Goal: Task Accomplishment & Management: Manage account settings

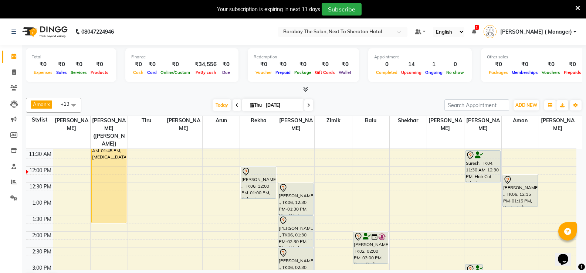
scroll to position [74, 0]
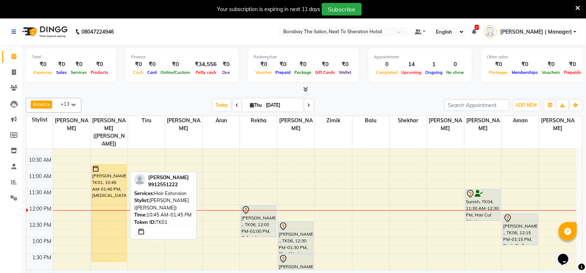
click at [107, 184] on div "[PERSON_NAME], TK01, 10:45 AM-01:45 PM, [MEDICAL_DATA]" at bounding box center [109, 213] width 35 height 97
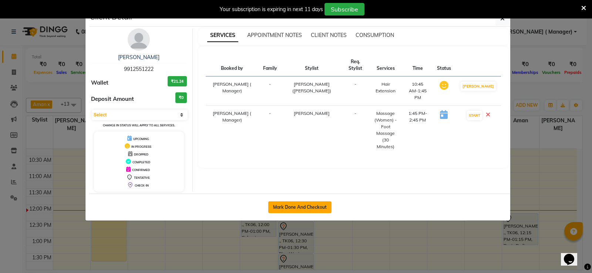
click at [314, 210] on button "Mark Done And Checkout" at bounding box center [299, 208] width 63 height 12
select select "4945"
select select "service"
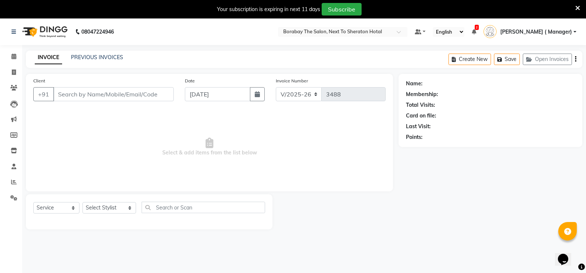
type input "9912551222"
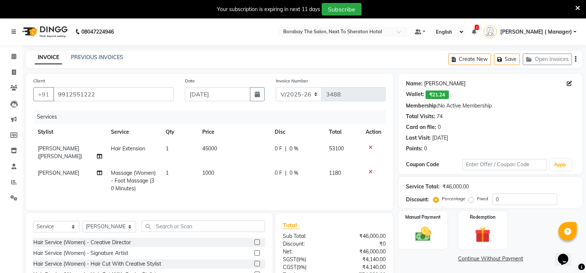
click at [433, 83] on link "[PERSON_NAME]" at bounding box center [444, 84] width 41 height 8
click at [431, 85] on link "[PERSON_NAME]" at bounding box center [444, 84] width 41 height 8
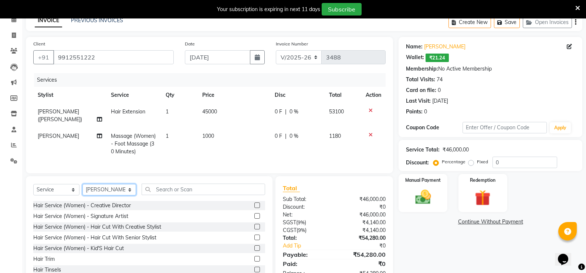
click at [102, 196] on select "Select Stylist [PERSON_NAME] [PERSON_NAME] Counter Borabay [PERSON_NAME] (Samee…" at bounding box center [109, 189] width 54 height 11
select select "83003"
click at [82, 190] on select "Select Stylist [PERSON_NAME] [PERSON_NAME] Counter Borabay [PERSON_NAME] (Samee…" at bounding box center [109, 189] width 54 height 11
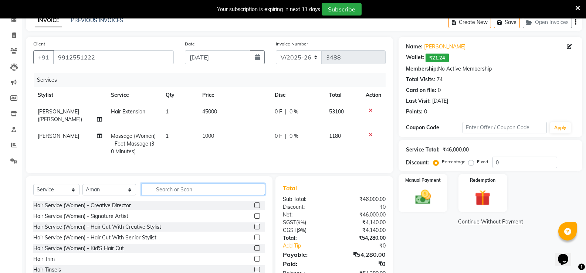
click at [175, 195] on input "text" at bounding box center [203, 189] width 123 height 11
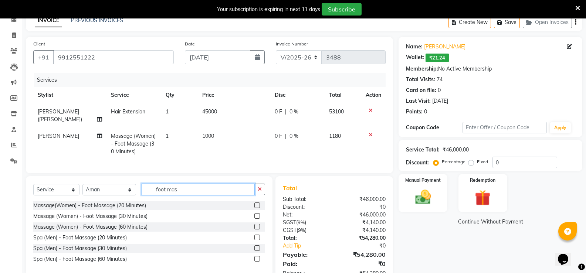
type input "foot mas"
click at [257, 219] on label at bounding box center [257, 216] width 6 height 6
click at [257, 219] on input "checkbox" at bounding box center [256, 216] width 5 height 5
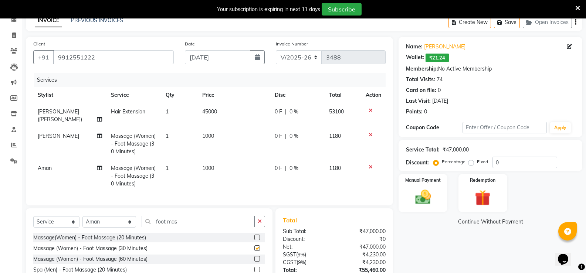
checkbox input "false"
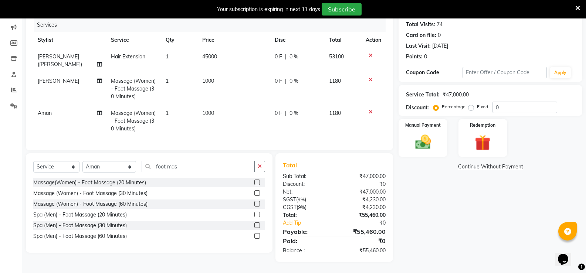
scroll to position [98, 0]
click at [183, 170] on input "foot mas" at bounding box center [198, 166] width 113 height 11
click at [101, 167] on select "Select Stylist [PERSON_NAME] [PERSON_NAME] Counter Borabay [PERSON_NAME] (Samee…" at bounding box center [109, 166] width 54 height 11
select select "31355"
click at [82, 161] on select "Select Stylist [PERSON_NAME] [PERSON_NAME] Counter Borabay [PERSON_NAME] (Samee…" at bounding box center [109, 166] width 54 height 11
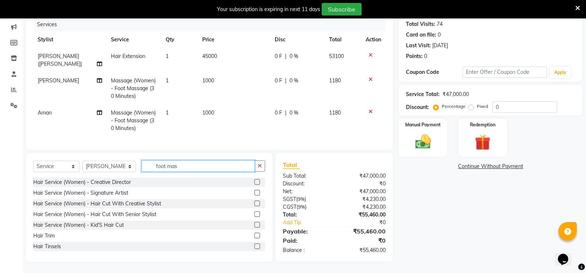
click at [183, 171] on input "foot mas" at bounding box center [198, 165] width 113 height 11
type input "f"
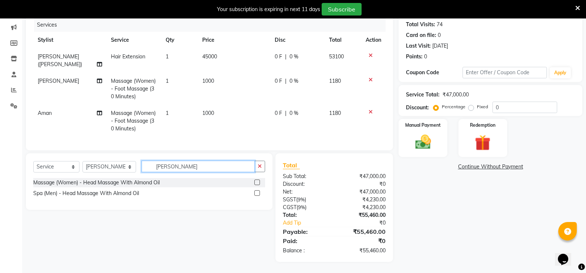
type input "almon"
click at [257, 180] on label at bounding box center [257, 183] width 6 height 6
click at [257, 180] on input "checkbox" at bounding box center [256, 182] width 5 height 5
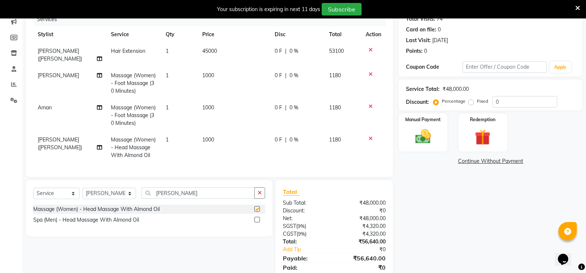
checkbox input "false"
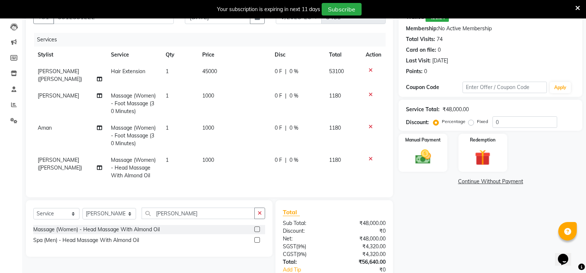
scroll to position [61, 0]
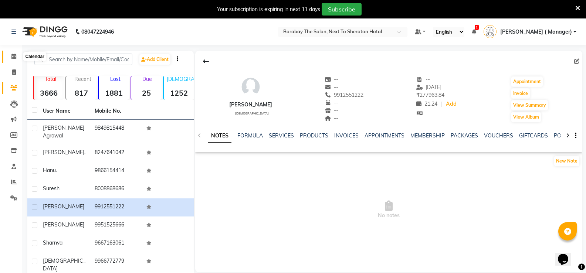
click at [12, 56] on icon at bounding box center [13, 57] width 5 height 6
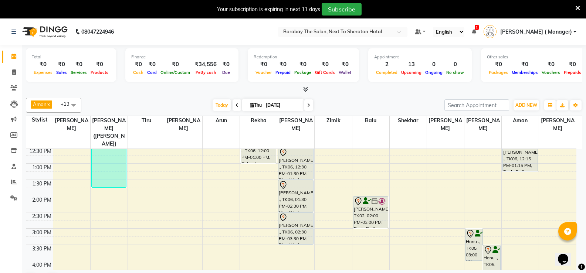
scroll to position [74, 0]
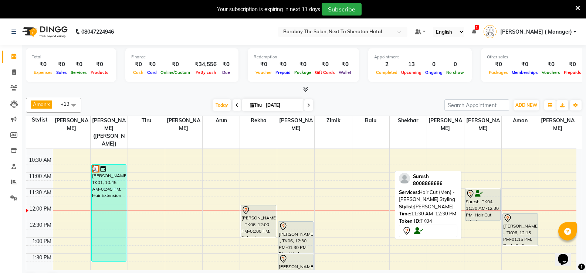
click at [475, 190] on div "Suresh, TK04, 11:30 AM-12:30 PM, Hair Cut (Men) - [PERSON_NAME] Styling" at bounding box center [483, 204] width 35 height 31
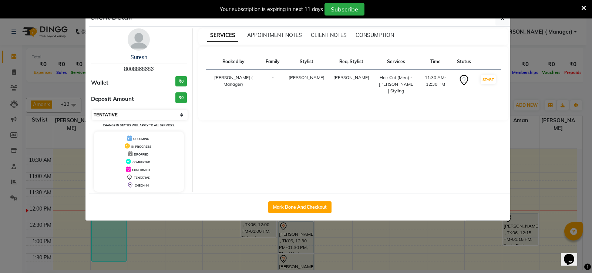
click at [156, 116] on select "Select IN SERVICE CONFIRMED TENTATIVE CHECK IN MARK DONE DROPPED UPCOMING" at bounding box center [140, 115] width 96 height 10
select select "1"
click at [92, 110] on select "Select IN SERVICE CONFIRMED TENTATIVE CHECK IN MARK DONE DROPPED UPCOMING" at bounding box center [140, 115] width 96 height 10
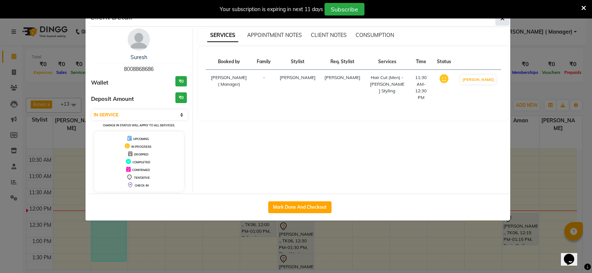
click at [503, 19] on icon "button" at bounding box center [502, 19] width 4 height 6
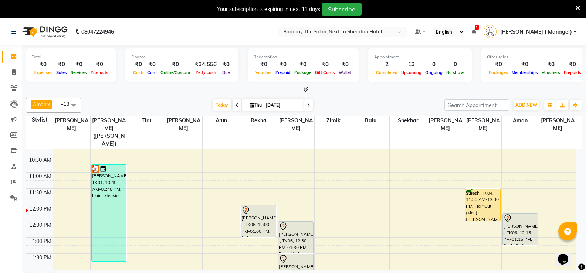
scroll to position [111, 0]
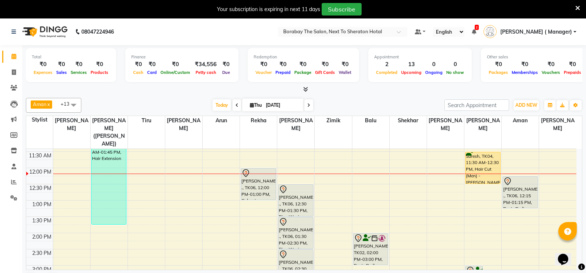
click at [77, 107] on span at bounding box center [73, 105] width 15 height 14
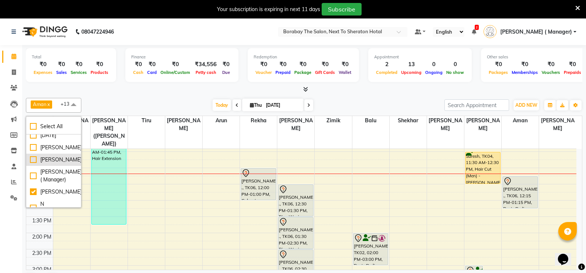
scroll to position [148, 0]
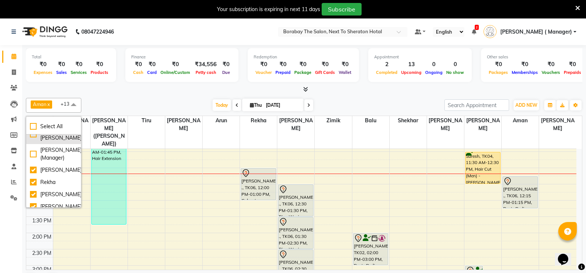
click at [33, 142] on div "N [PERSON_NAME]" at bounding box center [53, 134] width 47 height 16
checkbox input "true"
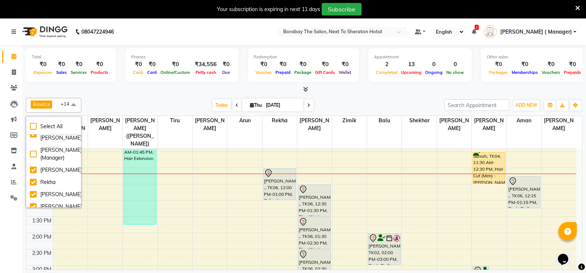
click at [72, 106] on span at bounding box center [73, 105] width 15 height 14
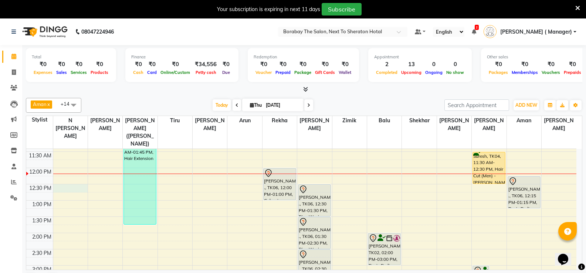
click at [55, 179] on div "8:00 AM 8:30 AM 9:00 AM 9:30 AM 10:00 AM 10:30 AM 11:00 AM 11:30 AM 12:00 PM 12…" at bounding box center [301, 249] width 550 height 423
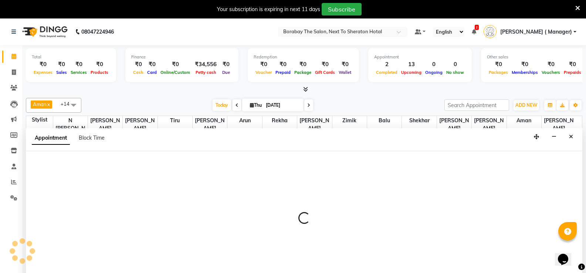
scroll to position [19, 0]
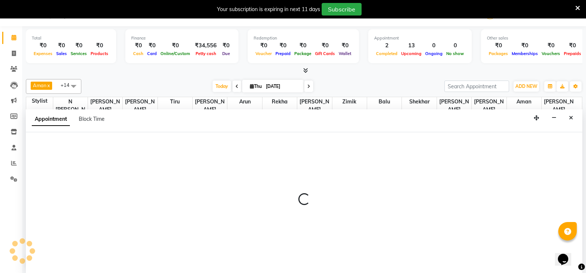
select select "31353"
select select "750"
select select "tentative"
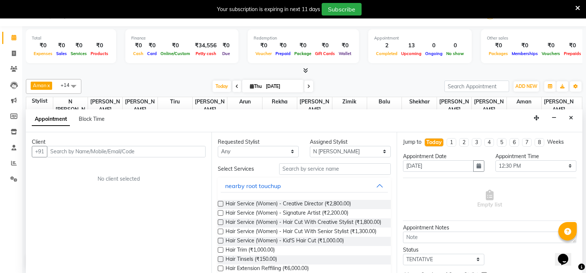
click at [79, 150] on input "text" at bounding box center [126, 151] width 159 height 11
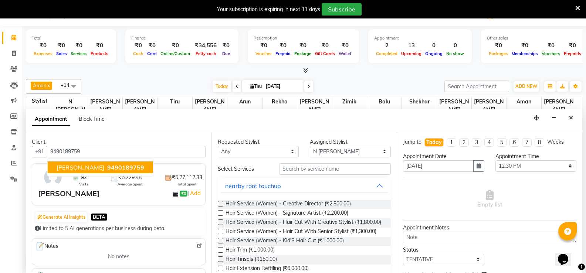
click at [76, 164] on span "[PERSON_NAME]" at bounding box center [81, 167] width 48 height 7
type input "9490189759"
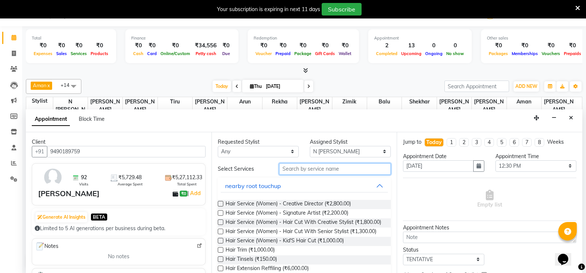
click at [309, 170] on input "text" at bounding box center [335, 168] width 112 height 11
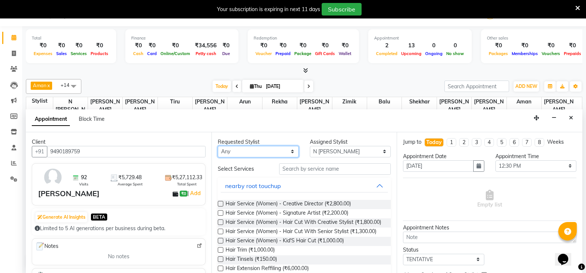
click at [283, 154] on select "Any [PERSON_NAME] [PERSON_NAME] [PERSON_NAME] (Sameer) [DATE] [PERSON_NAME] [PE…" at bounding box center [258, 151] width 81 height 11
select select "31353"
click at [218, 146] on select "Any [PERSON_NAME] [PERSON_NAME] [PERSON_NAME] (Sameer) [DATE] [PERSON_NAME] [PE…" at bounding box center [258, 151] width 81 height 11
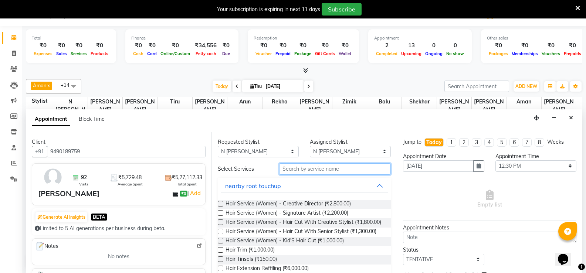
click at [321, 168] on input "text" at bounding box center [335, 168] width 112 height 11
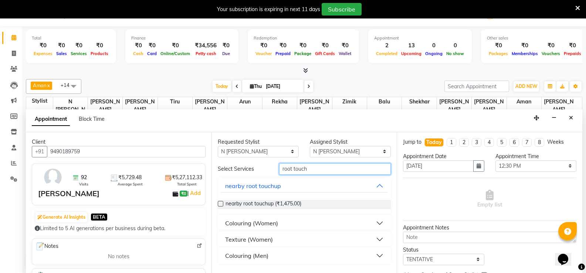
type input "root touch"
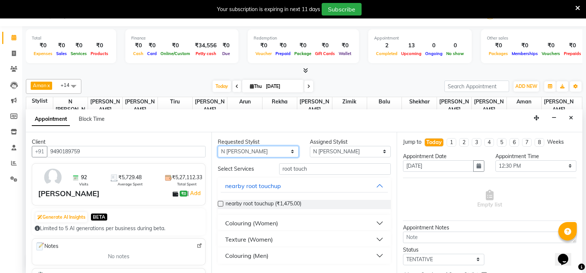
click at [269, 155] on select "Any [PERSON_NAME] [PERSON_NAME] [PERSON_NAME] (Sameer) [DATE] [PERSON_NAME] [PE…" at bounding box center [258, 151] width 81 height 11
select select "null"
click at [218, 146] on select "Any [PERSON_NAME] [PERSON_NAME] [PERSON_NAME] (Sameer) [DATE] [PERSON_NAME] [PE…" at bounding box center [258, 151] width 81 height 11
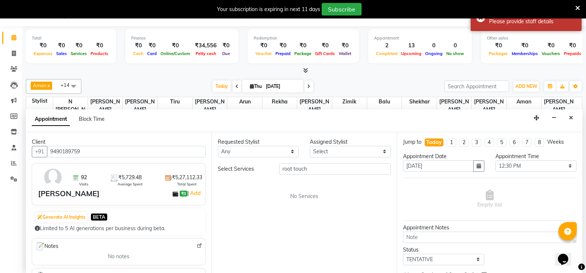
click at [329, 158] on div "Requested Stylist Any Aman Arun Balu Bhasker Dilnawaz Malik (Sameer) Easter Han…" at bounding box center [305, 202] width 186 height 141
click at [327, 150] on select "Select [PERSON_NAME] [PERSON_NAME] [PERSON_NAME] (Sameer) [DATE] [PERSON_NAME] …" at bounding box center [350, 151] width 81 height 11
select select "31353"
click at [310, 146] on select "Select [PERSON_NAME] [PERSON_NAME] [PERSON_NAME] (Sameer) [DATE] [PERSON_NAME] …" at bounding box center [350, 151] width 81 height 11
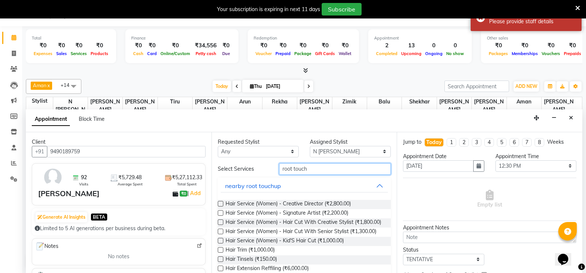
click at [313, 171] on input "root touch" at bounding box center [335, 168] width 112 height 11
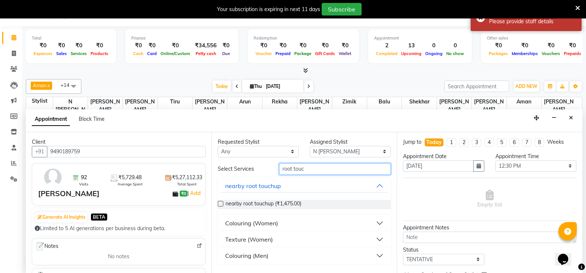
type input "root touch"
click at [271, 224] on div "Colouring (Women)" at bounding box center [251, 223] width 53 height 9
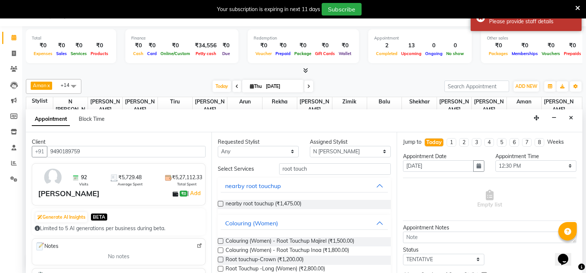
click at [222, 249] on label at bounding box center [221, 251] width 6 height 6
click at [222, 249] on input "checkbox" at bounding box center [220, 251] width 5 height 5
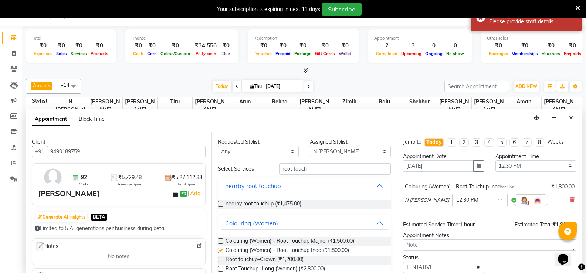
checkbox input "false"
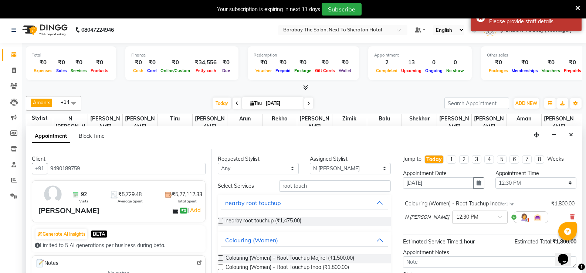
scroll to position [0, 0]
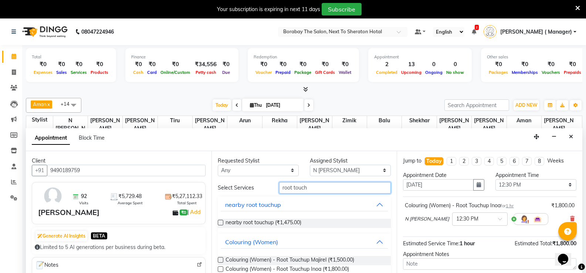
click at [312, 187] on input "root touch" at bounding box center [335, 187] width 112 height 11
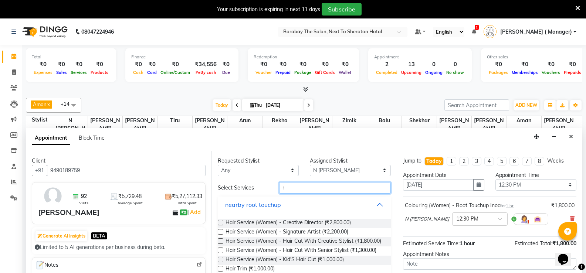
type input "r"
click at [323, 172] on select "Select [PERSON_NAME] [PERSON_NAME] [PERSON_NAME] (Sameer) [DATE] [PERSON_NAME] …" at bounding box center [350, 170] width 81 height 11
select select "31364"
click at [310, 165] on select "Select [PERSON_NAME] [PERSON_NAME] [PERSON_NAME] (Sameer) [DATE] [PERSON_NAME] …" at bounding box center [350, 170] width 81 height 11
click at [309, 187] on input "r" at bounding box center [335, 187] width 112 height 11
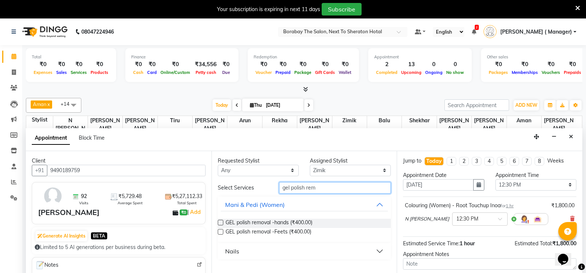
type input "gel polish rem"
click at [222, 224] on label at bounding box center [221, 223] width 6 height 6
click at [222, 224] on input "checkbox" at bounding box center [220, 223] width 5 height 5
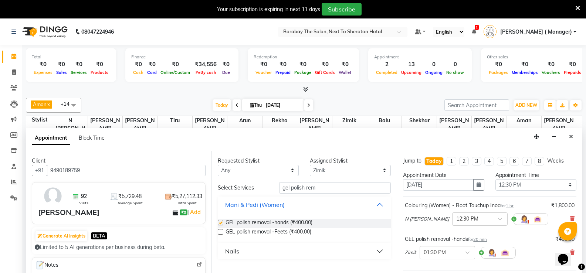
checkbox input "false"
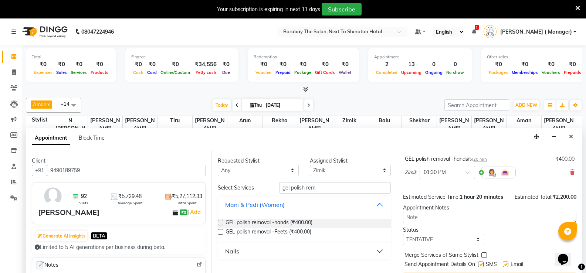
scroll to position [19, 0]
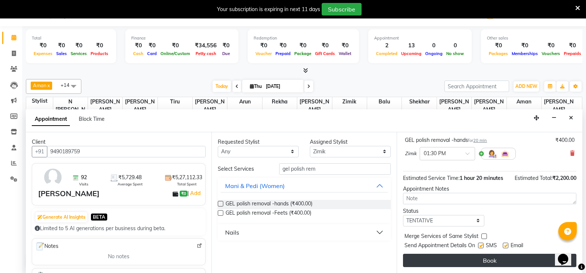
click at [489, 262] on button "Book" at bounding box center [489, 260] width 173 height 13
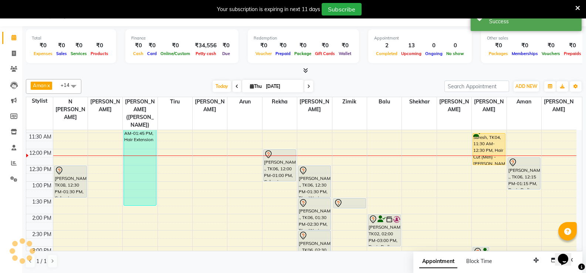
scroll to position [0, 0]
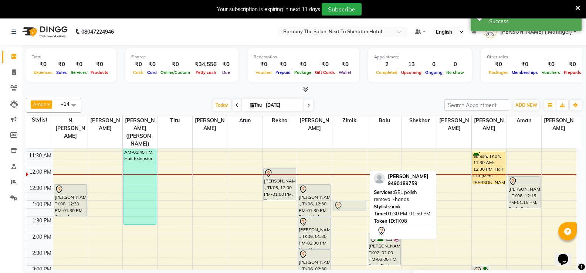
drag, startPoint x: 345, startPoint y: 213, endPoint x: 348, endPoint y: 201, distance: 12.9
click at [348, 201] on div "Sravanthi, TK08, 01:30 PM-01:50 PM, GEL polish removal -hands Sravanthi, TK08, …" at bounding box center [349, 249] width 34 height 423
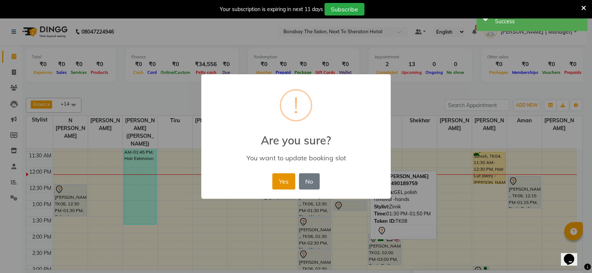
click at [284, 177] on button "Yes" at bounding box center [283, 181] width 23 height 16
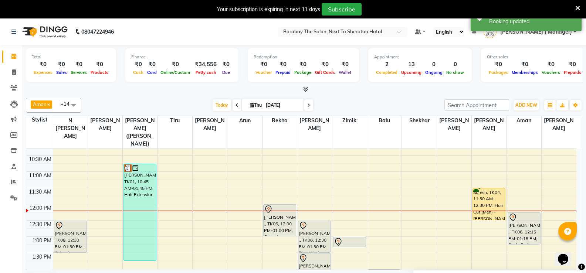
scroll to position [74, 0]
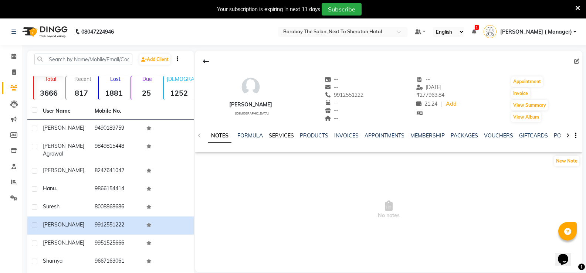
click at [285, 133] on link "SERVICES" at bounding box center [281, 135] width 25 height 7
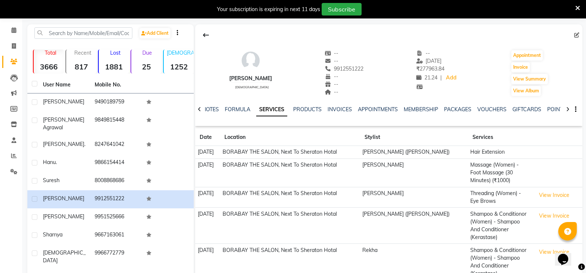
scroll to position [60, 0]
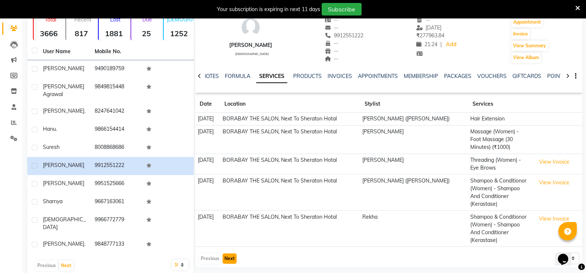
click at [230, 254] on button "Next" at bounding box center [230, 259] width 14 height 10
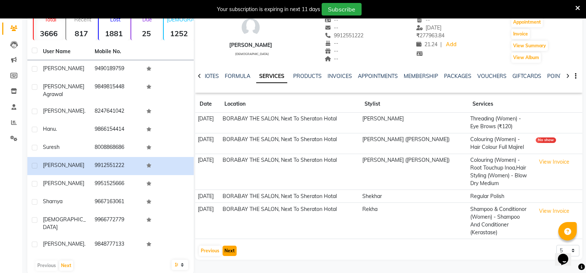
click at [227, 246] on button "Next" at bounding box center [230, 251] width 14 height 10
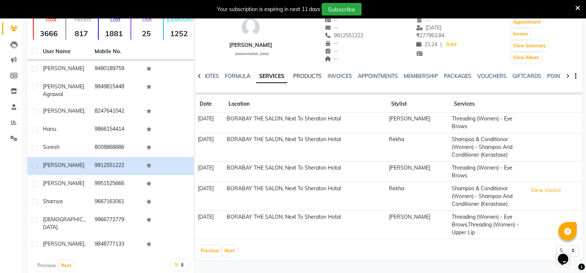
click at [318, 73] on link "PRODUCTS" at bounding box center [307, 76] width 28 height 7
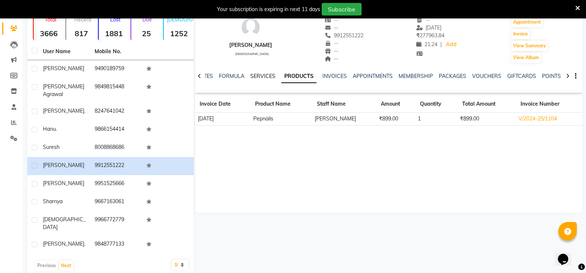
click at [271, 76] on link "SERVICES" at bounding box center [262, 76] width 25 height 7
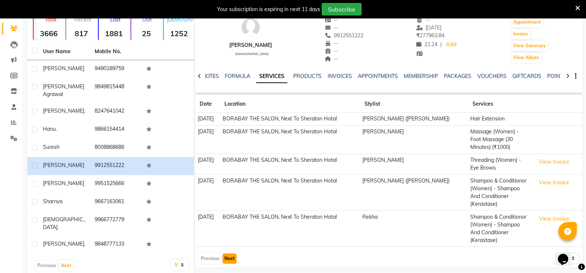
click at [236, 254] on button "Next" at bounding box center [230, 259] width 14 height 10
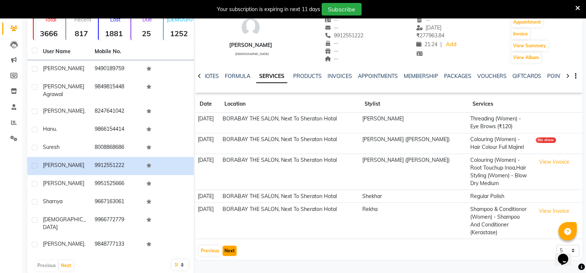
click at [231, 246] on button "Next" at bounding box center [230, 251] width 14 height 10
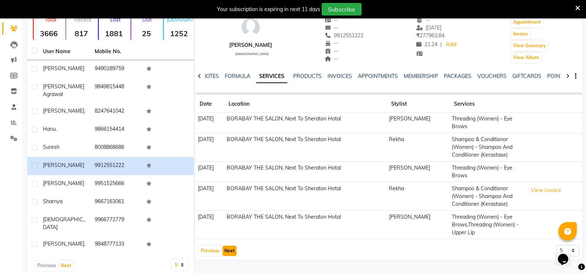
click at [227, 250] on button "Next" at bounding box center [230, 251] width 14 height 10
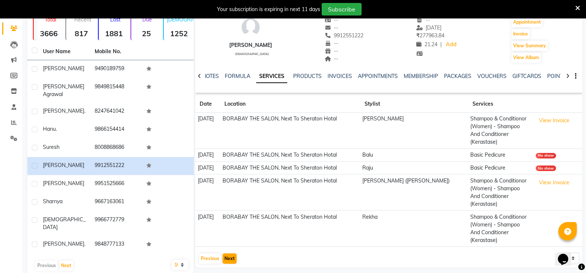
click at [229, 248] on div "[PERSON_NAME] [DEMOGRAPHIC_DATA] -- -- 9912551222 -- -- -- -- [DATE] ₹ 277963.8…" at bounding box center [388, 133] width 389 height 284
click at [232, 254] on button "Next" at bounding box center [230, 259] width 14 height 10
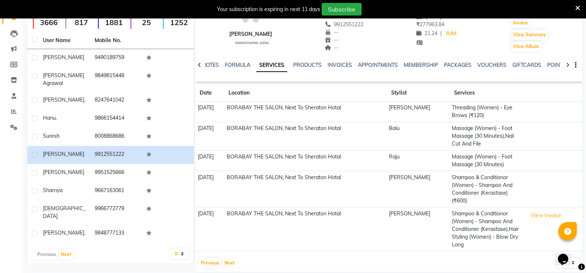
scroll to position [81, 0]
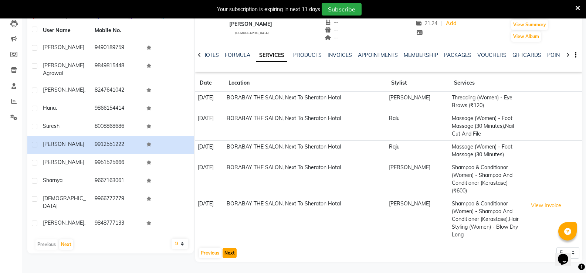
click at [228, 251] on button "Next" at bounding box center [230, 253] width 14 height 10
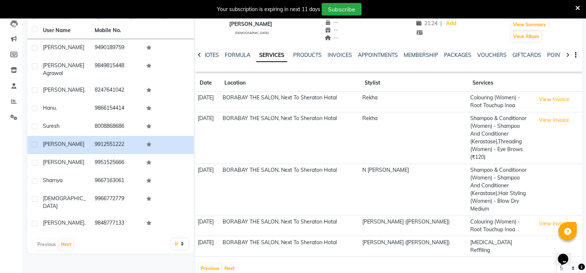
scroll to position [88, 0]
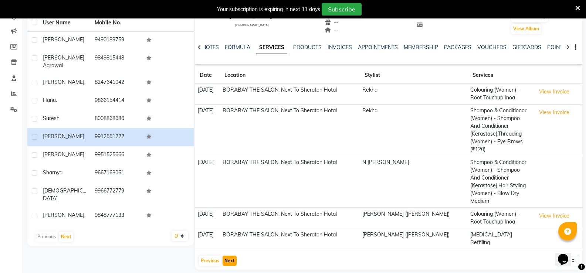
click at [234, 256] on button "Next" at bounding box center [230, 261] width 14 height 10
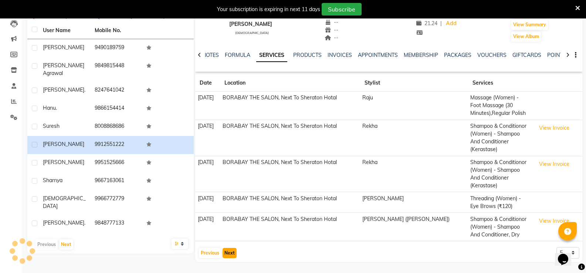
scroll to position [65, 0]
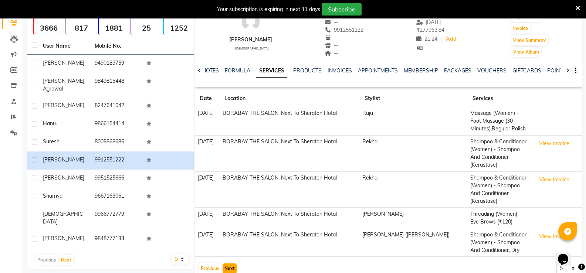
click at [231, 264] on button "Next" at bounding box center [230, 269] width 14 height 10
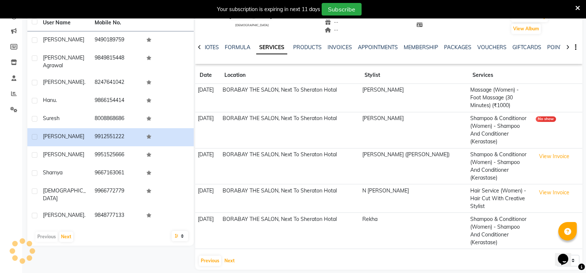
scroll to position [73, 0]
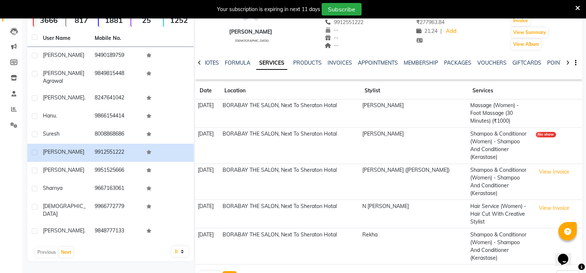
click at [230, 271] on button "Next" at bounding box center [230, 276] width 14 height 10
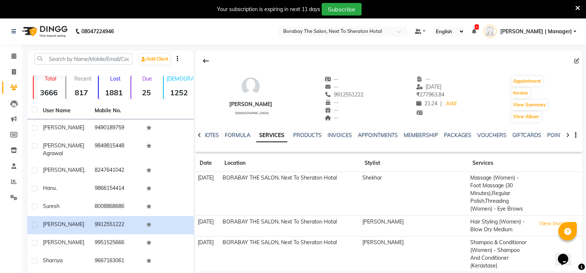
scroll to position [0, 0]
click at [14, 58] on icon at bounding box center [13, 57] width 5 height 6
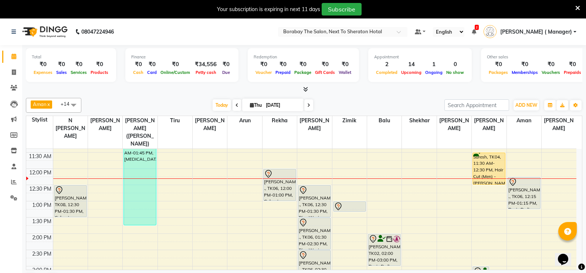
scroll to position [111, 0]
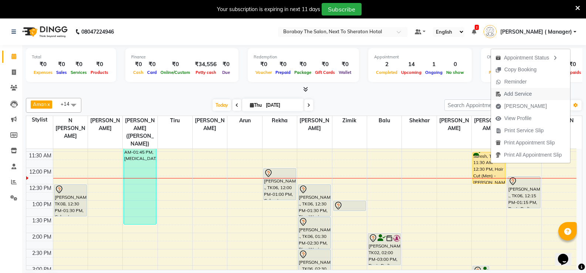
click at [522, 94] on span "Add Service" at bounding box center [518, 94] width 28 height 8
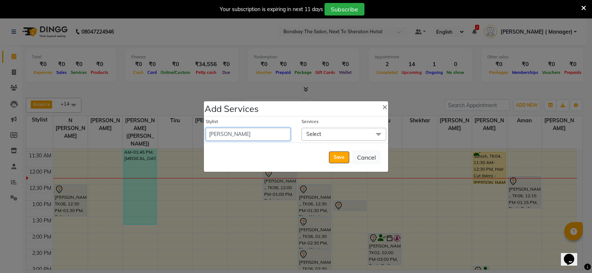
click at [285, 135] on select "[PERSON_NAME] [PERSON_NAME] Counter Borabay [PERSON_NAME] (Sameer) [DATE] [PERS…" at bounding box center [248, 134] width 85 height 13
select select "83003"
click at [206, 128] on select "[PERSON_NAME] [PERSON_NAME] Counter Borabay [PERSON_NAME] (Sameer) [DATE] [PERS…" at bounding box center [248, 134] width 85 height 13
select select "750"
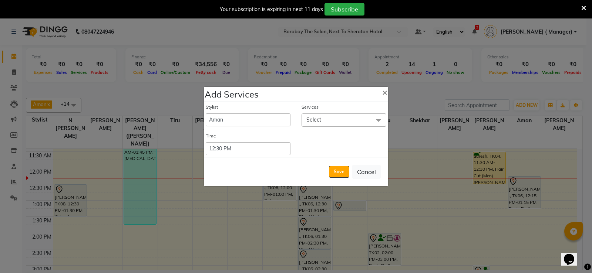
click at [352, 117] on span "Select" at bounding box center [343, 120] width 85 height 13
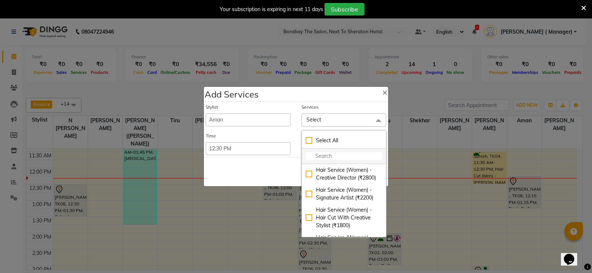
click at [321, 156] on input "multiselect-search" at bounding box center [343, 156] width 77 height 8
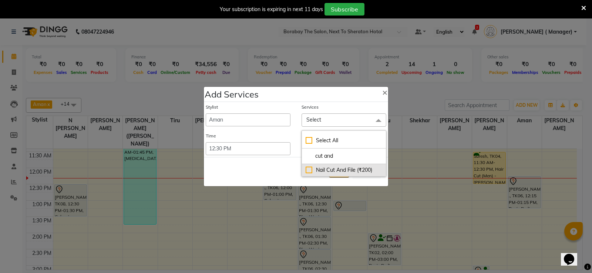
type input "cut and"
click at [307, 170] on div "Nail Cut And File (₹200)" at bounding box center [343, 170] width 77 height 8
checkbox input "true"
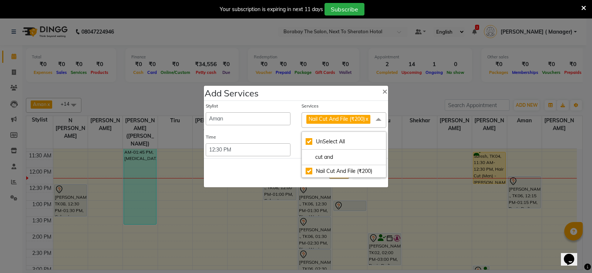
click at [274, 172] on div "Save Cancel" at bounding box center [296, 172] width 184 height 29
click at [334, 173] on button "Save" at bounding box center [339, 173] width 20 height 12
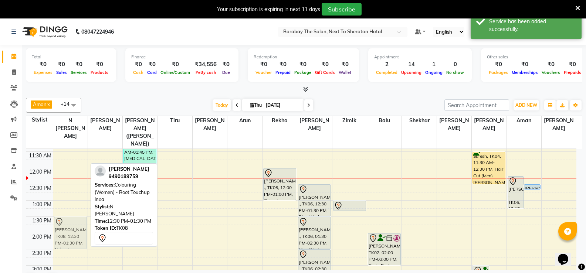
drag, startPoint x: 72, startPoint y: 187, endPoint x: 71, endPoint y: 223, distance: 35.9
click at [71, 223] on div "[PERSON_NAME], TK08, 12:30 PM-01:30 PM, Colouring (Women) - Root Touchup [PERSO…" at bounding box center [70, 249] width 34 height 423
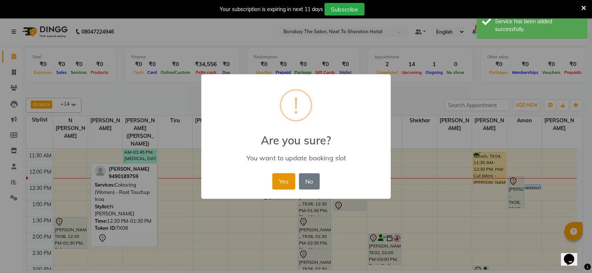
click at [279, 186] on button "Yes" at bounding box center [283, 181] width 23 height 16
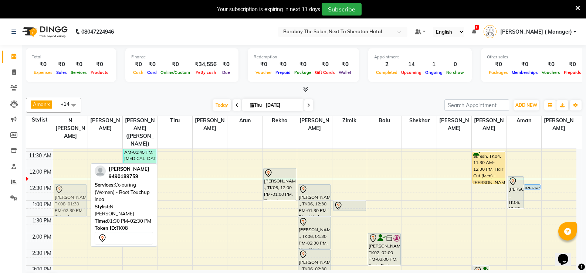
drag, startPoint x: 74, startPoint y: 227, endPoint x: 78, endPoint y: 194, distance: 33.5
click at [78, 194] on div "Sravanthi, TK08, 01:30 PM-02:30 PM, Colouring (Women) - Root Touchup Inoa Srava…" at bounding box center [70, 249] width 34 height 423
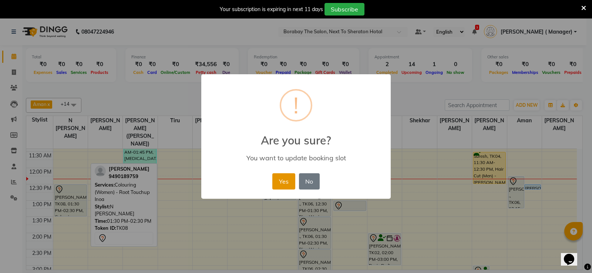
click at [288, 181] on button "Yes" at bounding box center [283, 181] width 23 height 16
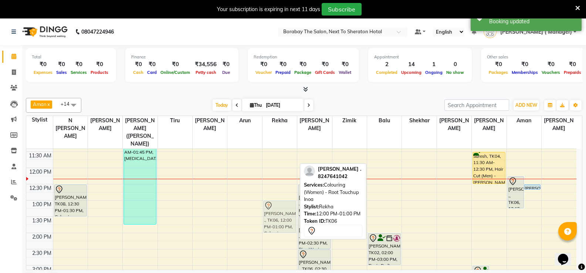
drag, startPoint x: 279, startPoint y: 176, endPoint x: 280, endPoint y: 211, distance: 34.4
click at [280, 211] on div "Adithi ., TK06, 12:00 PM-01:00 PM, Colouring (Women) - Root Touchup Inoa Adithi…" at bounding box center [280, 249] width 34 height 423
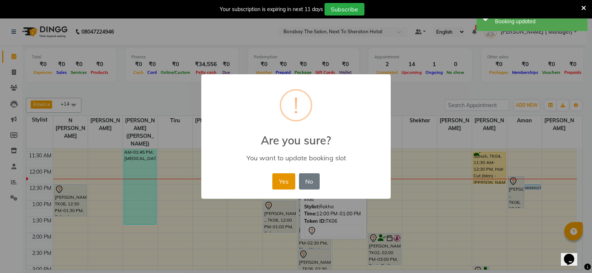
click at [281, 180] on button "Yes" at bounding box center [283, 181] width 23 height 16
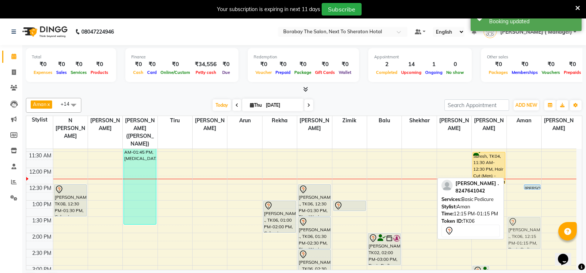
drag, startPoint x: 515, startPoint y: 183, endPoint x: 517, endPoint y: 220, distance: 36.7
click at [517, 220] on div "Adithi ., TK06, 12:15 PM-01:15 PM, Basic Pedicure Suresh, TK04, 12:30 PM-12:40 …" at bounding box center [524, 249] width 34 height 423
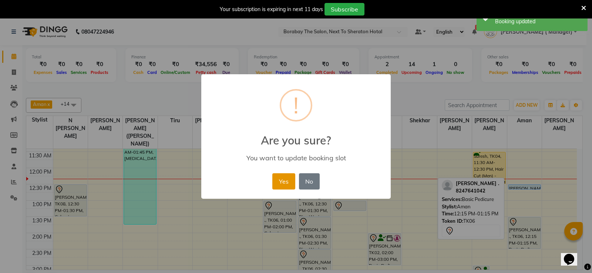
click at [280, 182] on button "Yes" at bounding box center [283, 181] width 23 height 16
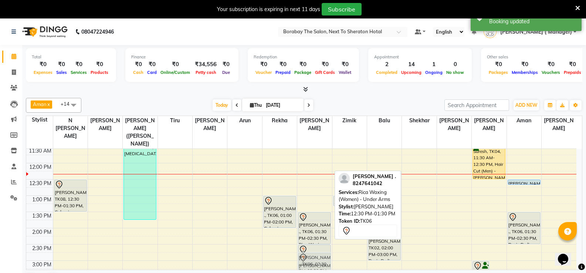
drag, startPoint x: 316, startPoint y: 187, endPoint x: 315, endPoint y: 258, distance: 71.0
click at [315, 258] on div "Adithi ., TK06, 12:30 PM-01:30 PM, Rica Waxing (Women) - Under Arms Adithi ., T…" at bounding box center [314, 244] width 34 height 423
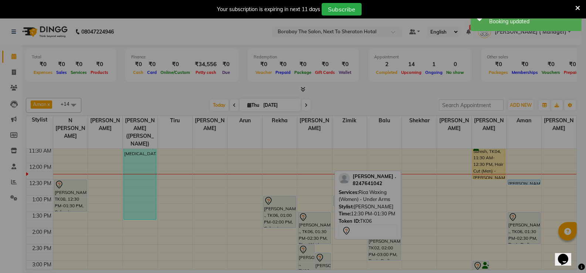
scroll to position [116, 0]
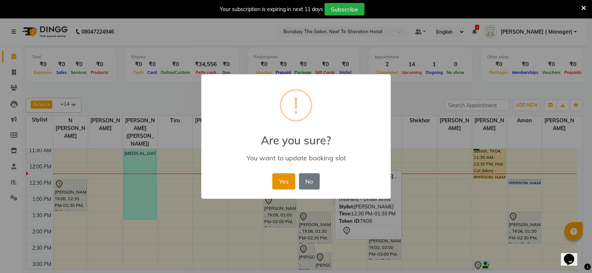
click at [294, 184] on button "Yes" at bounding box center [283, 181] width 23 height 16
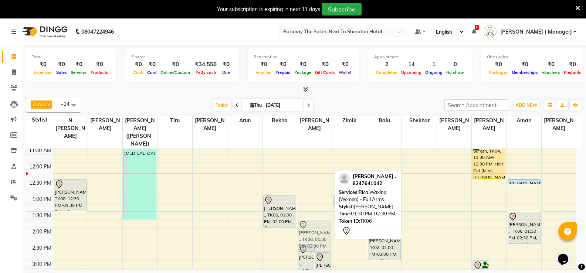
drag, startPoint x: 309, startPoint y: 207, endPoint x: 308, endPoint y: 212, distance: 5.2
click at [308, 212] on div "Adithi ., TK06, 02:30 PM-03:30 PM, Rica Waxing (Women) - Full Legs Adithi ., TK…" at bounding box center [314, 244] width 34 height 423
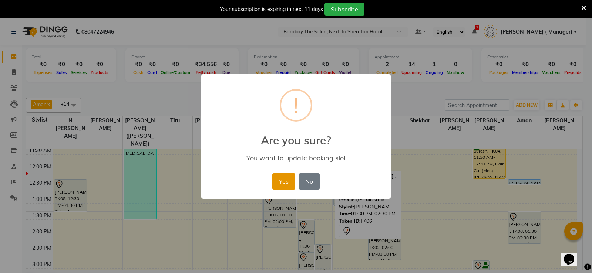
click at [288, 186] on button "Yes" at bounding box center [283, 181] width 23 height 16
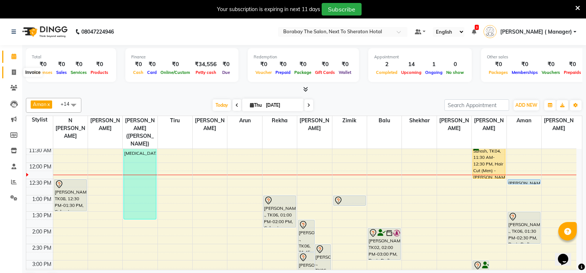
click at [12, 75] on span at bounding box center [13, 72] width 13 height 9
select select "service"
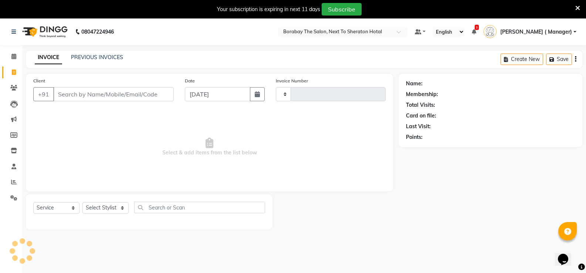
type input "3488"
select select "4945"
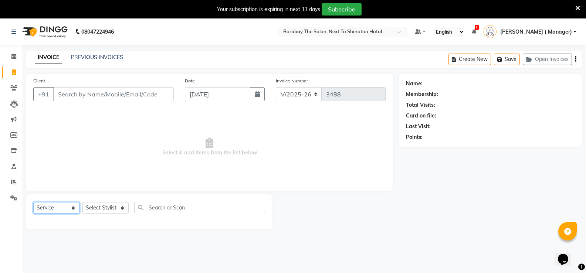
drag, startPoint x: 72, startPoint y: 202, endPoint x: 72, endPoint y: 212, distance: 10.0
click at [72, 202] on select "Select Service Product Membership Package Voucher Prepaid Gift Card" at bounding box center [56, 207] width 46 height 11
click at [33, 202] on select "Select Service Product Membership Package Voucher Prepaid Gift Card" at bounding box center [56, 207] width 46 height 11
click at [115, 206] on select "Select Stylist [PERSON_NAME] [PERSON_NAME] Counter Borabay [PERSON_NAME] (Samee…" at bounding box center [109, 207] width 54 height 11
select select "32380"
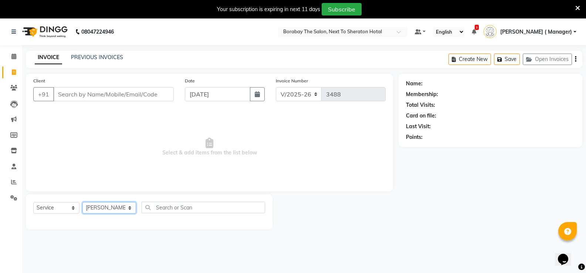
click at [82, 202] on select "Select Stylist [PERSON_NAME] [PERSON_NAME] Counter Borabay [PERSON_NAME] (Samee…" at bounding box center [109, 207] width 54 height 11
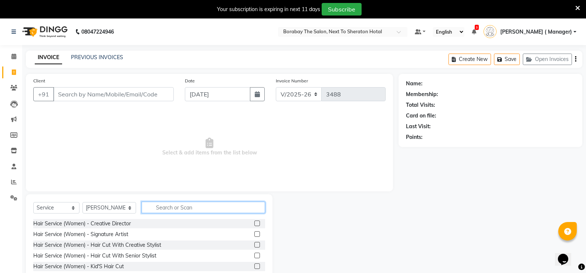
click at [169, 207] on input "text" at bounding box center [203, 207] width 123 height 11
type input "full ar"
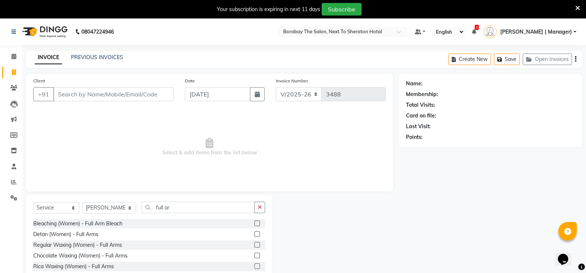
click at [254, 265] on label at bounding box center [257, 267] width 6 height 6
click at [254, 265] on input "checkbox" at bounding box center [256, 266] width 5 height 5
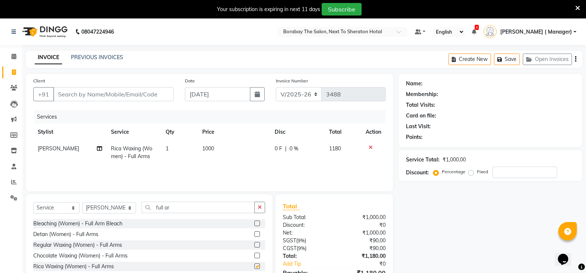
checkbox input "false"
click at [177, 210] on input "full ar" at bounding box center [198, 207] width 113 height 11
type input "full leg"
click at [256, 266] on label at bounding box center [257, 267] width 6 height 6
click at [256, 266] on input "checkbox" at bounding box center [256, 266] width 5 height 5
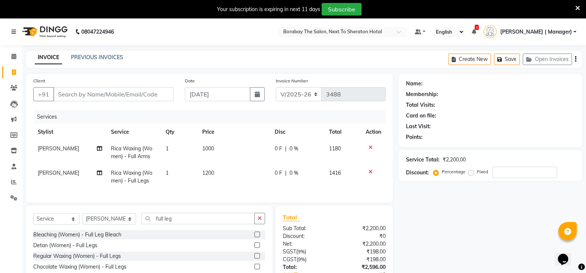
checkbox input "false"
click at [179, 222] on input "full leg" at bounding box center [198, 218] width 113 height 11
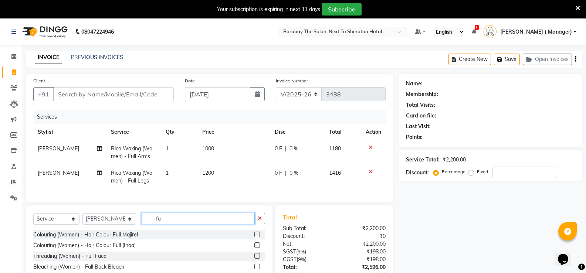
type input "f"
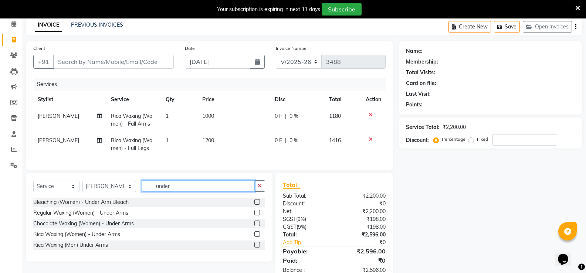
scroll to position [37, 0]
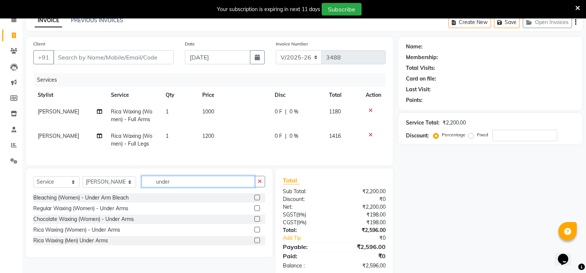
type input "under"
click at [257, 243] on label at bounding box center [257, 241] width 6 height 6
click at [257, 243] on input "checkbox" at bounding box center [256, 240] width 5 height 5
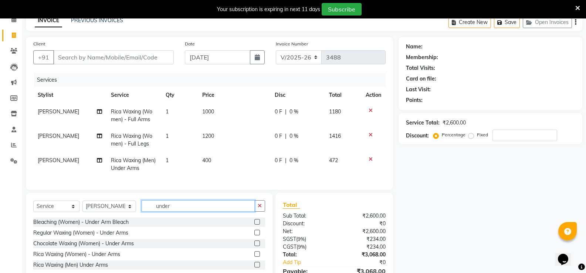
checkbox input "false"
click at [185, 210] on input "under" at bounding box center [198, 205] width 113 height 11
type input "u"
type input "upper"
click at [257, 268] on label at bounding box center [257, 265] width 6 height 6
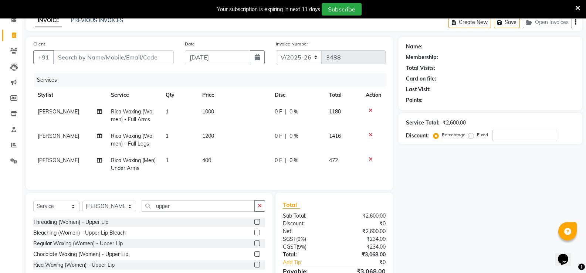
click at [257, 268] on input "checkbox" at bounding box center [256, 265] width 5 height 5
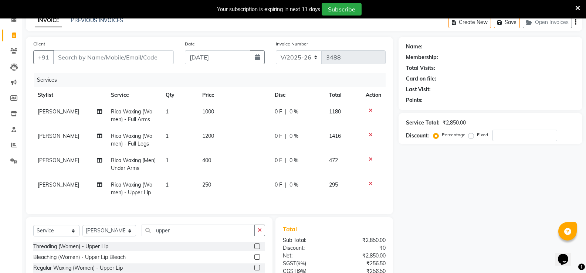
checkbox input "false"
click at [187, 230] on div "Select Service Product Membership Package Voucher Prepaid Gift Card Select Styl…" at bounding box center [149, 261] width 247 height 89
click at [186, 233] on input "upper" at bounding box center [198, 230] width 113 height 11
type input "u"
type input "eye"
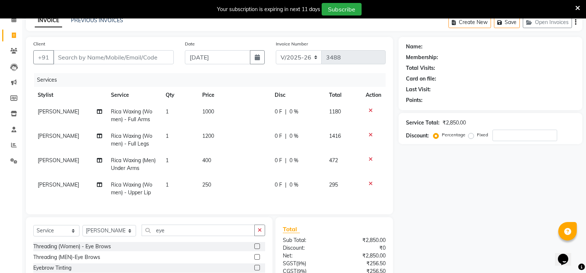
click at [254, 249] on label at bounding box center [257, 247] width 6 height 6
click at [254, 249] on input "checkbox" at bounding box center [256, 246] width 5 height 5
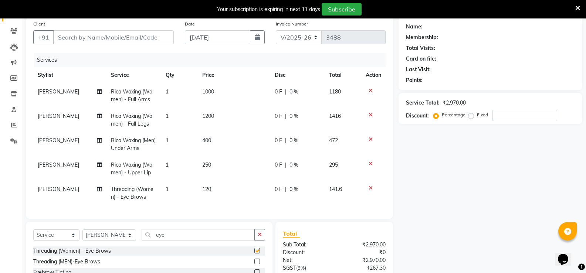
checkbox input "false"
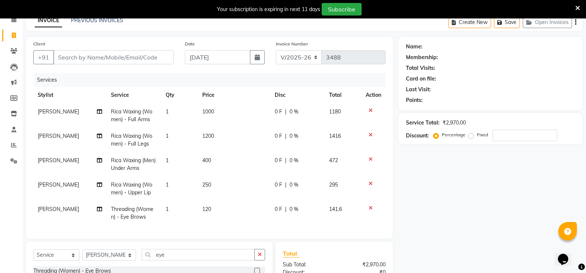
scroll to position [0, 0]
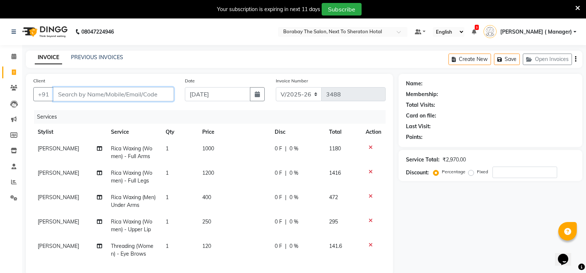
click at [89, 93] on input "Client" at bounding box center [113, 94] width 121 height 14
click at [122, 93] on input "Client" at bounding box center [113, 94] width 121 height 14
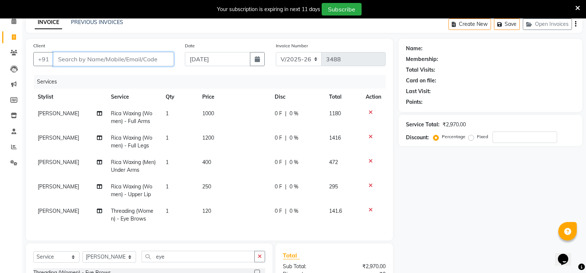
scroll to position [37, 0]
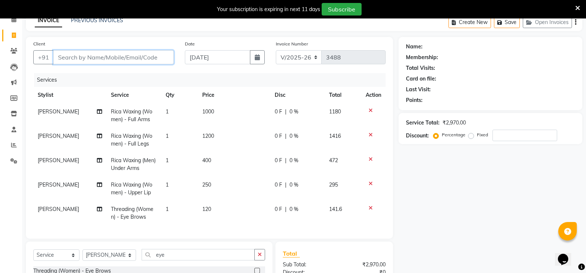
click at [125, 60] on input "Client" at bounding box center [113, 57] width 121 height 14
type input "9"
type input "0"
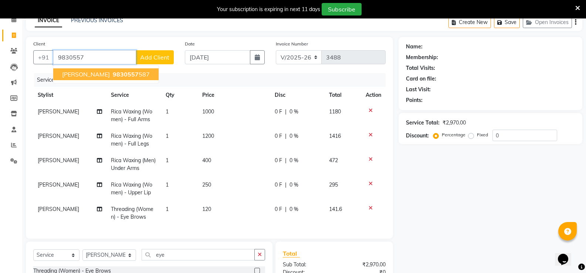
click at [120, 76] on span "9830557" at bounding box center [126, 74] width 26 height 7
type input "9830557587"
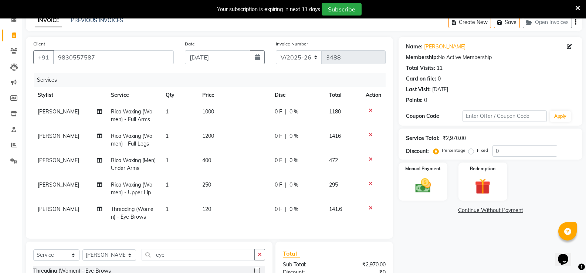
scroll to position [131, 0]
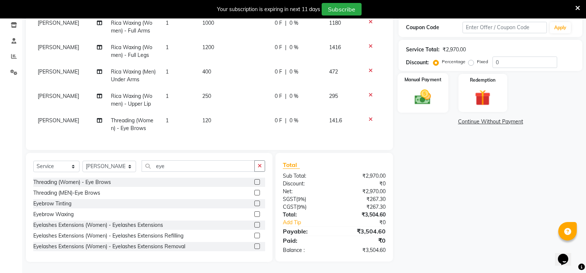
click at [430, 90] on img at bounding box center [423, 97] width 26 height 19
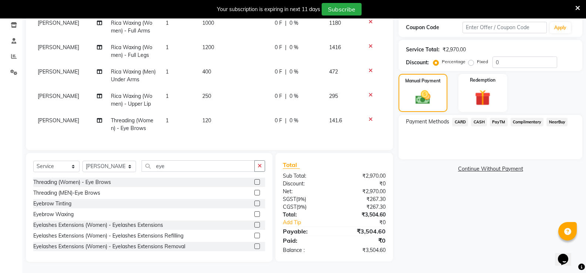
click at [476, 118] on span "CASH" at bounding box center [479, 122] width 16 height 9
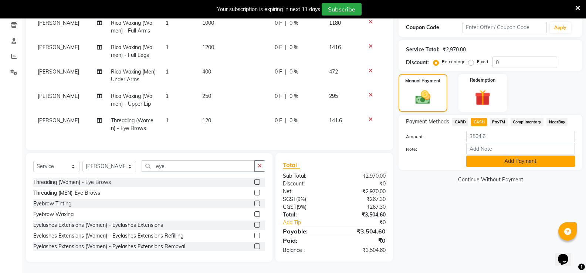
click at [494, 156] on button "Add Payment" at bounding box center [520, 161] width 109 height 11
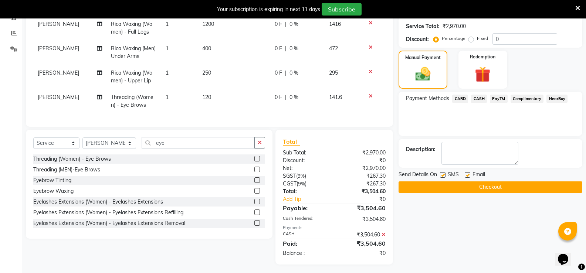
scroll to position [157, 0]
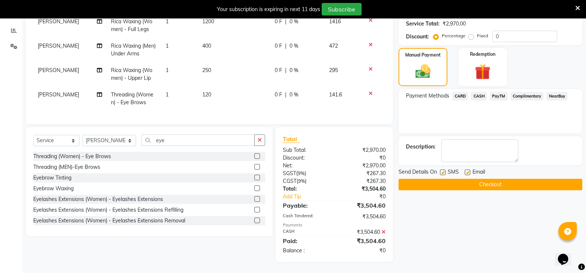
click at [488, 181] on button "Checkout" at bounding box center [491, 184] width 184 height 11
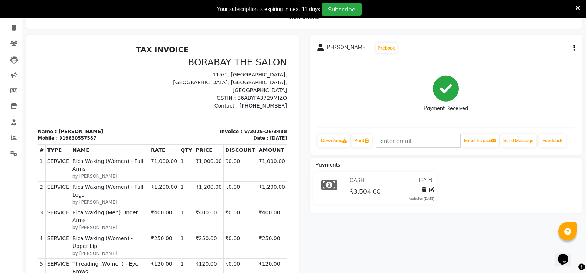
scroll to position [41, 0]
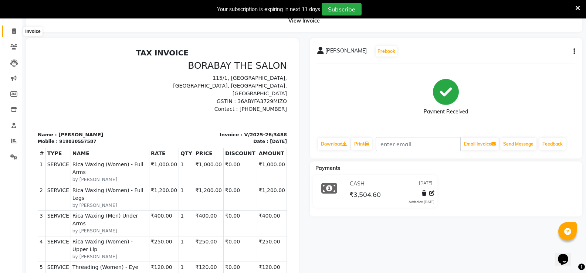
click at [13, 31] on icon at bounding box center [14, 31] width 4 height 6
select select "4945"
select select "service"
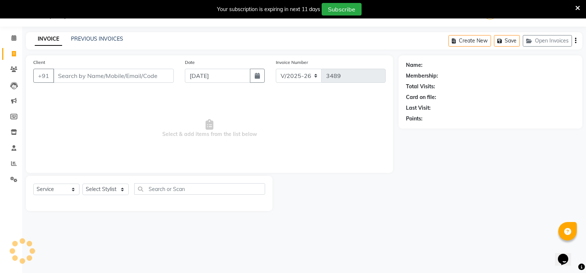
scroll to position [18, 0]
click at [12, 39] on icon at bounding box center [13, 38] width 5 height 6
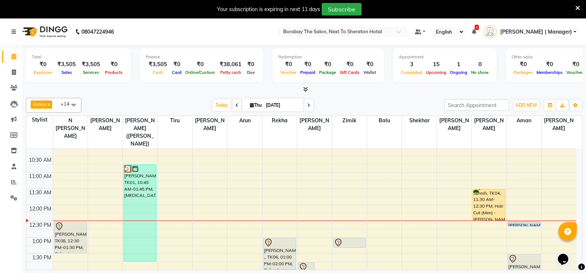
scroll to position [111, 0]
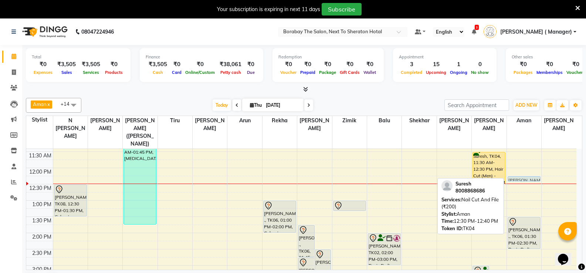
drag, startPoint x: 520, startPoint y: 179, endPoint x: 521, endPoint y: 169, distance: 10.0
click at [521, 169] on div "Suresh, TK04, 12:30 PM-12:40 PM, Nail Cut And File (₹200) Adithi ., TK06, 01:30…" at bounding box center [524, 249] width 34 height 423
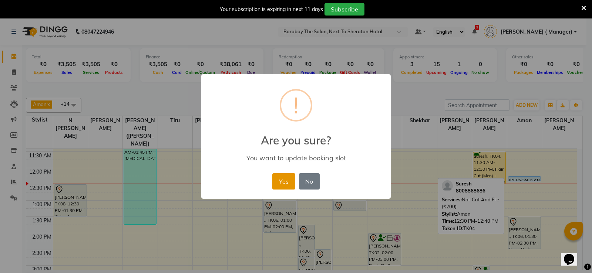
click at [290, 179] on button "Yes" at bounding box center [283, 181] width 23 height 16
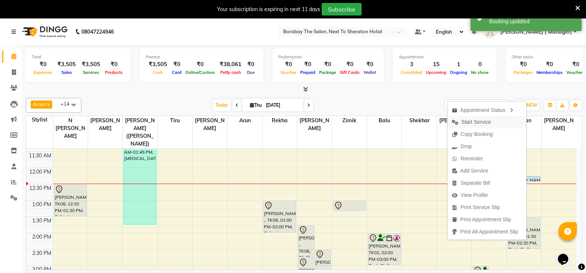
click at [470, 127] on span "Start Service" at bounding box center [471, 122] width 48 height 12
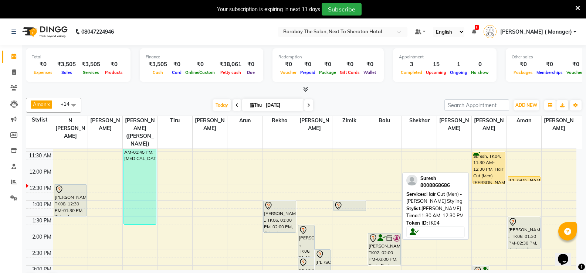
click at [491, 164] on div "Suresh, TK04, 11:30 AM-12:30 PM, Hair Cut (Men) - [PERSON_NAME] Styling" at bounding box center [489, 167] width 32 height 31
click at [486, 164] on div "Suresh, TK04, 11:30 AM-12:30 PM, Hair Cut (Men) - [PERSON_NAME] Styling" at bounding box center [489, 167] width 32 height 31
select select "1"
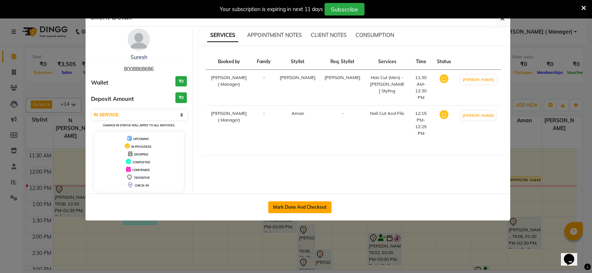
click at [295, 207] on button "Mark Done And Checkout" at bounding box center [299, 208] width 63 height 12
select select "service"
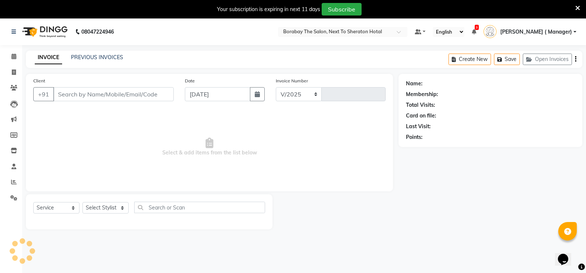
select select "4945"
type input "3489"
type input "8008868686"
select select "83003"
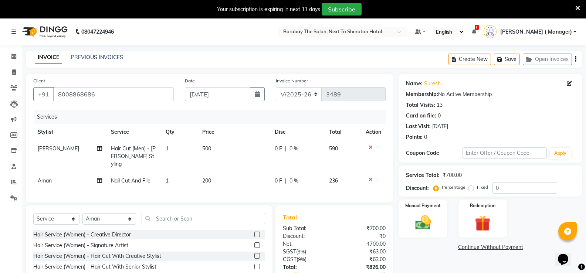
click at [166, 177] on span "1" at bounding box center [167, 180] width 3 height 7
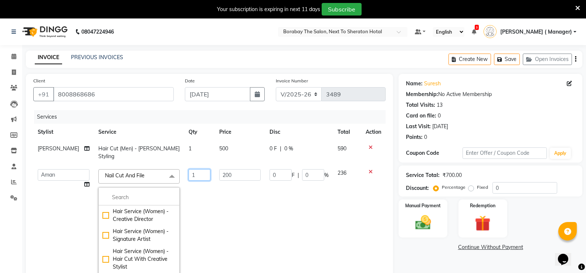
click at [189, 169] on input "1" at bounding box center [200, 174] width 22 height 11
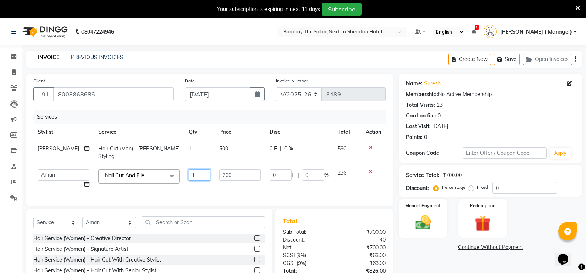
click at [189, 169] on input "1" at bounding box center [200, 174] width 22 height 11
type input "2"
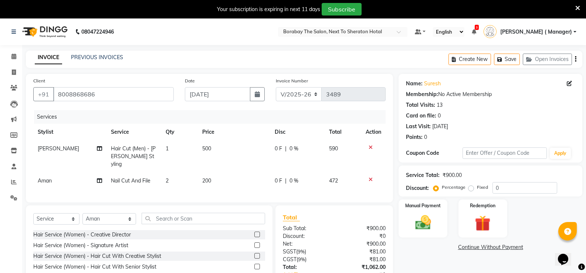
click at [189, 182] on div "Services Stylist Service Qty Price Disc Total Action Nithish Hair Cut (Men) - B…" at bounding box center [209, 152] width 352 height 85
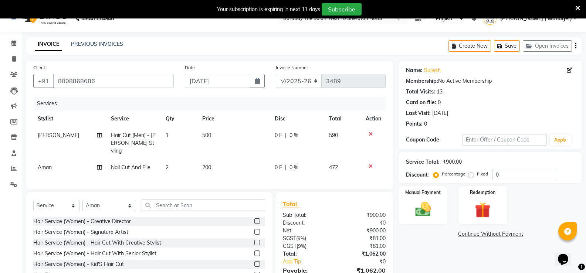
scroll to position [50, 0]
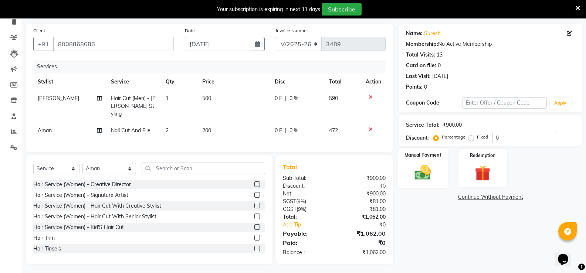
click at [426, 158] on label "Manual Payment" at bounding box center [423, 155] width 37 height 7
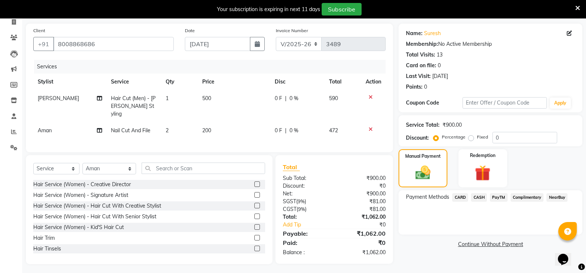
click at [464, 194] on span "CARD" at bounding box center [460, 197] width 16 height 9
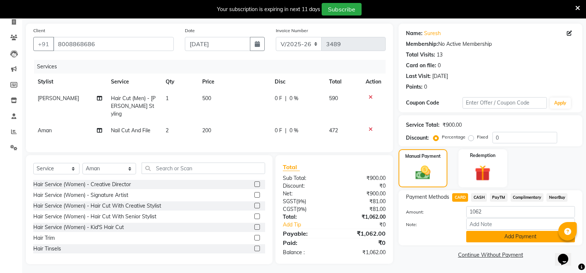
click at [495, 240] on button "Add Payment" at bounding box center [520, 236] width 109 height 11
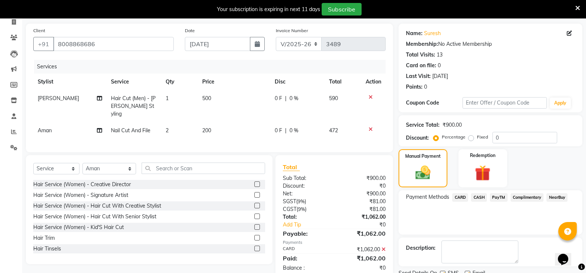
scroll to position [80, 0]
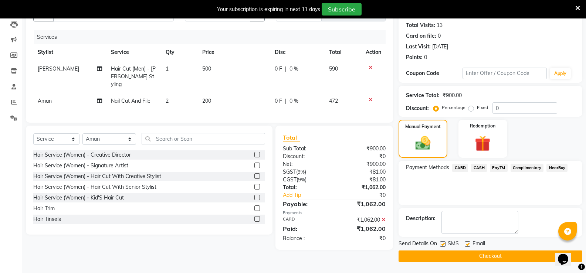
click at [483, 259] on button "Checkout" at bounding box center [491, 256] width 184 height 11
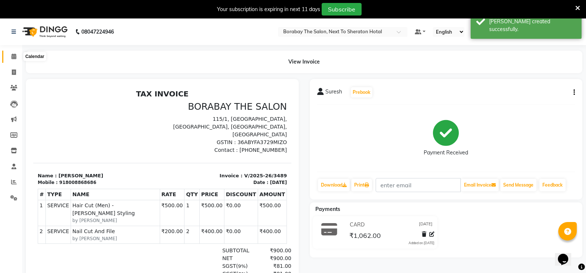
click at [11, 60] on span at bounding box center [13, 57] width 13 height 9
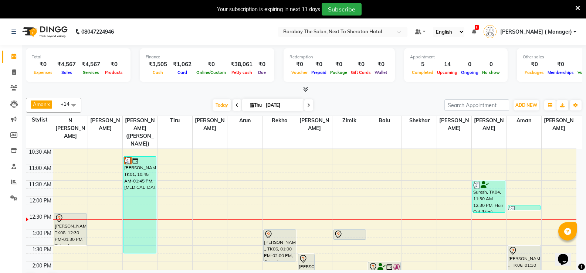
scroll to position [148, 0]
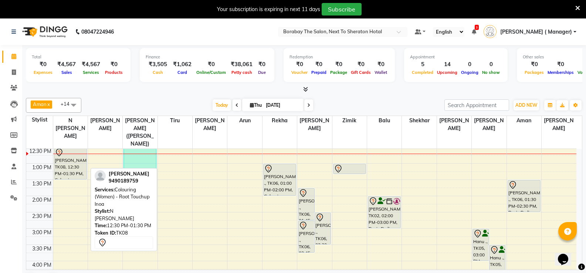
click at [73, 154] on div "[PERSON_NAME], TK08, 12:30 PM-01:30 PM, Colouring (Women) - Root Touchup Inoa" at bounding box center [70, 163] width 32 height 31
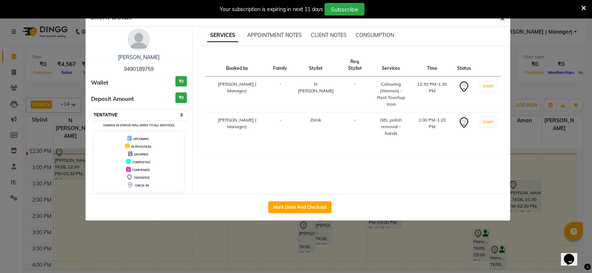
click at [116, 112] on select "Select IN SERVICE CONFIRMED TENTATIVE CHECK IN MARK DONE DROPPED UPCOMING" at bounding box center [140, 115] width 96 height 10
select select "1"
click at [92, 110] on select "Select IN SERVICE CONFIRMED TENTATIVE CHECK IN MARK DONE DROPPED UPCOMING" at bounding box center [140, 115] width 96 height 10
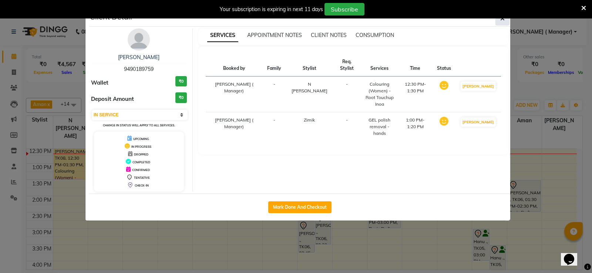
click at [504, 21] on span "button" at bounding box center [502, 18] width 4 height 7
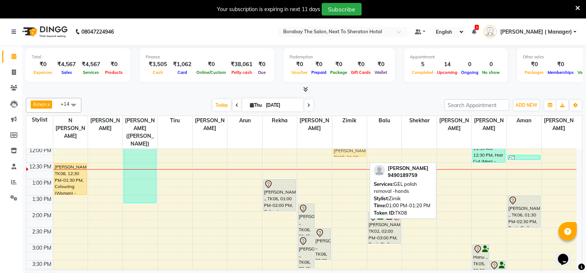
drag, startPoint x: 350, startPoint y: 161, endPoint x: 350, endPoint y: 148, distance: 13.3
click at [350, 148] on div "Sravanthi, TK08, 01:00 PM-01:20 PM, GEL polish removal -hands Sravanthi, TK08, …" at bounding box center [349, 228] width 34 height 423
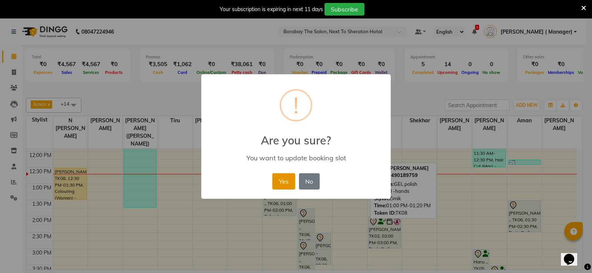
click at [292, 178] on button "Yes" at bounding box center [283, 181] width 23 height 16
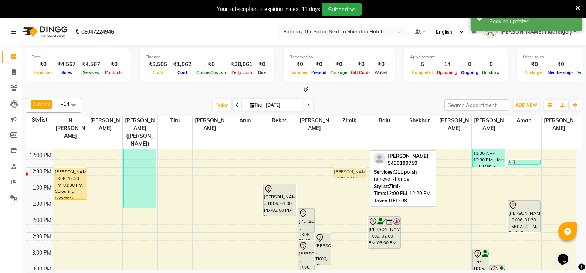
drag, startPoint x: 345, startPoint y: 147, endPoint x: 345, endPoint y: 165, distance: 18.1
click at [345, 165] on div "Sravanthi, TK08, 12:00 PM-12:20 PM, GEL polish removal -hands Sravanthi, TK08, …" at bounding box center [349, 232] width 34 height 423
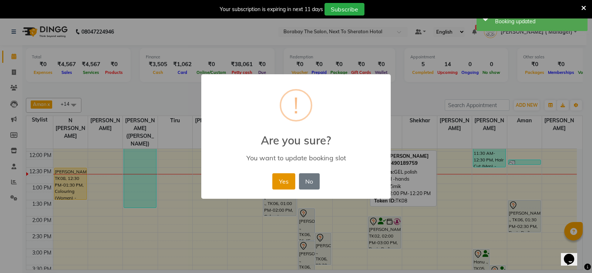
click at [290, 182] on button "Yes" at bounding box center [283, 181] width 23 height 16
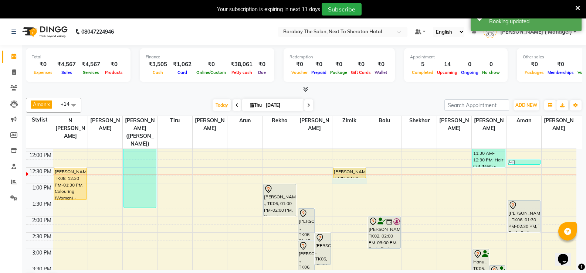
drag, startPoint x: 339, startPoint y: 166, endPoint x: 340, endPoint y: 175, distance: 9.3
click at [340, 175] on div "Sravanthi, TK08, 12:30 PM-12:50 PM, GEL polish removal -hands" at bounding box center [349, 232] width 34 height 423
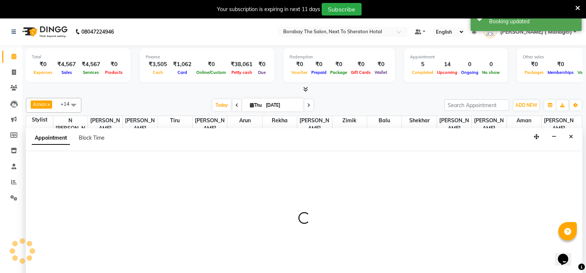
scroll to position [19, 0]
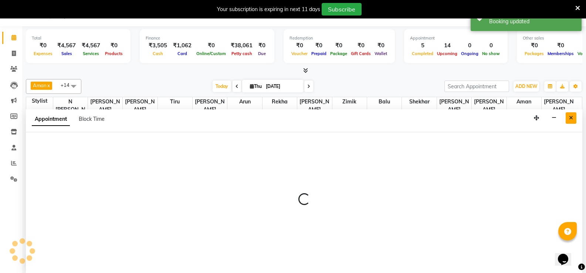
click at [570, 121] on button "Close" at bounding box center [571, 117] width 11 height 11
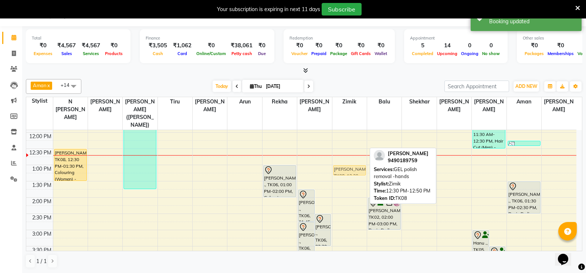
drag, startPoint x: 348, startPoint y: 142, endPoint x: 348, endPoint y: 156, distance: 14.1
click at [348, 156] on div "8:00 AM 8:30 AM 9:00 AM 9:30 AM 10:00 AM 10:30 AM 11:00 AM 11:30 AM 12:00 PM 12…" at bounding box center [301, 214] width 550 height 423
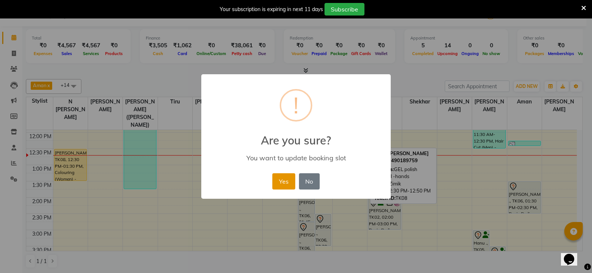
click at [278, 180] on button "Yes" at bounding box center [283, 181] width 23 height 16
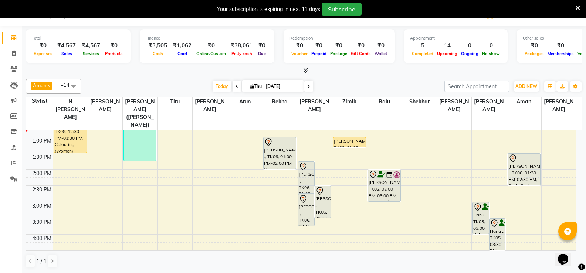
scroll to position [202, 0]
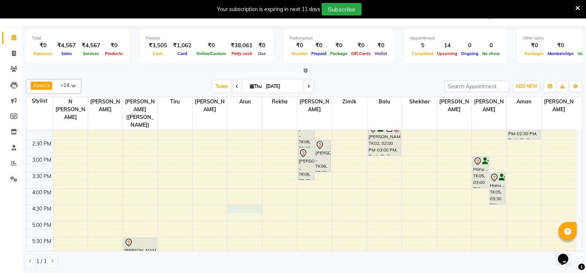
click at [240, 197] on div "8:00 AM 8:30 AM 9:00 AM 9:30 AM 10:00 AM 10:30 AM 11:00 AM 11:30 AM 12:00 PM 12…" at bounding box center [301, 140] width 550 height 423
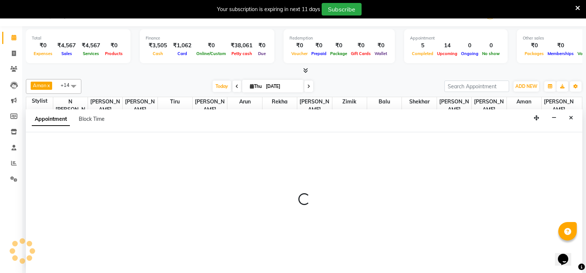
select select "31359"
select select "tentative"
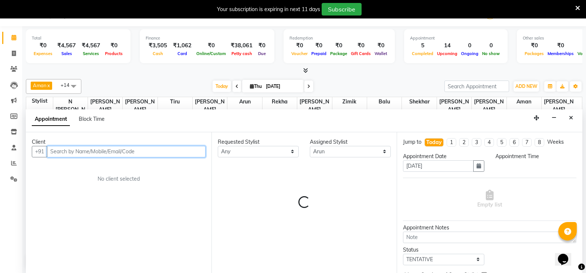
select select "990"
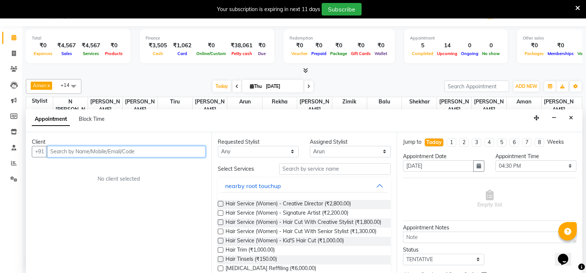
click at [115, 153] on input "text" at bounding box center [126, 151] width 159 height 11
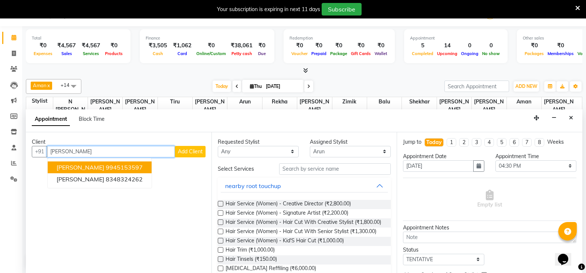
click at [112, 169] on ngb-highlight "9945153597" at bounding box center [124, 167] width 37 height 7
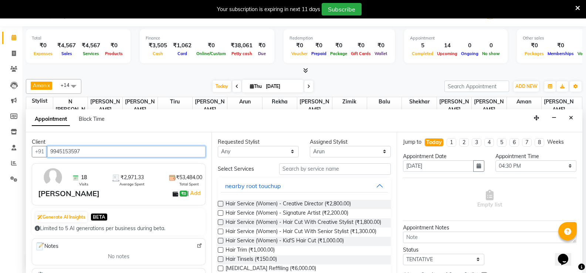
type input "9945153597"
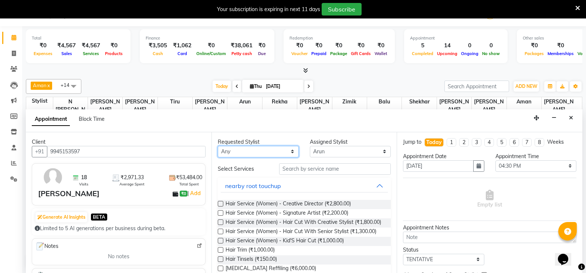
click at [276, 149] on select "Any [PERSON_NAME] [PERSON_NAME] [PERSON_NAME] (Sameer) [DATE] [PERSON_NAME] [PE…" at bounding box center [258, 151] width 81 height 11
select select "31359"
click at [218, 146] on select "Any [PERSON_NAME] [PERSON_NAME] [PERSON_NAME] (Sameer) [DATE] [PERSON_NAME] [PE…" at bounding box center [258, 151] width 81 height 11
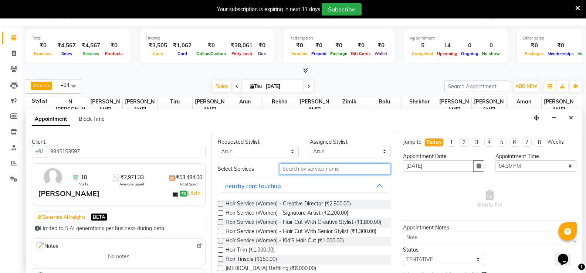
click at [315, 170] on input "text" at bounding box center [335, 168] width 112 height 11
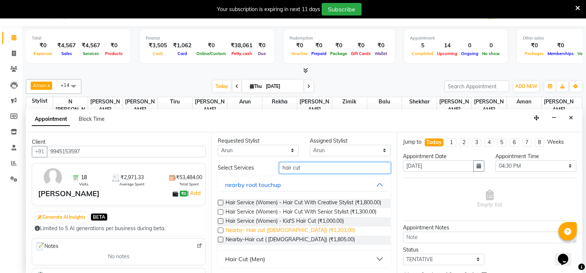
scroll to position [7, 0]
type input "hair cut"
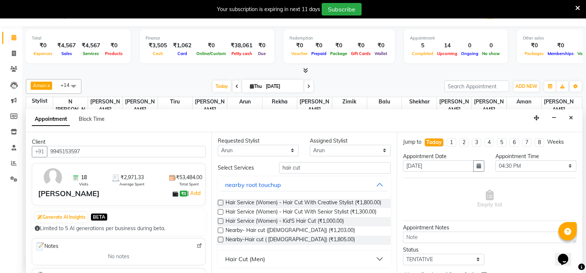
click at [254, 262] on div "Hair Cut (Men)" at bounding box center [245, 259] width 40 height 9
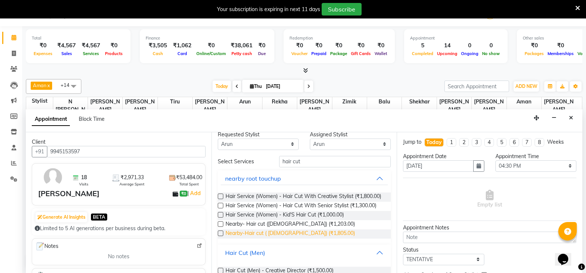
scroll to position [80, 0]
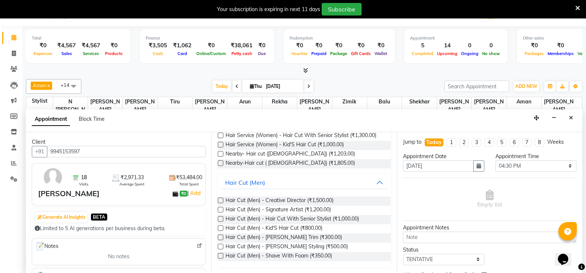
click at [221, 213] on label at bounding box center [221, 210] width 6 height 6
click at [221, 213] on input "checkbox" at bounding box center [220, 210] width 5 height 5
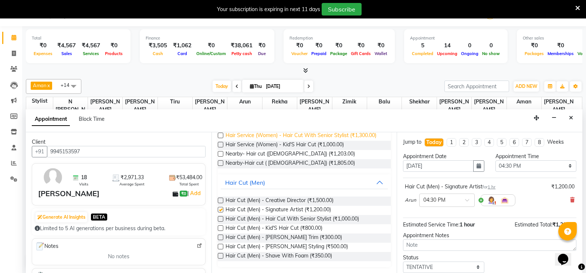
scroll to position [2, 0]
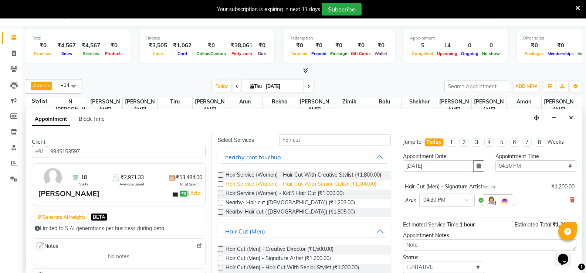
checkbox input "false"
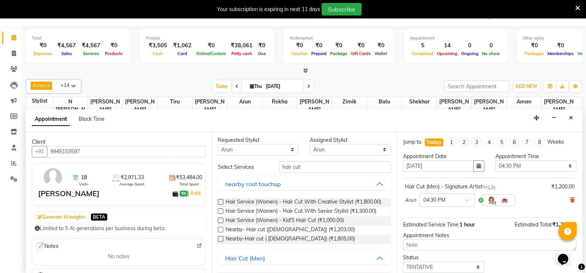
scroll to position [0, 0]
click at [308, 177] on div "Select Services hair cut nearby root touchup Hair Service (Women) - Hair Cut Wi…" at bounding box center [304, 254] width 173 height 182
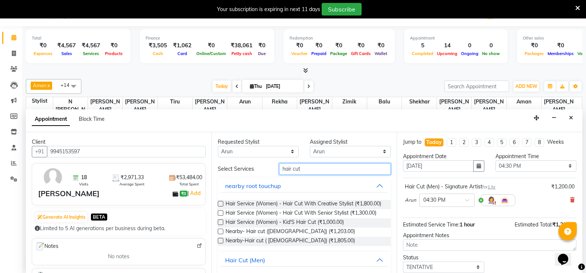
click at [306, 169] on input "hair cut" at bounding box center [335, 168] width 112 height 11
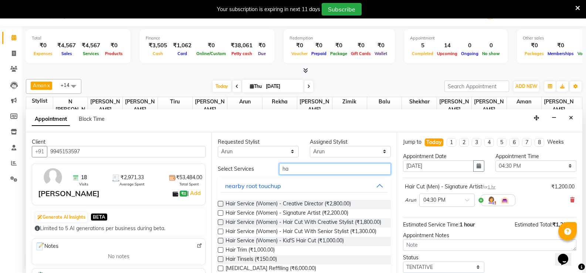
type input "h"
click at [329, 152] on select "Select Aman Arun Balu Bhasker Dilnawaz Malik (Sameer) Easter Hannah Perri Kelly…" at bounding box center [350, 151] width 81 height 11
click at [319, 170] on input "text" at bounding box center [335, 168] width 112 height 11
click at [317, 151] on select "Select Aman Arun Balu Bhasker Dilnawaz Malik (Sameer) Easter Hannah Perri Kelly…" at bounding box center [350, 151] width 81 height 11
select select "31365"
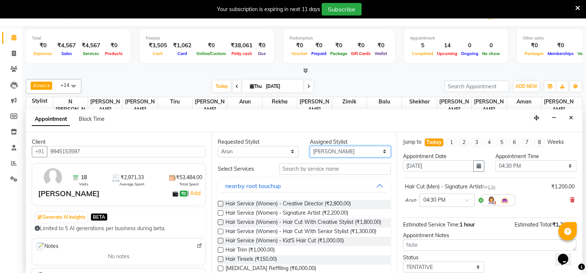
click at [310, 146] on select "Select Aman Arun Balu Bhasker Dilnawaz Malik (Sameer) Easter Hannah Perri Kelly…" at bounding box center [350, 151] width 81 height 11
click at [312, 170] on input "text" at bounding box center [335, 168] width 112 height 11
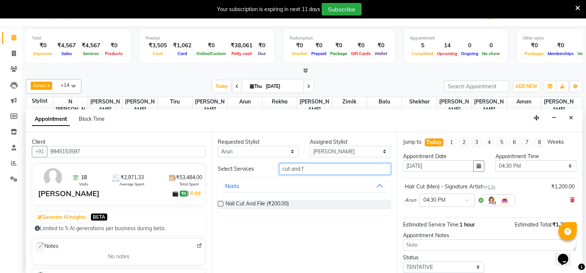
type input "cut and f"
click at [222, 203] on label at bounding box center [221, 204] width 6 height 6
click at [222, 203] on input "checkbox" at bounding box center [220, 204] width 5 height 5
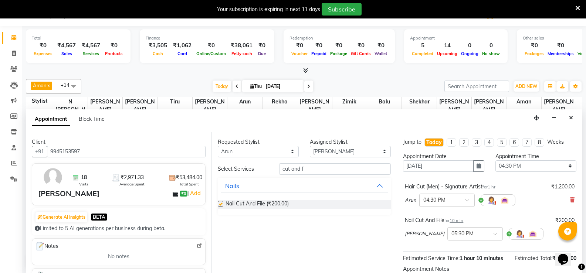
checkbox input "false"
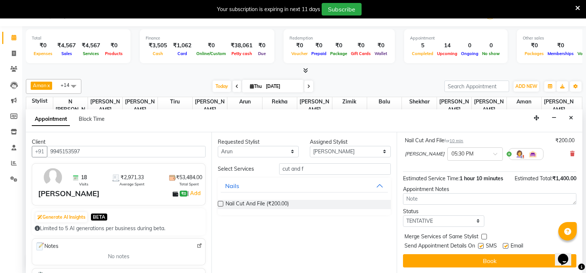
scroll to position [80, 0]
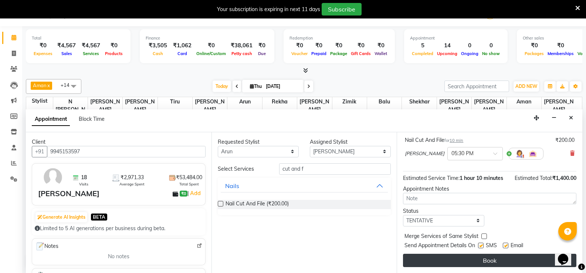
click at [498, 266] on button "Book" at bounding box center [489, 260] width 173 height 13
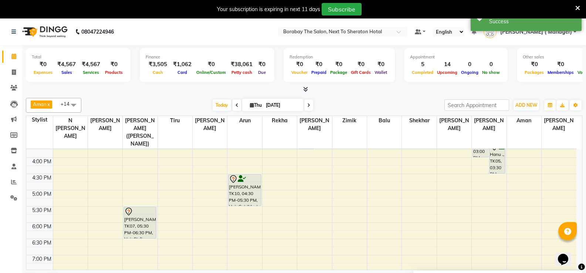
scroll to position [238, 0]
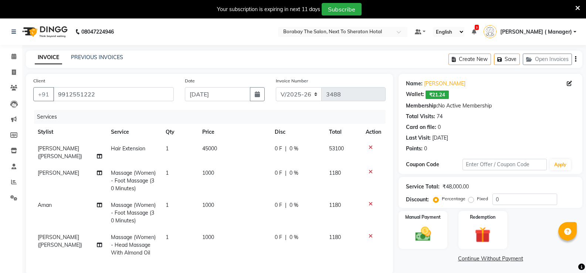
select select "4945"
select select "service"
select select "31355"
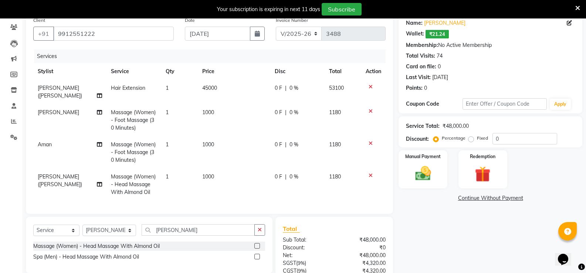
scroll to position [61, 0]
click at [370, 85] on icon at bounding box center [371, 86] width 4 height 5
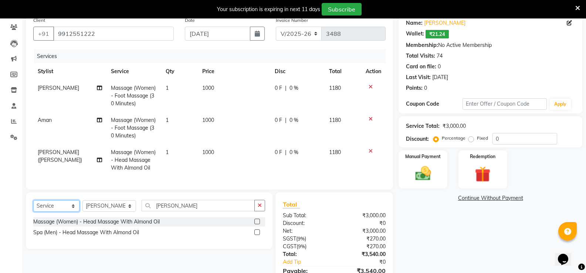
click at [53, 212] on select "Select Service Product Membership Package Voucher Prepaid Gift Card" at bounding box center [56, 205] width 46 height 11
select select "product"
click at [33, 206] on select "Select Service Product Membership Package Voucher Prepaid Gift Card" at bounding box center [56, 205] width 46 height 11
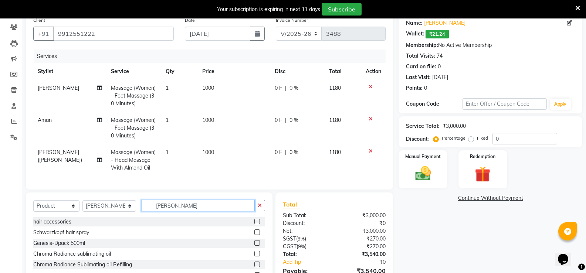
click at [194, 212] on input "[PERSON_NAME]" at bounding box center [198, 205] width 113 height 11
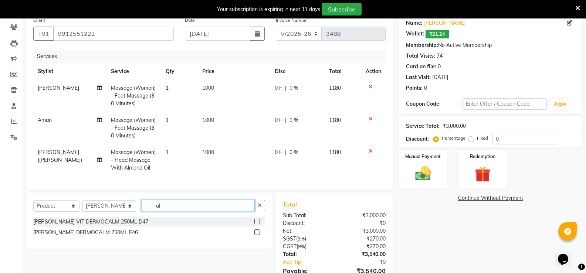
type input "a"
type input "extens"
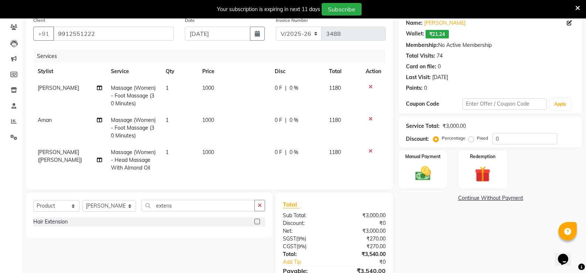
click at [257, 224] on label at bounding box center [257, 222] width 6 height 6
click at [257, 224] on input "checkbox" at bounding box center [256, 222] width 5 height 5
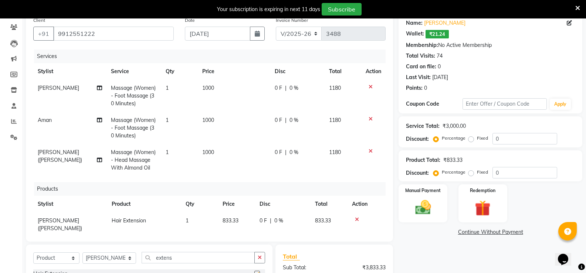
checkbox input "false"
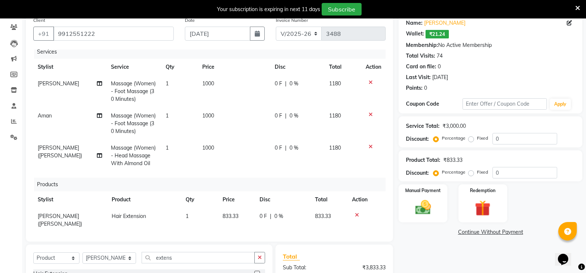
scroll to position [6, 0]
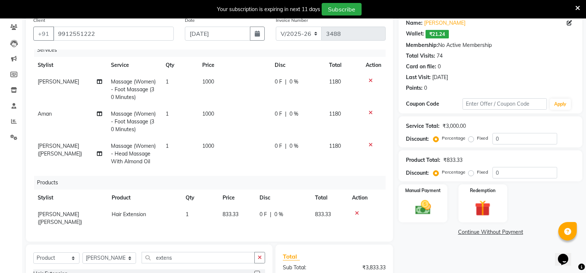
click at [235, 211] on span "833.33" at bounding box center [231, 214] width 16 height 7
select select "31355"
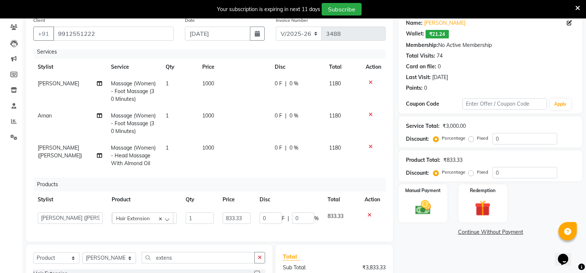
click at [235, 213] on input "833.33" at bounding box center [237, 218] width 28 height 11
type input "35000"
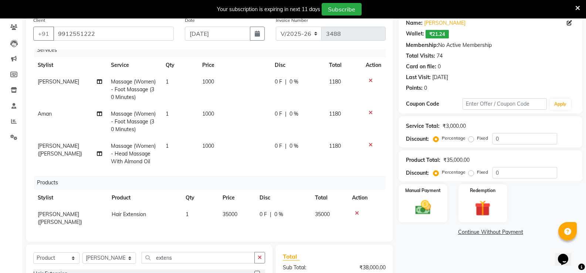
click at [285, 175] on div "Services Stylist Service Qty Price Disc Total Action [PERSON_NAME] Massage (Wom…" at bounding box center [209, 142] width 352 height 185
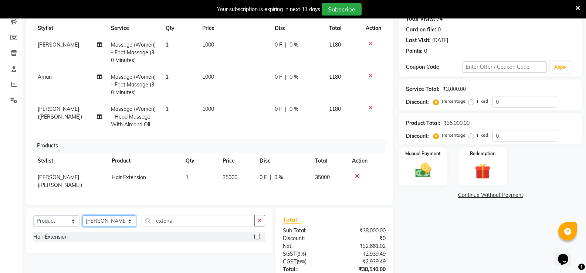
click at [109, 221] on select "Select Stylist [PERSON_NAME] [PERSON_NAME] Counter Borabay [PERSON_NAME] (Samee…" at bounding box center [109, 221] width 54 height 11
click at [82, 216] on select "Select Stylist [PERSON_NAME] [PERSON_NAME] Counter Borabay [PERSON_NAME] (Samee…" at bounding box center [109, 221] width 54 height 11
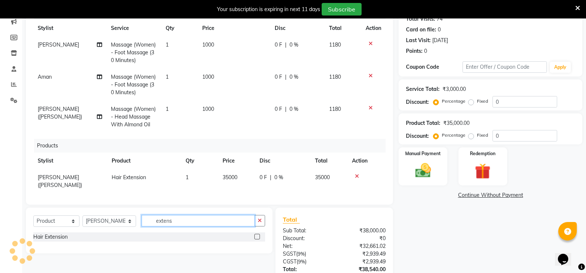
click at [178, 222] on input "extens" at bounding box center [198, 220] width 113 height 11
type input "e"
type input "f"
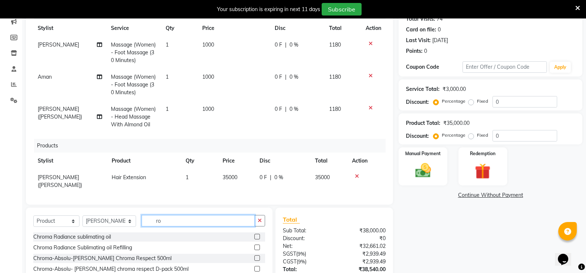
type input "r"
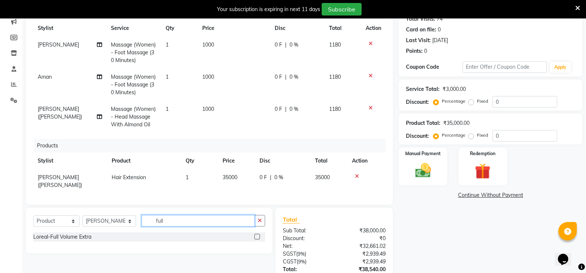
type input "full"
click at [70, 223] on select "Select Service Product Membership Package Voucher Prepaid Gift Card" at bounding box center [56, 221] width 46 height 11
select select "service"
click at [33, 216] on select "Select Service Product Membership Package Voucher Prepaid Gift Card" at bounding box center [56, 221] width 46 height 11
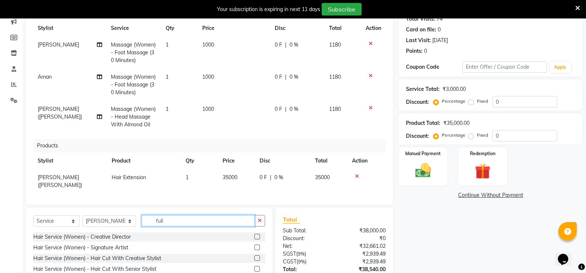
click at [161, 220] on input "full" at bounding box center [198, 220] width 113 height 11
type input "ful"
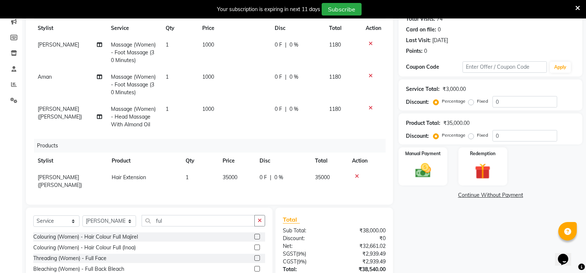
click at [254, 248] on label at bounding box center [257, 248] width 6 height 6
click at [254, 248] on input "checkbox" at bounding box center [256, 248] width 5 height 5
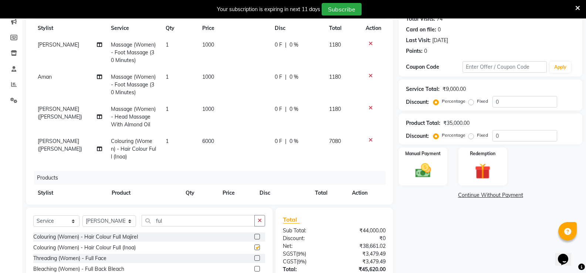
checkbox input "false"
click at [206, 138] on span "6000" at bounding box center [208, 141] width 12 height 7
click at [198, 138] on td "1" at bounding box center [179, 149] width 37 height 32
select select "31355"
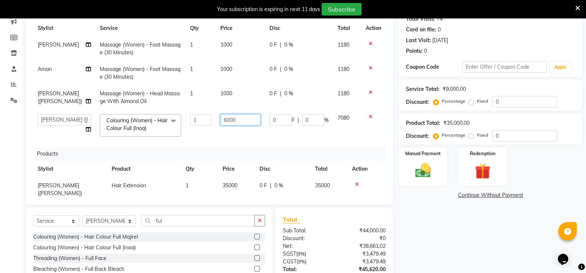
click at [223, 119] on input "6000" at bounding box center [240, 119] width 40 height 11
type input "4000"
click at [231, 138] on td "4000" at bounding box center [240, 125] width 49 height 31
select select "31355"
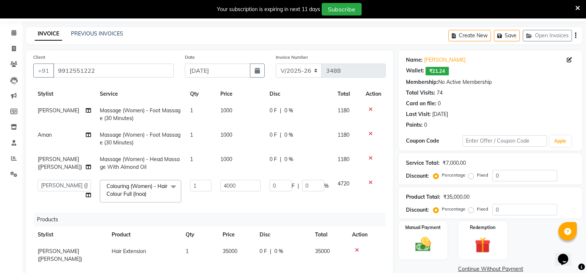
scroll to position [61, 0]
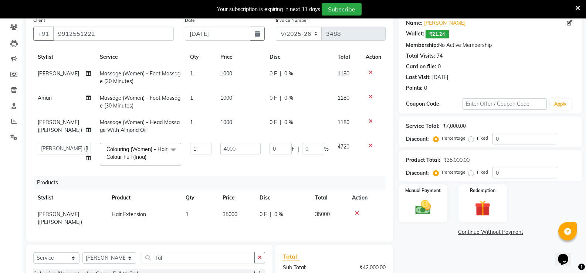
click at [369, 74] on icon at bounding box center [371, 72] width 4 height 5
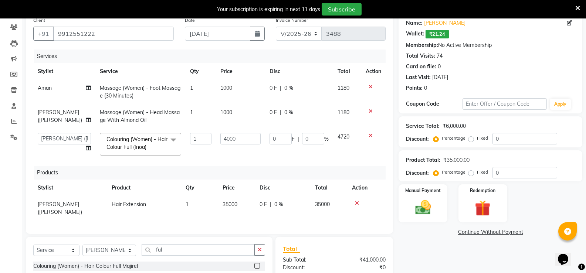
click at [370, 111] on icon at bounding box center [371, 111] width 4 height 5
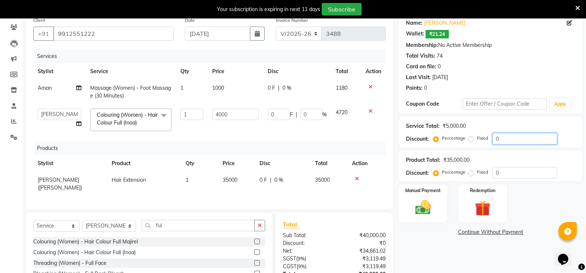
click at [510, 139] on input "0" at bounding box center [525, 138] width 65 height 11
type input "1"
type input "40"
type input "1"
type input "10"
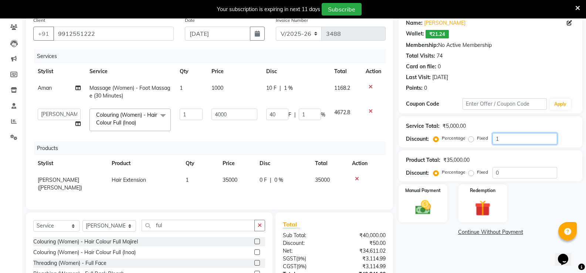
type input "400"
type input "10"
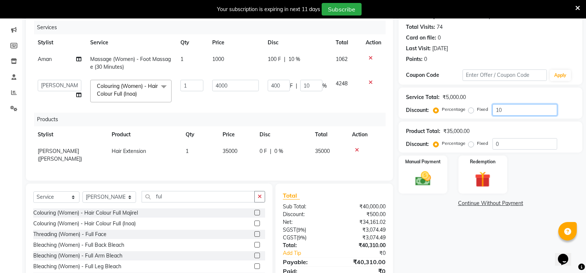
scroll to position [118, 0]
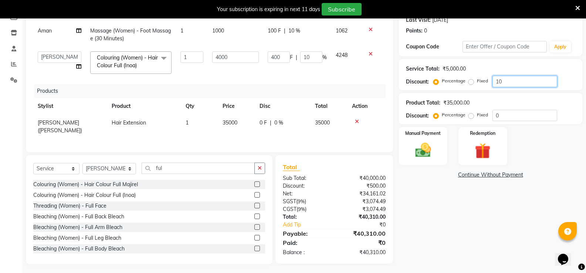
type input "10"
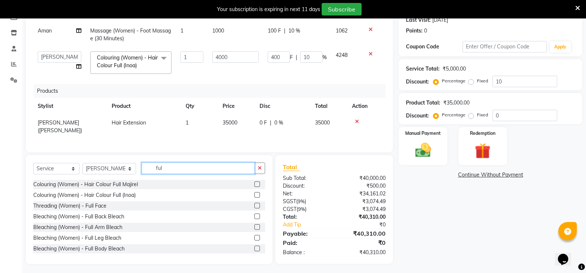
click at [186, 165] on input "ful" at bounding box center [198, 168] width 113 height 11
type input "f"
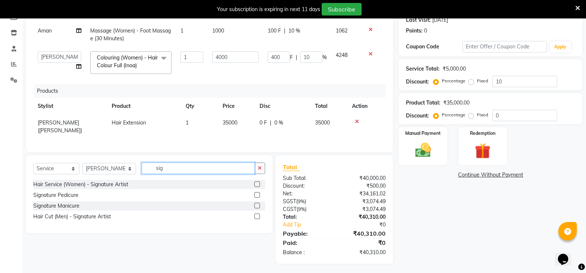
scroll to position [118, 0]
type input "signa"
click at [255, 182] on label at bounding box center [257, 185] width 6 height 6
click at [255, 183] on input "checkbox" at bounding box center [256, 185] width 5 height 5
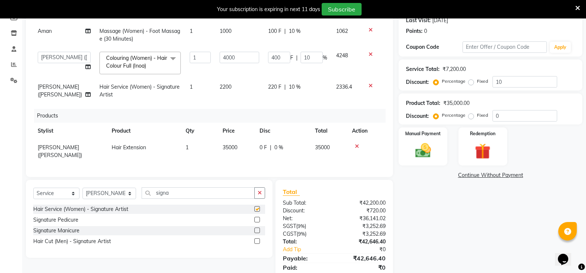
checkbox input "false"
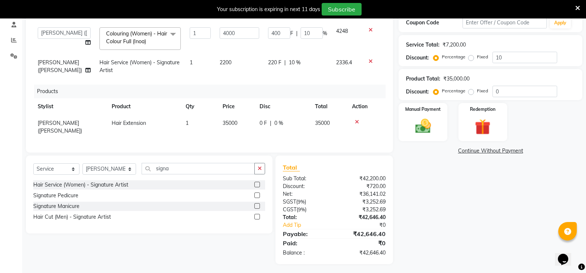
scroll to position [68, 0]
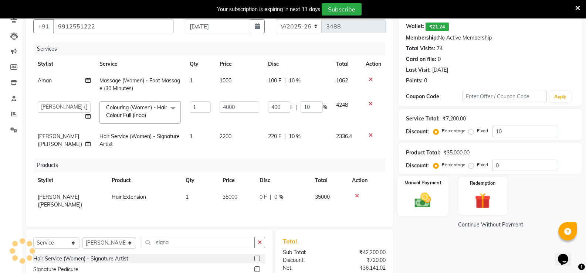
click at [431, 197] on img at bounding box center [423, 200] width 26 height 19
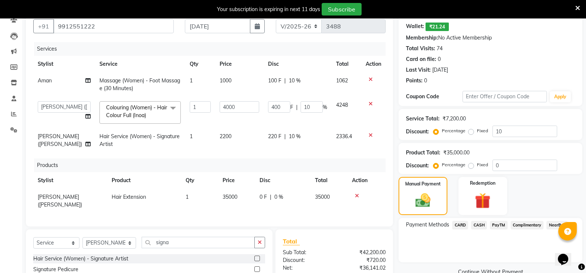
click at [500, 224] on span "PayTM" at bounding box center [499, 225] width 18 height 9
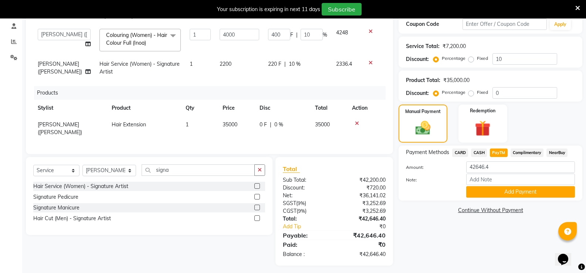
scroll to position [142, 0]
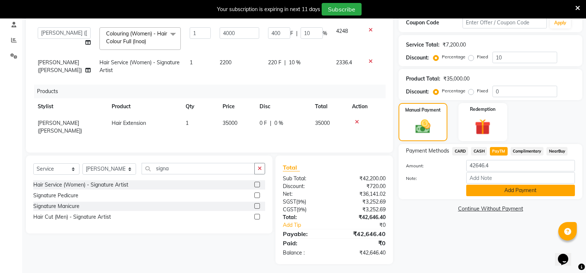
click at [499, 191] on button "Add Payment" at bounding box center [520, 190] width 109 height 11
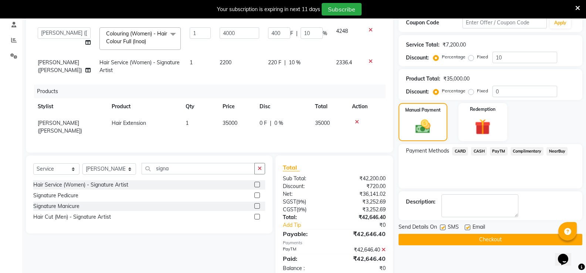
click at [482, 241] on button "Checkout" at bounding box center [491, 239] width 184 height 11
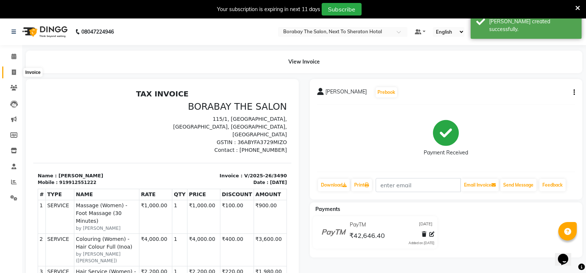
click at [13, 71] on icon at bounding box center [14, 73] width 4 height 6
select select "service"
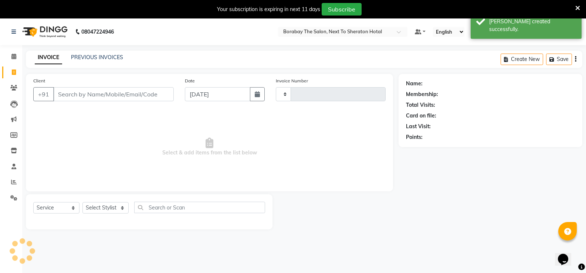
type input "3491"
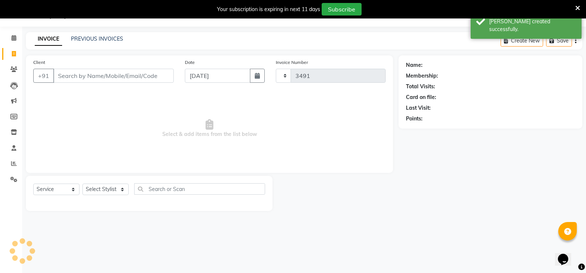
select select "4945"
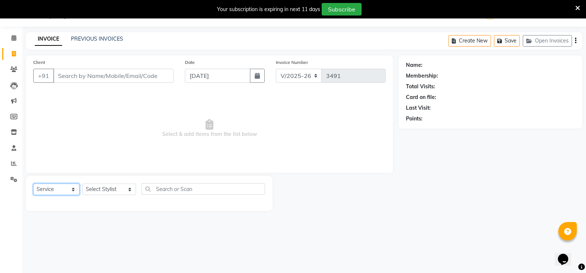
click at [56, 192] on select "Select Service Product Membership Package Voucher Prepaid Gift Card" at bounding box center [56, 189] width 46 height 11
click at [33, 184] on select "Select Service Product Membership Package Voucher Prepaid Gift Card" at bounding box center [56, 189] width 46 height 11
click at [106, 193] on select "Select Stylist [PERSON_NAME] [PERSON_NAME] Counter Borabay [PERSON_NAME] (Samee…" at bounding box center [109, 189] width 54 height 11
select select "67113"
click at [82, 184] on select "Select Stylist [PERSON_NAME] [PERSON_NAME] Counter Borabay [PERSON_NAME] (Samee…" at bounding box center [109, 189] width 54 height 11
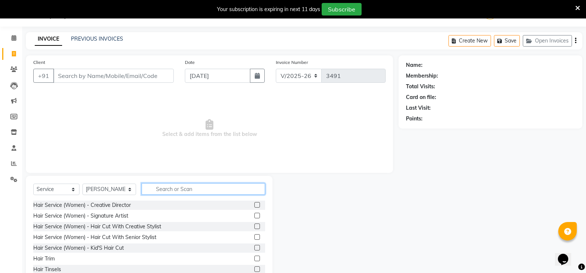
click at [162, 189] on input "text" at bounding box center [203, 188] width 123 height 11
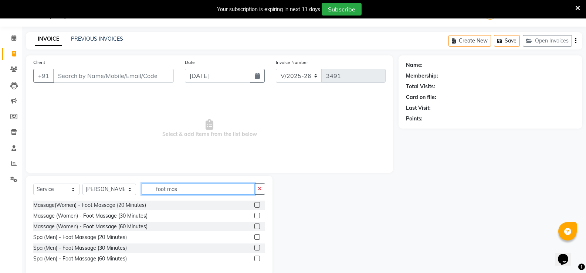
type input "foot mas"
click at [258, 217] on label at bounding box center [257, 216] width 6 height 6
click at [258, 217] on input "checkbox" at bounding box center [256, 216] width 5 height 5
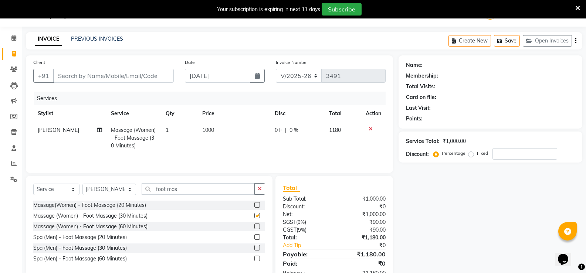
checkbox input "false"
click at [106, 193] on select "Select Stylist [PERSON_NAME] [PERSON_NAME] Counter Borabay [PERSON_NAME] (Samee…" at bounding box center [109, 189] width 54 height 11
select select "31355"
click at [82, 184] on select "Select Stylist [PERSON_NAME] [PERSON_NAME] Counter Borabay [PERSON_NAME] (Samee…" at bounding box center [109, 189] width 54 height 11
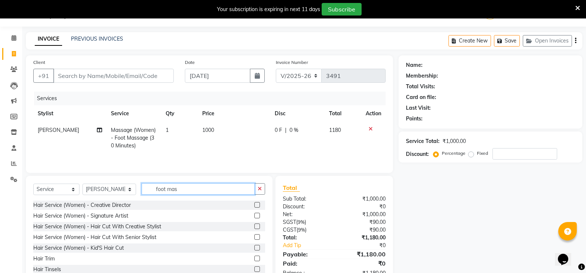
click at [195, 190] on input "foot mas" at bounding box center [198, 188] width 113 height 11
type input "f"
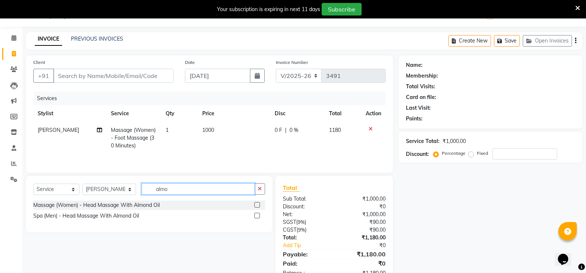
type input "almo"
click at [258, 206] on label at bounding box center [257, 205] width 6 height 6
click at [258, 206] on input "checkbox" at bounding box center [256, 205] width 5 height 5
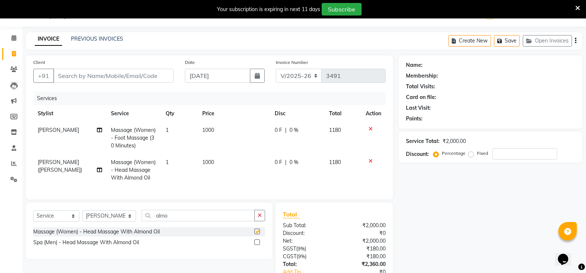
checkbox input "false"
click at [107, 217] on select "Select Stylist [PERSON_NAME] [PERSON_NAME] Counter Borabay [PERSON_NAME] (Samee…" at bounding box center [109, 215] width 54 height 11
click at [189, 217] on input "almo" at bounding box center [198, 215] width 113 height 11
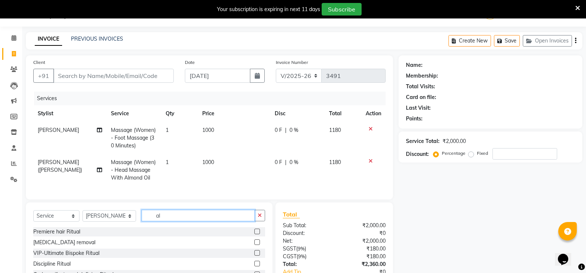
type input "a"
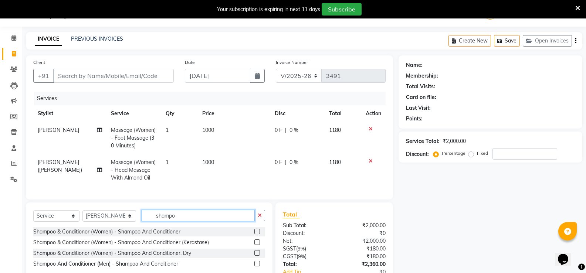
type input "shampo"
click at [258, 245] on label at bounding box center [257, 243] width 6 height 6
click at [258, 245] on input "checkbox" at bounding box center [256, 242] width 5 height 5
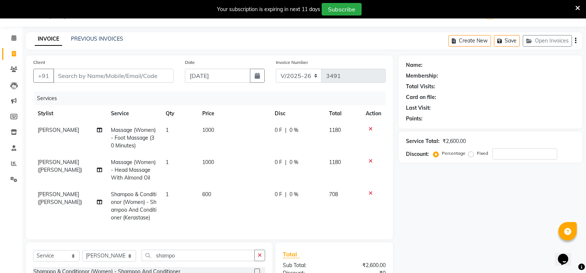
checkbox input "false"
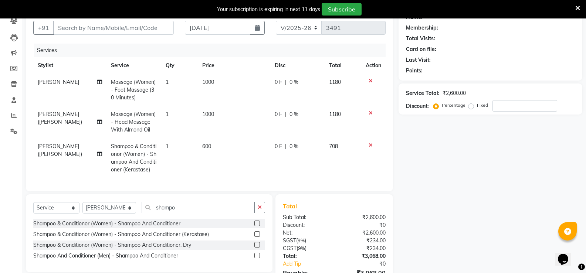
scroll to position [39, 0]
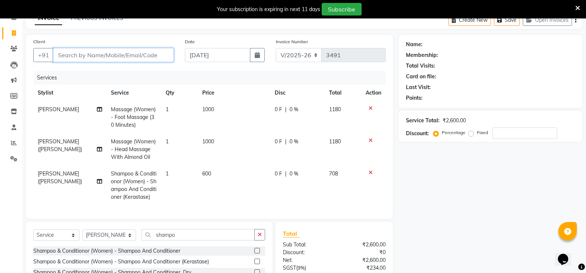
click at [130, 54] on input "Client" at bounding box center [113, 55] width 121 height 14
type input "9"
type input "0"
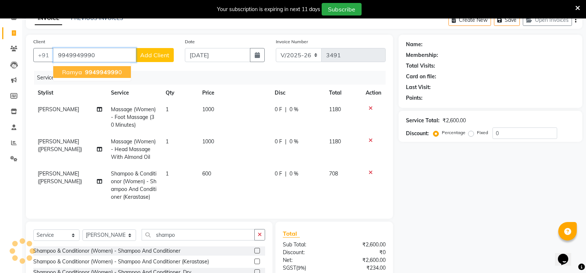
type input "9949949990"
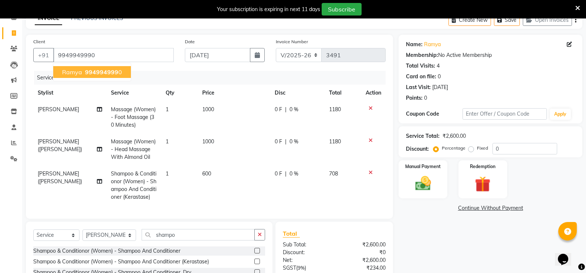
click at [112, 75] on span "994994999" at bounding box center [101, 71] width 33 height 7
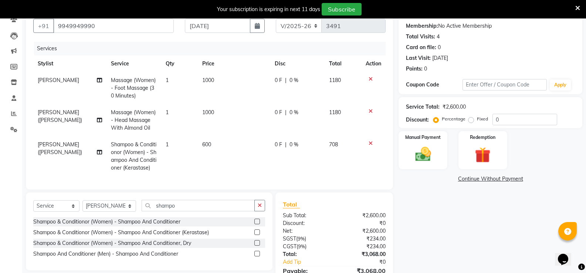
scroll to position [113, 0]
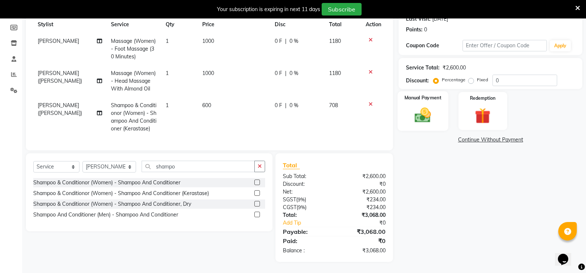
click at [423, 115] on img at bounding box center [423, 115] width 26 height 19
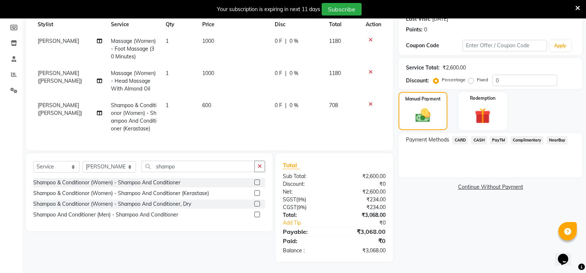
click at [467, 136] on span "CARD" at bounding box center [460, 140] width 16 height 9
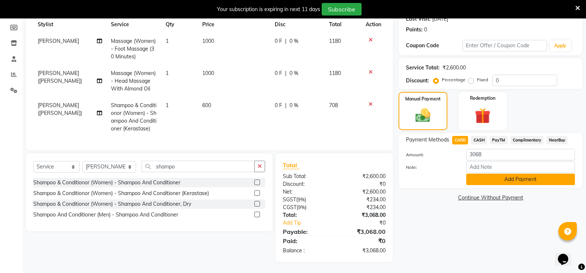
click at [494, 176] on button "Add Payment" at bounding box center [520, 179] width 109 height 11
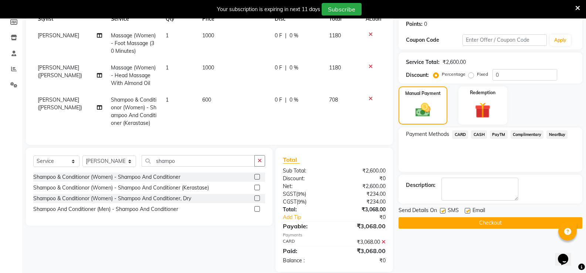
click at [500, 223] on button "Checkout" at bounding box center [491, 222] width 184 height 11
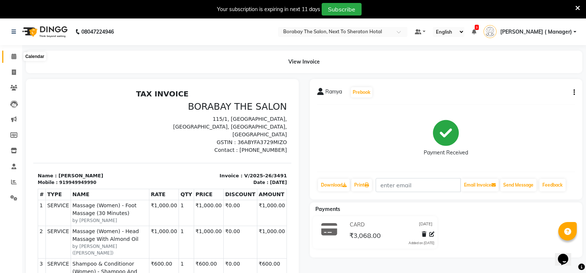
click at [13, 60] on span at bounding box center [13, 57] width 13 height 9
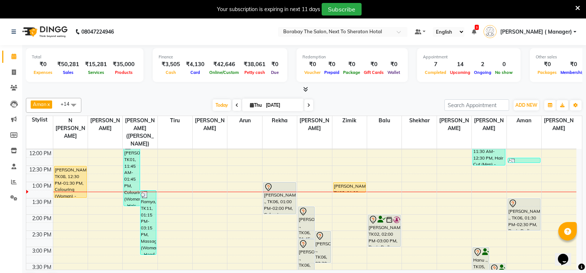
scroll to position [148, 0]
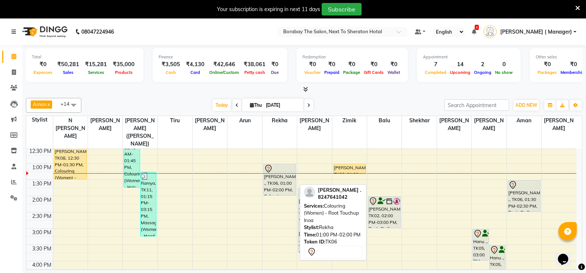
click at [280, 176] on div "[PERSON_NAME] ., TK06, 01:00 PM-02:00 PM, Colouring (Women) - Root Touchup Inoa" at bounding box center [280, 179] width 32 height 31
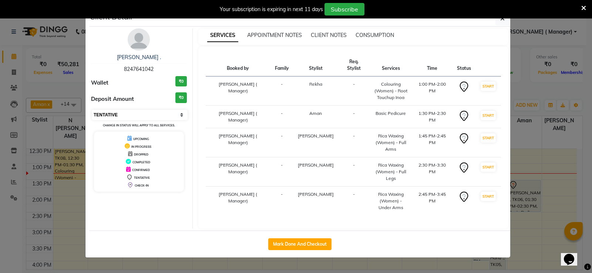
click at [102, 118] on select "Select IN SERVICE CONFIRMED TENTATIVE CHECK IN MARK DONE DROPPED UPCOMING" at bounding box center [140, 115] width 96 height 10
click at [92, 110] on select "Select IN SERVICE CONFIRMED TENTATIVE CHECK IN MARK DONE DROPPED UPCOMING" at bounding box center [140, 115] width 96 height 10
select select "select"
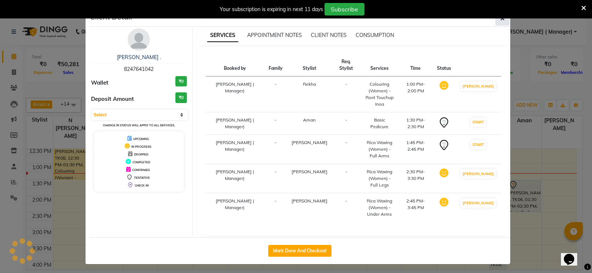
click at [502, 21] on icon "button" at bounding box center [502, 19] width 4 height 6
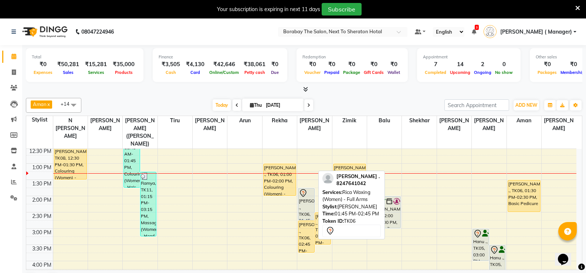
click at [304, 192] on div "[PERSON_NAME] ., TK06, 01:45 PM-02:45 PM, Rica Waxing (Women) - Full Arms" at bounding box center [306, 204] width 16 height 31
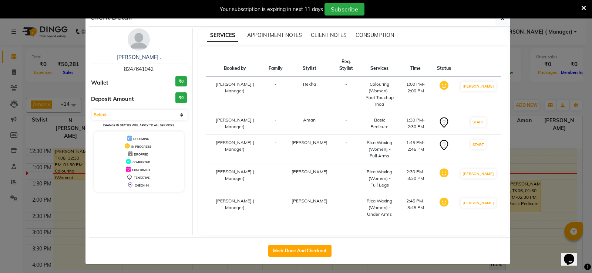
select select "1"
click at [141, 112] on select "Select IN SERVICE CONFIRMED TENTATIVE CHECK IN MARK DONE DROPPED UPCOMING" at bounding box center [140, 115] width 96 height 10
click at [92, 110] on select "Select IN SERVICE CONFIRMED TENTATIVE CHECK IN MARK DONE DROPPED UPCOMING" at bounding box center [140, 115] width 96 height 10
click at [506, 20] on button "button" at bounding box center [502, 18] width 14 height 14
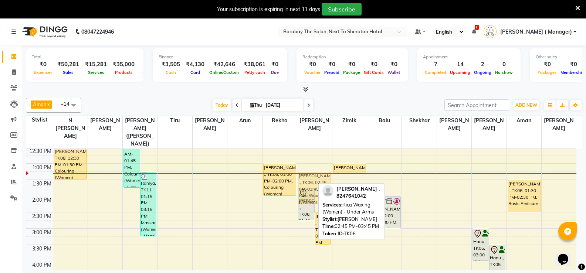
drag, startPoint x: 308, startPoint y: 224, endPoint x: 317, endPoint y: 177, distance: 48.0
click at [317, 177] on div "Adithi ., TK06, 01:45 PM-02:45 PM, Rica Waxing (Women) - Full Arms Adithi ., TK…" at bounding box center [314, 212] width 34 height 423
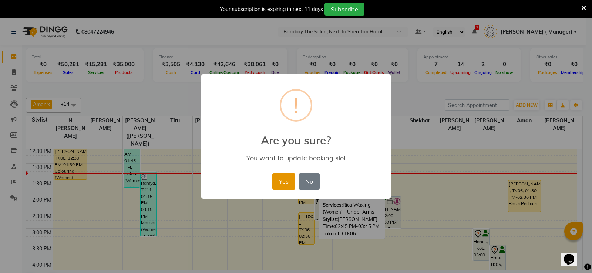
click at [277, 184] on button "Yes" at bounding box center [283, 181] width 23 height 16
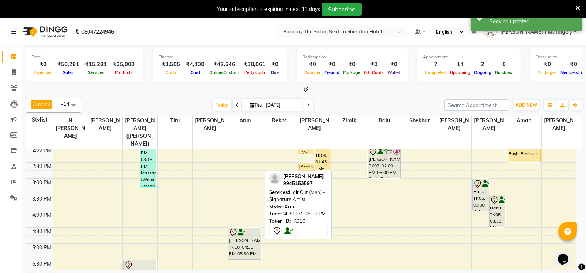
scroll to position [185, 0]
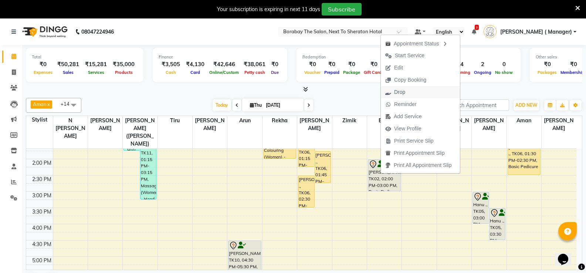
click at [399, 94] on span "Drop" at bounding box center [399, 92] width 11 height 8
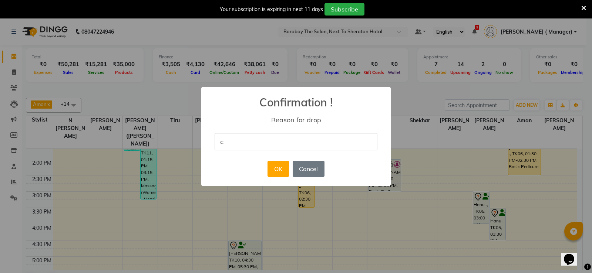
type input "client did not turn up"
click at [274, 170] on button "OK" at bounding box center [277, 169] width 21 height 16
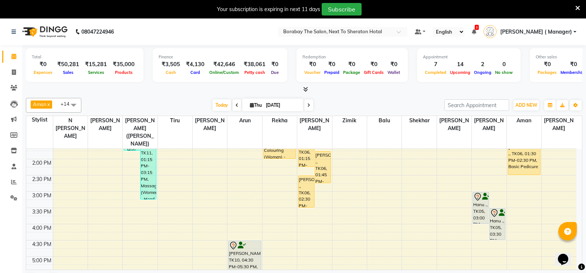
scroll to position [111, 0]
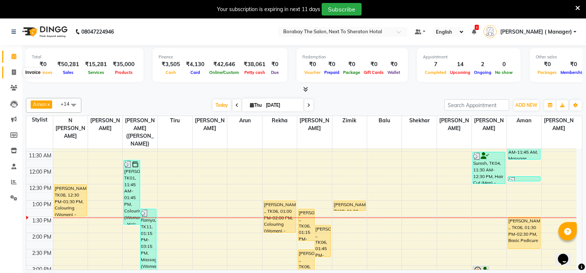
drag, startPoint x: 207, startPoint y: 221, endPoint x: 14, endPoint y: 72, distance: 243.3
click at [14, 72] on icon at bounding box center [14, 73] width 4 height 6
select select "4945"
select select "service"
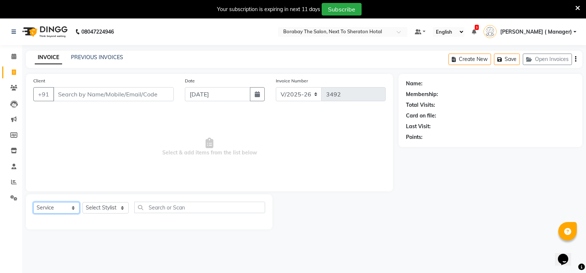
click at [62, 209] on select "Select Service Product Membership Package Voucher Prepaid Gift Card" at bounding box center [56, 207] width 46 height 11
click at [33, 202] on select "Select Service Product Membership Package Voucher Prepaid Gift Card" at bounding box center [56, 207] width 46 height 11
click at [117, 210] on select "Select Stylist [PERSON_NAME] [PERSON_NAME] Counter Borabay [PERSON_NAME] (Samee…" at bounding box center [109, 207] width 54 height 11
click at [82, 202] on select "Select Stylist [PERSON_NAME] [PERSON_NAME] Counter Borabay [PERSON_NAME] (Samee…" at bounding box center [109, 207] width 54 height 11
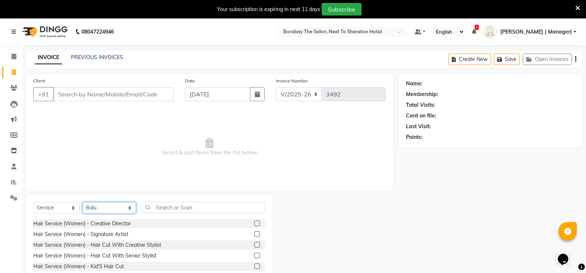
click at [116, 204] on select "Select Stylist [PERSON_NAME] [PERSON_NAME] Counter Borabay [PERSON_NAME] (Samee…" at bounding box center [109, 207] width 54 height 11
select select "31359"
click at [82, 202] on select "Select Stylist [PERSON_NAME] [PERSON_NAME] Counter Borabay [PERSON_NAME] (Samee…" at bounding box center [109, 207] width 54 height 11
click at [170, 206] on input "text" at bounding box center [203, 207] width 123 height 11
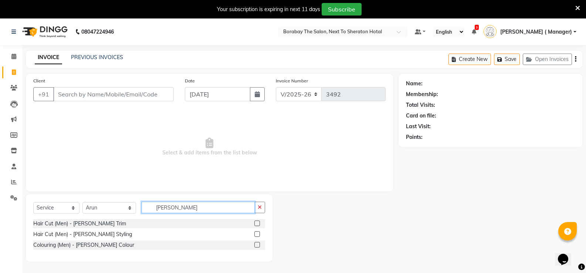
type input "[PERSON_NAME]"
click at [257, 234] on label at bounding box center [257, 234] width 6 height 6
click at [257, 234] on input "checkbox" at bounding box center [256, 234] width 5 height 5
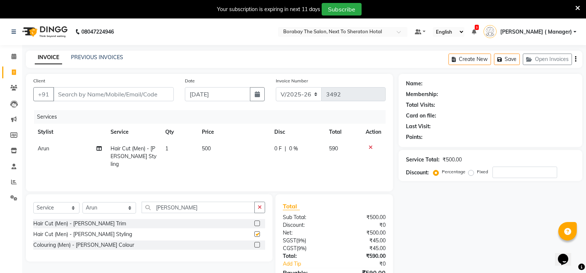
checkbox input "false"
click at [119, 206] on select "Select Stylist [PERSON_NAME] [PERSON_NAME] Counter Borabay [PERSON_NAME] (Samee…" at bounding box center [109, 207] width 54 height 11
select select "32380"
click at [82, 202] on select "Select Stylist [PERSON_NAME] [PERSON_NAME] Counter Borabay [PERSON_NAME] (Samee…" at bounding box center [109, 207] width 54 height 11
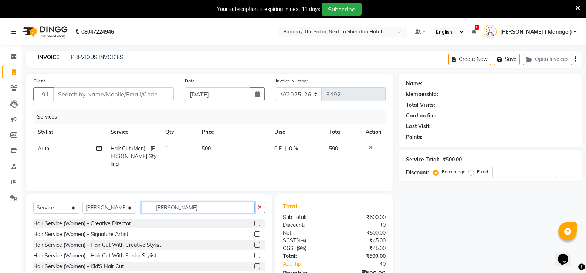
click at [168, 203] on input "[PERSON_NAME]" at bounding box center [198, 207] width 113 height 11
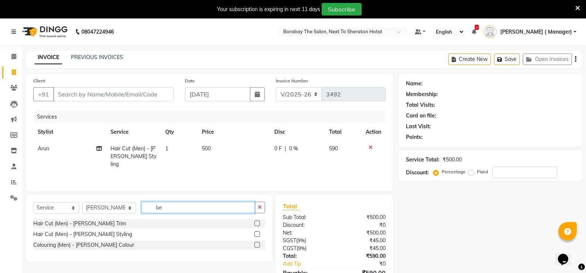
type input "b"
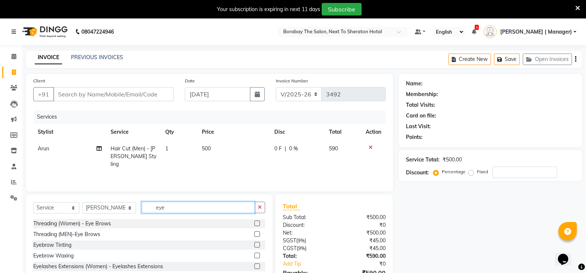
type input "eye"
click at [254, 224] on label at bounding box center [257, 224] width 6 height 6
click at [254, 224] on input "checkbox" at bounding box center [256, 223] width 5 height 5
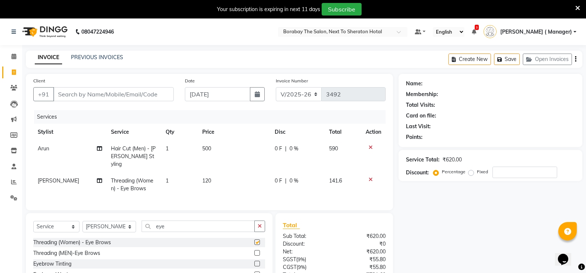
checkbox input "false"
click at [157, 225] on input "eye" at bounding box center [198, 226] width 113 height 11
click at [99, 230] on select "Select Stylist [PERSON_NAME] [PERSON_NAME] Counter Borabay [PERSON_NAME] (Samee…" at bounding box center [109, 226] width 54 height 11
select select "90282"
click at [82, 221] on select "Select Stylist [PERSON_NAME] [PERSON_NAME] Counter Borabay [PERSON_NAME] (Samee…" at bounding box center [109, 226] width 54 height 11
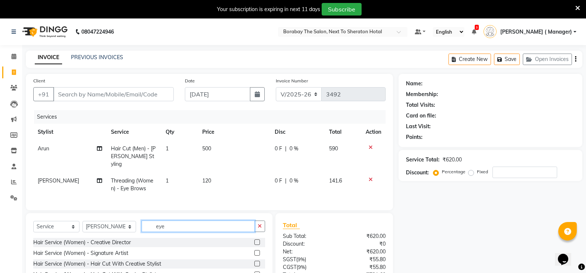
click at [172, 226] on input "eye" at bounding box center [198, 226] width 113 height 11
type input "e"
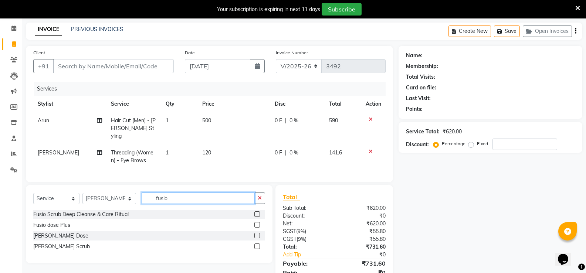
scroll to position [58, 0]
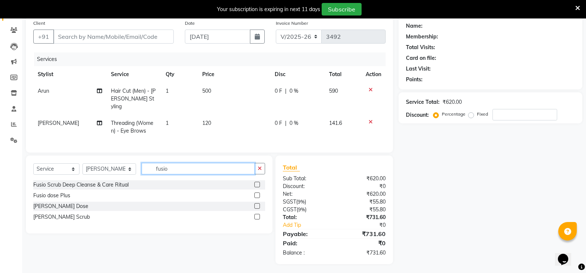
type input "fusio"
click at [258, 205] on label at bounding box center [257, 206] width 6 height 6
click at [258, 205] on input "checkbox" at bounding box center [256, 206] width 5 height 5
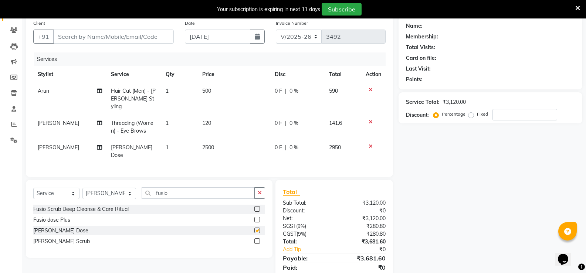
checkbox input "false"
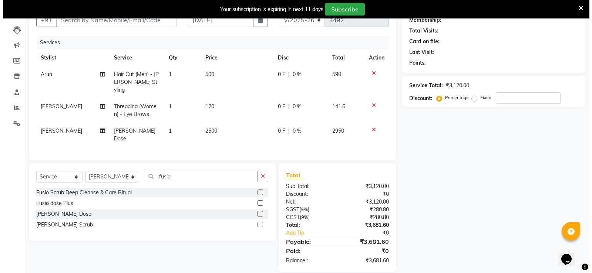
scroll to position [0, 0]
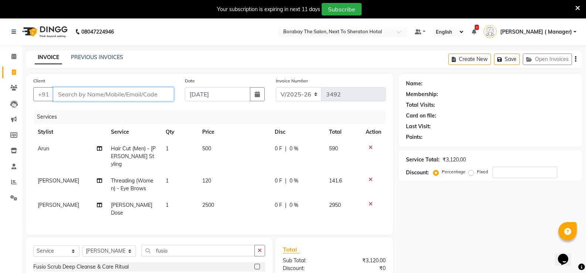
click at [91, 94] on input "Client" at bounding box center [113, 94] width 121 height 14
type input "9"
type input "0"
type input "9958180422"
click at [154, 96] on span "Add Client" at bounding box center [154, 94] width 29 height 7
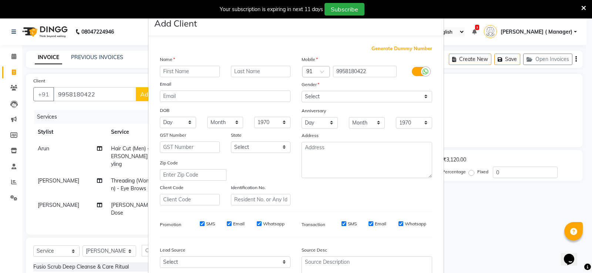
click at [200, 74] on input "text" at bounding box center [190, 71] width 60 height 11
click at [260, 74] on input "text" at bounding box center [261, 71] width 60 height 11
click at [163, 73] on input "Knika" at bounding box center [190, 71] width 60 height 11
type input "[PERSON_NAME]"
click at [280, 67] on input "text" at bounding box center [261, 71] width 60 height 11
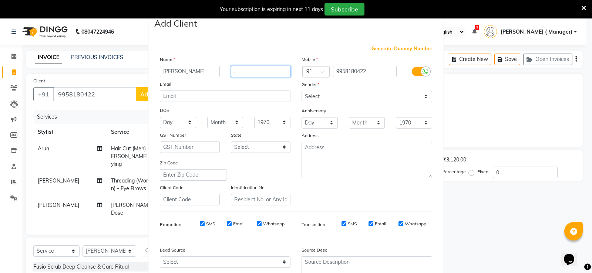
type input "."
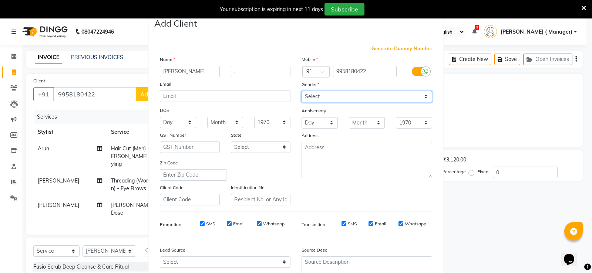
drag, startPoint x: 373, startPoint y: 97, endPoint x: 370, endPoint y: 101, distance: 4.8
click at [373, 97] on select "Select Male Female Other Prefer Not To Say" at bounding box center [366, 96] width 131 height 11
select select "female"
click at [301, 91] on select "Select Male Female Other Prefer Not To Say" at bounding box center [366, 96] width 131 height 11
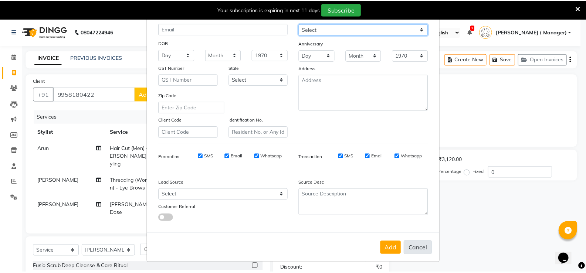
scroll to position [68, 0]
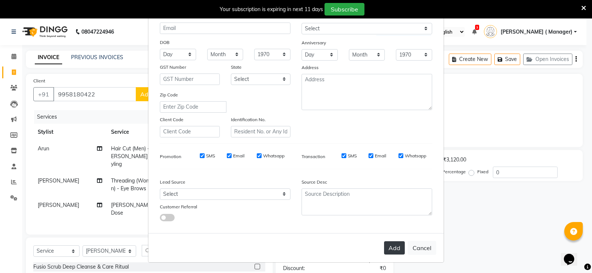
click at [390, 246] on button "Add" at bounding box center [394, 247] width 21 height 13
select select
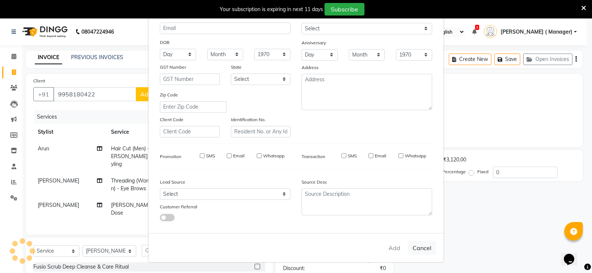
select select
checkbox input "false"
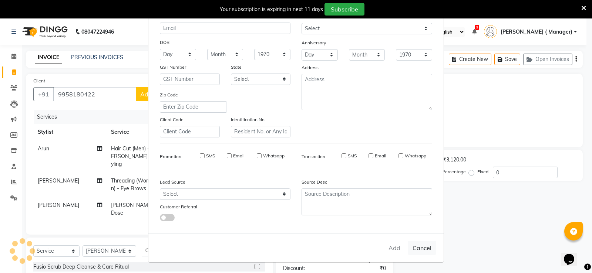
checkbox input "false"
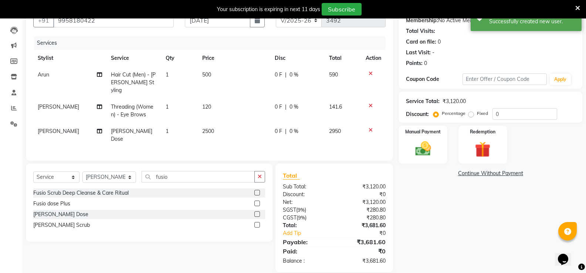
scroll to position [74, 0]
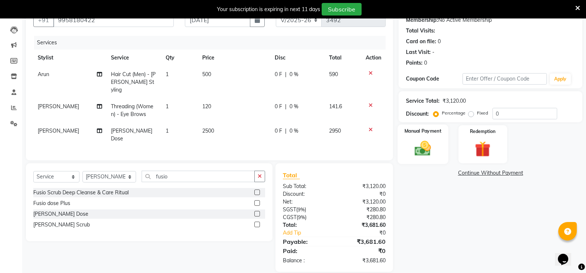
click at [422, 159] on div "Manual Payment" at bounding box center [423, 145] width 51 height 40
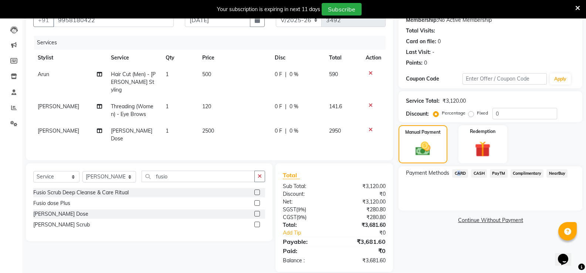
click at [456, 172] on span "CARD" at bounding box center [460, 173] width 16 height 9
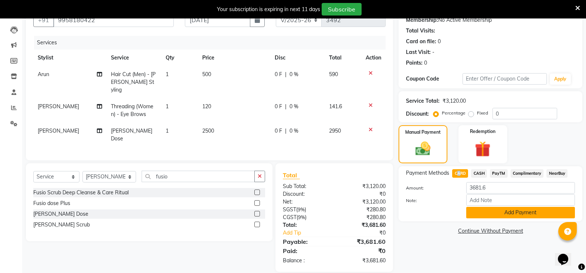
click at [498, 209] on button "Add Payment" at bounding box center [520, 212] width 109 height 11
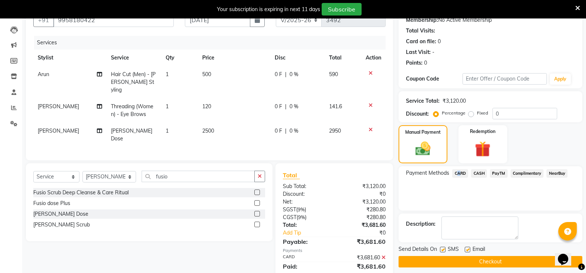
scroll to position [90, 0]
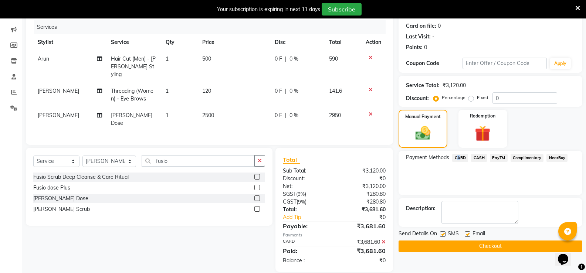
click at [487, 246] on button "Checkout" at bounding box center [491, 246] width 184 height 11
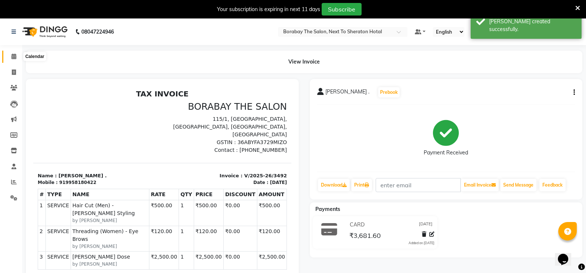
click at [15, 58] on icon at bounding box center [13, 57] width 5 height 6
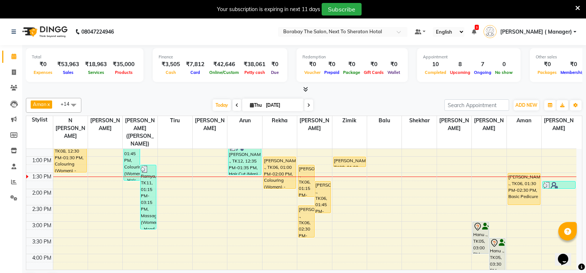
scroll to position [148, 0]
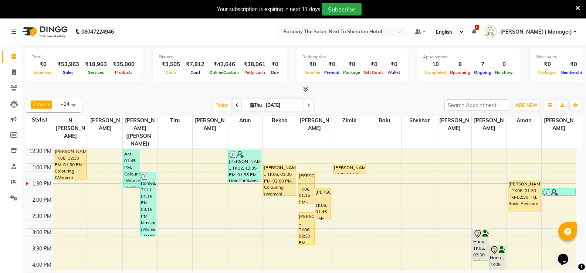
click at [273, 216] on div "8:00 AM 8:30 AM 9:00 AM 9:30 AM 10:00 AM 10:30 AM 11:00 AM 11:30 AM 12:00 PM 12…" at bounding box center [301, 212] width 550 height 423
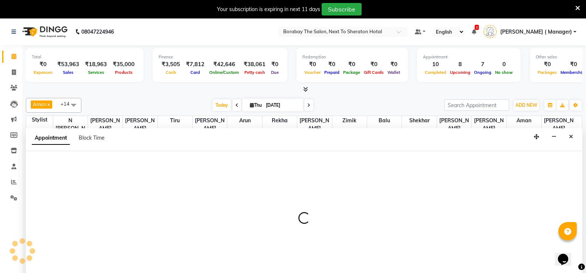
scroll to position [19, 0]
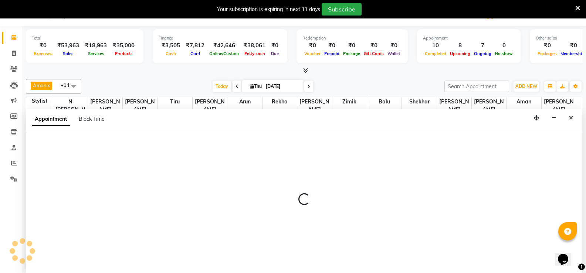
select select "31360"
select select "tentative"
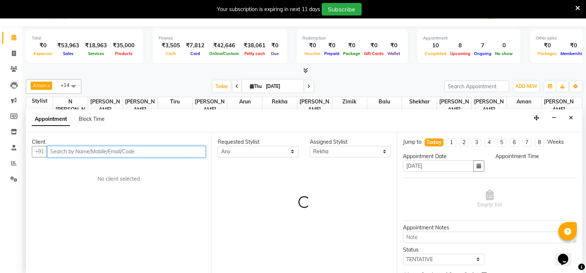
select select "885"
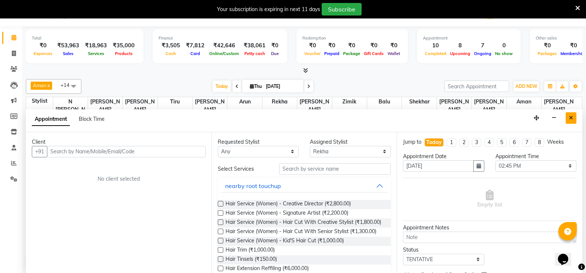
click at [572, 122] on button "Close" at bounding box center [571, 117] width 11 height 11
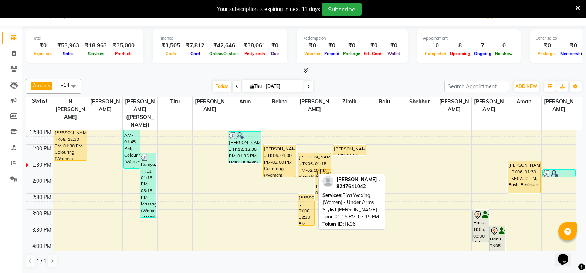
drag, startPoint x: 305, startPoint y: 176, endPoint x: 305, endPoint y: 162, distance: 14.8
click at [305, 162] on div "Adithi ., TK06, 01:15 PM-02:15 PM, Rica Waxing (Women) - Under Arms Adithi ., T…" at bounding box center [314, 193] width 34 height 423
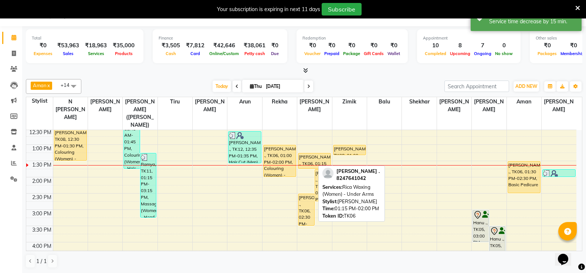
drag, startPoint x: 305, startPoint y: 168, endPoint x: 305, endPoint y: 161, distance: 7.0
click at [305, 161] on div "Adithi ., TK06, 01:15 PM-02:00 PM, Rica Waxing (Women) - Under Arms Adithi ., T…" at bounding box center [314, 193] width 34 height 423
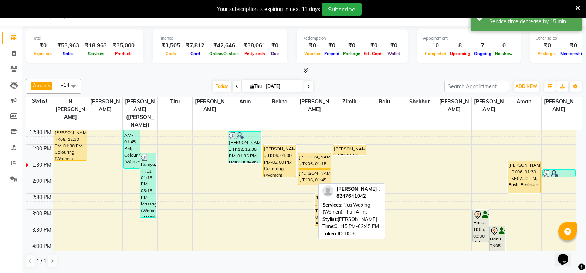
drag, startPoint x: 304, startPoint y: 192, endPoint x: 305, endPoint y: 176, distance: 16.0
click at [305, 176] on div "Adithi ., TK06, 01:45 PM-02:45 PM, Rica Waxing (Women) - Full Arms Adithi ., TK…" at bounding box center [314, 193] width 34 height 423
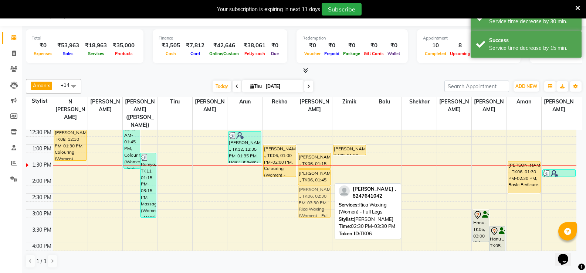
drag, startPoint x: 314, startPoint y: 196, endPoint x: 315, endPoint y: 190, distance: 6.3
click at [315, 190] on div "Adithi ., TK06, 01:15 PM-01:45 PM, Rica Waxing (Women) - Under Arms Adithi ., T…" at bounding box center [314, 193] width 34 height 423
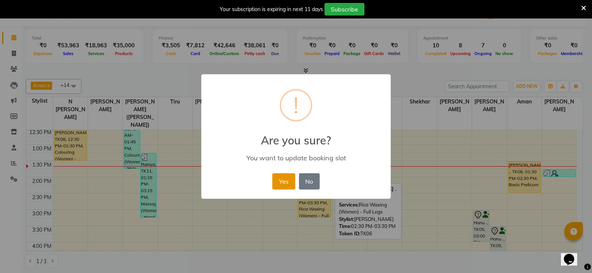
click at [283, 183] on button "Yes" at bounding box center [283, 181] width 23 height 16
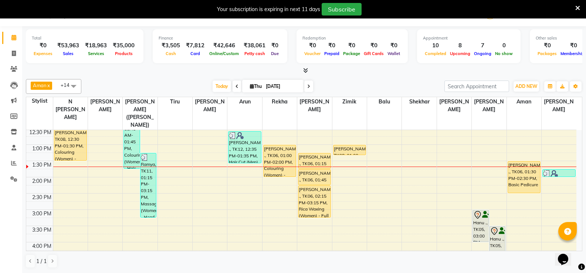
click at [289, 83] on input "[DATE]" at bounding box center [282, 86] width 37 height 11
select select "9"
select select "2025"
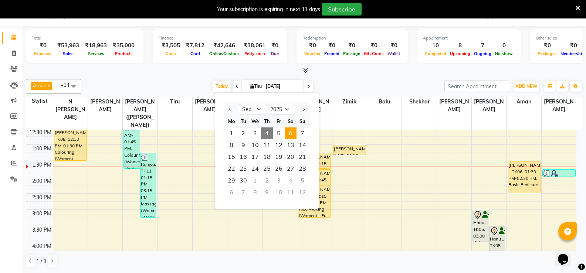
click at [291, 130] on span "6" at bounding box center [291, 134] width 12 height 12
type input "06-09-2025"
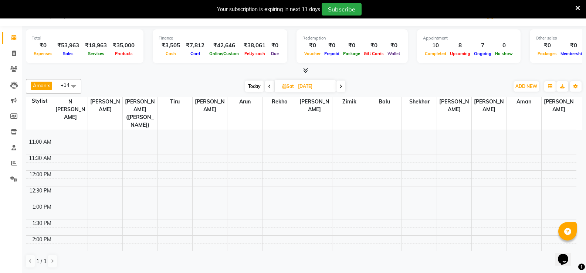
scroll to position [89, 0]
click at [91, 247] on div "8:00 AM 8:30 AM 9:00 AM 9:30 AM 10:00 AM 10:30 AM 11:00 AM 11:30 AM 12:00 PM 12…" at bounding box center [301, 252] width 550 height 423
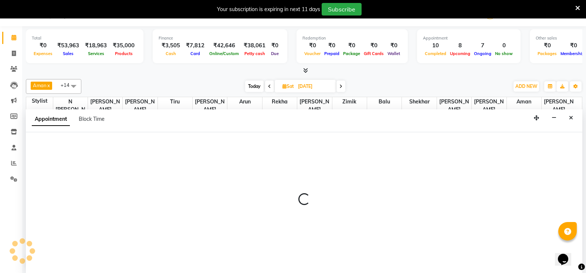
select select "31354"
select select "870"
select select "tentative"
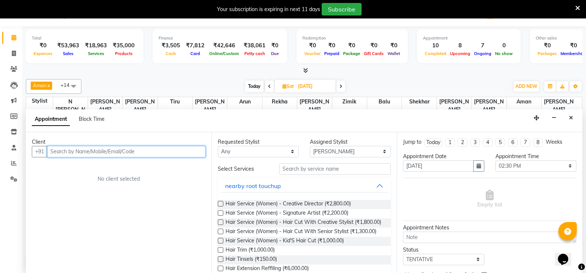
click at [98, 151] on input "text" at bounding box center [126, 151] width 159 height 11
click at [569, 118] on icon "Close" at bounding box center [571, 117] width 4 height 5
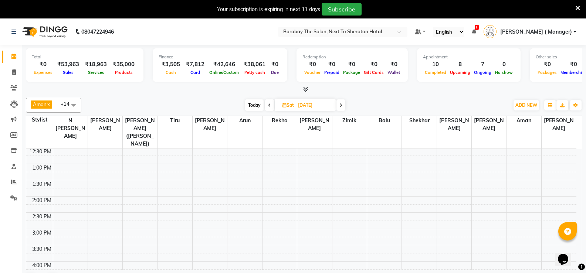
scroll to position [148, 0]
click at [95, 206] on div "8:00 AM 8:30 AM 9:00 AM 9:30 AM 10:00 AM 10:30 AM 11:00 AM 11:30 AM 12:00 PM 12…" at bounding box center [301, 212] width 550 height 423
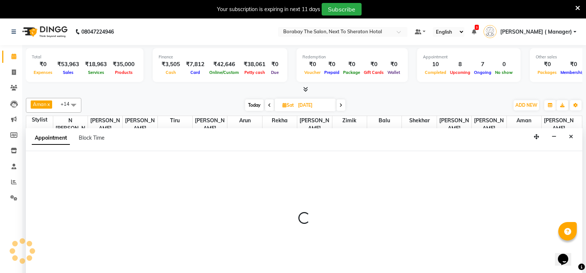
scroll to position [19, 0]
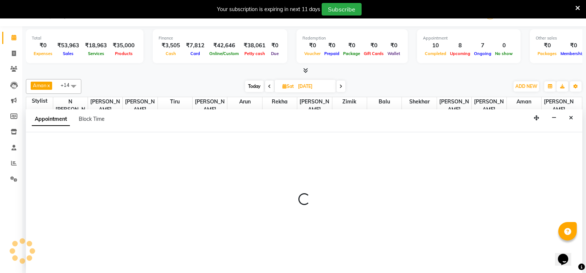
select select "31354"
select select "tentative"
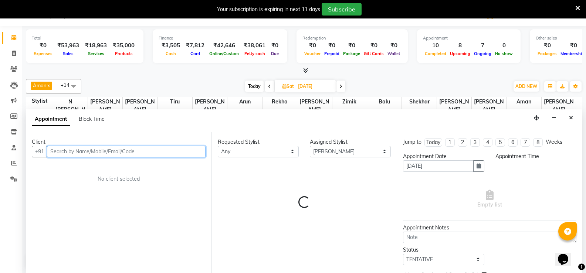
select select "870"
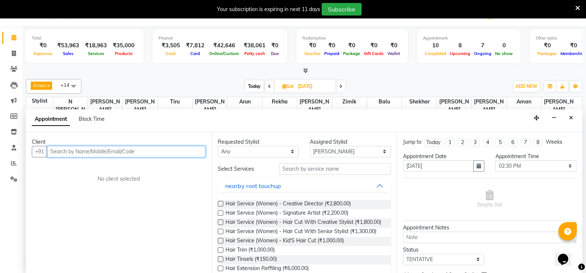
click at [107, 152] on input "text" at bounding box center [126, 151] width 159 height 11
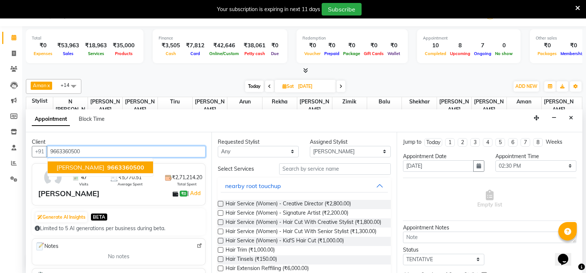
click at [107, 170] on span "9663360500" at bounding box center [125, 167] width 37 height 7
type input "9663360500"
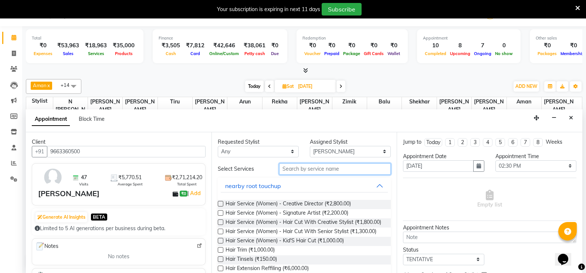
click at [305, 166] on input "text" at bounding box center [335, 168] width 112 height 11
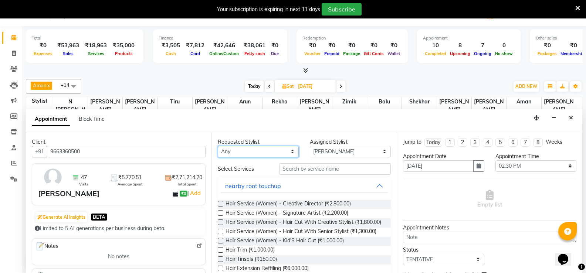
click at [277, 156] on select "Any Aman Arun Balu Bhasker Dilnawaz Malik (Sameer) Easter Hannah Perri Kelly Ki…" at bounding box center [258, 151] width 81 height 11
select select "31354"
click at [218, 146] on select "Any Aman Arun Balu Bhasker Dilnawaz Malik (Sameer) Easter Hannah Perri Kelly Ki…" at bounding box center [258, 151] width 81 height 11
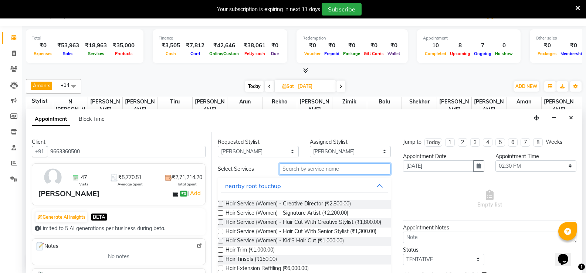
click at [314, 170] on input "text" at bounding box center [335, 168] width 112 height 11
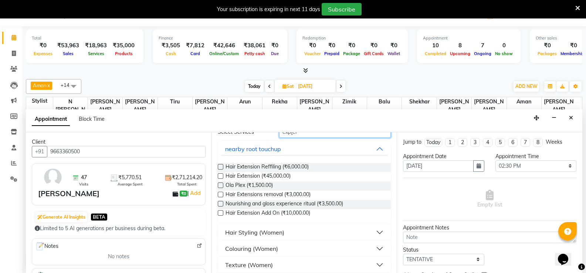
scroll to position [0, 0]
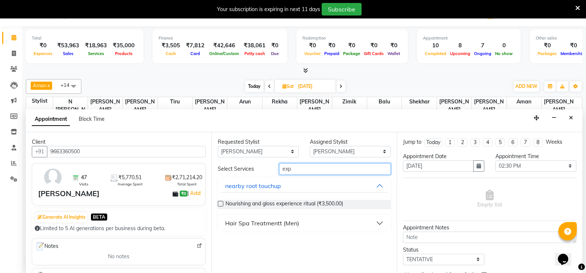
type input "exp"
click at [241, 224] on div "Hair Spa Treatmentt (Men)" at bounding box center [262, 223] width 74 height 9
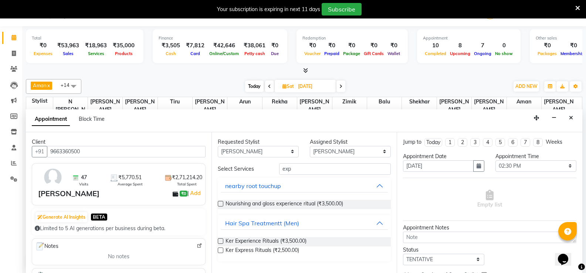
click at [220, 242] on label at bounding box center [221, 241] width 6 height 6
click at [220, 242] on input "checkbox" at bounding box center [220, 242] width 5 height 5
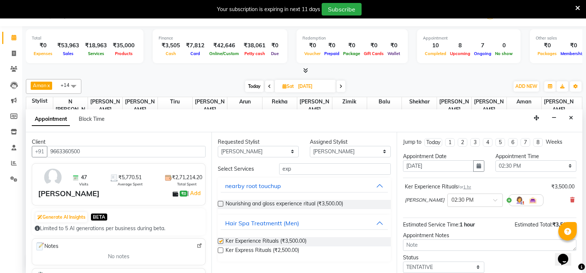
checkbox input "false"
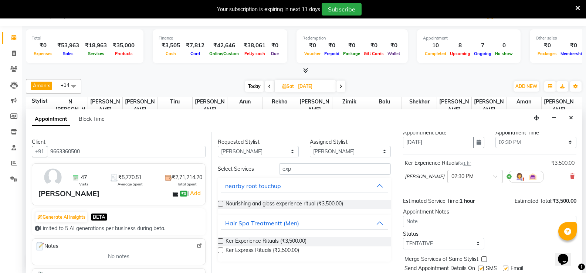
scroll to position [47, 0]
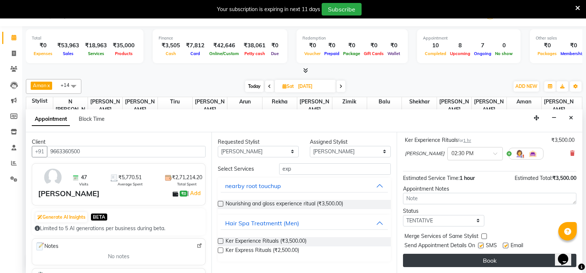
click at [476, 259] on button "Book" at bounding box center [489, 260] width 173 height 13
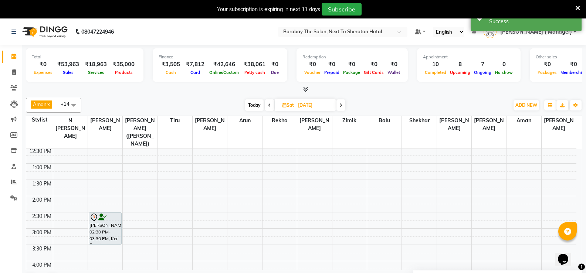
scroll to position [74, 0]
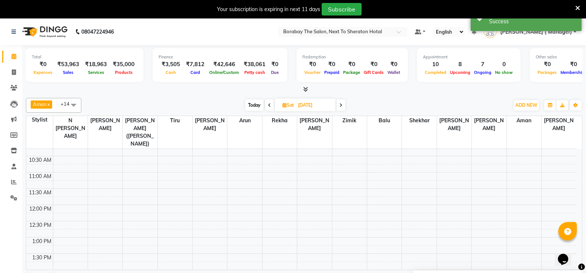
click at [246, 105] on span "Today" at bounding box center [254, 104] width 18 height 11
type input "[DATE]"
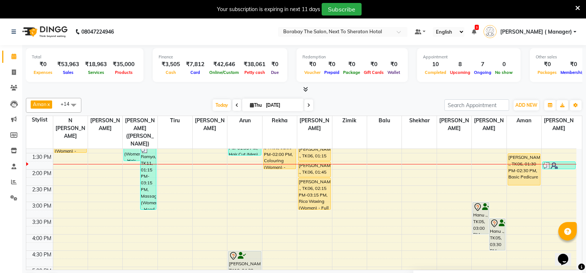
scroll to position [163, 0]
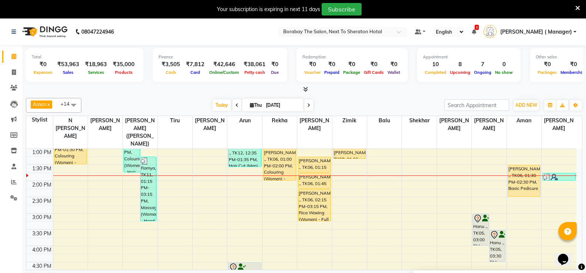
click at [338, 179] on div "8:00 AM 8:30 AM 9:00 AM 9:30 AM 10:00 AM 10:30 AM 11:00 AM 11:30 AM 12:00 PM 12…" at bounding box center [301, 197] width 550 height 423
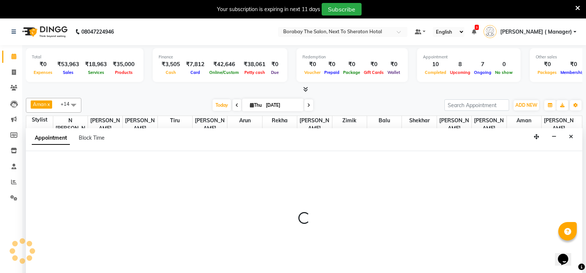
select select "31364"
select select "tentative"
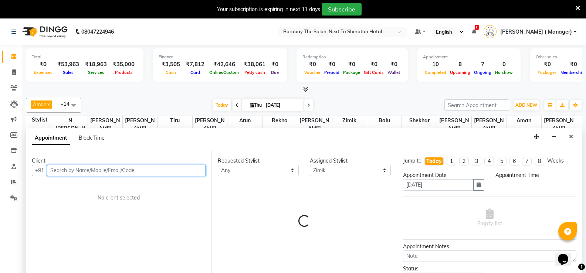
select select "840"
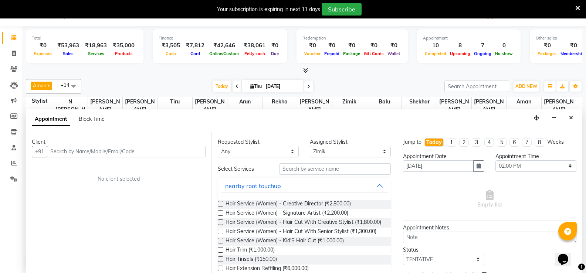
click at [573, 116] on button "Close" at bounding box center [571, 117] width 11 height 11
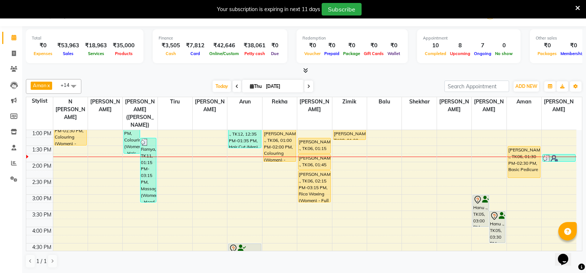
click at [71, 87] on span at bounding box center [73, 86] width 15 height 14
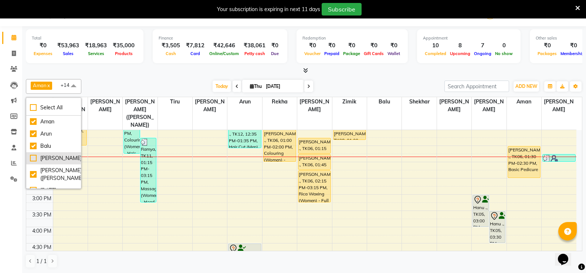
click at [33, 160] on div "[PERSON_NAME]" at bounding box center [53, 159] width 47 height 8
checkbox input "true"
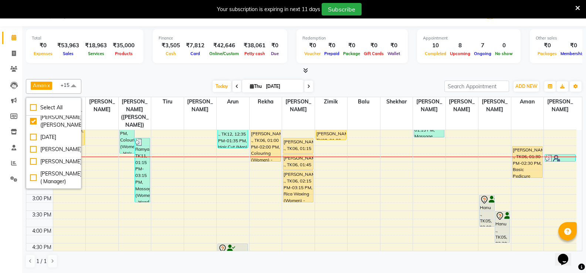
scroll to position [64, 0]
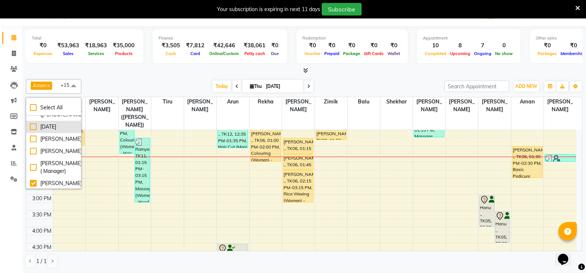
click at [32, 131] on div "[DATE]" at bounding box center [53, 127] width 47 height 8
checkbox input "true"
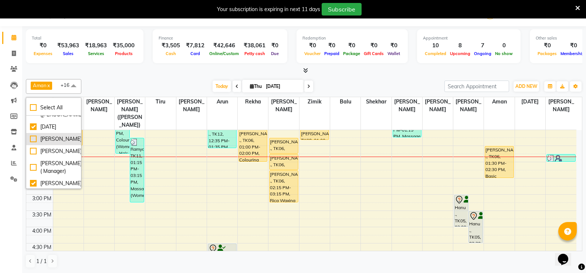
click at [32, 143] on div "[PERSON_NAME]" at bounding box center [53, 139] width 47 height 8
checkbox input "true"
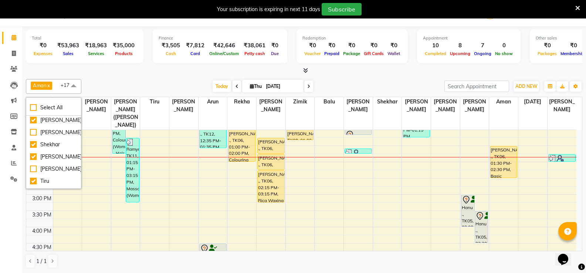
scroll to position [254, 0]
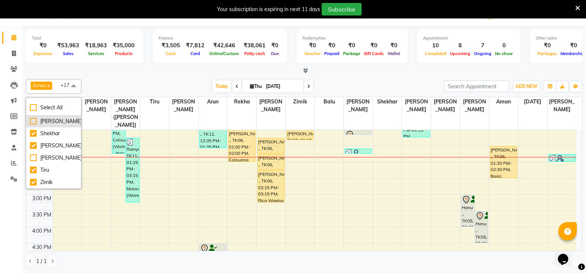
click at [34, 121] on div "[PERSON_NAME]" at bounding box center [53, 122] width 47 height 8
checkbox input "true"
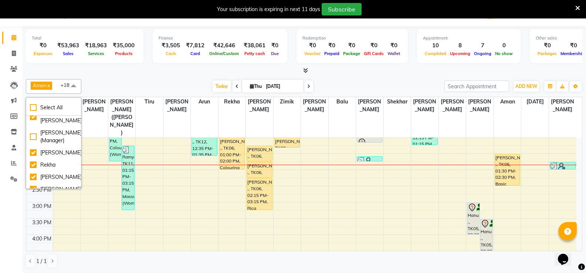
scroll to position [143, 0]
click at [75, 89] on span at bounding box center [73, 86] width 15 height 14
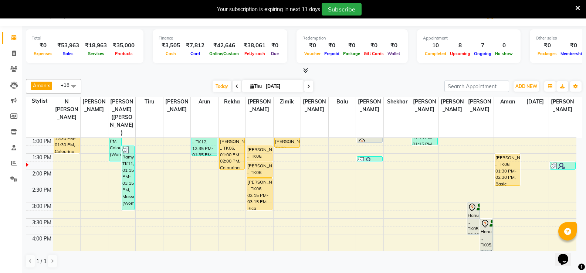
click at [524, 162] on div "8:00 AM 8:30 AM 9:00 AM 9:30 AM 10:00 AM 10:30 AM 11:00 AM 11:30 AM 12:00 PM 12…" at bounding box center [301, 186] width 550 height 423
select select "89708"
select select "tentative"
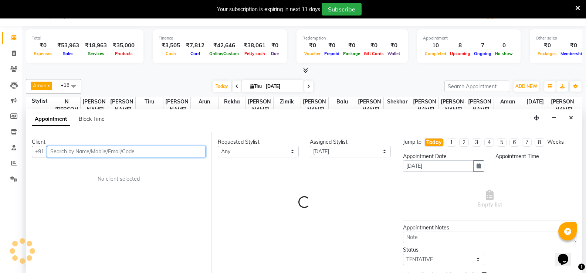
select select "840"
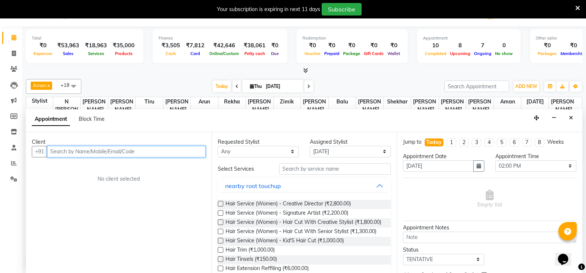
click at [175, 149] on input "text" at bounding box center [126, 151] width 159 height 11
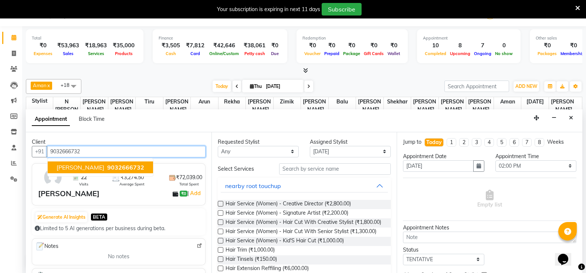
click at [130, 171] on span "9032666732" at bounding box center [125, 167] width 37 height 7
type input "9032666732"
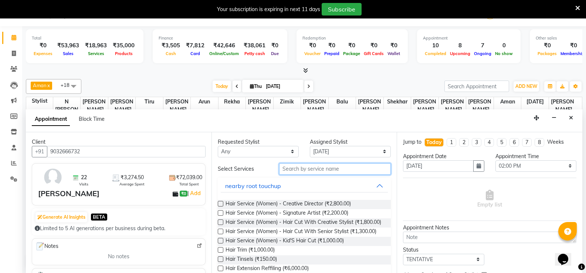
click at [321, 170] on input "text" at bounding box center [335, 168] width 112 height 11
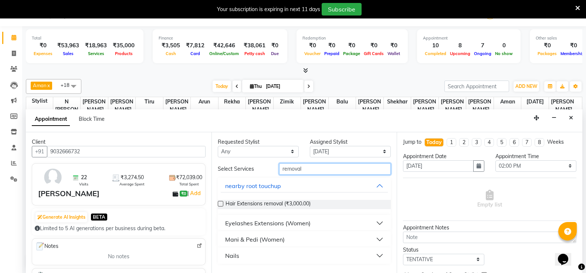
type input "removal"
click at [280, 239] on div "Mani & Pedi (Women)" at bounding box center [255, 239] width 60 height 9
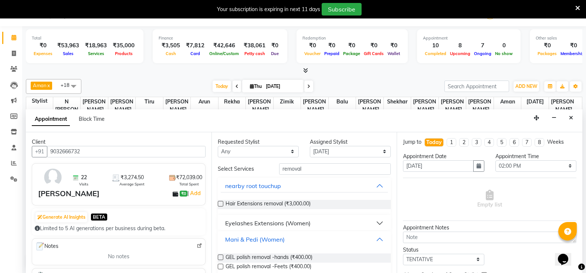
scroll to position [27, 0]
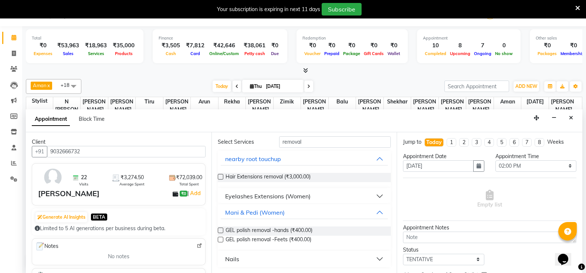
click at [220, 231] on label at bounding box center [221, 231] width 6 height 6
click at [220, 231] on input "checkbox" at bounding box center [220, 231] width 5 height 5
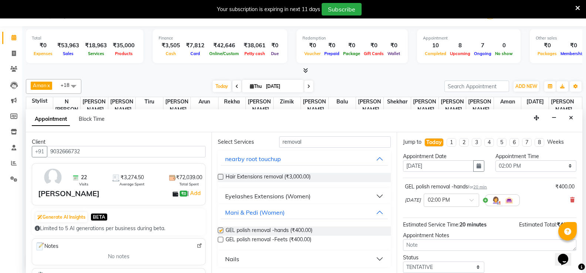
checkbox input "false"
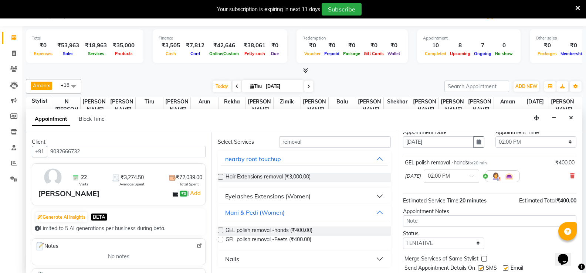
scroll to position [37, 0]
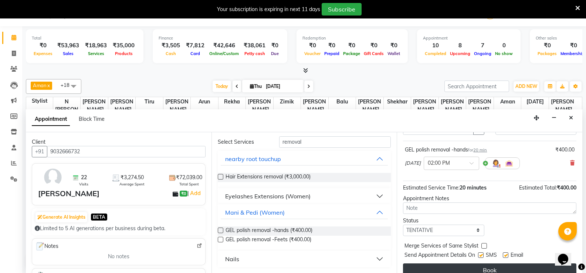
click at [493, 270] on button "Book" at bounding box center [489, 270] width 173 height 13
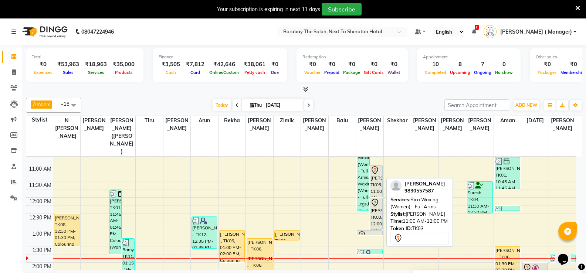
scroll to position [52, 0]
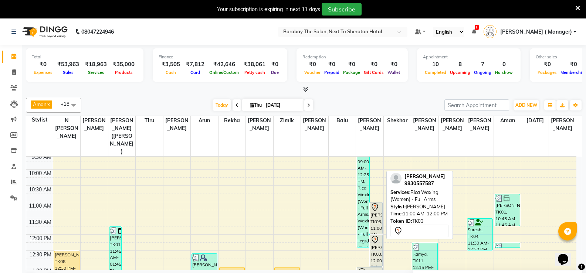
click at [374, 204] on div "Simran Shaw, TK03, 11:00 AM-12:00 PM, Rica Waxing (Women) - Full Arms" at bounding box center [376, 218] width 12 height 31
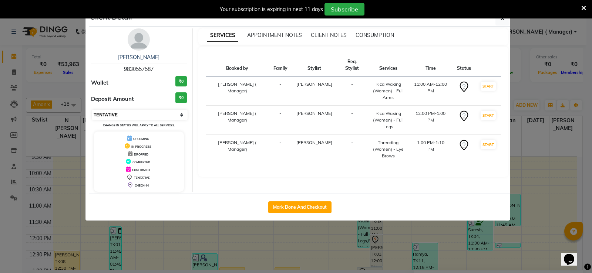
click at [151, 116] on select "Select IN SERVICE CONFIRMED TENTATIVE CHECK IN MARK DONE DROPPED UPCOMING" at bounding box center [140, 115] width 96 height 10
select select "2"
click at [92, 110] on select "Select IN SERVICE CONFIRMED TENTATIVE CHECK IN MARK DONE DROPPED UPCOMING" at bounding box center [140, 115] width 96 height 10
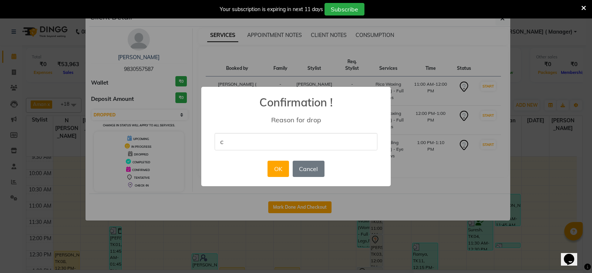
type input "client did not turn up"
click at [273, 170] on button "OK" at bounding box center [277, 169] width 21 height 16
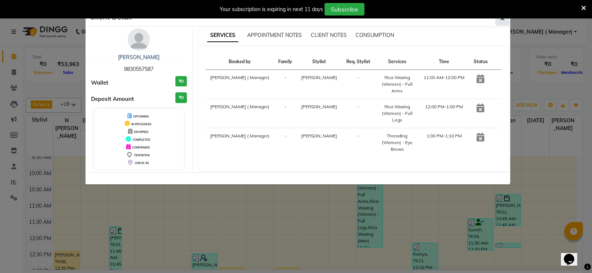
click at [505, 23] on button "button" at bounding box center [502, 18] width 14 height 14
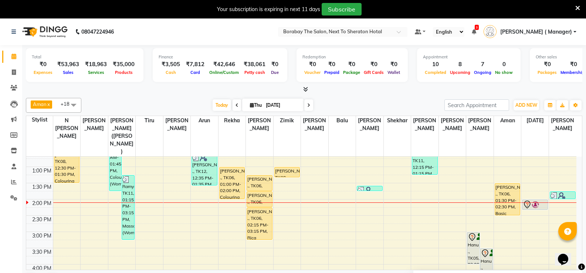
scroll to position [126, 0]
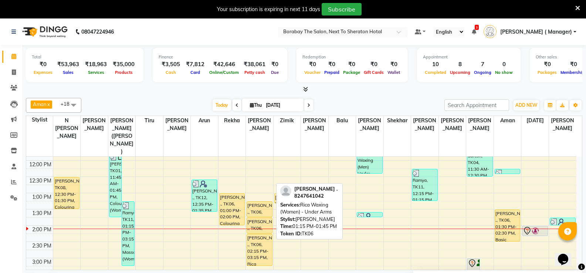
click at [255, 202] on div "Adithi ., TK06, 01:15 PM-01:45 PM, Rica Waxing (Women) - Under Arms" at bounding box center [259, 209] width 25 height 15
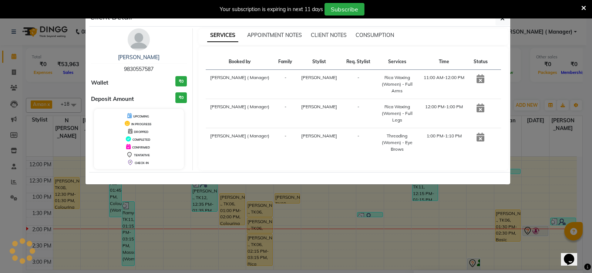
select select "1"
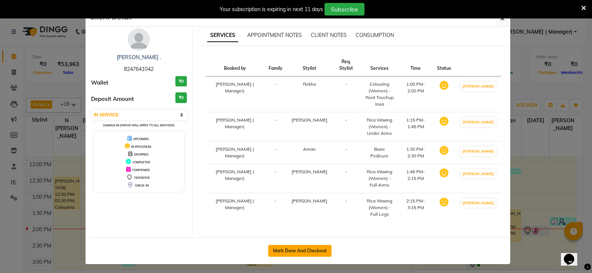
click at [294, 245] on button "Mark Done And Checkout" at bounding box center [299, 251] width 63 height 12
select select "service"
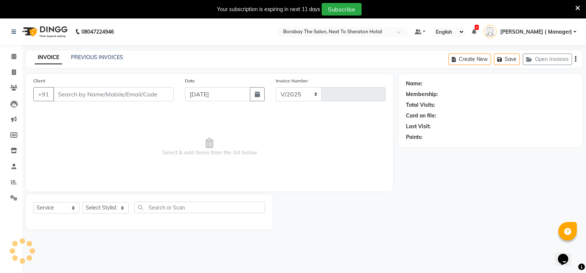
select select "4945"
type input "3493"
type input "8247641042"
select select "83003"
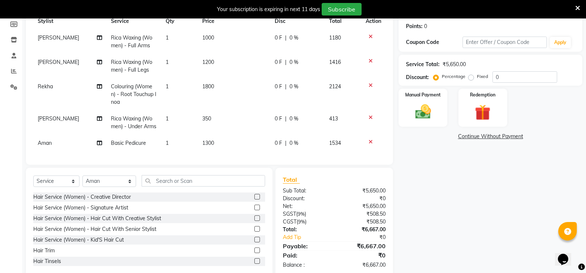
scroll to position [37, 0]
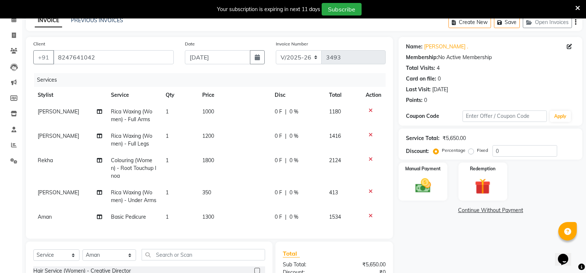
click at [137, 142] on span "Rica Waxing (Women) - Full Legs" at bounding box center [131, 140] width 41 height 14
select select "31361"
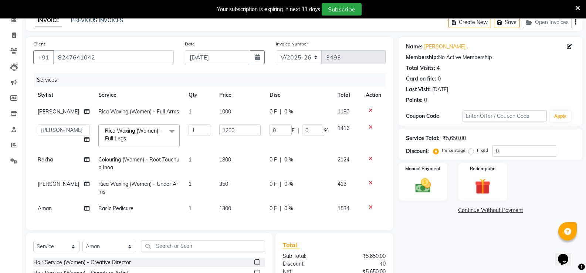
click at [165, 139] on span at bounding box center [172, 132] width 15 height 14
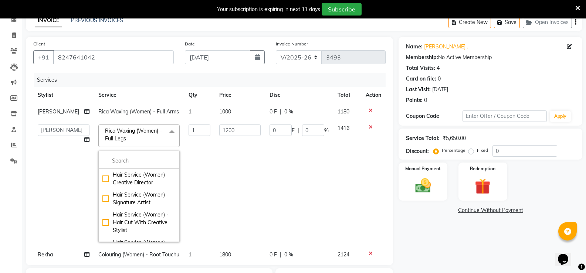
click at [55, 112] on span "[PERSON_NAME]" at bounding box center [58, 111] width 41 height 7
select select "31361"
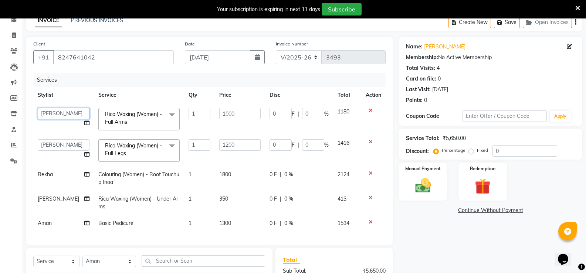
click at [62, 114] on select "Aman Arun Balu Bhasker Counter Borabay Dilnawaz Malik (Sameer) Easter Hannah Pe…" at bounding box center [64, 113] width 52 height 11
select select "32380"
click at [65, 138] on td "Aman Arun Balu Bhasker Counter Borabay Dilnawaz Malik (Sameer) Easter Hannah Pe…" at bounding box center [63, 150] width 61 height 31
click at [65, 145] on select "Aman Arun Balu Bhasker Counter Borabay Dilnawaz Malik (Sameer) Easter Hannah Pe…" at bounding box center [64, 144] width 52 height 11
select select "32380"
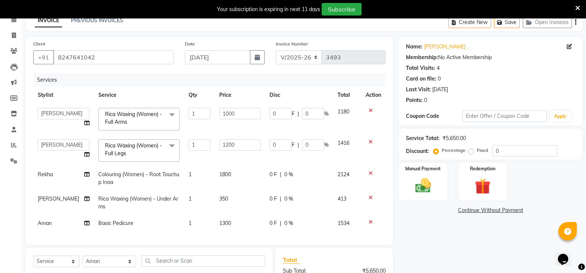
click at [165, 152] on span at bounding box center [172, 146] width 15 height 14
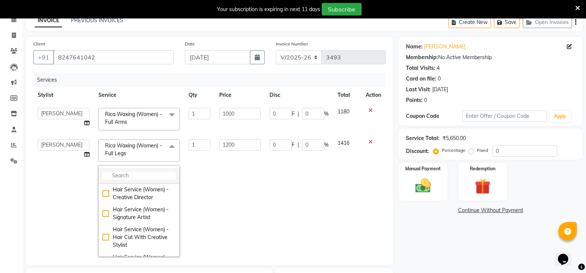
click at [116, 174] on input "multiselect-search" at bounding box center [138, 176] width 73 height 8
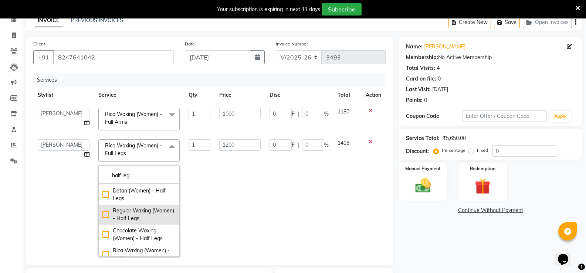
scroll to position [27, 0]
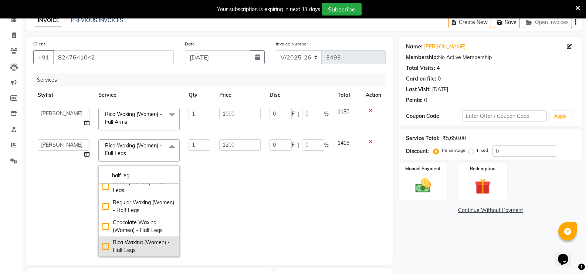
type input "half leg"
click at [102, 247] on div "Rica Waxing (Women) - Half Legs" at bounding box center [138, 247] width 73 height 16
checkbox input "true"
type input "1000"
click at [244, 209] on td "1000" at bounding box center [240, 198] width 50 height 126
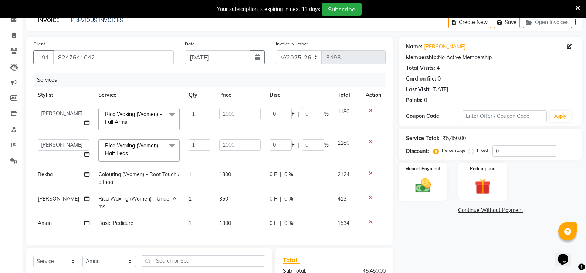
click at [50, 175] on span "Rekha" at bounding box center [45, 174] width 15 height 7
select select "31360"
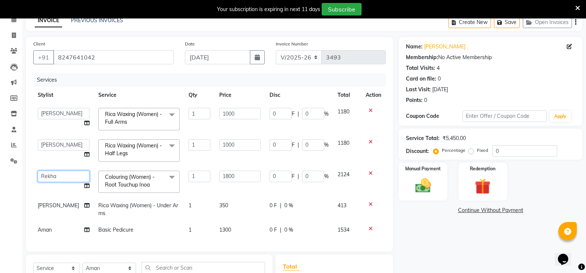
drag, startPoint x: 50, startPoint y: 175, endPoint x: 57, endPoint y: 178, distance: 7.4
click at [57, 178] on select "Aman Arun Balu Bhasker Counter Borabay Dilnawaz Malik (Sameer) Easter Hannah Pe…" at bounding box center [64, 176] width 52 height 11
select select "31354"
click at [371, 203] on icon at bounding box center [371, 204] width 4 height 5
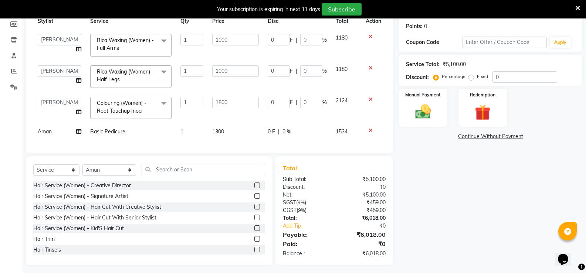
scroll to position [0, 0]
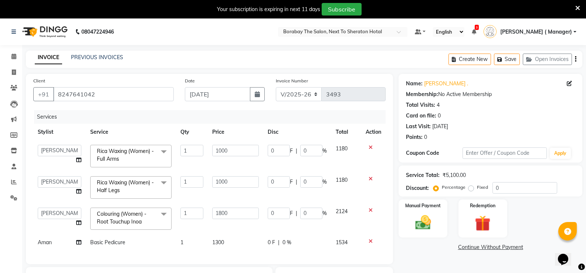
click at [578, 9] on icon at bounding box center [577, 8] width 5 height 7
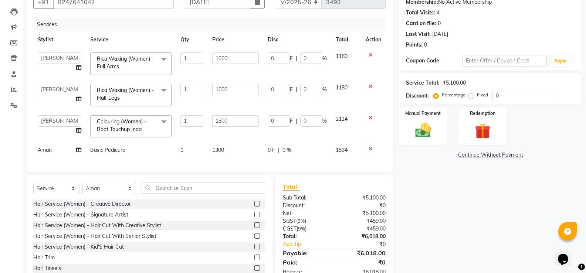
scroll to position [101, 0]
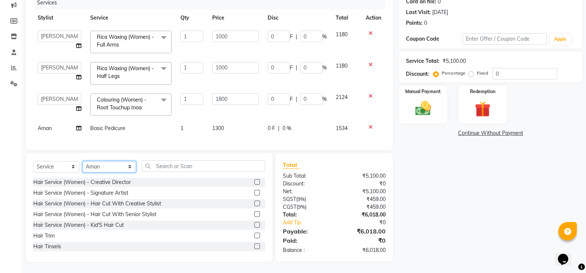
click at [112, 171] on select "Select Stylist [PERSON_NAME] [PERSON_NAME] Counter Borabay [PERSON_NAME] (Samee…" at bounding box center [109, 166] width 54 height 11
select select "49806"
click at [82, 161] on select "Select Stylist [PERSON_NAME] [PERSON_NAME] Counter Borabay [PERSON_NAME] (Samee…" at bounding box center [109, 166] width 54 height 11
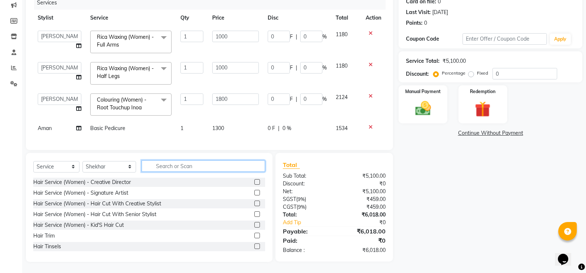
click at [157, 168] on input "text" at bounding box center [203, 165] width 123 height 11
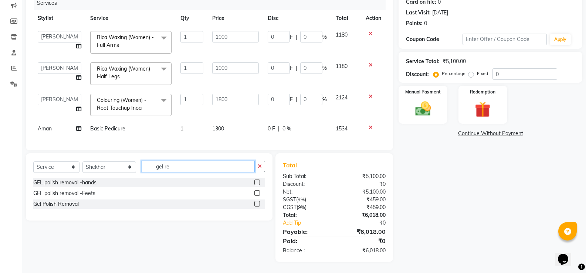
scroll to position [101, 0]
type input "gel re"
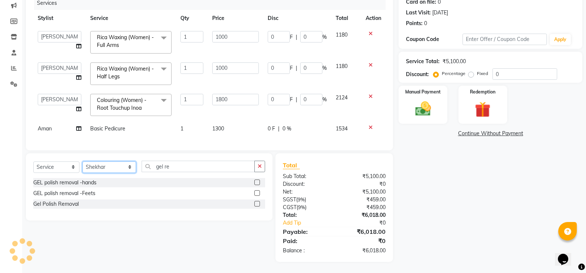
click at [107, 169] on select "Select Stylist [PERSON_NAME] [PERSON_NAME] Counter Borabay [PERSON_NAME] (Samee…" at bounding box center [109, 167] width 54 height 11
select select "89708"
click at [82, 162] on select "Select Stylist [PERSON_NAME] [PERSON_NAME] Counter Borabay [PERSON_NAME] (Samee…" at bounding box center [109, 167] width 54 height 11
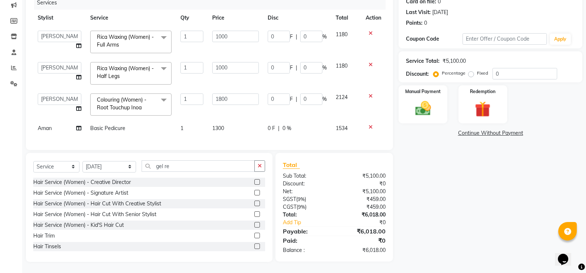
drag, startPoint x: 196, startPoint y: 154, endPoint x: 189, endPoint y: 169, distance: 15.7
click at [193, 160] on div "Select Service Product Membership Package Voucher Prepaid Gift Card Select Styl…" at bounding box center [149, 207] width 247 height 109
click at [189, 169] on input "gel re" at bounding box center [198, 165] width 113 height 11
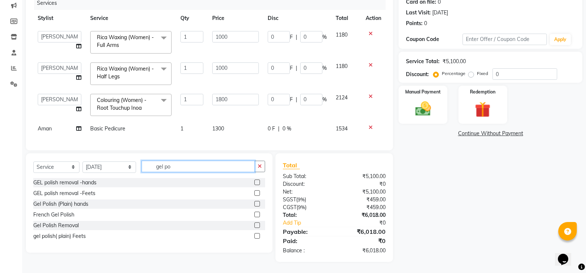
type input "gel po"
click at [256, 203] on label at bounding box center [257, 204] width 6 height 6
click at [256, 203] on input "checkbox" at bounding box center [256, 204] width 5 height 5
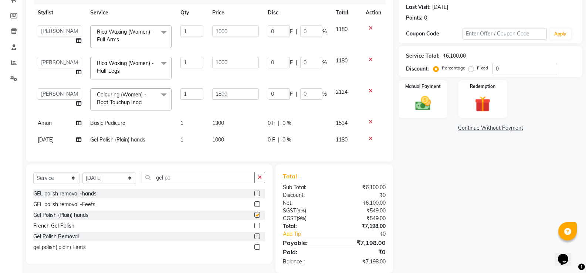
checkbox input "false"
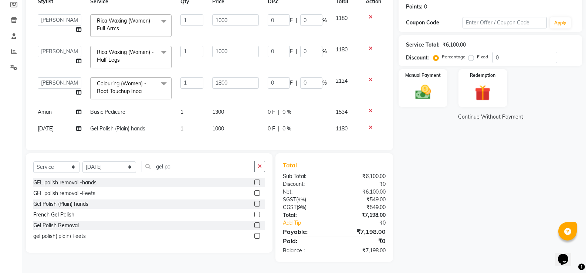
click at [60, 109] on td "Aman" at bounding box center [59, 112] width 53 height 17
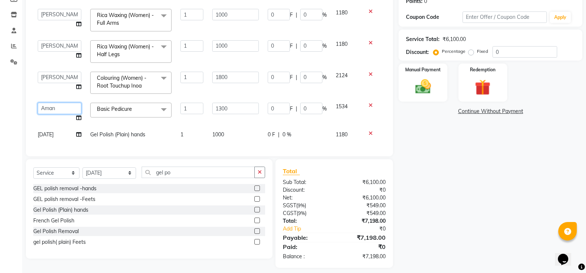
click at [60, 109] on select "Aman Arun Balu Bhasker Counter Borabay Dilnawaz Malik (Sameer) Easter Hannah Pe…" at bounding box center [60, 108] width 44 height 11
select select "90282"
click at [429, 185] on div "Name: Adithi . Membership: No Active Membership Total Visits: 4 Card on file: 0…" at bounding box center [493, 103] width 189 height 330
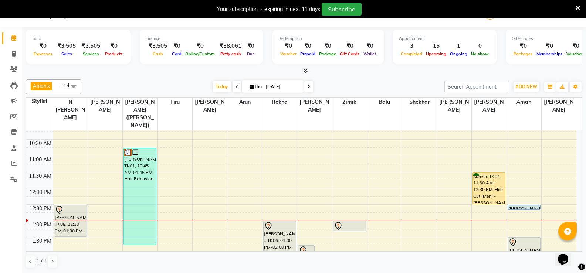
scroll to position [74, 0]
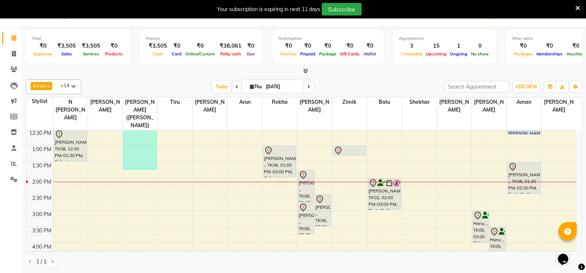
scroll to position [148, 0]
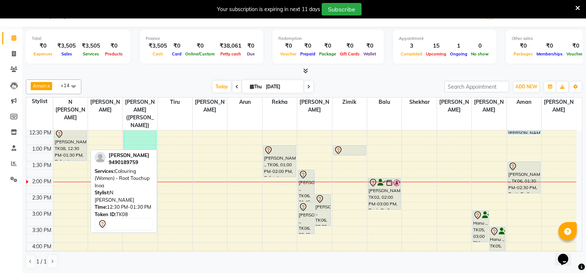
click at [66, 138] on div "[PERSON_NAME], TK08, 12:30 PM-01:30 PM, Colouring (Women) - Root Touchup Inoa" at bounding box center [70, 144] width 32 height 31
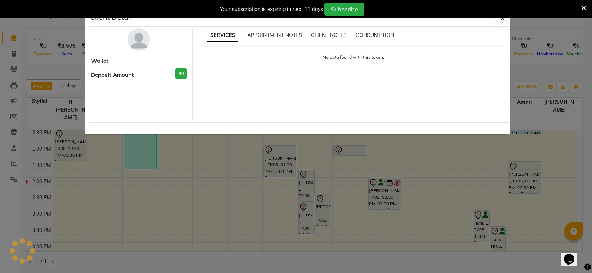
select select "1"
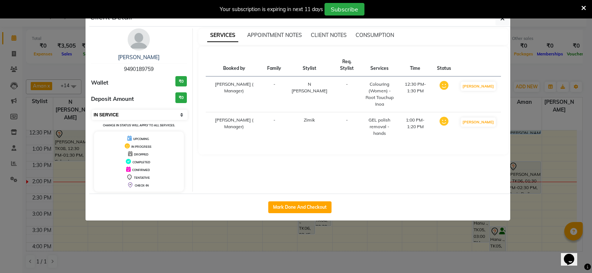
click at [122, 115] on select "Select IN SERVICE CONFIRMED TENTATIVE CHECK IN MARK DONE DROPPED UPCOMING" at bounding box center [140, 115] width 96 height 10
click at [92, 110] on select "Select IN SERVICE CONFIRMED TENTATIVE CHECK IN MARK DONE DROPPED UPCOMING" at bounding box center [140, 115] width 96 height 10
click at [506, 23] on button "button" at bounding box center [502, 18] width 14 height 14
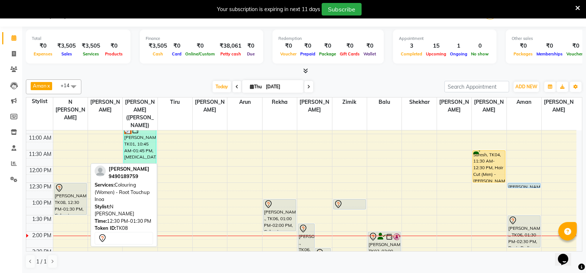
scroll to position [111, 0]
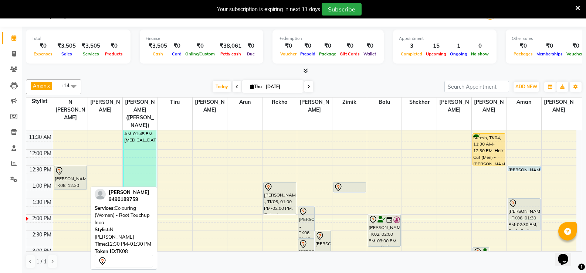
drag, startPoint x: 64, startPoint y: 190, endPoint x: 65, endPoint y: 174, distance: 16.3
click at [65, 174] on div "[PERSON_NAME], TK08, 12:30 PM-01:30 PM, Colouring (Women) - Root Touchup [PERSO…" at bounding box center [70, 231] width 34 height 423
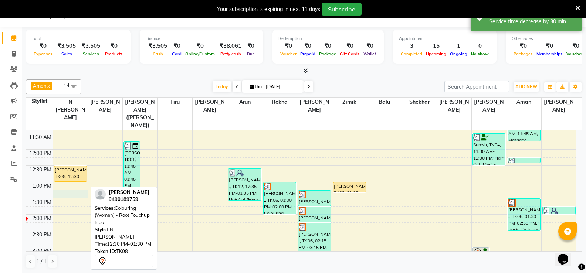
click at [55, 184] on div "8:00 AM 8:30 AM 9:00 AM 9:30 AM 10:00 AM 10:30 AM 11:00 AM 11:30 AM 12:00 PM 12…" at bounding box center [301, 231] width 550 height 423
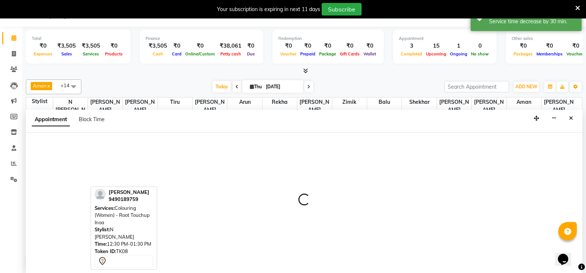
scroll to position [19, 0]
select select "31353"
select select "tentative"
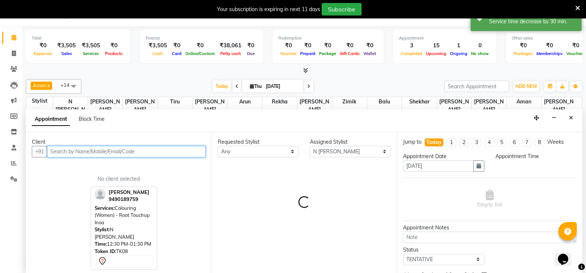
select select "795"
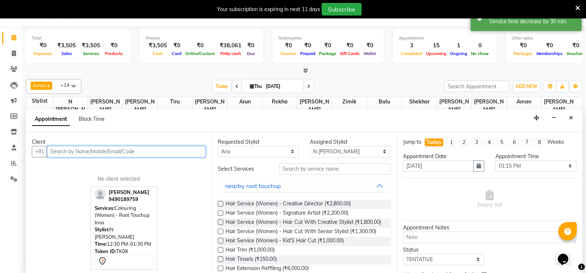
click at [93, 151] on input "text" at bounding box center [126, 151] width 159 height 11
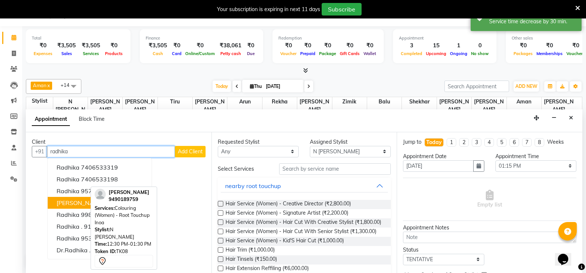
click at [82, 206] on span "[PERSON_NAME]" at bounding box center [81, 202] width 48 height 7
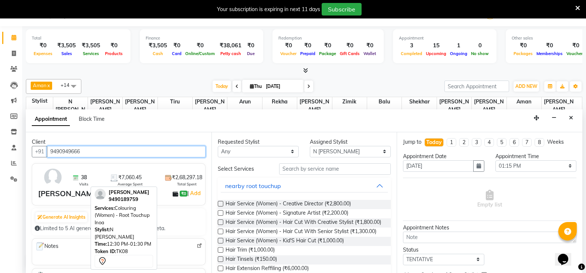
type input "9490949666"
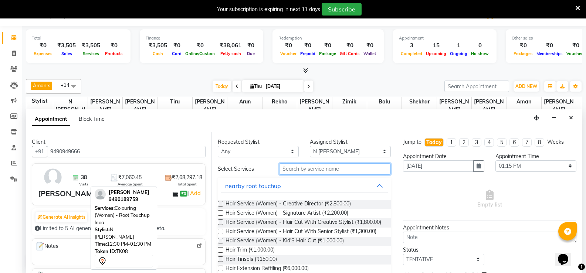
click at [315, 172] on input "text" at bounding box center [335, 168] width 112 height 11
click at [313, 152] on select "Select [PERSON_NAME] [PERSON_NAME] [PERSON_NAME] (Sameer) [DATE] [PERSON_NAME] …" at bounding box center [350, 151] width 81 height 11
select select "31361"
click at [310, 146] on select "Select [PERSON_NAME] [PERSON_NAME] [PERSON_NAME] (Sameer) [DATE] [PERSON_NAME] …" at bounding box center [350, 151] width 81 height 11
click at [319, 171] on input "text" at bounding box center [335, 168] width 112 height 11
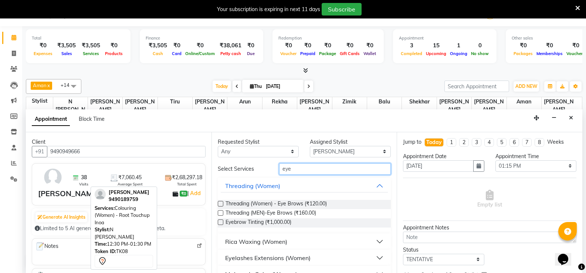
type input "eye"
click at [221, 203] on label at bounding box center [221, 204] width 6 height 6
click at [221, 203] on input "checkbox" at bounding box center [220, 204] width 5 height 5
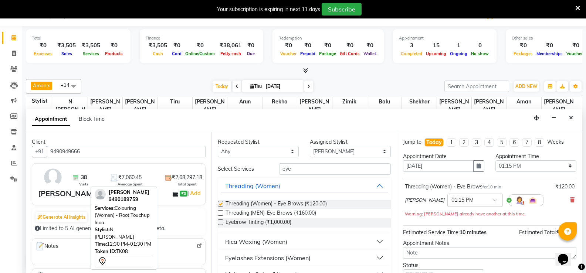
checkbox input "false"
click at [301, 167] on input "eye" at bounding box center [335, 168] width 112 height 11
type input "e"
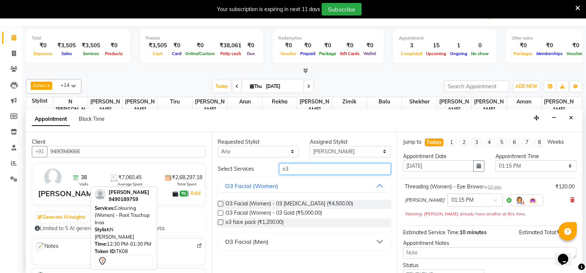
type input "o3"
click at [220, 221] on label at bounding box center [221, 223] width 6 height 6
click at [220, 221] on input "checkbox" at bounding box center [220, 223] width 5 height 5
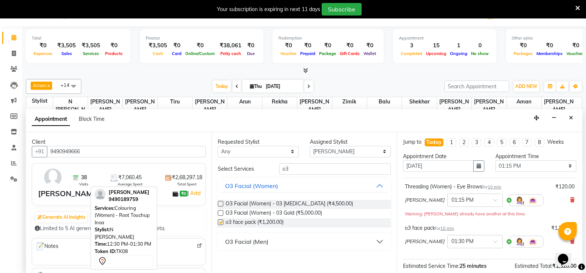
checkbox input "false"
click at [302, 173] on input "o3" at bounding box center [335, 168] width 112 height 11
type input "o"
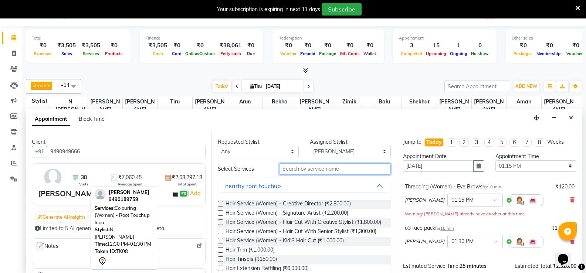
click at [298, 172] on input "text" at bounding box center [335, 168] width 112 height 11
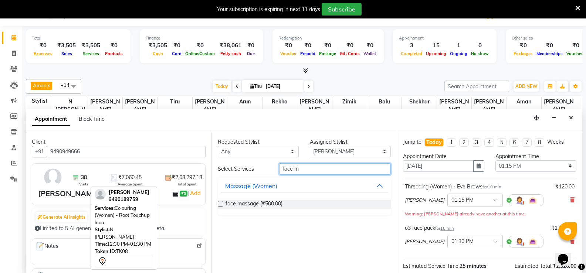
type input "face m"
click at [220, 203] on label at bounding box center [221, 204] width 6 height 6
click at [220, 203] on input "checkbox" at bounding box center [220, 204] width 5 height 5
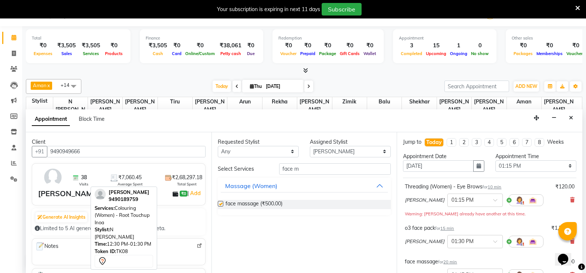
checkbox input "false"
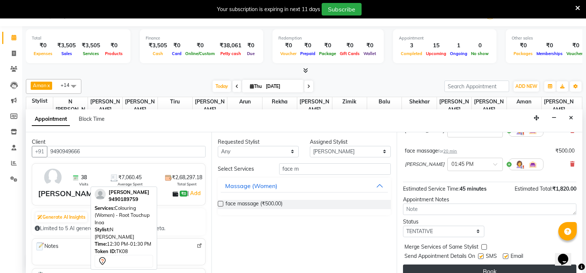
click at [475, 269] on button "Book" at bounding box center [489, 271] width 173 height 13
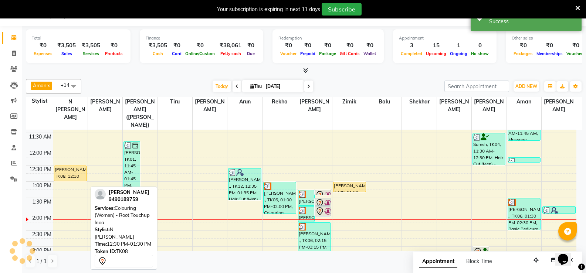
scroll to position [0, 0]
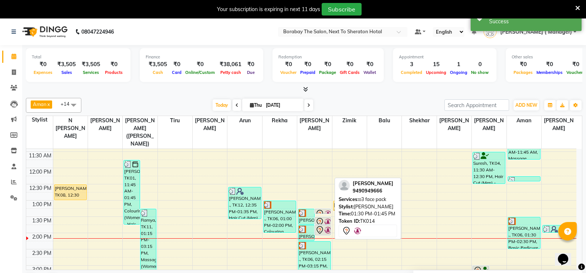
click at [318, 218] on icon at bounding box center [319, 222] width 9 height 9
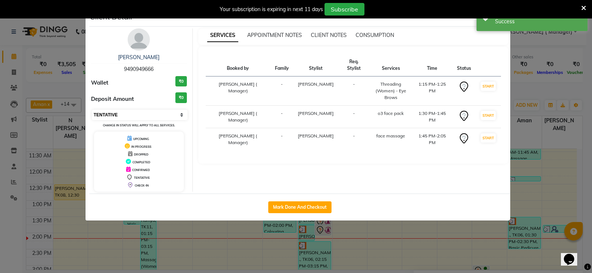
click at [119, 116] on select "Select IN SERVICE CONFIRMED TENTATIVE CHECK IN MARK DONE DROPPED UPCOMING" at bounding box center [140, 115] width 96 height 10
click at [92, 110] on select "Select IN SERVICE CONFIRMED TENTATIVE CHECK IN MARK DONE DROPPED UPCOMING" at bounding box center [140, 115] width 96 height 10
select select "select"
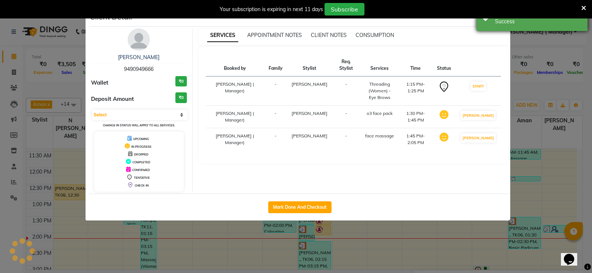
click at [509, 29] on div "Successfully created booking. Success" at bounding box center [531, 17] width 111 height 27
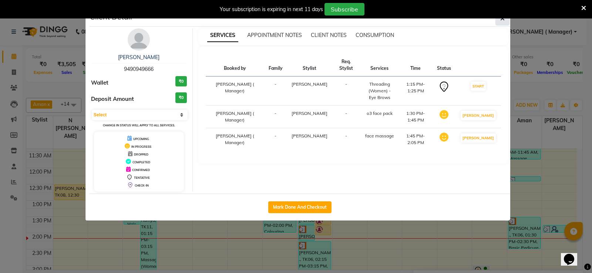
click at [499, 24] on button "button" at bounding box center [502, 18] width 14 height 14
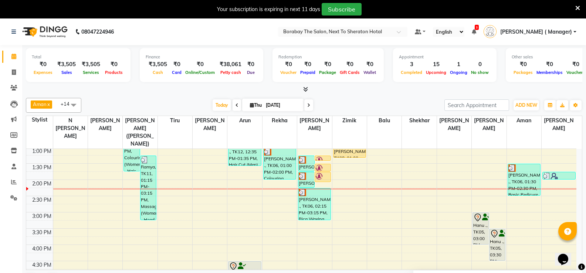
scroll to position [148, 0]
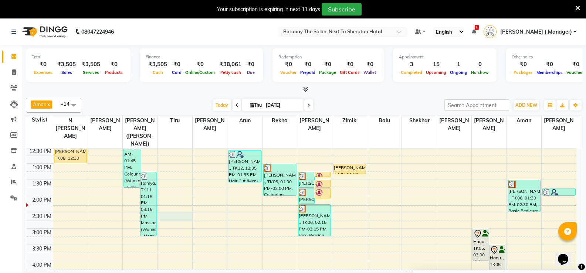
click at [165, 205] on div "8:00 AM 8:30 AM 9:00 AM 9:30 AM 10:00 AM 10:30 AM 11:00 AM 11:30 AM 12:00 PM 12…" at bounding box center [301, 212] width 550 height 423
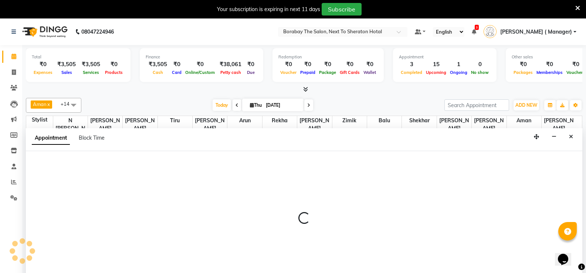
scroll to position [19, 0]
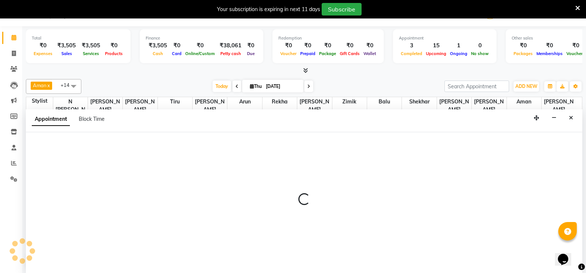
select select "31356"
select select "tentative"
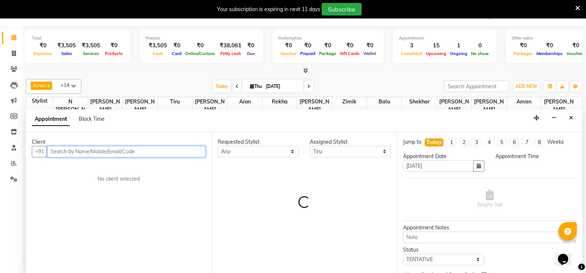
select select "870"
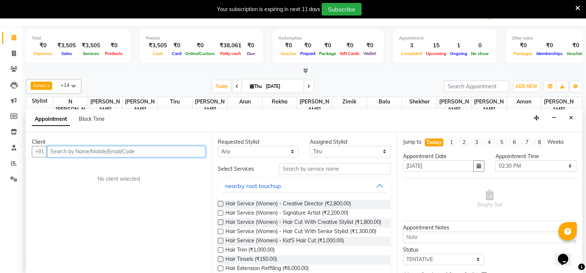
click at [115, 153] on input "text" at bounding box center [126, 151] width 159 height 11
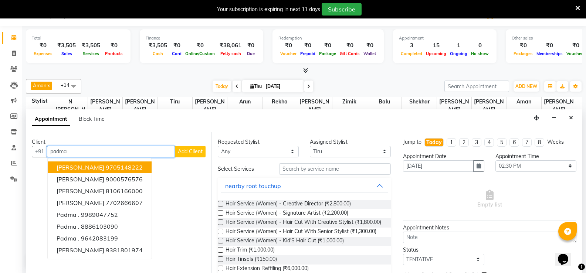
click at [115, 153] on input "padma" at bounding box center [111, 151] width 128 height 11
type input "p"
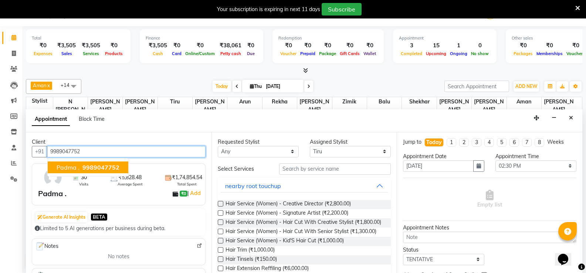
click at [110, 165] on span "9989047752" at bounding box center [100, 167] width 37 height 7
type input "9989047752"
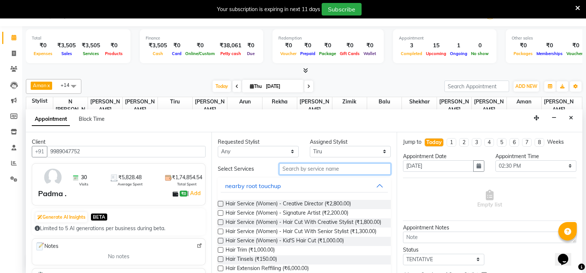
click at [281, 167] on input "text" at bounding box center [335, 168] width 112 height 11
type input "hair"
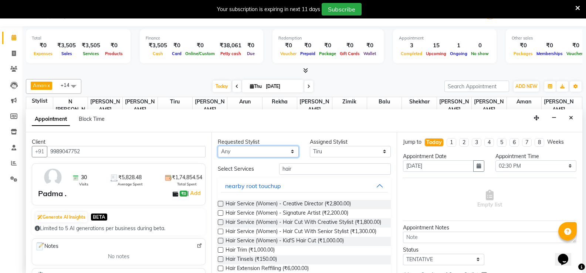
click at [266, 154] on select "Any [PERSON_NAME] [PERSON_NAME] [PERSON_NAME] (Sameer) [DATE] [PERSON_NAME] [PE…" at bounding box center [258, 151] width 81 height 11
select select "31356"
click at [218, 146] on select "Any [PERSON_NAME] [PERSON_NAME] [PERSON_NAME] (Sameer) [DATE] [PERSON_NAME] [PE…" at bounding box center [258, 151] width 81 height 11
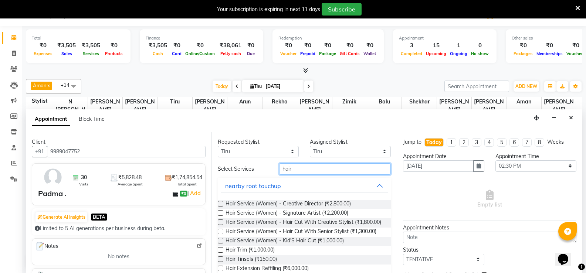
click at [323, 171] on input "hair" at bounding box center [335, 168] width 112 height 11
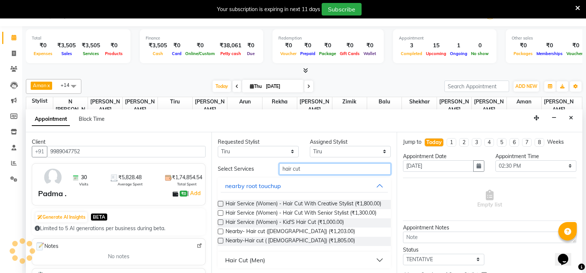
type input "hair cut"
click at [254, 264] on div "Hair Cut (Men)" at bounding box center [245, 260] width 40 height 9
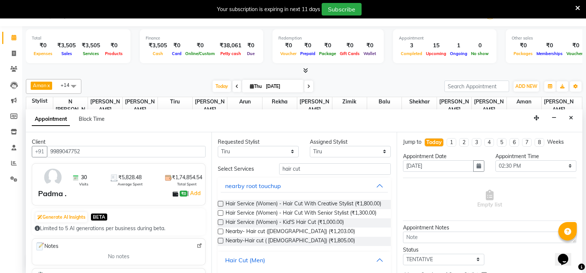
scroll to position [37, 0]
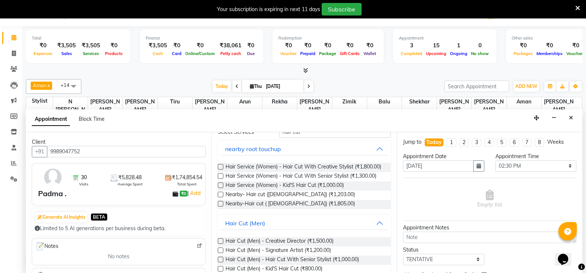
click at [220, 253] on label at bounding box center [221, 251] width 6 height 6
click at [220, 254] on input "checkbox" at bounding box center [220, 251] width 5 height 5
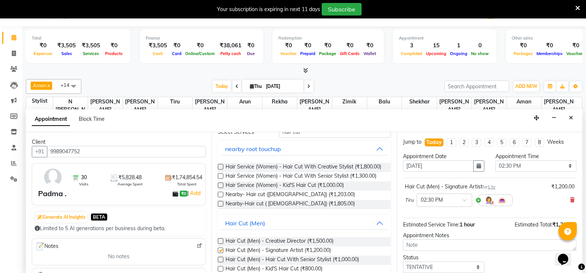
checkbox input "false"
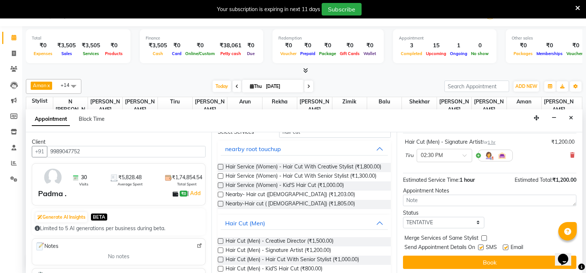
scroll to position [47, 0]
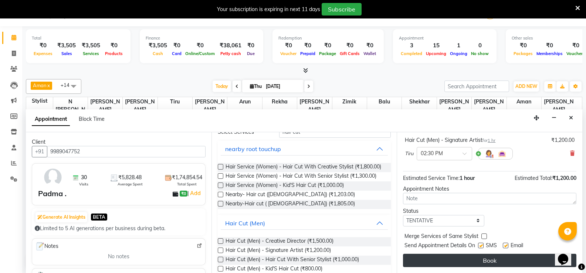
click at [492, 260] on button "Book" at bounding box center [489, 260] width 173 height 13
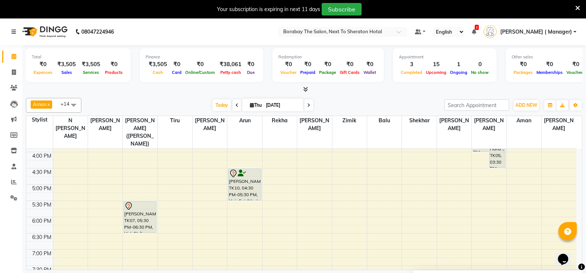
scroll to position [220, 0]
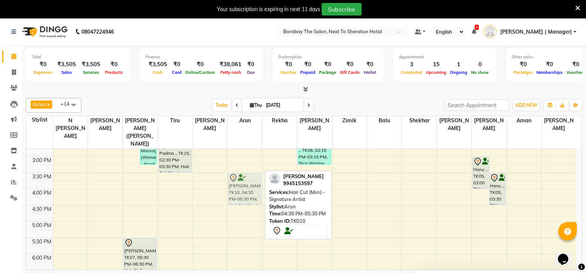
drag, startPoint x: 248, startPoint y: 214, endPoint x: 251, endPoint y: 180, distance: 34.5
click at [251, 180] on div "[PERSON_NAME] ., TK12, 12:35 PM-01:35 PM, Hair Cut (Men) - [PERSON_NAME] Stylin…" at bounding box center [244, 140] width 34 height 423
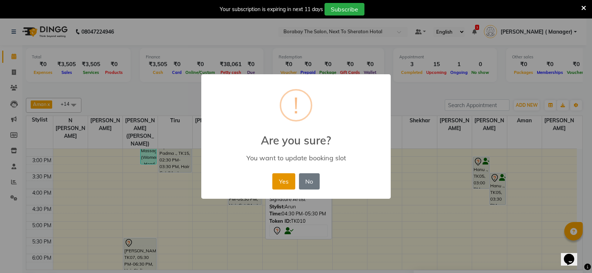
click at [280, 185] on button "Yes" at bounding box center [283, 181] width 23 height 16
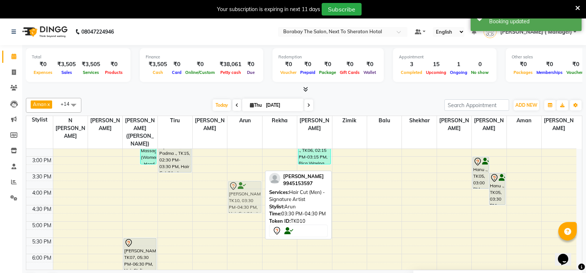
drag, startPoint x: 244, startPoint y: 171, endPoint x: 244, endPoint y: 178, distance: 7.0
click at [244, 178] on div "Kanika ., TK12, 12:35 PM-01:35 PM, Hair Cut (Men) - Beard Styling Nilanjan Maju…" at bounding box center [244, 140] width 34 height 423
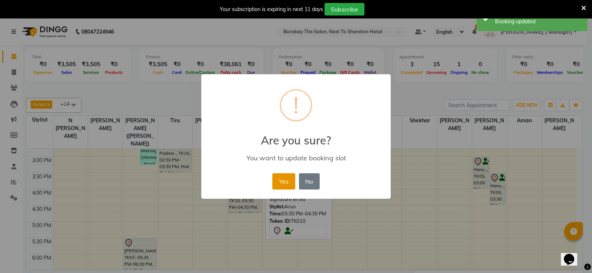
click at [282, 182] on button "Yes" at bounding box center [283, 181] width 23 height 16
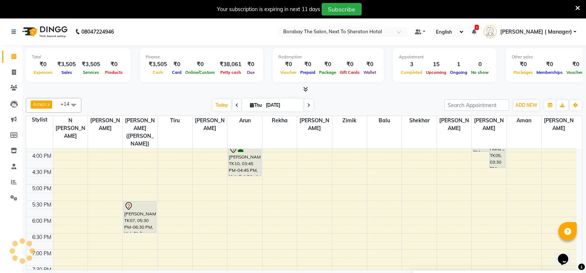
scroll to position [183, 0]
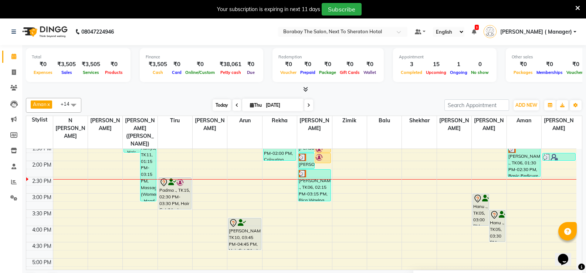
click at [223, 103] on span "Today" at bounding box center [222, 104] width 18 height 11
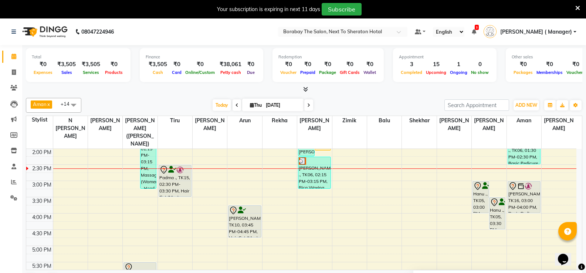
click at [110, 168] on div "8:00 AM 8:30 AM 9:00 AM 9:30 AM 10:00 AM 10:30 AM 11:00 AM 11:30 AM 12:00 PM 12…" at bounding box center [301, 164] width 550 height 423
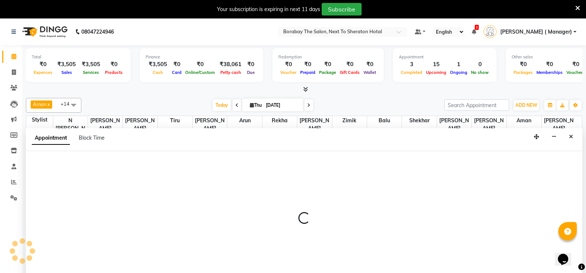
scroll to position [19, 0]
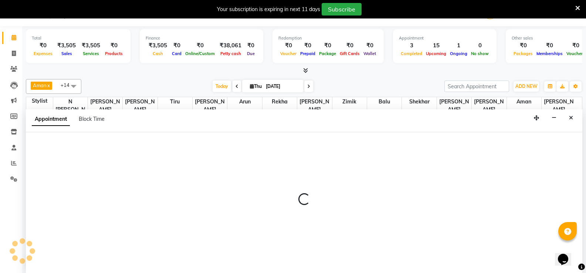
select select "31354"
select select "885"
select select "tentative"
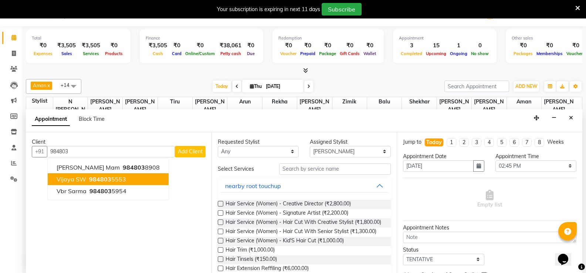
click at [95, 178] on span "984803" at bounding box center [100, 179] width 22 height 7
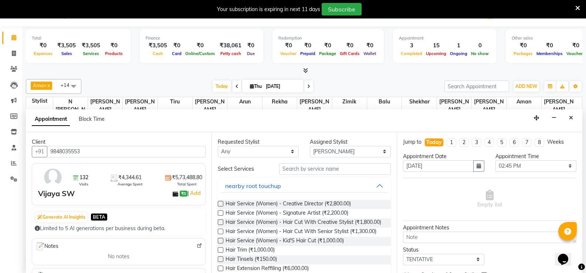
type input "9848035553"
click at [279, 154] on select "Any Aman Arun Balu Bhasker Dilnawaz Malik (Sameer) Easter Hannah Perri Kelly Ki…" at bounding box center [258, 151] width 81 height 11
select select "31354"
click at [218, 146] on select "Any Aman Arun Balu Bhasker Dilnawaz Malik (Sameer) Easter Hannah Perri Kelly Ki…" at bounding box center [258, 151] width 81 height 11
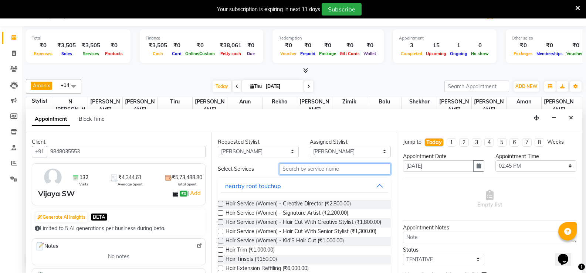
click at [306, 168] on input "text" at bounding box center [335, 168] width 112 height 11
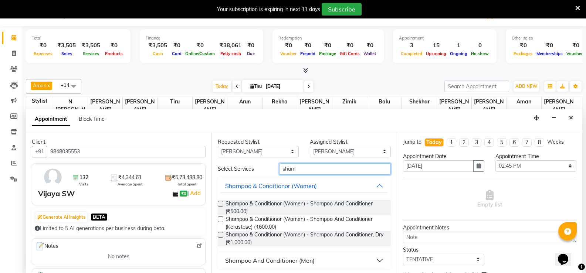
type input "sham"
click at [218, 219] on label at bounding box center [221, 220] width 6 height 6
click at [218, 219] on input "checkbox" at bounding box center [220, 220] width 5 height 5
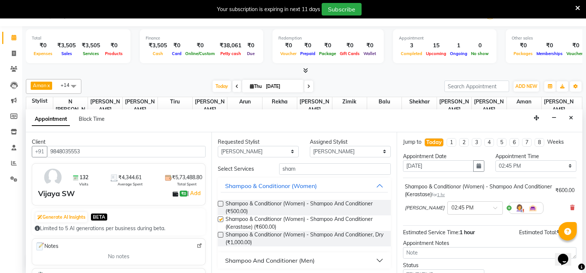
checkbox input "false"
click at [294, 166] on input "sham" at bounding box center [335, 168] width 112 height 11
type input "s"
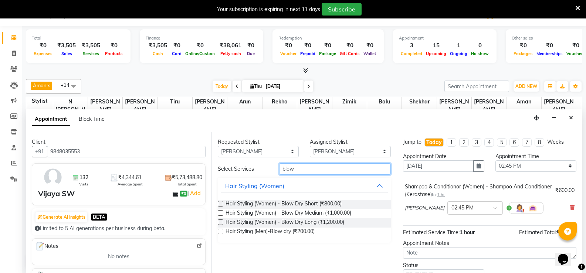
type input "blow"
click at [224, 211] on div "Hair Styling (Women) - Blow Dry Medium (₹1,000.00)" at bounding box center [304, 213] width 173 height 9
click at [222, 212] on label at bounding box center [221, 213] width 6 height 6
click at [222, 212] on input "checkbox" at bounding box center [220, 214] width 5 height 5
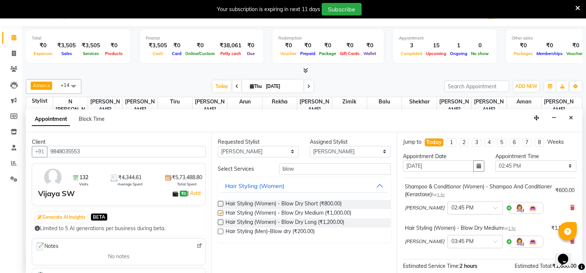
checkbox input "false"
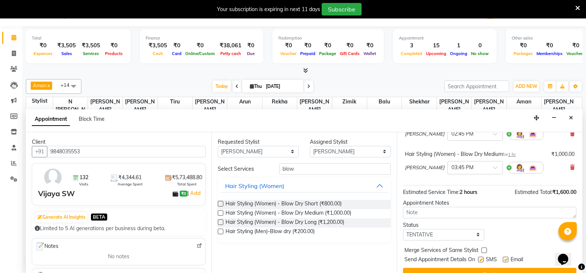
scroll to position [88, 0]
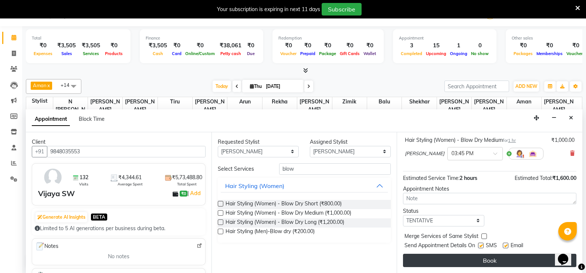
click at [481, 266] on button "Book" at bounding box center [489, 260] width 173 height 13
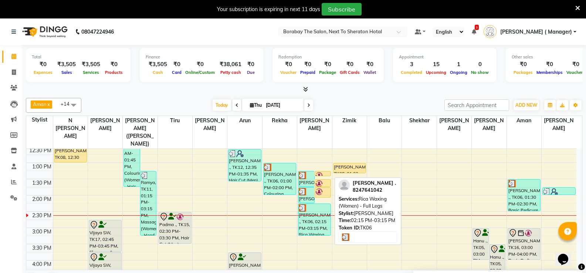
scroll to position [122, 0]
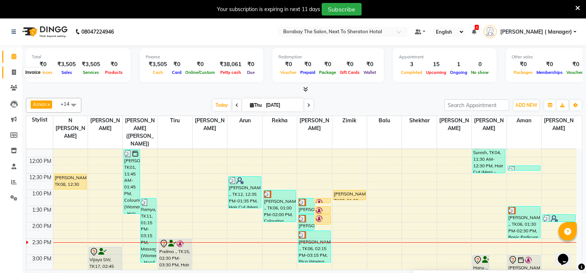
click at [16, 72] on icon at bounding box center [14, 73] width 4 height 6
select select "4945"
select select "service"
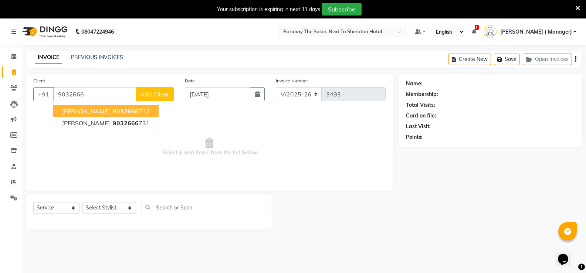
click at [129, 114] on span "9032666" at bounding box center [126, 111] width 26 height 7
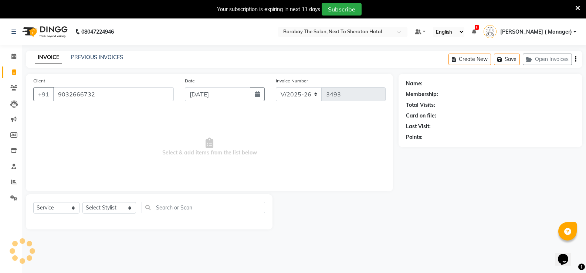
type input "9032666732"
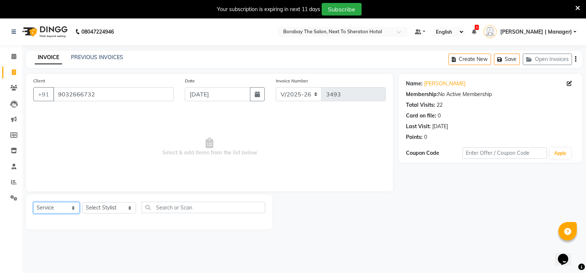
click at [64, 209] on select "Select Service Product Membership Package Voucher Prepaid Gift Card" at bounding box center [56, 207] width 46 height 11
click at [33, 202] on select "Select Service Product Membership Package Voucher Prepaid Gift Card" at bounding box center [56, 207] width 46 height 11
click at [110, 211] on select "Select Stylist [PERSON_NAME] [PERSON_NAME] Counter Borabay [PERSON_NAME] (Samee…" at bounding box center [109, 207] width 54 height 11
select select "90282"
click at [82, 202] on select "Select Stylist [PERSON_NAME] [PERSON_NAME] Counter Borabay [PERSON_NAME] (Samee…" at bounding box center [109, 207] width 54 height 11
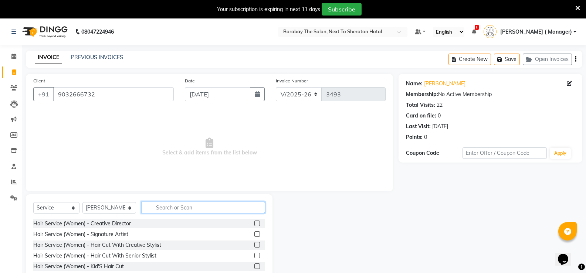
click at [166, 206] on input "text" at bounding box center [203, 207] width 123 height 11
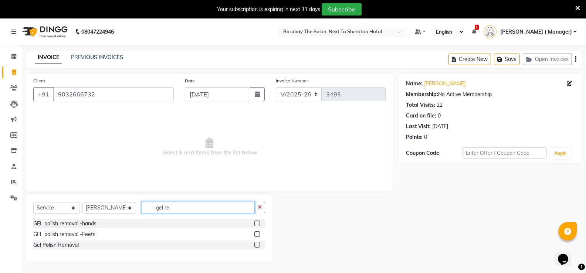
type input "gel re"
click at [256, 223] on label at bounding box center [257, 224] width 6 height 6
click at [256, 223] on input "checkbox" at bounding box center [256, 223] width 5 height 5
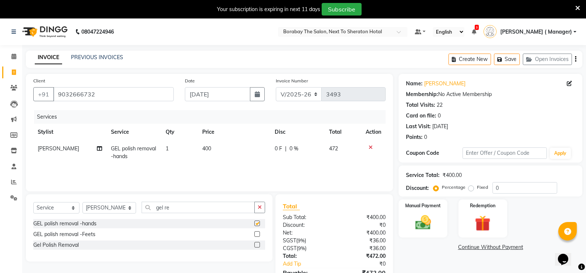
checkbox input "false"
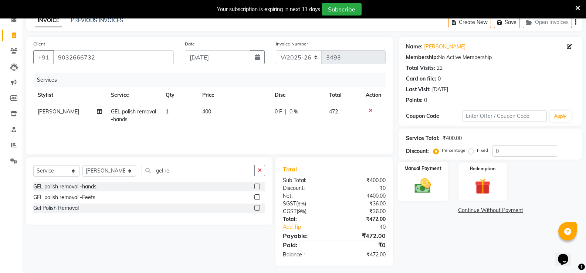
click at [421, 184] on img at bounding box center [423, 185] width 26 height 19
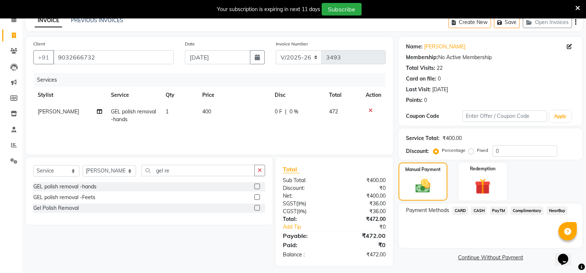
click at [461, 212] on span "CARD" at bounding box center [460, 211] width 16 height 9
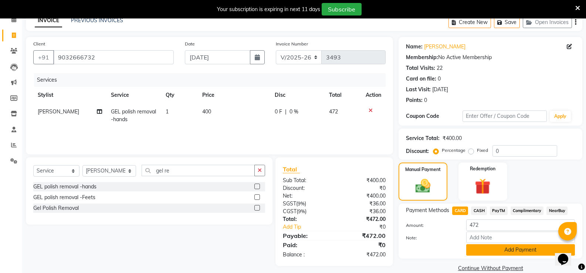
click at [485, 247] on button "Add Payment" at bounding box center [520, 249] width 109 height 11
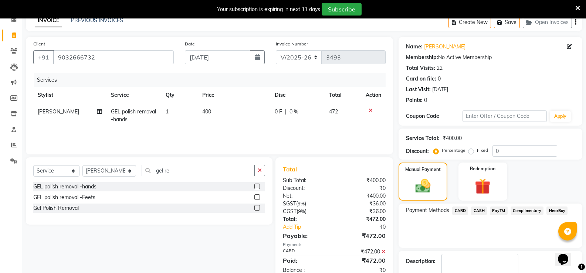
scroll to position [80, 0]
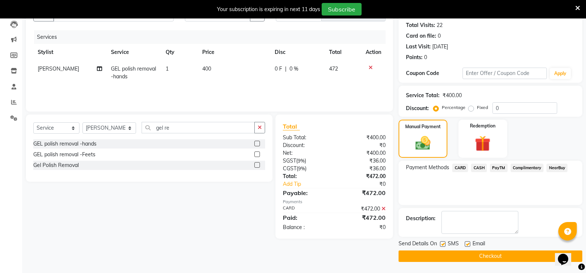
click at [497, 255] on button "Checkout" at bounding box center [491, 256] width 184 height 11
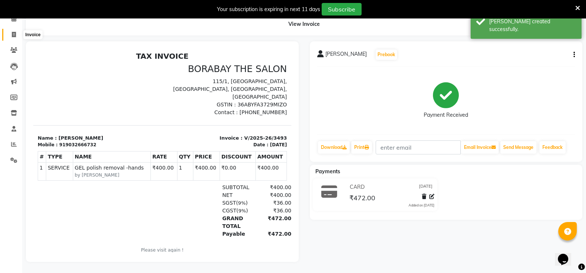
click at [11, 31] on span at bounding box center [13, 35] width 13 height 9
select select "4945"
select select "service"
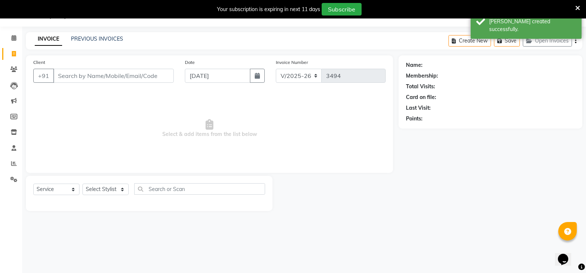
scroll to position [18, 0]
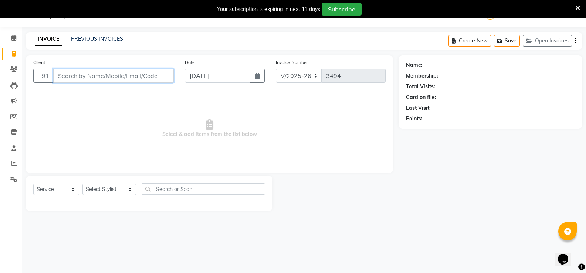
click at [72, 78] on input "Client" at bounding box center [113, 76] width 121 height 14
click at [100, 188] on select "Select Stylist [PERSON_NAME] [PERSON_NAME] Counter Borabay [PERSON_NAME] (Samee…" at bounding box center [109, 189] width 54 height 11
select select "31359"
click at [82, 184] on select "Select Stylist [PERSON_NAME] [PERSON_NAME] Counter Borabay [PERSON_NAME] (Samee…" at bounding box center [109, 189] width 54 height 11
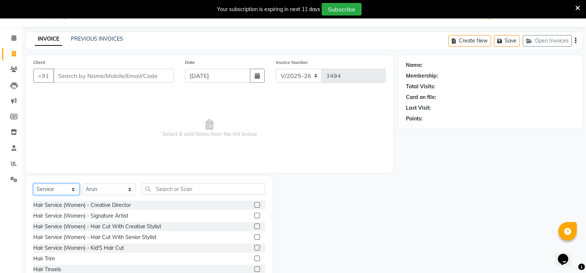
click at [48, 188] on select "Select Service Product Membership Package Voucher Prepaid Gift Card" at bounding box center [56, 189] width 46 height 11
click at [74, 110] on span "Select & add items from the list below" at bounding box center [209, 129] width 352 height 74
click at [170, 185] on input "text" at bounding box center [203, 188] width 123 height 11
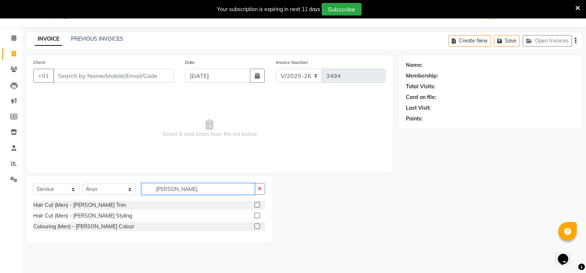
type input "[PERSON_NAME]"
drag, startPoint x: 256, startPoint y: 214, endPoint x: 266, endPoint y: 213, distance: 10.4
click at [256, 214] on label at bounding box center [257, 216] width 6 height 6
click at [256, 214] on input "checkbox" at bounding box center [256, 216] width 5 height 5
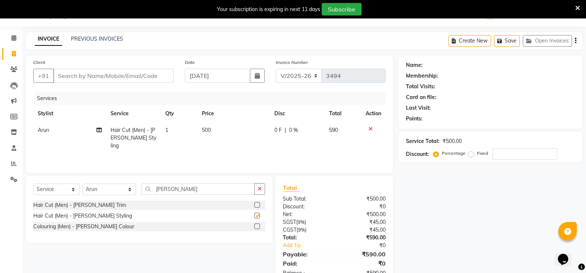
checkbox input "false"
click at [105, 77] on input "Client" at bounding box center [113, 76] width 121 height 14
type input "9"
type input "0"
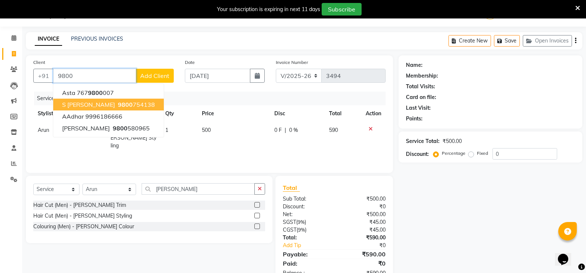
click at [116, 104] on ngb-highlight "9800 754138" at bounding box center [135, 104] width 38 height 7
type input "9800754138"
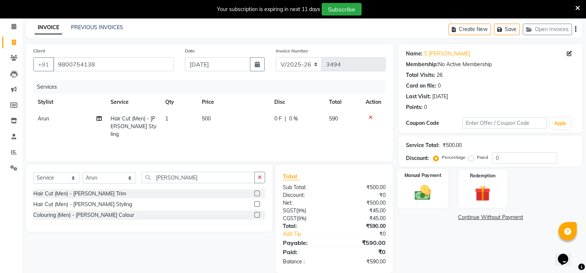
scroll to position [41, 0]
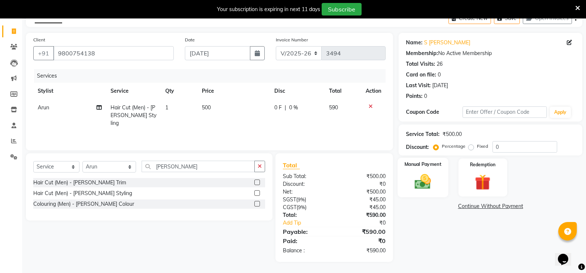
click at [427, 179] on img at bounding box center [423, 181] width 26 height 19
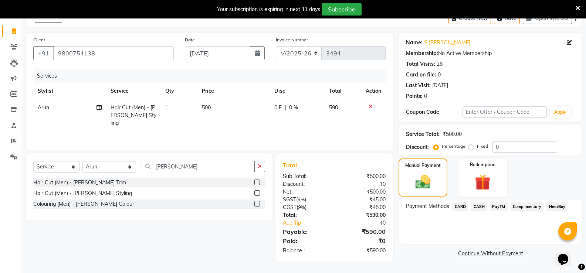
click at [494, 203] on span "PayTM" at bounding box center [499, 207] width 18 height 9
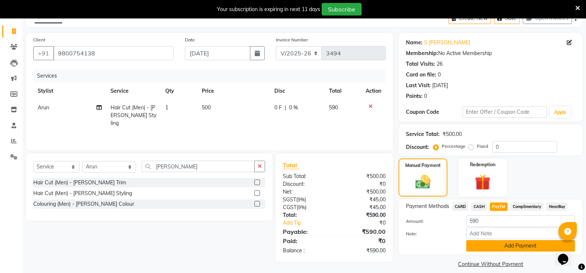
click at [504, 243] on button "Add Payment" at bounding box center [520, 245] width 109 height 11
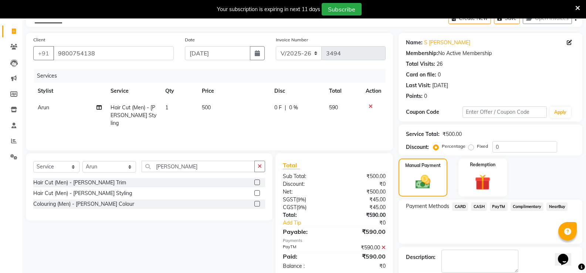
scroll to position [80, 0]
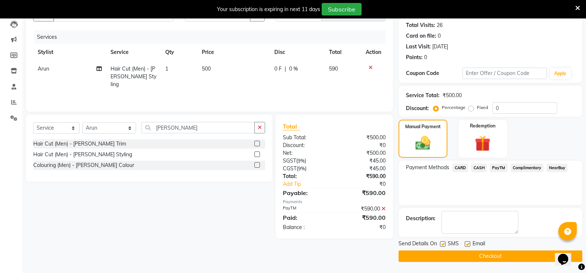
click at [509, 258] on button "Checkout" at bounding box center [491, 256] width 184 height 11
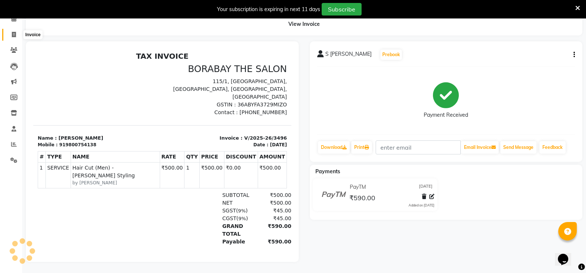
click at [14, 32] on icon at bounding box center [14, 35] width 4 height 6
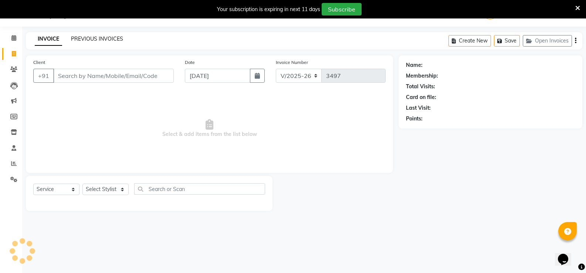
click at [84, 41] on link "PREVIOUS INVOICES" at bounding box center [97, 38] width 52 height 7
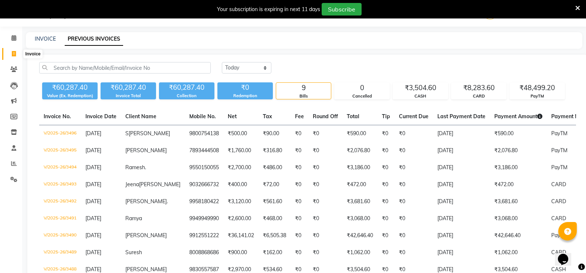
click at [15, 55] on icon at bounding box center [14, 54] width 4 height 6
select select "service"
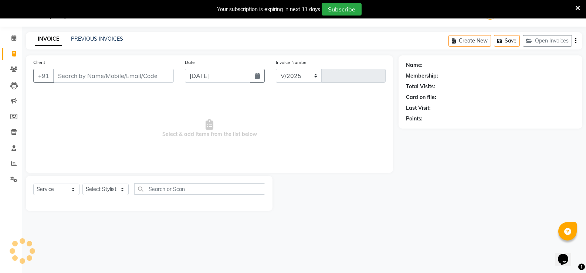
select select "4945"
type input "3497"
click at [89, 43] on div "PREVIOUS INVOICES" at bounding box center [97, 39] width 52 height 8
click at [92, 38] on link "PREVIOUS INVOICES" at bounding box center [97, 38] width 52 height 7
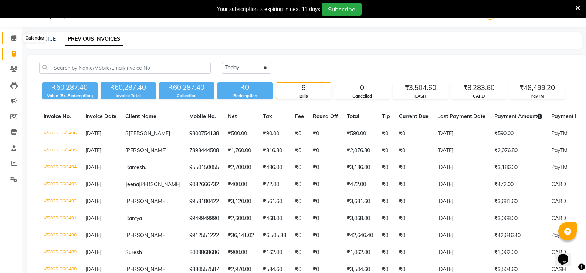
click at [14, 37] on icon at bounding box center [13, 38] width 5 height 6
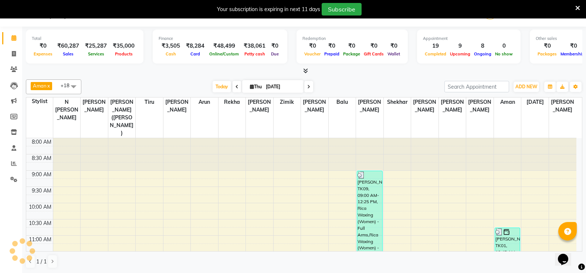
scroll to position [74, 0]
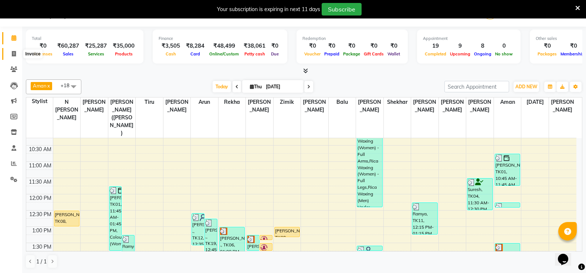
click at [16, 54] on span at bounding box center [13, 54] width 13 height 9
select select "service"
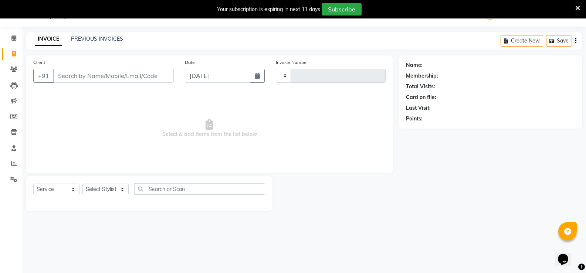
type input "3497"
select select "4945"
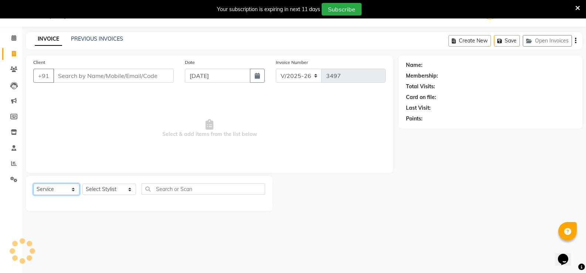
click at [61, 189] on select "Select Service Product Membership Package Voucher Prepaid Gift Card" at bounding box center [56, 189] width 46 height 11
click at [33, 184] on select "Select Service Product Membership Package Voucher Prepaid Gift Card" at bounding box center [56, 189] width 46 height 11
drag, startPoint x: 92, startPoint y: 192, endPoint x: 99, endPoint y: 185, distance: 9.9
click at [92, 192] on select "Select Stylist [PERSON_NAME] [PERSON_NAME] Counter Borabay [PERSON_NAME] (Samee…" at bounding box center [109, 189] width 54 height 11
click at [191, 39] on div "INVOICE PREVIOUS INVOICES Create New Save Open Invoices" at bounding box center [304, 40] width 556 height 17
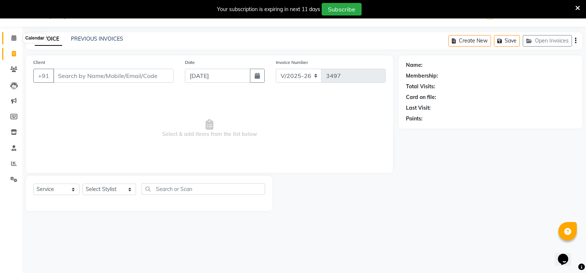
click at [11, 36] on icon at bounding box center [13, 38] width 5 height 6
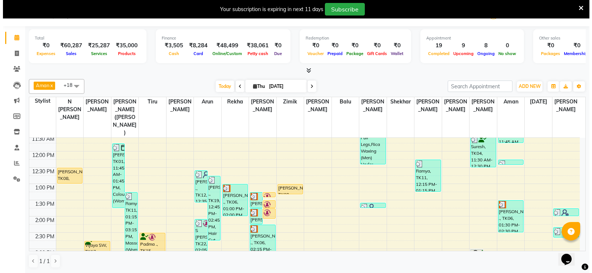
scroll to position [145, 0]
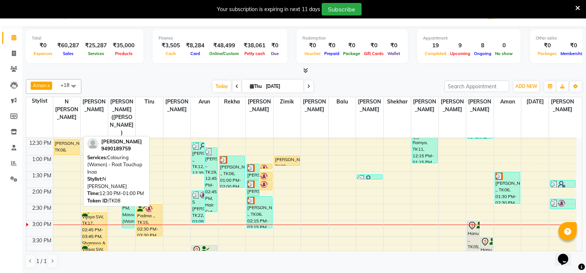
click at [58, 140] on div "[PERSON_NAME], TK08, 12:30 PM-01:00 PM, Colouring (Women) - Root Touchup Inoa" at bounding box center [66, 147] width 25 height 15
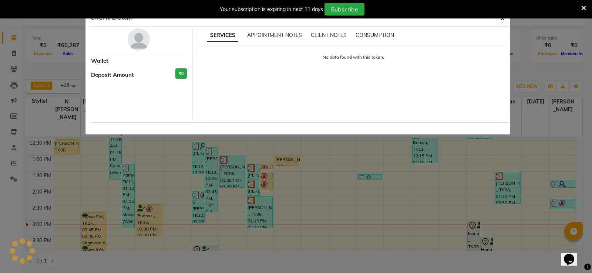
select select "1"
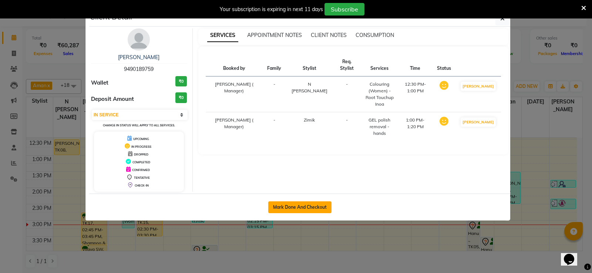
click at [298, 209] on button "Mark Done And Checkout" at bounding box center [299, 208] width 63 height 12
select select "service"
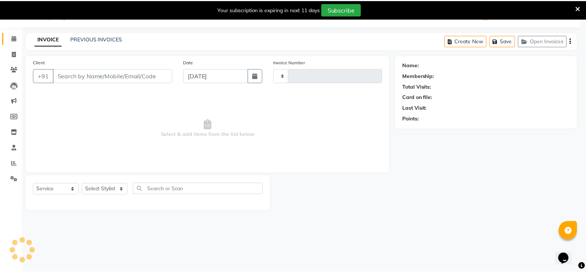
scroll to position [18, 0]
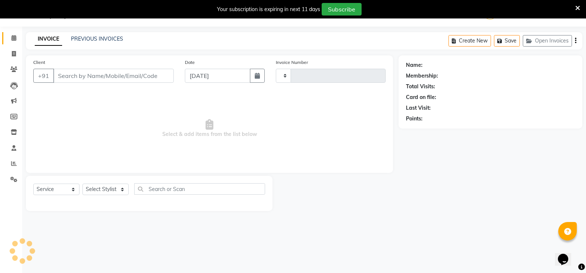
type input "3497"
select select "4945"
type input "9490189759"
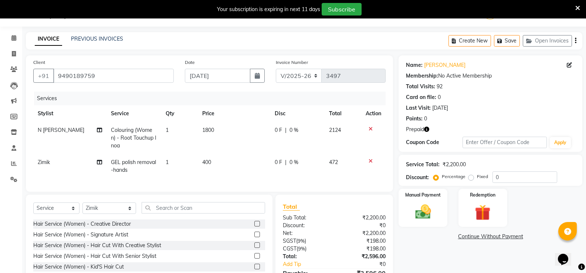
click at [369, 160] on icon at bounding box center [371, 161] width 4 height 5
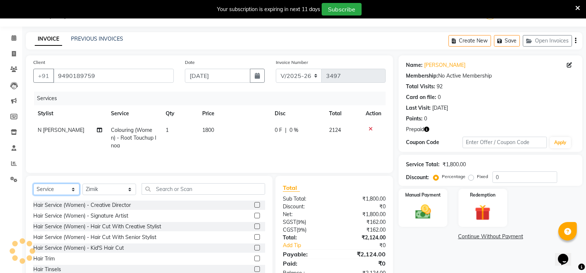
click at [68, 186] on select "Select Service Product Membership Package Voucher Prepaid Gift Card" at bounding box center [56, 189] width 46 height 11
click at [33, 184] on select "Select Service Product Membership Package Voucher Prepaid Gift Card" at bounding box center [56, 189] width 46 height 11
click at [95, 185] on select "Select Stylist [PERSON_NAME] [PERSON_NAME] Counter Borabay [PERSON_NAME] (Samee…" at bounding box center [109, 189] width 54 height 11
select select "31353"
click at [82, 184] on select "Select Stylist [PERSON_NAME] [PERSON_NAME] Counter Borabay [PERSON_NAME] (Samee…" at bounding box center [109, 189] width 54 height 11
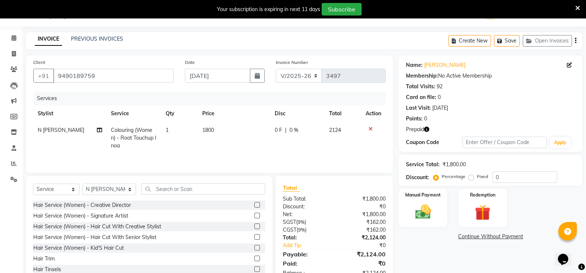
click at [160, 196] on div "Select Service Product Membership Package Voucher Prepaid Gift Card Select Styl…" at bounding box center [149, 191] width 232 height 17
click at [162, 195] on div "Select Service Product Membership Package Voucher Prepaid Gift Card Select Styl…" at bounding box center [149, 191] width 232 height 17
click at [163, 192] on input "text" at bounding box center [203, 188] width 123 height 11
type input "t"
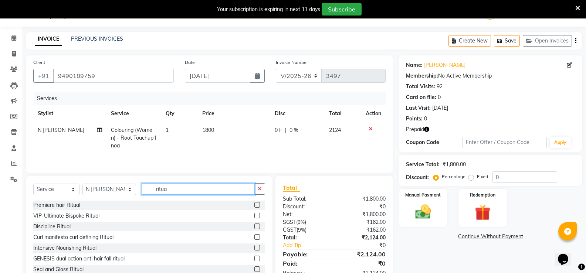
type input "ritua"
click at [254, 202] on label at bounding box center [257, 205] width 6 height 6
click at [254, 203] on input "checkbox" at bounding box center [256, 205] width 5 height 5
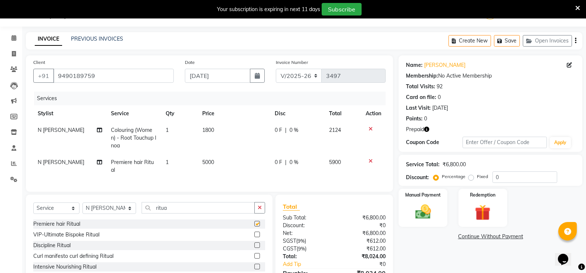
checkbox input "false"
click at [199, 214] on input "ritua" at bounding box center [198, 207] width 113 height 11
type input "r"
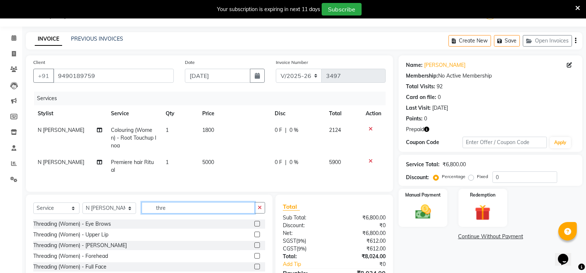
type input "thre"
click at [254, 227] on label at bounding box center [257, 224] width 6 height 6
click at [254, 227] on input "checkbox" at bounding box center [256, 224] width 5 height 5
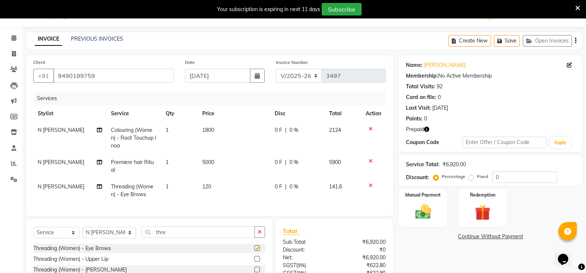
checkbox input "false"
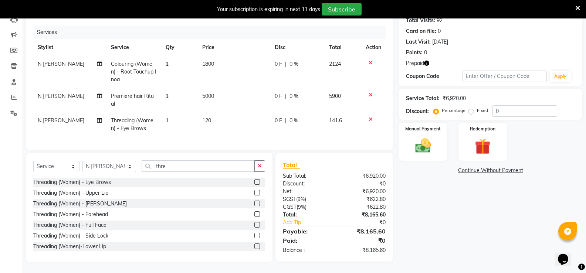
click at [520, 112] on div "Service Total: ₹6,920.00 Discount: Percentage Fixed 0" at bounding box center [491, 104] width 184 height 31
click at [97, 169] on select "Select Stylist [PERSON_NAME] [PERSON_NAME] Counter Borabay [PERSON_NAME] (Samee…" at bounding box center [109, 166] width 54 height 11
click at [220, 130] on td "120" at bounding box center [234, 124] width 72 height 24
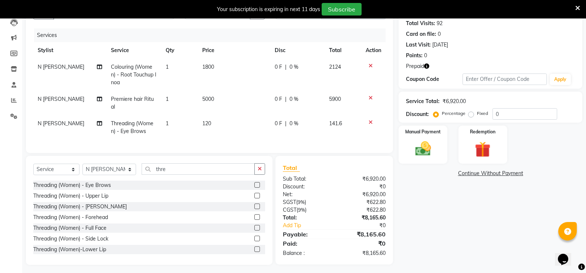
select select "31353"
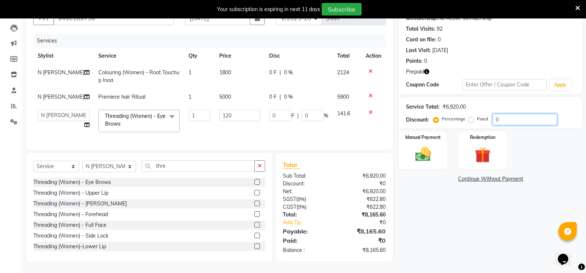
click at [508, 114] on input "0" at bounding box center [525, 119] width 65 height 11
type input "2"
type input "2.4"
type input "2"
type input "25"
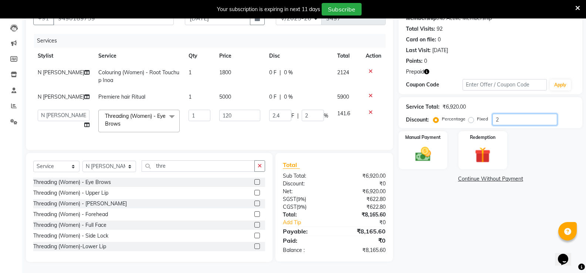
type input "30"
type input "25"
click at [484, 134] on label "Redemption" at bounding box center [483, 136] width 27 height 7
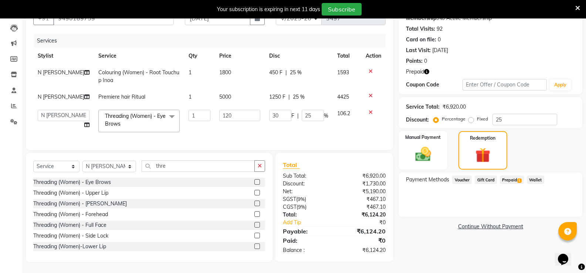
click at [510, 176] on span "Prepaid 1" at bounding box center [512, 180] width 24 height 9
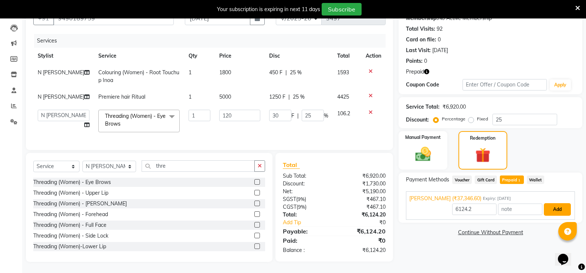
click at [551, 203] on button "Add" at bounding box center [557, 209] width 27 height 13
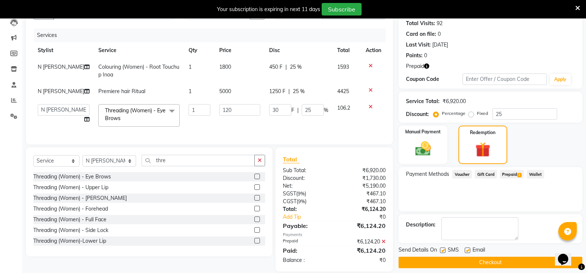
scroll to position [97, 0]
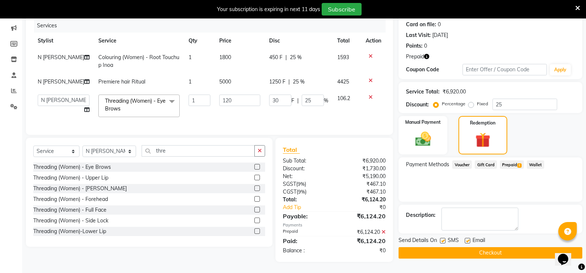
click at [518, 247] on button "Checkout" at bounding box center [491, 252] width 184 height 11
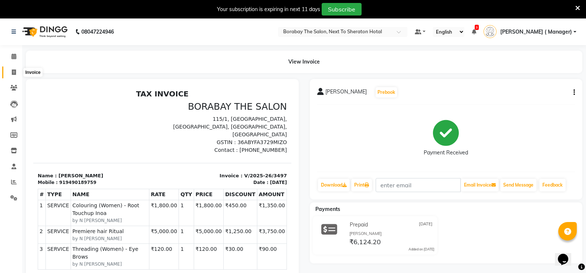
click at [13, 72] on icon at bounding box center [14, 73] width 4 height 6
select select "4945"
select select "service"
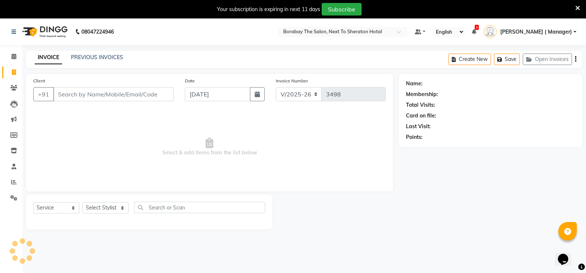
scroll to position [18, 0]
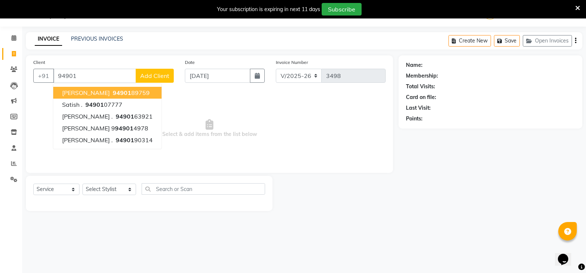
click at [113, 92] on span "94901" at bounding box center [122, 92] width 18 height 7
type input "9490189759"
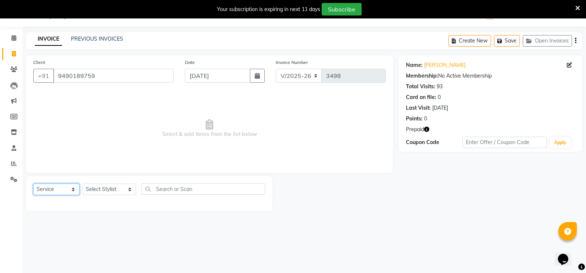
click at [65, 192] on select "Select Service Product Membership Package Voucher Prepaid Gift Card" at bounding box center [56, 189] width 46 height 11
select select "product"
click at [33, 184] on select "Select Service Product Membership Package Voucher Prepaid Gift Card" at bounding box center [56, 189] width 46 height 11
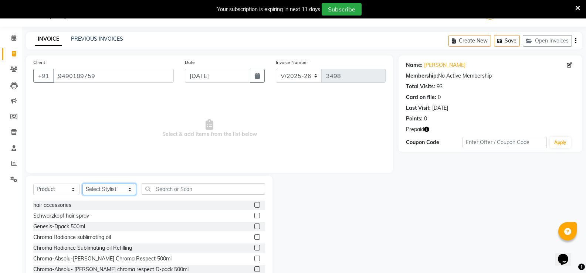
click at [101, 190] on select "Select Stylist [PERSON_NAME] [PERSON_NAME] Counter Borabay [PERSON_NAME] (Samee…" at bounding box center [109, 189] width 54 height 11
select select "31353"
click at [82, 184] on select "Select Stylist [PERSON_NAME] [PERSON_NAME] Counter Borabay [PERSON_NAME] (Samee…" at bounding box center [109, 189] width 54 height 11
click at [159, 182] on div "Select Service Product Membership Package Voucher Prepaid Gift Card Select Styl…" at bounding box center [149, 230] width 247 height 109
click at [159, 187] on input "text" at bounding box center [203, 188] width 123 height 11
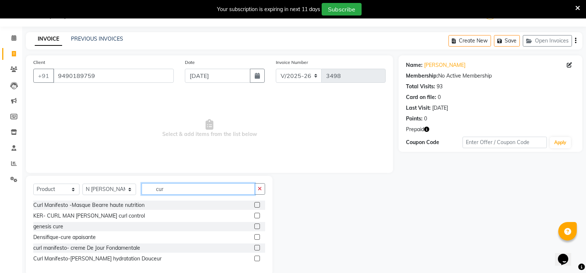
scroll to position [32, 0]
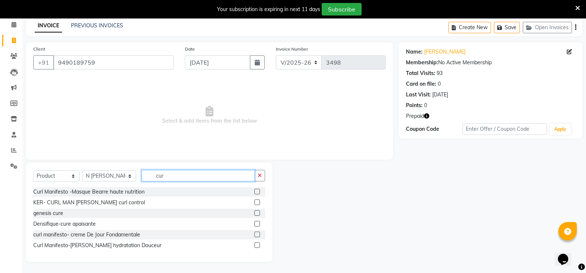
type input "cur"
click at [257, 245] on label at bounding box center [257, 246] width 6 height 6
click at [257, 245] on input "checkbox" at bounding box center [256, 245] width 5 height 5
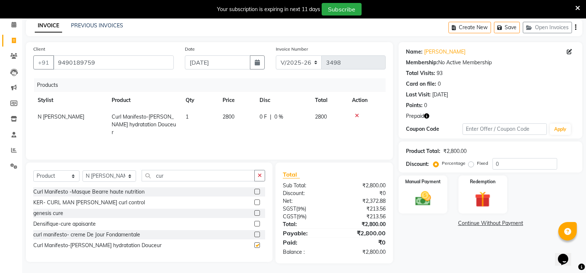
checkbox input "false"
click at [233, 117] on span "2800" at bounding box center [229, 117] width 12 height 7
select select "31353"
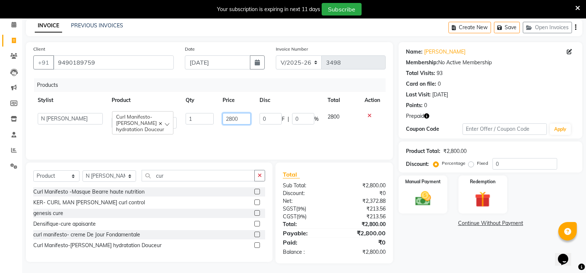
click at [248, 118] on input "2800" at bounding box center [237, 118] width 28 height 11
type input "2950"
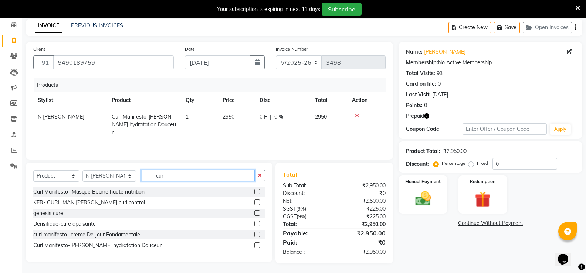
click at [173, 181] on input "cur" at bounding box center [198, 175] width 113 height 11
type input "c"
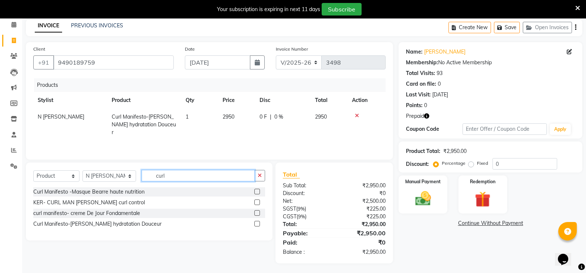
type input "curl"
click at [257, 204] on label at bounding box center [257, 203] width 6 height 6
click at [257, 204] on input "checkbox" at bounding box center [256, 202] width 5 height 5
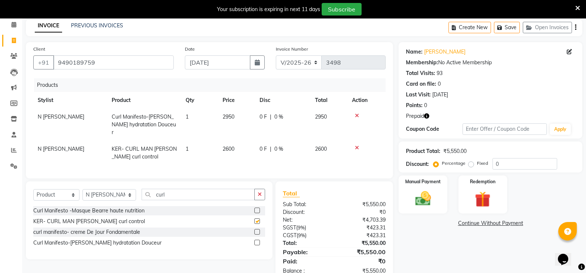
checkbox input "false"
click at [237, 141] on td "2600" at bounding box center [236, 153] width 37 height 24
select select "31353"
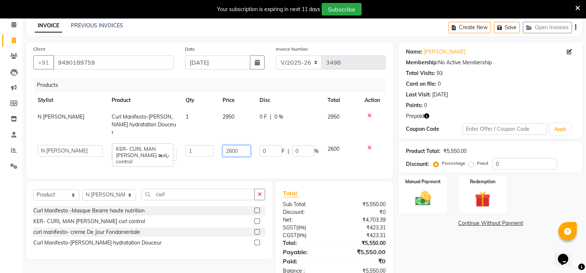
click at [243, 145] on input "2600" at bounding box center [237, 150] width 28 height 11
type input "2"
type input "3000"
click at [433, 243] on div "Name: Sravanthi Membership: No Active Membership Total Visits: 93 Card on file:…" at bounding box center [493, 162] width 189 height 240
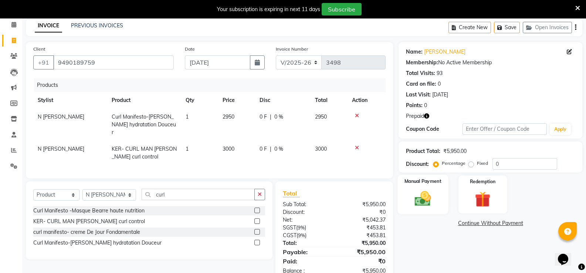
click at [432, 205] on img at bounding box center [423, 198] width 26 height 19
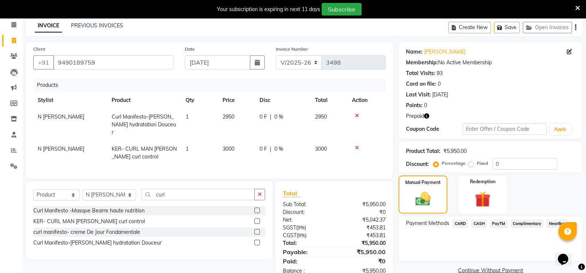
click at [477, 221] on span "CASH" at bounding box center [479, 224] width 16 height 9
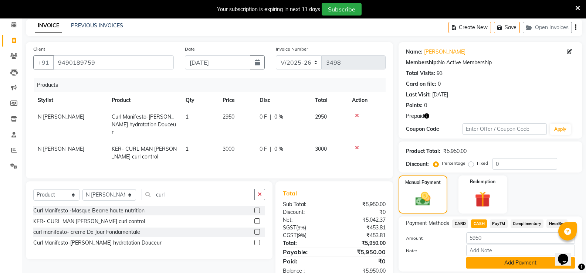
scroll to position [57, 0]
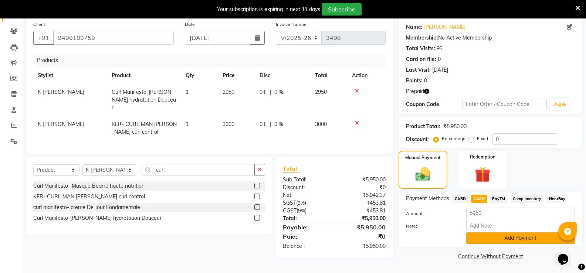
click at [512, 241] on button "Add Payment" at bounding box center [520, 238] width 109 height 11
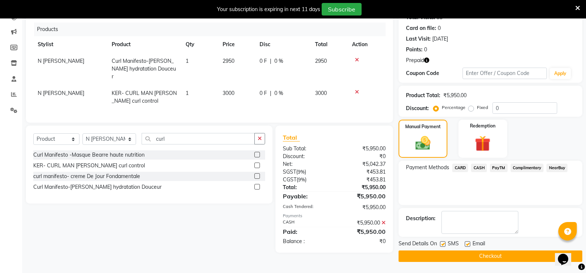
click at [508, 258] on button "Checkout" at bounding box center [491, 256] width 184 height 11
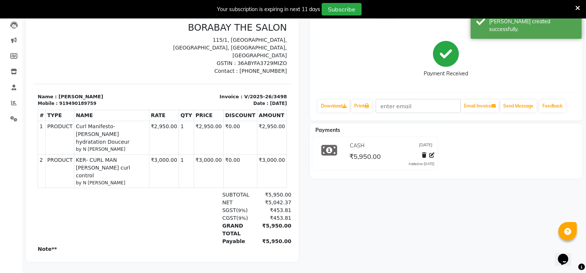
scroll to position [48, 0]
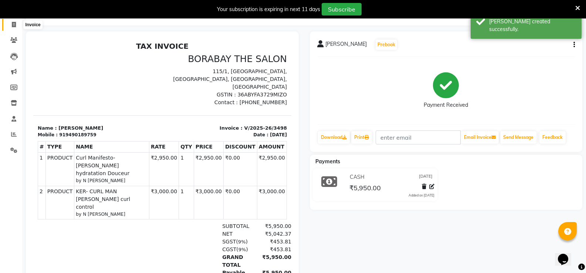
click at [13, 28] on span at bounding box center [13, 25] width 13 height 9
select select "4945"
select select "service"
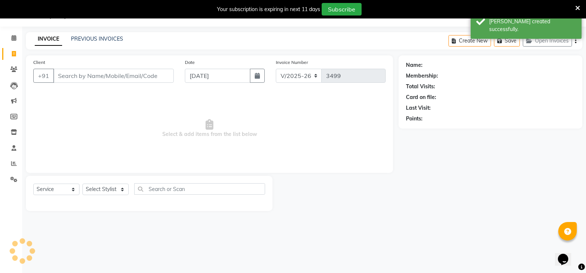
scroll to position [18, 0]
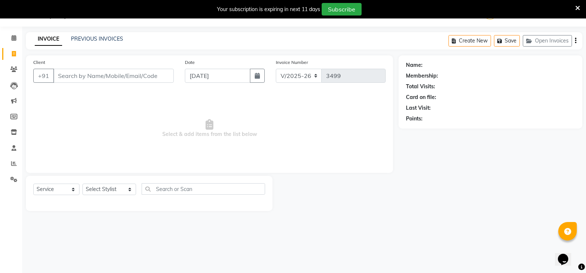
click at [147, 83] on div "Client +91" at bounding box center [104, 73] width 152 height 30
click at [143, 74] on input "Client" at bounding box center [113, 76] width 121 height 14
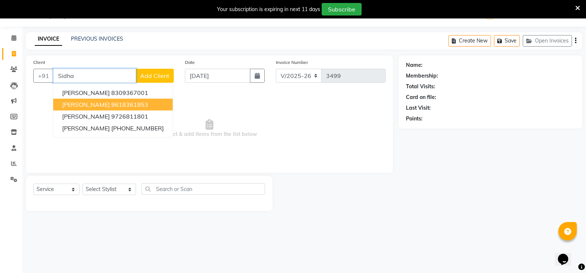
click at [111, 107] on ngb-highlight "9618361853" at bounding box center [129, 104] width 37 height 7
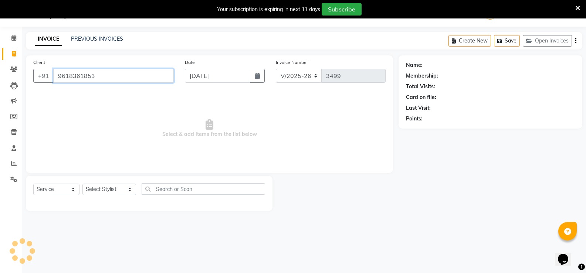
type input "9618361853"
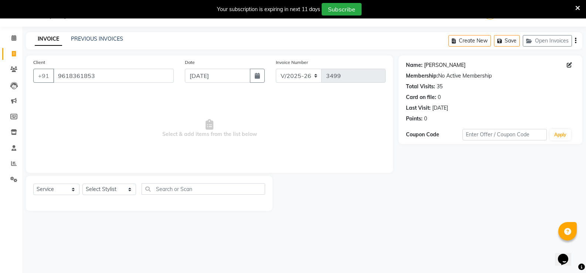
click at [436, 62] on link "[PERSON_NAME]" at bounding box center [444, 65] width 41 height 8
click at [59, 190] on select "Select Service Product Membership Package Voucher Prepaid Gift Card" at bounding box center [56, 189] width 46 height 11
click at [33, 184] on select "Select Service Product Membership Package Voucher Prepaid Gift Card" at bounding box center [56, 189] width 46 height 11
click at [90, 188] on select "Select Stylist [PERSON_NAME] [PERSON_NAME] Counter Borabay [PERSON_NAME] (Samee…" at bounding box center [109, 189] width 54 height 11
select select "83003"
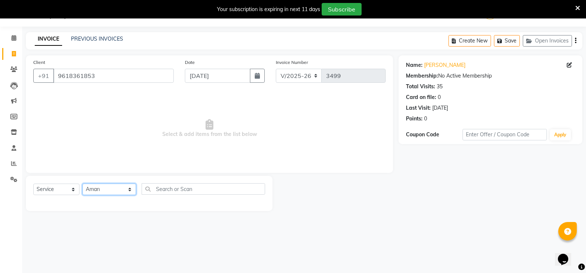
click at [82, 184] on select "Select Stylist [PERSON_NAME] [PERSON_NAME] Counter Borabay [PERSON_NAME] (Samee…" at bounding box center [109, 189] width 54 height 11
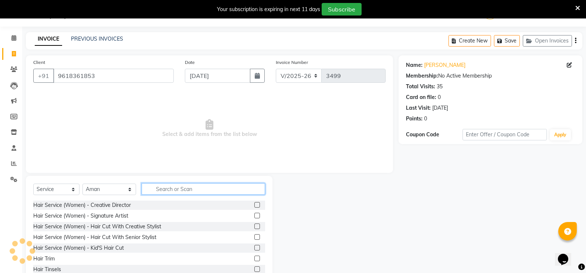
click at [167, 187] on input "text" at bounding box center [203, 188] width 123 height 11
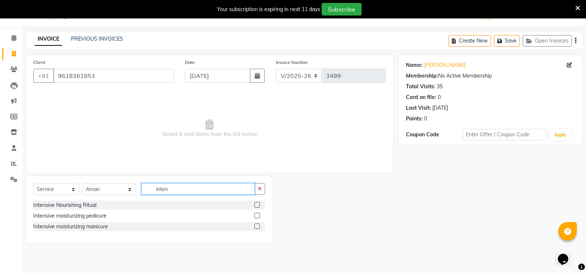
type input "inten"
click at [257, 216] on label at bounding box center [257, 216] width 6 height 6
click at [257, 216] on input "checkbox" at bounding box center [256, 216] width 5 height 5
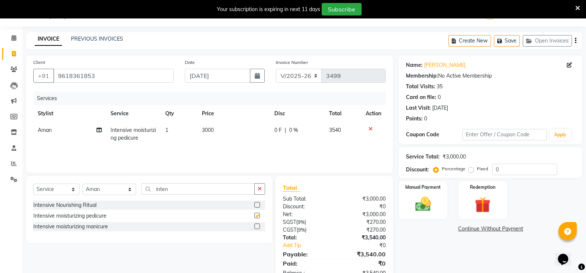
checkbox input "false"
click at [173, 191] on input "inten" at bounding box center [198, 188] width 113 height 11
drag, startPoint x: 95, startPoint y: 192, endPoint x: 95, endPoint y: 185, distance: 7.4
click at [95, 192] on select "Select Stylist [PERSON_NAME] [PERSON_NAME] Counter Borabay [PERSON_NAME] (Samee…" at bounding box center [109, 189] width 54 height 11
select select "31364"
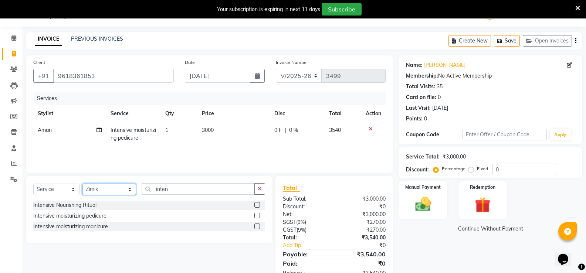
click at [82, 184] on select "Select Stylist [PERSON_NAME] [PERSON_NAME] Counter Borabay [PERSON_NAME] (Samee…" at bounding box center [109, 189] width 54 height 11
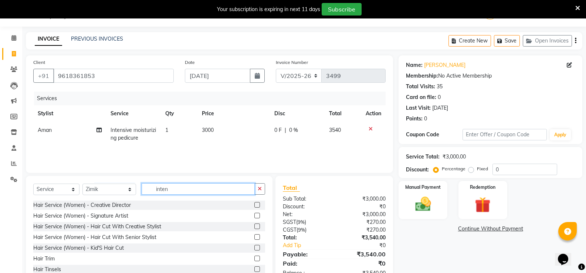
click at [178, 189] on input "inten" at bounding box center [198, 188] width 113 height 11
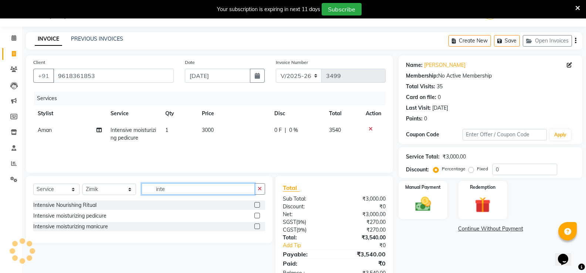
type input "inte"
click at [258, 227] on label at bounding box center [257, 227] width 6 height 6
click at [258, 227] on input "checkbox" at bounding box center [256, 226] width 5 height 5
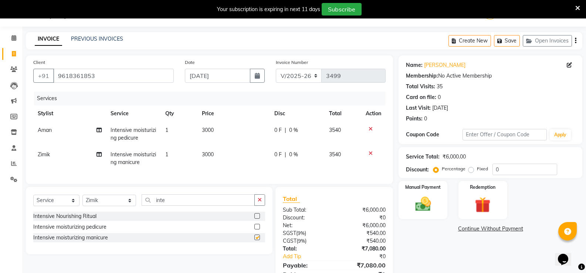
checkbox input "false"
click at [109, 206] on select "Select Stylist [PERSON_NAME] [PERSON_NAME] Counter Borabay [PERSON_NAME] (Samee…" at bounding box center [109, 200] width 54 height 11
select select "32429"
click at [82, 200] on select "Select Stylist [PERSON_NAME] [PERSON_NAME] Counter Borabay [PERSON_NAME] (Samee…" at bounding box center [109, 200] width 54 height 11
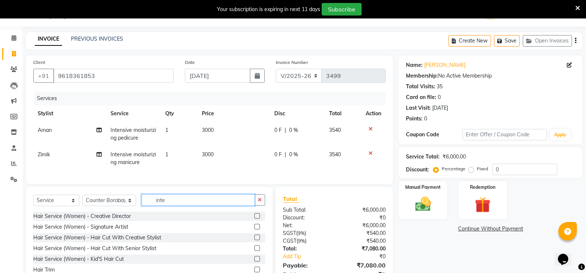
click at [164, 206] on input "inte" at bounding box center [198, 199] width 113 height 11
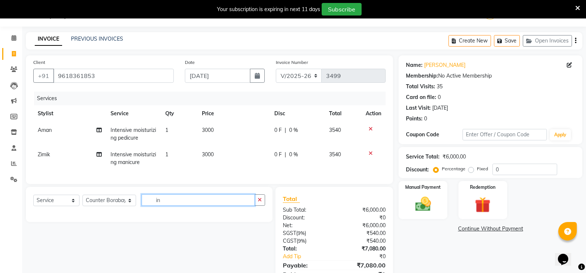
type input "i"
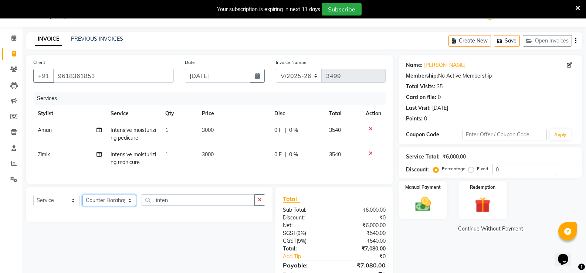
click at [110, 204] on select "Select Stylist [PERSON_NAME] [PERSON_NAME] Counter Borabay [PERSON_NAME] (Samee…" at bounding box center [109, 200] width 54 height 11
click at [82, 200] on select "Select Stylist [PERSON_NAME] [PERSON_NAME] Counter Borabay [PERSON_NAME] (Samee…" at bounding box center [109, 200] width 54 height 11
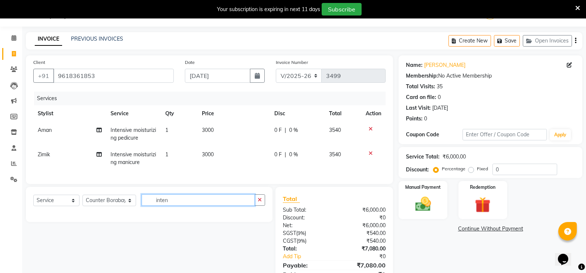
click at [172, 202] on input "inten" at bounding box center [198, 199] width 113 height 11
type input "inte"
click at [264, 206] on button "button" at bounding box center [259, 199] width 11 height 11
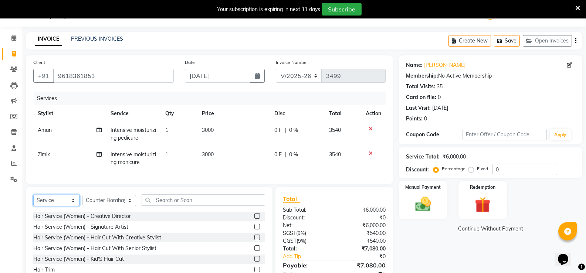
click at [62, 206] on select "Select Service Product Membership Package Voucher Prepaid Gift Card" at bounding box center [56, 200] width 46 height 11
click at [33, 200] on select "Select Service Product Membership Package Voucher Prepaid Gift Card" at bounding box center [56, 200] width 46 height 11
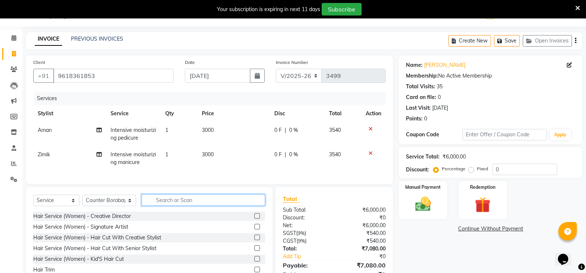
click at [158, 200] on input "text" at bounding box center [203, 199] width 123 height 11
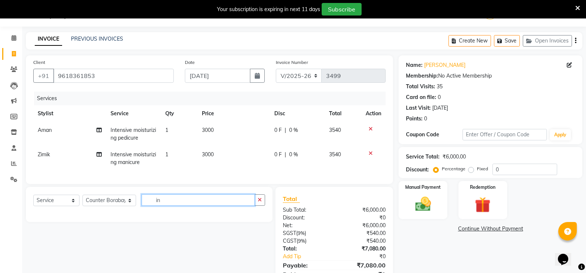
type input "i"
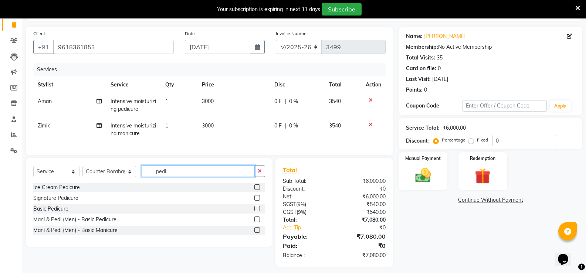
scroll to position [58, 0]
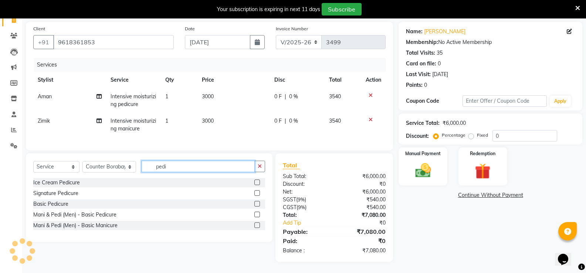
type input "pedi"
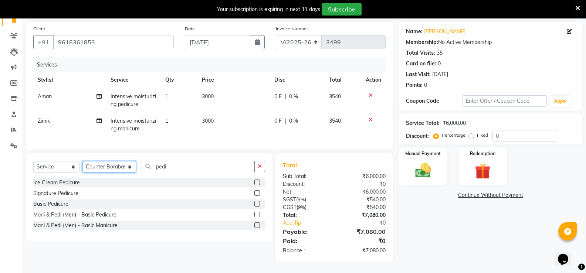
click at [105, 169] on select "Select Stylist [PERSON_NAME] [PERSON_NAME] Counter Borabay [PERSON_NAME] (Samee…" at bounding box center [109, 166] width 54 height 11
select select "31364"
click at [82, 161] on select "Select Stylist [PERSON_NAME] [PERSON_NAME] Counter Borabay [PERSON_NAME] (Samee…" at bounding box center [109, 166] width 54 height 11
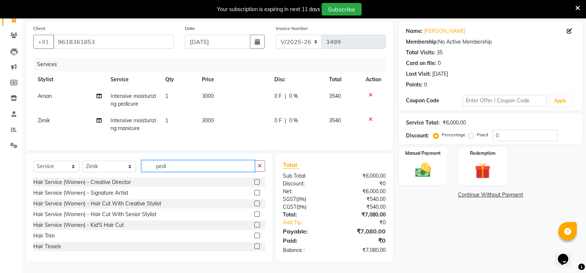
click at [178, 166] on input "pedi" at bounding box center [198, 165] width 113 height 11
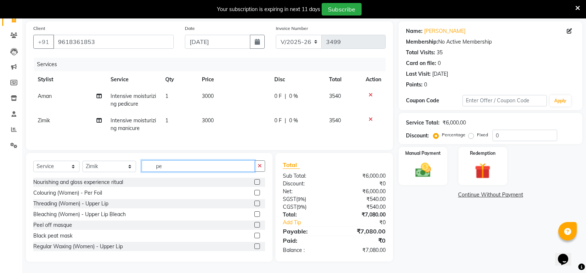
type input "p"
type input "mani"
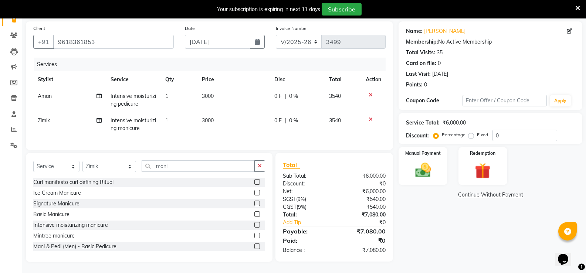
click at [254, 227] on label at bounding box center [257, 225] width 6 height 6
click at [254, 227] on input "checkbox" at bounding box center [256, 225] width 5 height 5
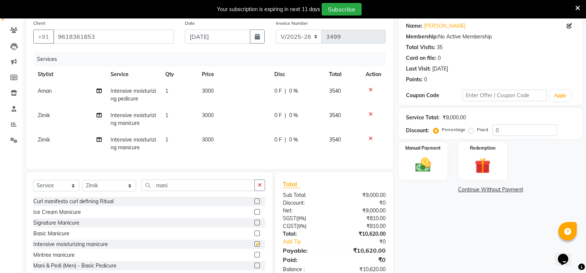
checkbox input "false"
click at [121, 192] on select "Select Stylist [PERSON_NAME] [PERSON_NAME] Counter Borabay [PERSON_NAME] (Samee…" at bounding box center [109, 185] width 54 height 11
select select "49806"
click at [82, 186] on select "Select Stylist [PERSON_NAME] [PERSON_NAME] Counter Borabay [PERSON_NAME] (Samee…" at bounding box center [109, 185] width 54 height 11
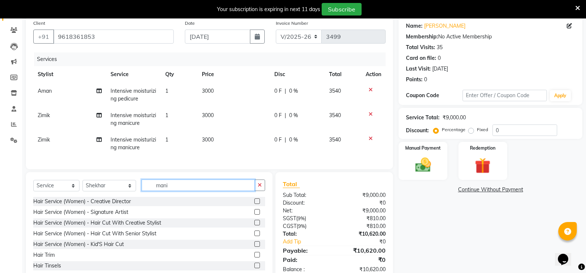
click at [179, 190] on input "mani" at bounding box center [198, 185] width 113 height 11
type input "m"
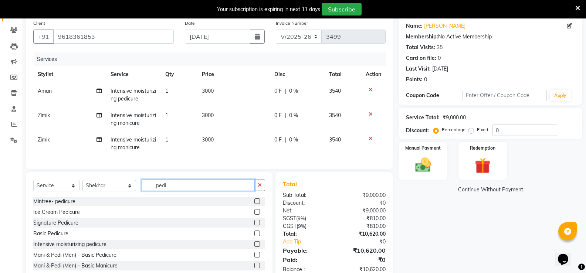
type input "pedi"
click at [254, 247] on label at bounding box center [257, 244] width 6 height 6
click at [254, 247] on input "checkbox" at bounding box center [256, 244] width 5 height 5
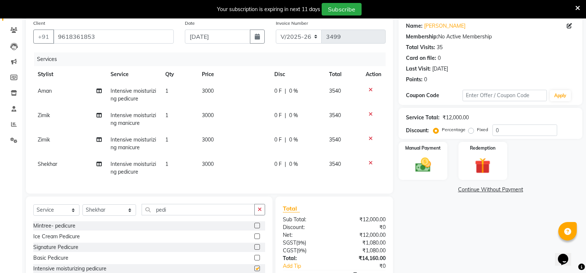
checkbox input "false"
click at [149, 96] on td "Intensive moisturizing pedicure" at bounding box center [133, 95] width 55 height 24
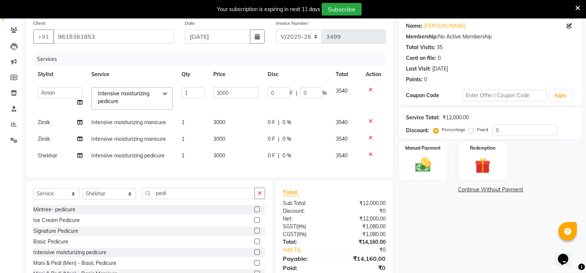
click at [156, 104] on span "Intensive moisturizing pedicure x" at bounding box center [128, 98] width 65 height 16
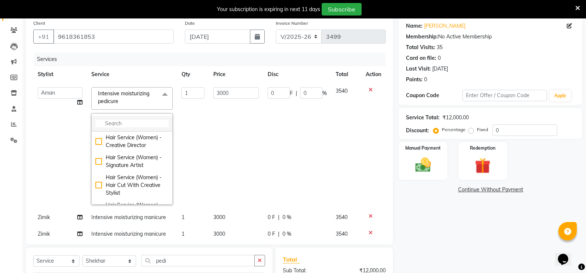
click at [121, 125] on input "multiselect-search" at bounding box center [131, 124] width 73 height 8
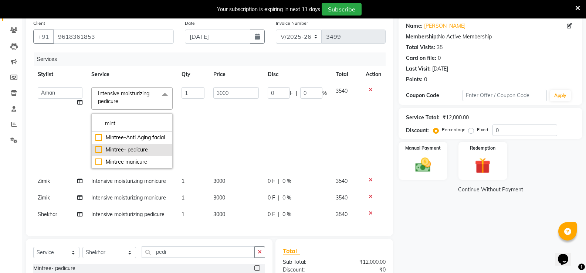
type input "mint"
click at [99, 149] on div "Mintree- pedicure" at bounding box center [131, 150] width 73 height 8
checkbox input "true"
type input "3500"
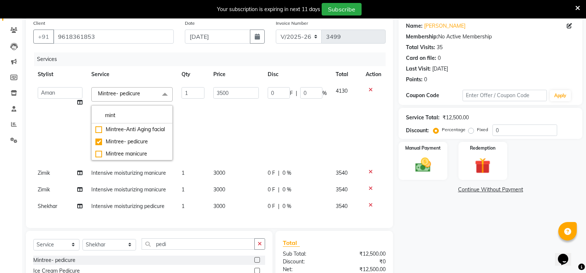
click at [88, 152] on td "Mintree- pedicure x mint Mintree-Anti Aging facial Mintree- pedicure Mintree ma…" at bounding box center [132, 124] width 90 height 82
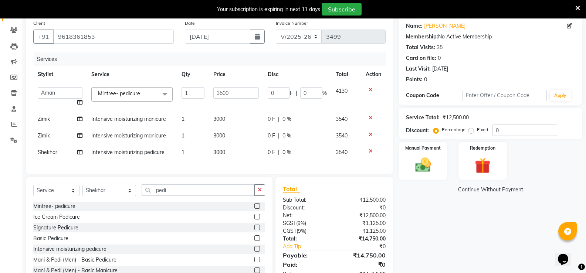
click at [140, 119] on span "Intensive moisturizing manicure" at bounding box center [128, 119] width 75 height 7
select select "31364"
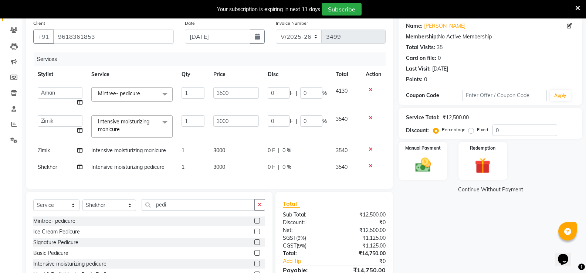
click at [159, 123] on span at bounding box center [165, 122] width 15 height 14
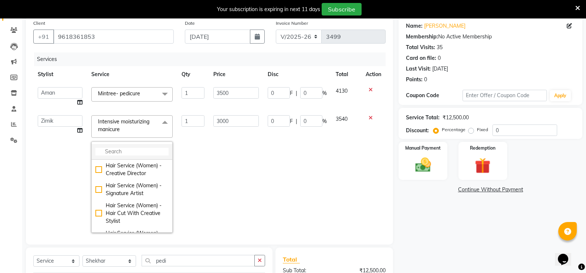
click at [123, 153] on input "multiselect-search" at bounding box center [131, 152] width 73 height 8
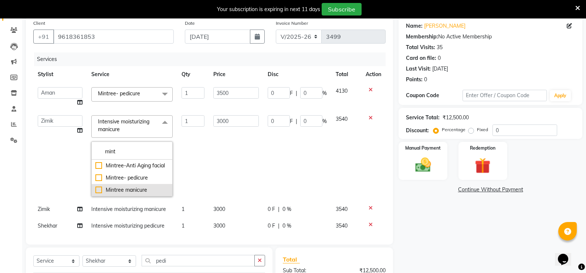
type input "mint"
click at [96, 188] on div "Mintree manicure" at bounding box center [131, 190] width 73 height 8
checkbox input "true"
type input "3500"
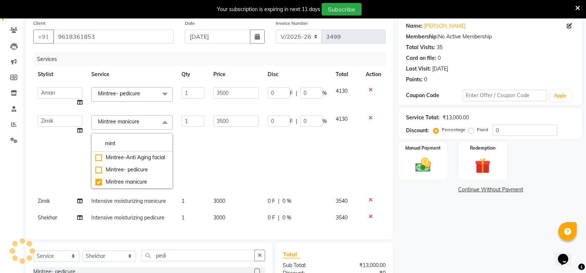
click at [72, 178] on td "Aman Arun Balu Bhasker Counter Borabay Dilnawaz Malik (Sameer) Easter Hannah Pe…" at bounding box center [60, 152] width 54 height 82
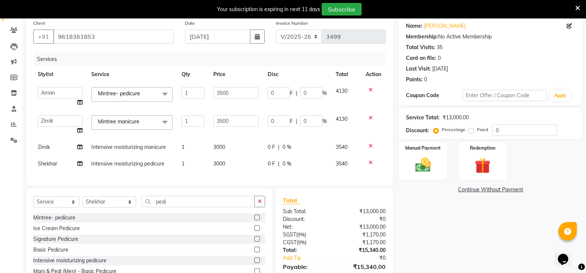
click at [165, 145] on span "Intensive moisturizing manicure" at bounding box center [128, 147] width 75 height 7
select select "31364"
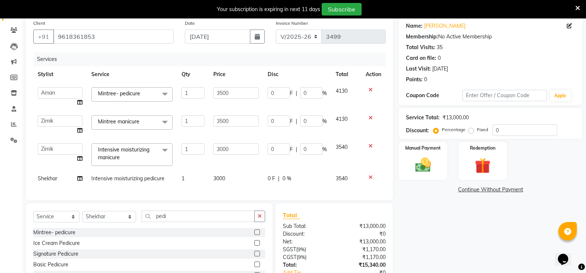
click at [172, 152] on span "Intensive moisturizing manicure x" at bounding box center [131, 154] width 81 height 23
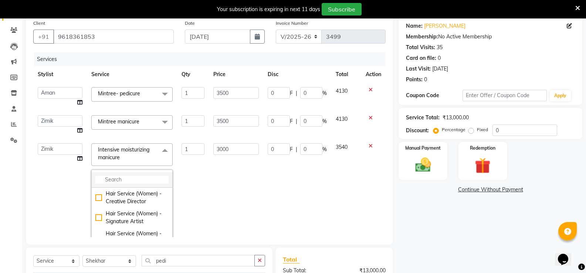
click at [144, 180] on input "multiselect-search" at bounding box center [131, 180] width 73 height 8
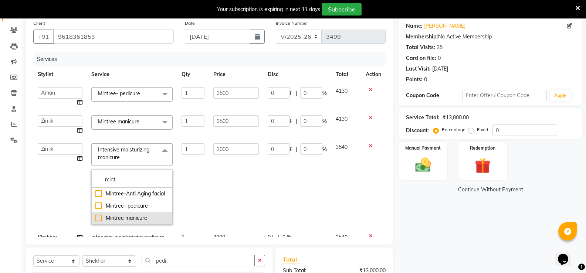
type input "mint"
click at [95, 217] on div "Mintree manicure" at bounding box center [131, 218] width 73 height 8
checkbox input "true"
type input "3500"
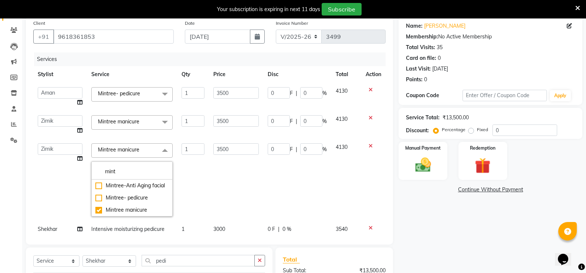
click at [71, 194] on td "Aman Arun Balu Bhasker Counter Borabay Dilnawaz Malik (Sameer) Easter Hannah Pe…" at bounding box center [60, 180] width 54 height 82
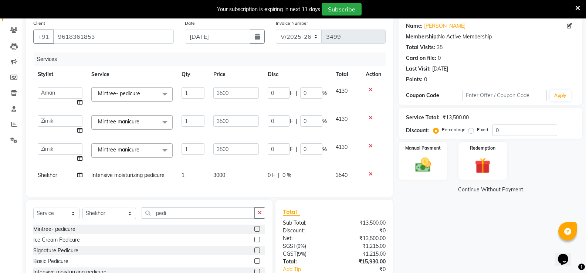
click at [156, 174] on span "Intensive moisturizing pedicure" at bounding box center [127, 175] width 73 height 7
select select "49806"
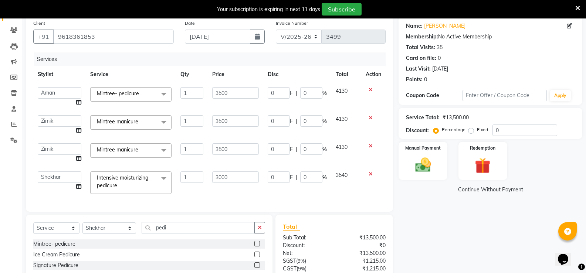
click at [165, 184] on span at bounding box center [163, 179] width 15 height 14
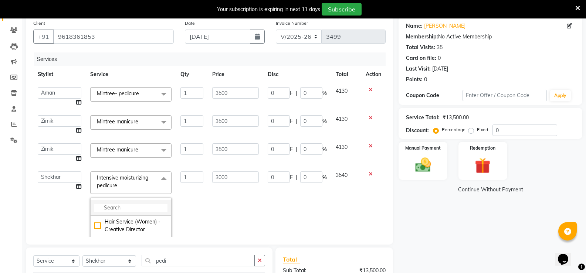
click at [128, 206] on input "multiselect-search" at bounding box center [130, 208] width 73 height 8
type input "n"
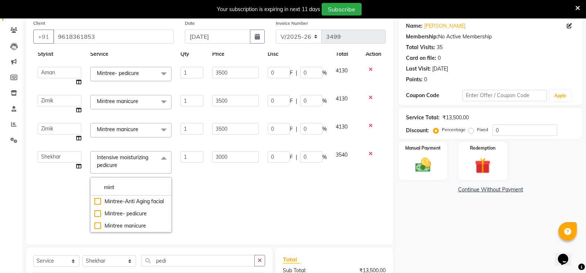
scroll to position [31, 0]
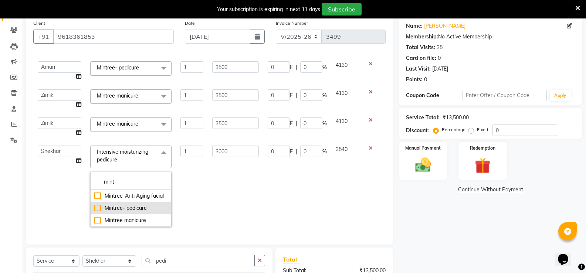
type input "mint"
click at [94, 204] on div "Mintree- pedicure" at bounding box center [130, 208] width 73 height 8
checkbox input "true"
type input "3500"
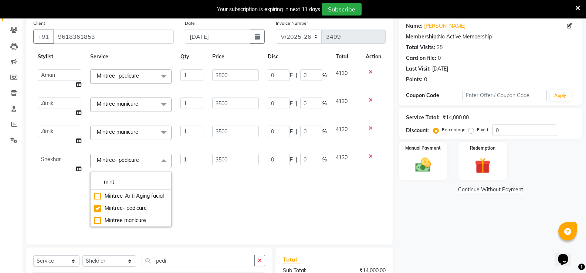
click at [285, 193] on td "0 F | 0 %" at bounding box center [297, 190] width 68 height 82
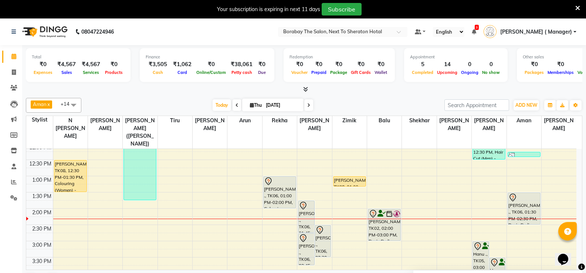
scroll to position [128, 0]
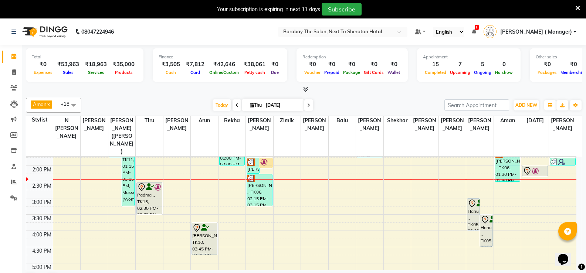
scroll to position [222, 0]
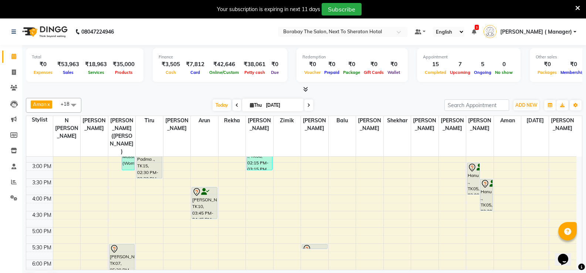
click at [510, 152] on div "8:00 AM 8:30 AM 9:00 AM 9:30 AM 10:00 AM 10:30 AM 11:00 AM 11:30 AM 12:00 PM 12…" at bounding box center [301, 146] width 550 height 423
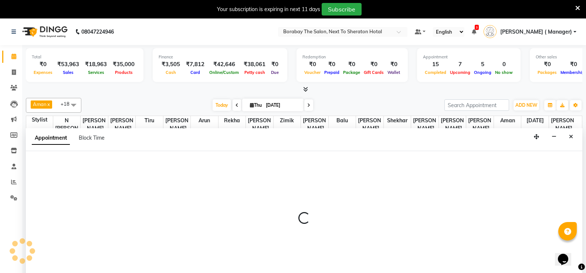
scroll to position [19, 0]
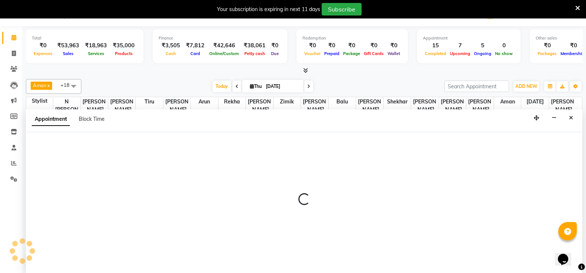
select select "83003"
select select "tentative"
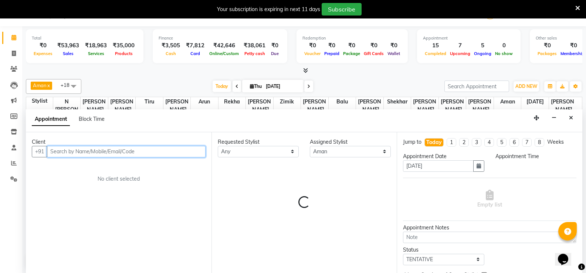
select select "900"
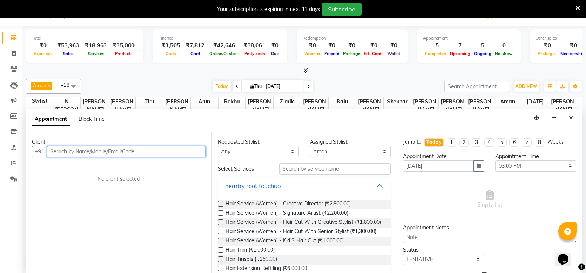
click at [89, 151] on input "text" at bounding box center [126, 151] width 159 height 11
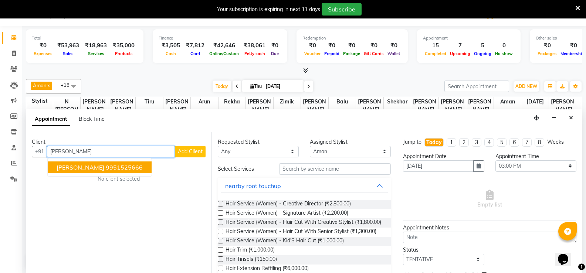
click at [74, 170] on button "[PERSON_NAME] 9951525666" at bounding box center [100, 168] width 104 height 12
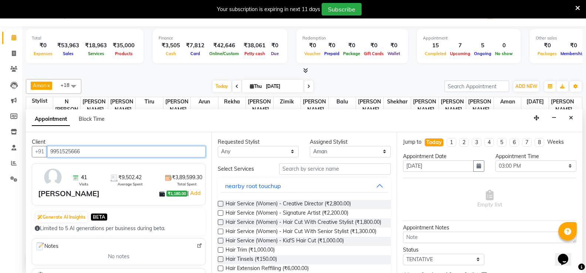
type input "9951525666"
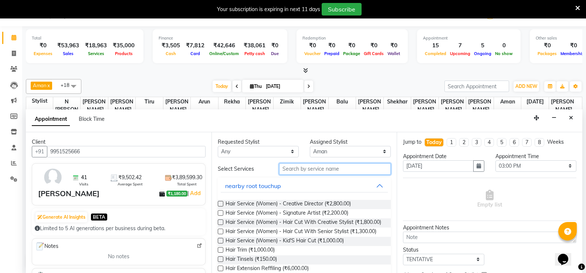
click at [330, 172] on input "text" at bounding box center [335, 168] width 112 height 11
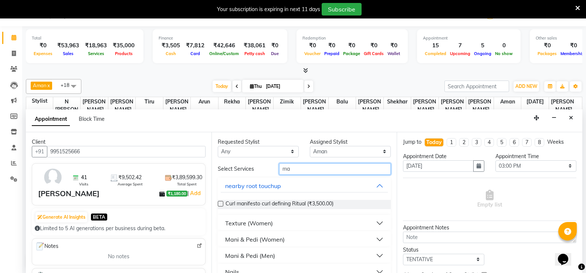
type input "m"
type input "pedi"
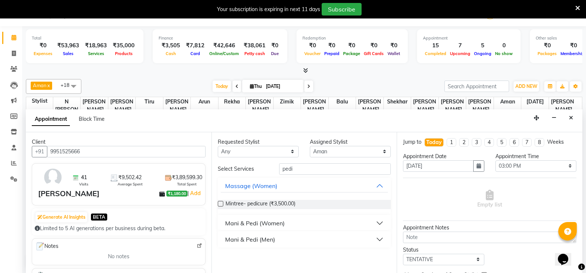
click at [257, 223] on div "Mani & Pedi (Women)" at bounding box center [255, 223] width 60 height 9
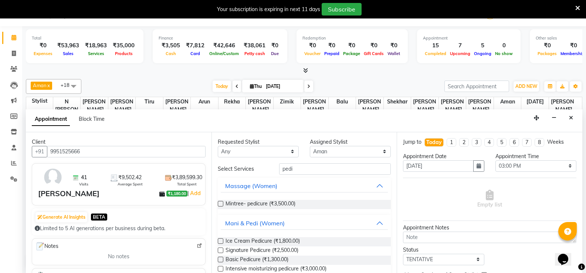
click at [222, 258] on label at bounding box center [221, 260] width 6 height 6
click at [222, 258] on input "checkbox" at bounding box center [220, 260] width 5 height 5
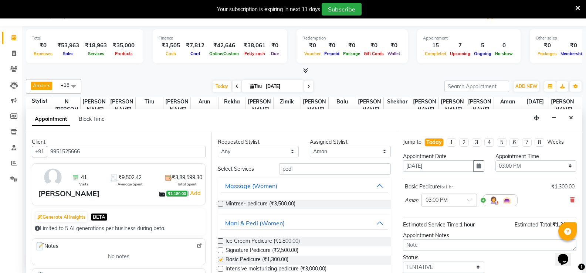
checkbox input "false"
click at [326, 154] on select "Select [PERSON_NAME] [PERSON_NAME] [PERSON_NAME] (Sameer) [DATE] [PERSON_NAME] …" at bounding box center [350, 151] width 81 height 11
select select "89708"
click at [310, 146] on select "Select [PERSON_NAME] [PERSON_NAME] [PERSON_NAME] (Sameer) [DATE] [PERSON_NAME] …" at bounding box center [350, 151] width 81 height 11
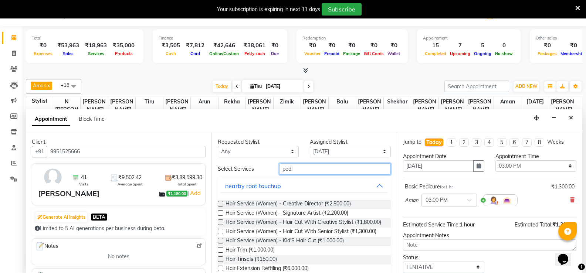
click at [317, 164] on input "pedi" at bounding box center [335, 168] width 112 height 11
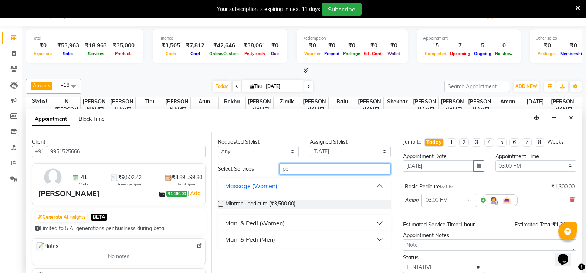
type input "p"
type input "mani"
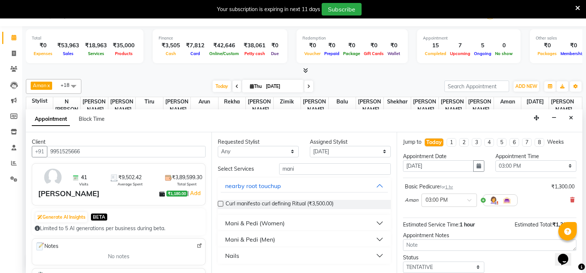
click at [275, 223] on div "Mani & Pedi (Women)" at bounding box center [255, 223] width 60 height 9
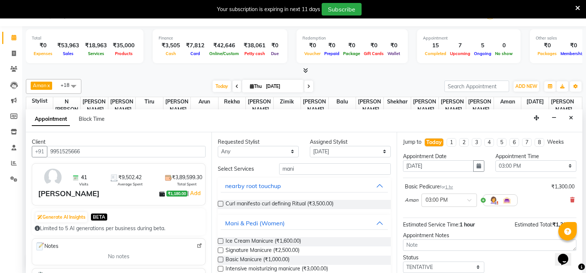
click at [221, 260] on label at bounding box center [221, 260] width 6 height 6
click at [221, 260] on input "checkbox" at bounding box center [220, 260] width 5 height 5
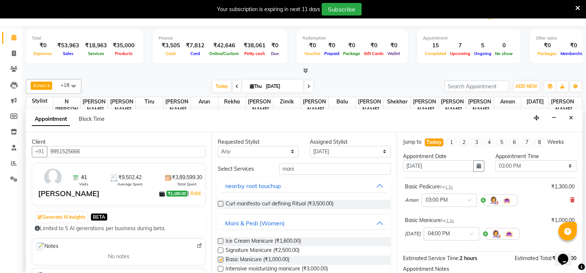
checkbox input "false"
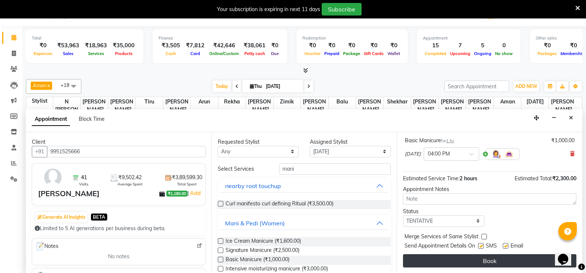
scroll to position [80, 0]
click at [491, 258] on button "Book" at bounding box center [489, 260] width 173 height 13
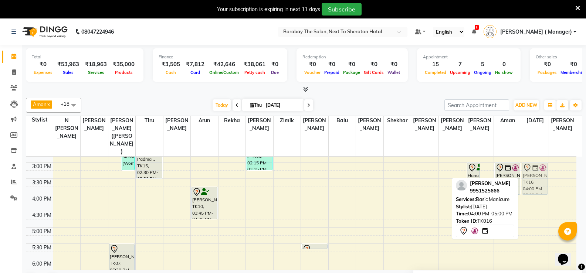
scroll to position [221, 0]
drag, startPoint x: 535, startPoint y: 189, endPoint x: 531, endPoint y: 158, distance: 31.6
click at [531, 158] on div "[PERSON_NAME], TK13, 02:00 PM-02:20 PM, GEL polish removal -hands [PERSON_NAME]…" at bounding box center [534, 146] width 27 height 423
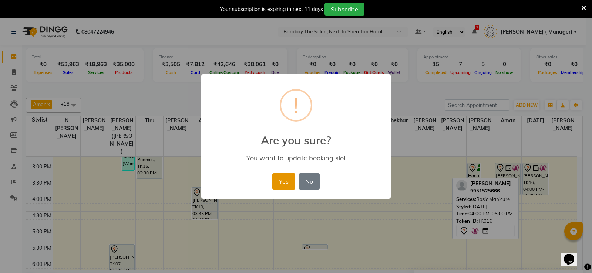
click at [277, 186] on button "Yes" at bounding box center [283, 181] width 23 height 16
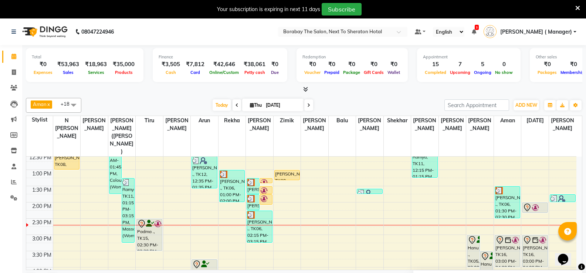
scroll to position [108, 0]
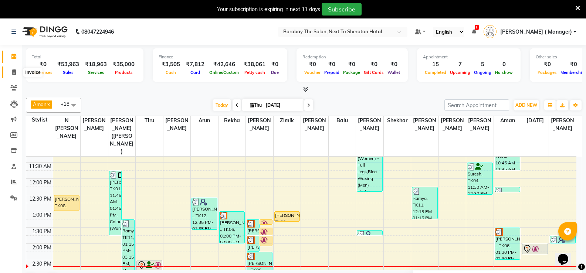
drag, startPoint x: 16, startPoint y: 78, endPoint x: 15, endPoint y: 72, distance: 6.0
click at [16, 77] on link "Invoice" at bounding box center [11, 73] width 18 height 12
select select "service"
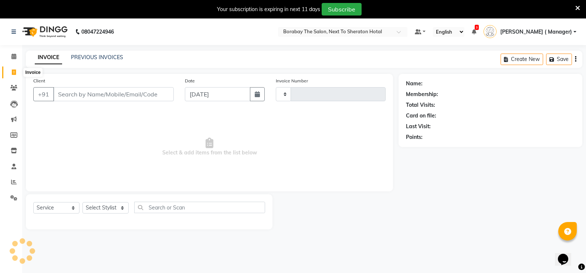
type input "3494"
select select "4945"
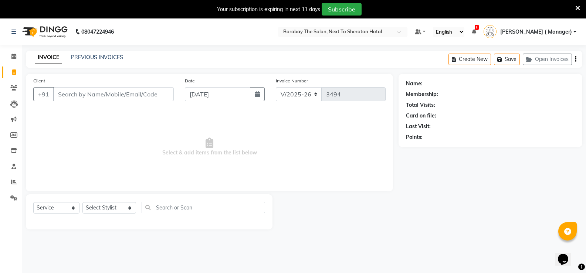
click at [79, 208] on div "Select Service Product Membership Package Voucher Prepaid Gift Card Select Styl…" at bounding box center [149, 210] width 232 height 17
click at [108, 206] on select "Select Stylist [PERSON_NAME] [PERSON_NAME] Counter Borabay [PERSON_NAME] (Samee…" at bounding box center [109, 207] width 54 height 11
select select "31359"
click at [82, 202] on select "Select Stylist [PERSON_NAME] [PERSON_NAME] Counter Borabay [PERSON_NAME] (Samee…" at bounding box center [109, 207] width 54 height 11
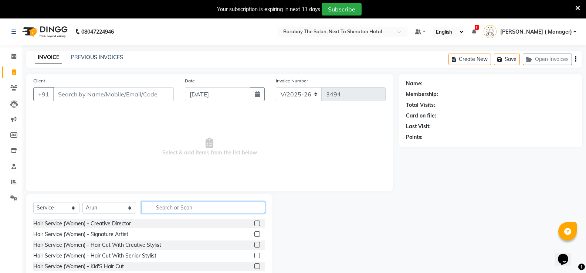
click at [166, 210] on input "text" at bounding box center [203, 207] width 123 height 11
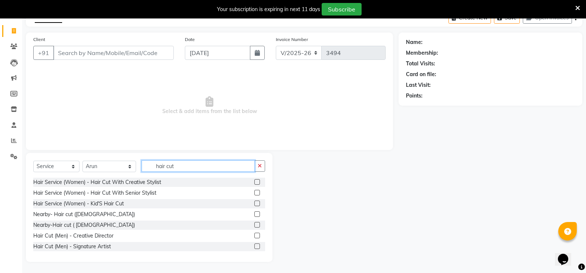
type input "hair cut"
click at [254, 247] on label at bounding box center [257, 247] width 6 height 6
click at [254, 247] on input "checkbox" at bounding box center [256, 246] width 5 height 5
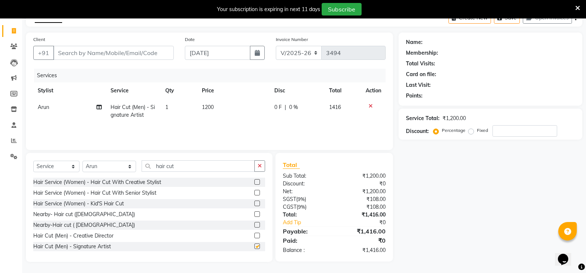
checkbox input "false"
click at [202, 171] on input "hair cut" at bounding box center [198, 165] width 113 height 11
type input "h"
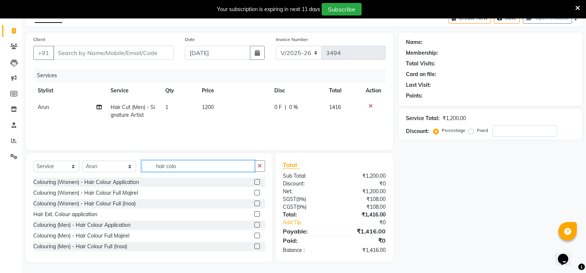
type input "hair colo"
click at [254, 247] on label at bounding box center [257, 247] width 6 height 6
click at [254, 247] on input "checkbox" at bounding box center [256, 246] width 5 height 5
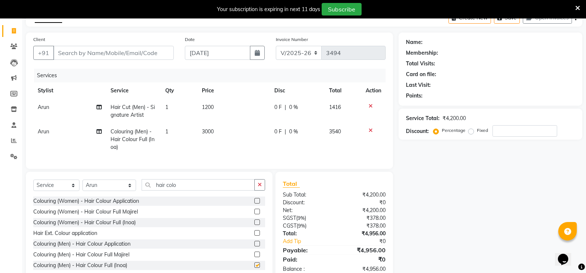
checkbox input "false"
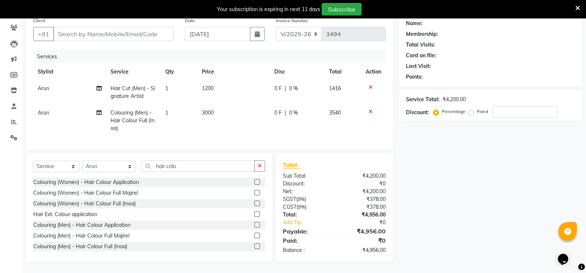
click at [221, 159] on div "Select Service Product Membership Package Voucher Prepaid Gift Card Select Styl…" at bounding box center [149, 207] width 247 height 109
click at [216, 165] on input "hair colo" at bounding box center [198, 165] width 113 height 11
type input "h"
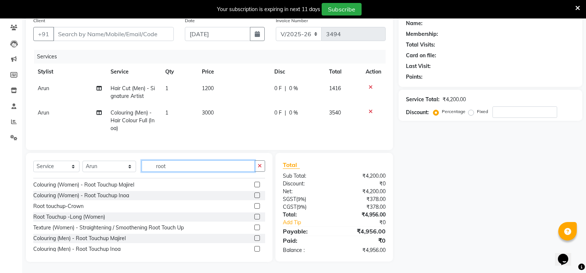
scroll to position [12, 0]
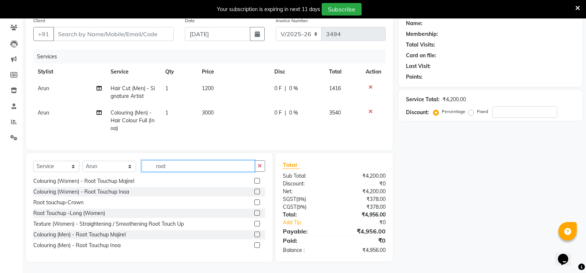
type input "root"
click at [254, 245] on label at bounding box center [257, 246] width 6 height 6
click at [254, 245] on input "checkbox" at bounding box center [256, 245] width 5 height 5
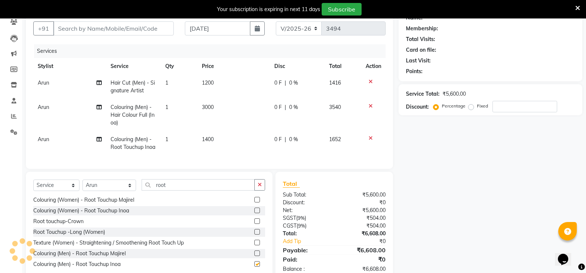
checkbox input "false"
click at [370, 105] on icon at bounding box center [371, 106] width 4 height 5
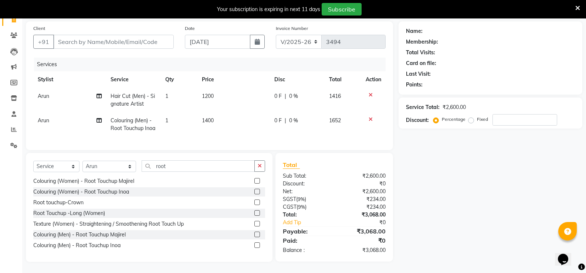
click at [230, 116] on td "1400" at bounding box center [233, 124] width 73 height 24
select select "31359"
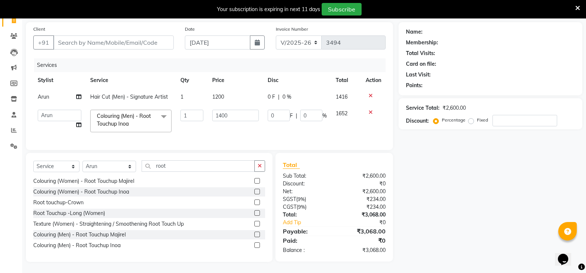
scroll to position [57, 0]
click at [233, 114] on input "1400" at bounding box center [235, 115] width 46 height 11
type input "1500"
click at [465, 175] on div "Name: Membership: Total Visits: Card on file: Last Visit: Points: Service Total…" at bounding box center [493, 142] width 189 height 240
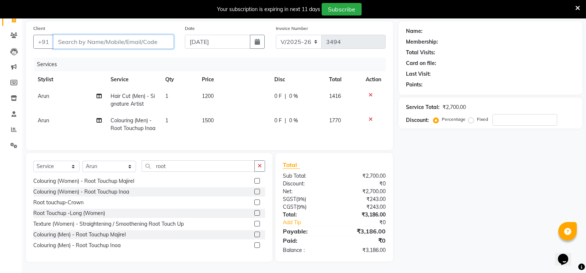
click at [137, 35] on input "Client" at bounding box center [113, 42] width 121 height 14
type input "9"
type input "0"
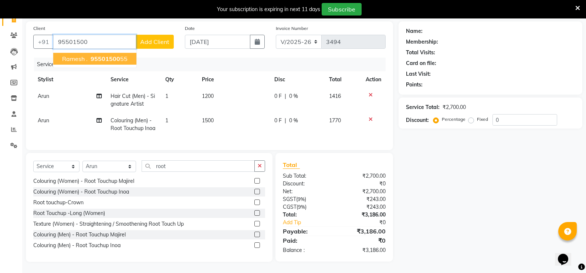
click at [108, 55] on span "95501500" at bounding box center [106, 58] width 30 height 7
type input "9550150055"
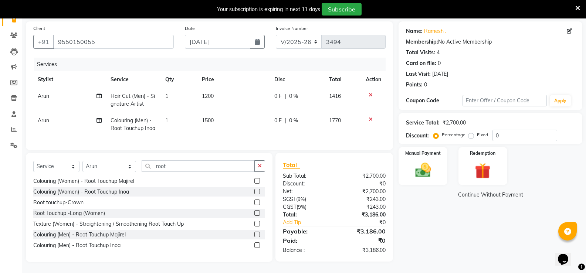
scroll to position [58, 0]
click at [430, 172] on img at bounding box center [423, 170] width 26 height 19
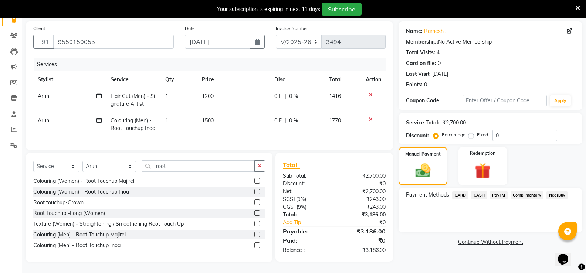
click at [494, 191] on span "PayTM" at bounding box center [499, 195] width 18 height 9
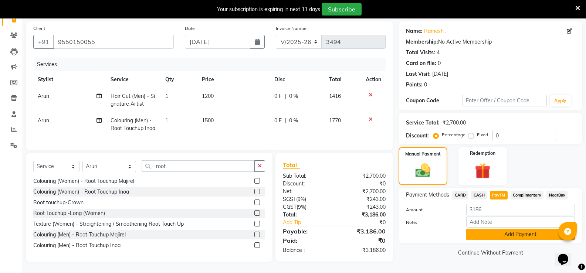
click at [502, 229] on button "Add Payment" at bounding box center [520, 234] width 109 height 11
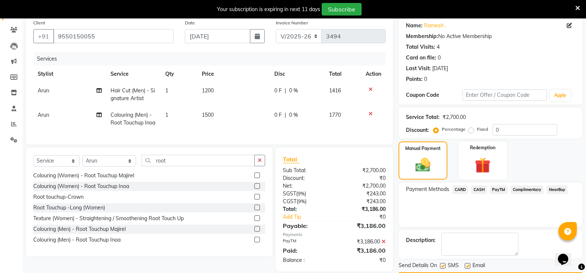
scroll to position [80, 0]
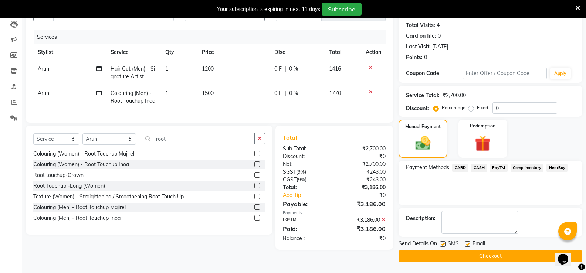
click at [467, 253] on button "Checkout" at bounding box center [491, 256] width 184 height 11
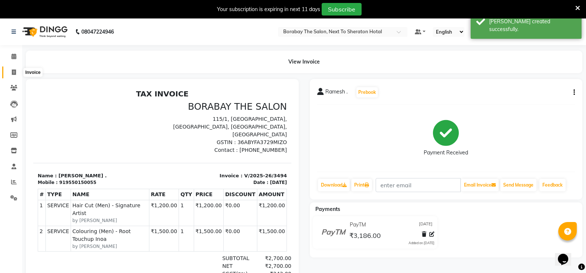
click at [15, 73] on icon at bounding box center [14, 73] width 4 height 6
select select "4945"
select select "service"
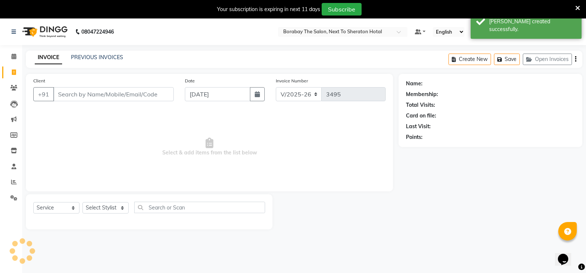
scroll to position [18, 0]
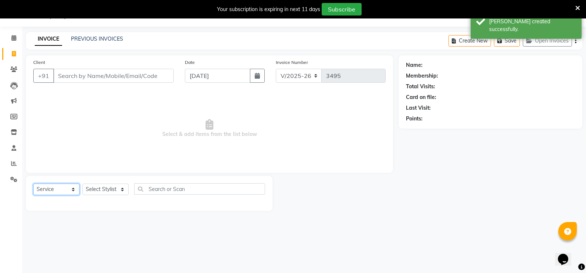
drag, startPoint x: 62, startPoint y: 189, endPoint x: 60, endPoint y: 194, distance: 5.5
click at [62, 189] on select "Select Service Product Membership Package Voucher Prepaid Gift Card" at bounding box center [56, 189] width 46 height 11
click at [33, 184] on select "Select Service Product Membership Package Voucher Prepaid Gift Card" at bounding box center [56, 189] width 46 height 11
click at [97, 194] on select "Select Stylist [PERSON_NAME] [PERSON_NAME] Counter Borabay [PERSON_NAME] (Samee…" at bounding box center [109, 189] width 54 height 11
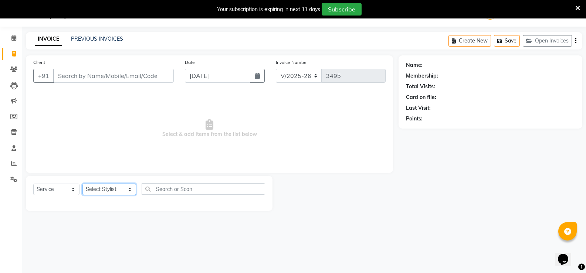
select select "32429"
click at [82, 184] on select "Select Stylist [PERSON_NAME] [PERSON_NAME] Counter Borabay [PERSON_NAME] (Samee…" at bounding box center [109, 189] width 54 height 11
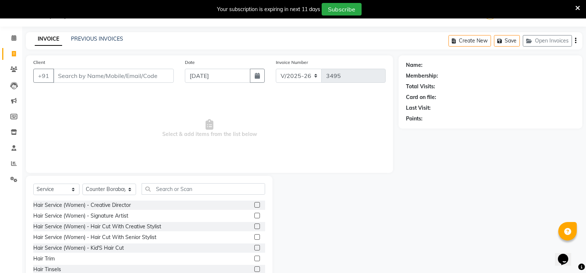
click at [254, 213] on label at bounding box center [257, 216] width 6 height 6
click at [254, 214] on input "checkbox" at bounding box center [256, 216] width 5 height 5
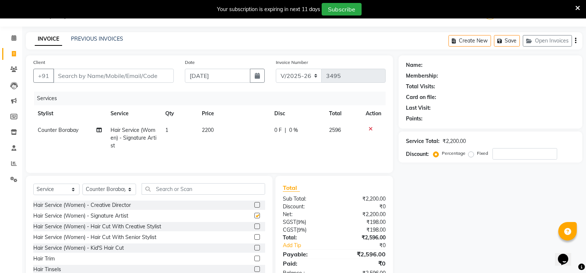
checkbox input "false"
click at [505, 157] on input "number" at bounding box center [525, 153] width 65 height 11
type input "20"
click at [101, 73] on input "Client" at bounding box center [113, 76] width 121 height 14
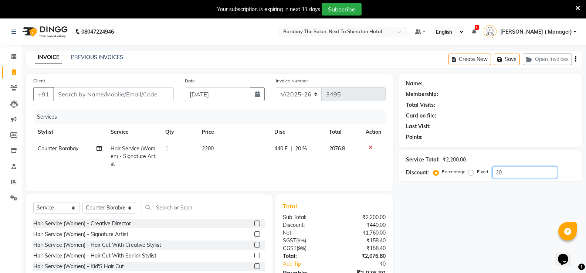
click at [503, 176] on input "20" at bounding box center [525, 172] width 65 height 11
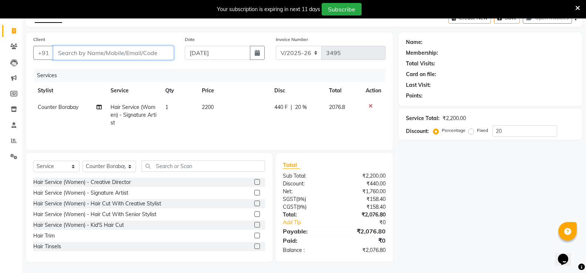
click at [146, 55] on input "Client" at bounding box center [113, 53] width 121 height 14
type input "s"
type input "0"
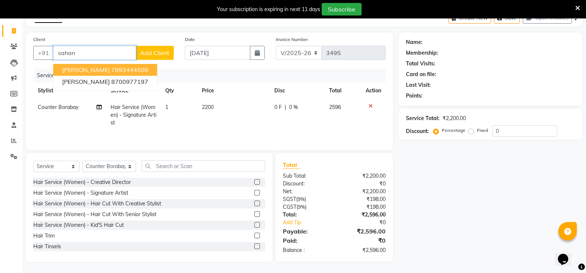
click at [111, 70] on ngb-highlight "7893444508" at bounding box center [129, 69] width 37 height 7
type input "7893444508"
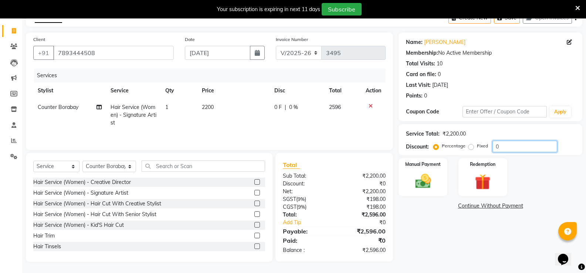
click at [516, 152] on input "0" at bounding box center [525, 146] width 65 height 11
type input "20"
click at [424, 190] on img at bounding box center [423, 181] width 26 height 19
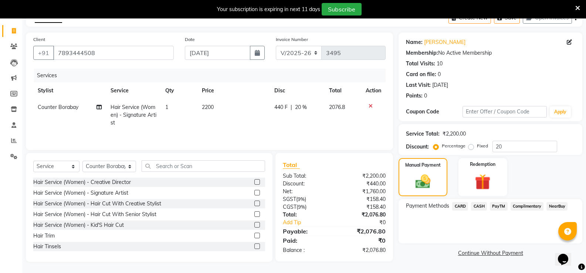
click at [504, 208] on span "PayTM" at bounding box center [499, 206] width 18 height 9
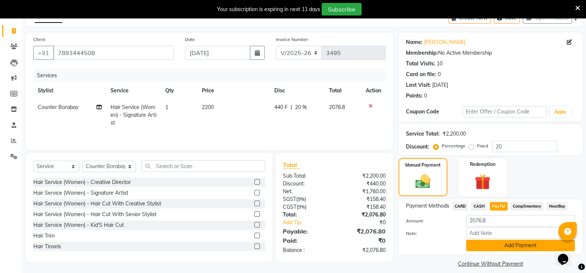
click at [491, 241] on button "Add Payment" at bounding box center [520, 245] width 109 height 11
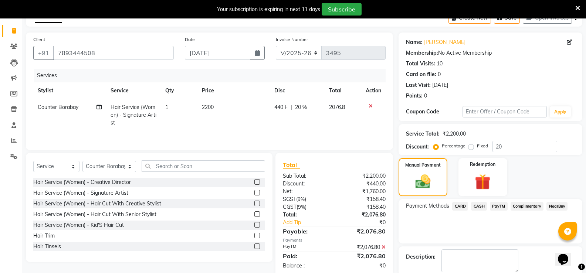
scroll to position [80, 0]
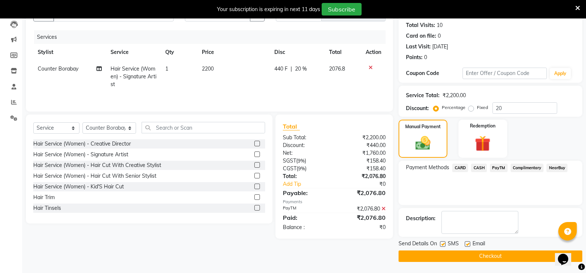
click at [495, 258] on button "Checkout" at bounding box center [491, 256] width 184 height 11
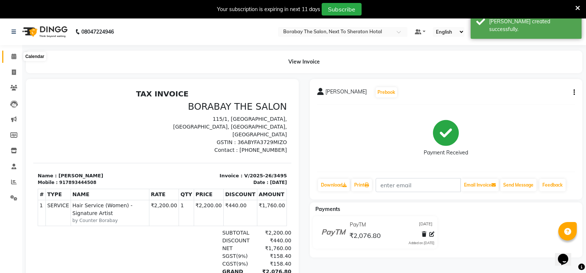
click at [15, 57] on icon at bounding box center [13, 57] width 5 height 6
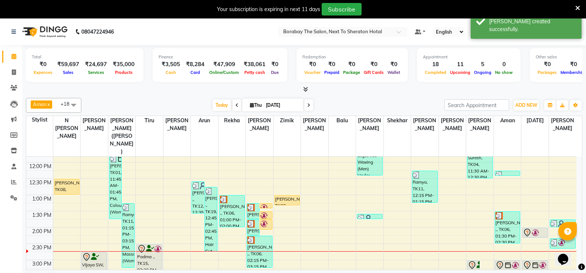
scroll to position [148, 0]
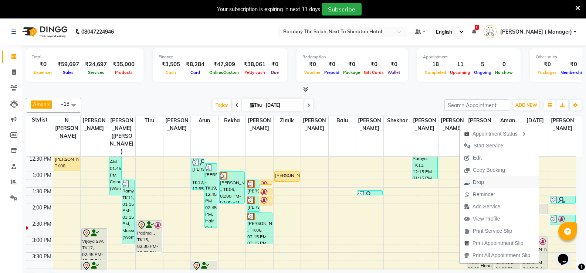
click at [487, 179] on button "Drop" at bounding box center [499, 182] width 79 height 12
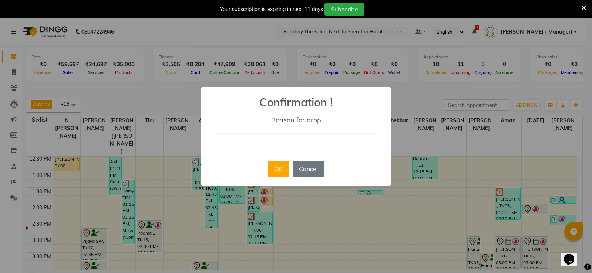
click at [324, 149] on input "text" at bounding box center [295, 141] width 163 height 17
type input "client did not turn up"
click at [278, 170] on button "OK" at bounding box center [277, 169] width 21 height 16
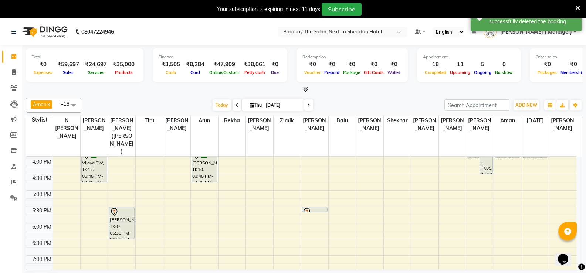
scroll to position [185, 0]
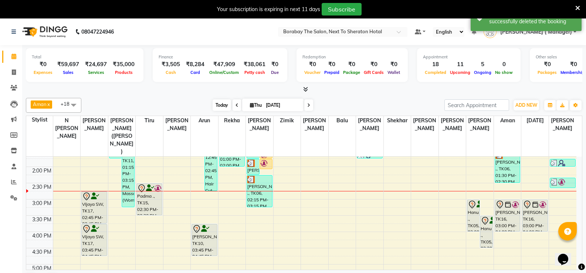
click at [221, 110] on span "Today" at bounding box center [222, 104] width 18 height 11
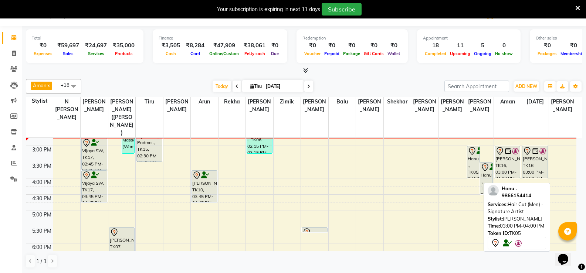
scroll to position [233, 0]
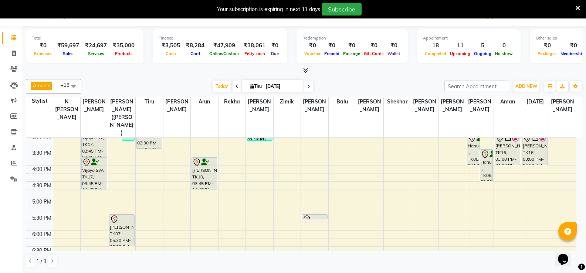
click at [445, 160] on div "8:00 AM 8:30 AM 9:00 AM 9:30 AM 10:00 AM 10:30 AM 11:00 AM 11:30 AM 12:00 PM 12…" at bounding box center [301, 116] width 550 height 423
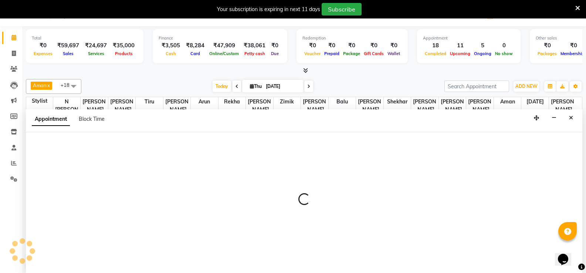
select select "72779"
select select "975"
select select "tentative"
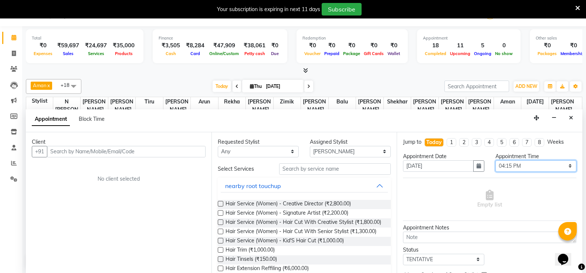
click at [564, 164] on select "Select 09:00 AM 09:15 AM 09:30 AM 09:45 AM 10:00 AM 10:15 AM 10:30 AM 10:45 AM …" at bounding box center [535, 165] width 81 height 11
select select "960"
click at [495, 160] on select "Select 09:00 AM 09:15 AM 09:30 AM 09:45 AM 10:00 AM 10:15 AM 10:30 AM 10:45 AM …" at bounding box center [535, 165] width 81 height 11
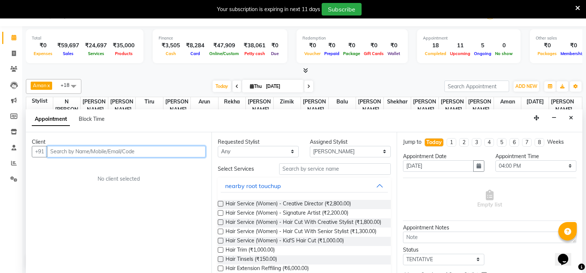
click at [130, 154] on input "text" at bounding box center [126, 151] width 159 height 11
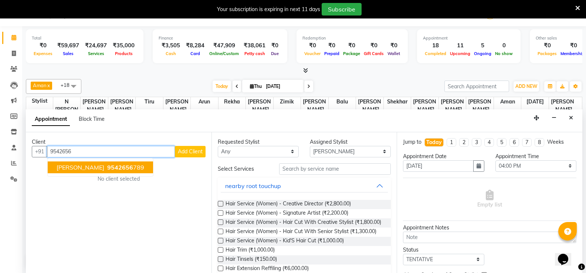
click at [107, 170] on span "9542656" at bounding box center [120, 167] width 26 height 7
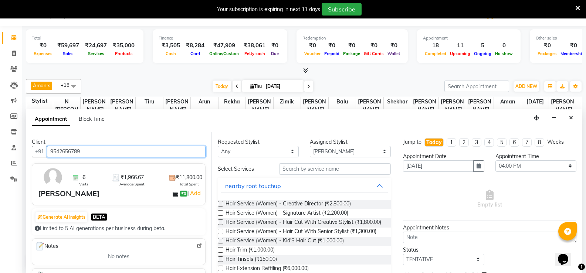
type input "9542656789"
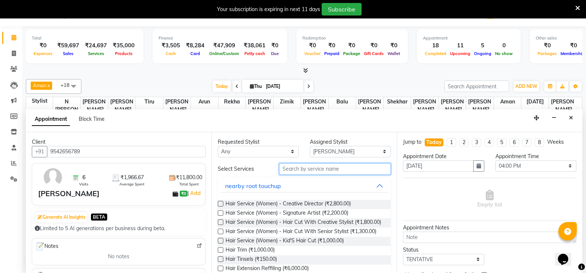
click at [326, 172] on input "text" at bounding box center [335, 168] width 112 height 11
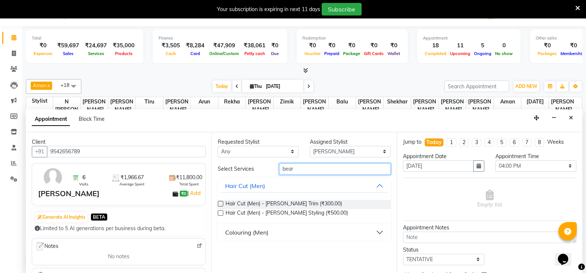
type input "bear"
click at [223, 204] on label at bounding box center [221, 204] width 6 height 6
click at [223, 204] on input "checkbox" at bounding box center [220, 204] width 5 height 5
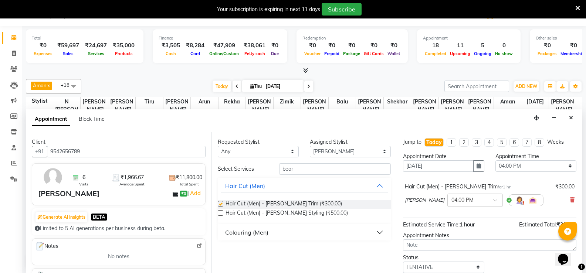
checkbox input "false"
click at [317, 172] on input "bear" at bounding box center [335, 168] width 112 height 11
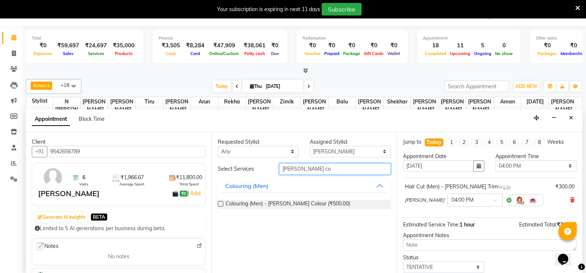
type input "beard co"
click at [220, 203] on label at bounding box center [221, 204] width 6 height 6
click at [220, 203] on input "checkbox" at bounding box center [220, 204] width 5 height 5
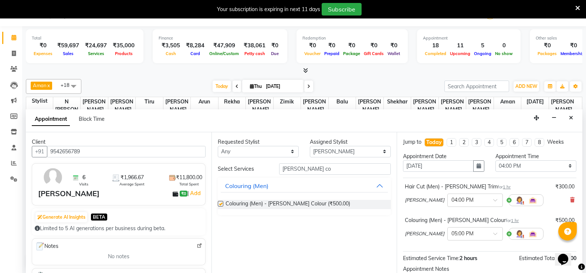
checkbox input "false"
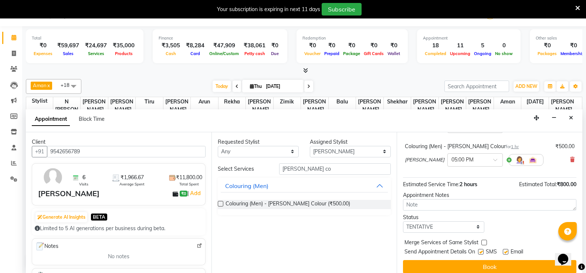
scroll to position [80, 0]
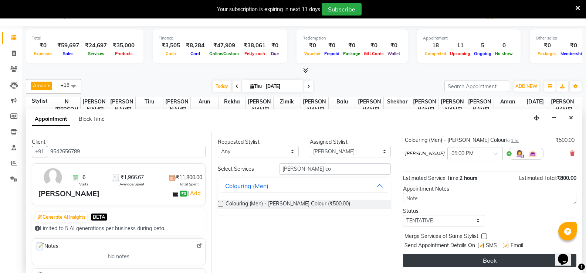
click at [497, 262] on button "Book" at bounding box center [489, 260] width 173 height 13
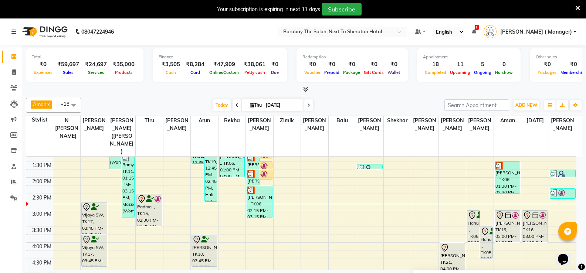
scroll to position [211, 0]
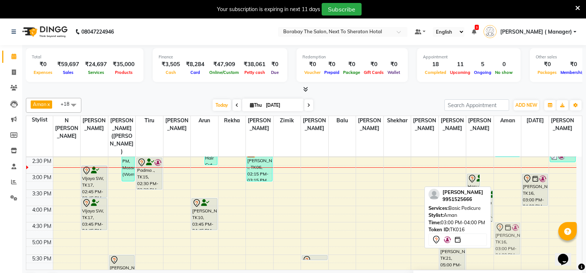
drag, startPoint x: 517, startPoint y: 175, endPoint x: 515, endPoint y: 222, distance: 47.8
click at [515, 222] on div "Jyostna, TK01, 10:45 AM-11:45 AM, Massage (Women) - Foot Massage (30 Minutes) S…" at bounding box center [507, 157] width 27 height 423
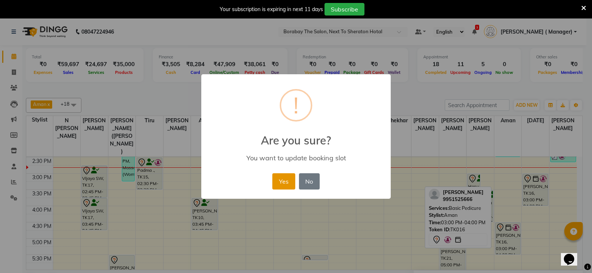
click at [287, 178] on button "Yes" at bounding box center [283, 181] width 23 height 16
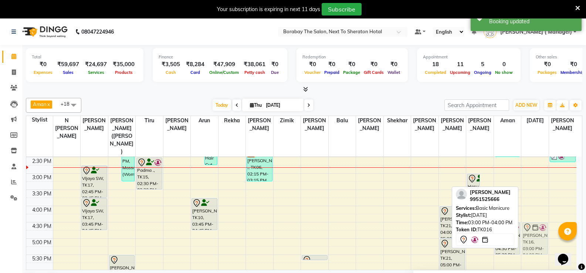
drag, startPoint x: 532, startPoint y: 171, endPoint x: 533, endPoint y: 219, distance: 48.4
click at [533, 219] on div "Ujvala, TK16, 03:00 PM-04:00 PM, Basic Manicure Ujvala, TK16, 03:00 PM-04:00 PM…" at bounding box center [534, 157] width 27 height 423
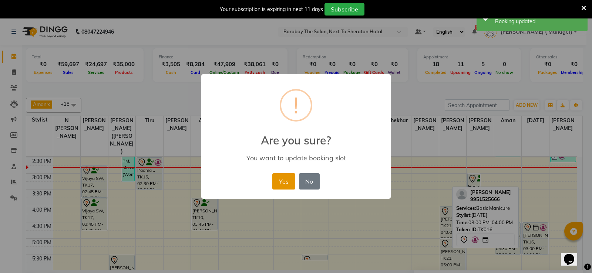
click at [289, 179] on button "Yes" at bounding box center [283, 181] width 23 height 16
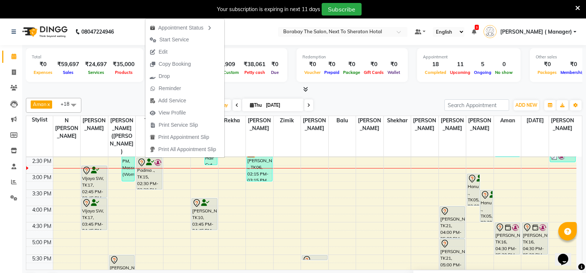
click at [133, 44] on nav "08047224946 Select Location × Borabay The Salon, Next To Sheraton Hotal Default…" at bounding box center [293, 31] width 586 height 27
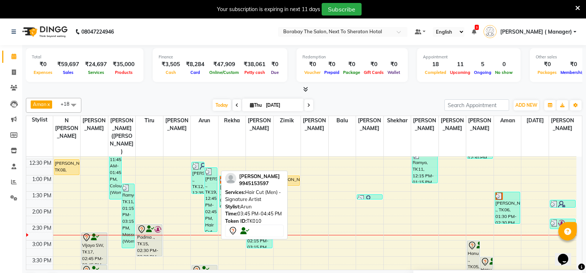
scroll to position [137, 0]
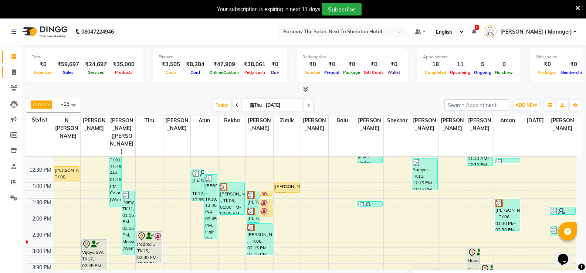
click at [14, 67] on link "Invoice" at bounding box center [11, 73] width 18 height 12
select select "service"
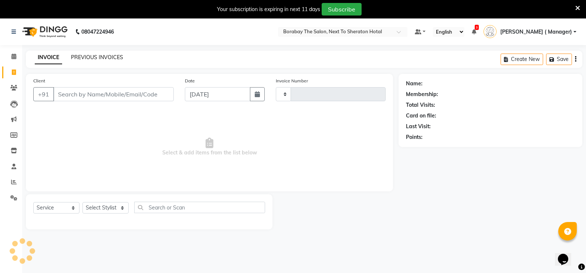
type input "3496"
select select "4945"
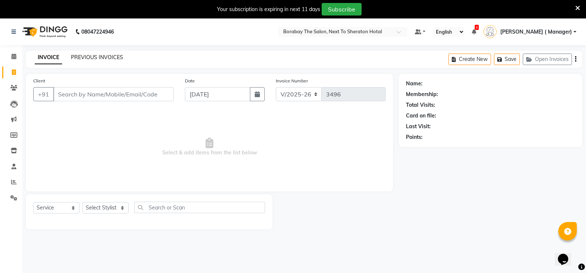
click at [86, 58] on link "PREVIOUS INVOICES" at bounding box center [97, 57] width 52 height 7
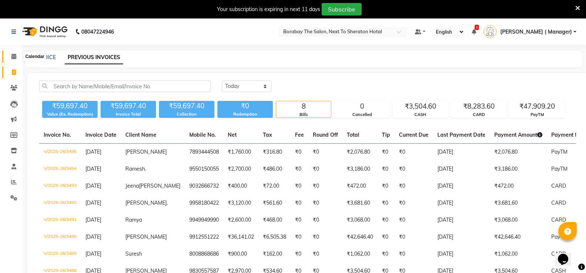
click at [15, 57] on icon at bounding box center [13, 57] width 5 height 6
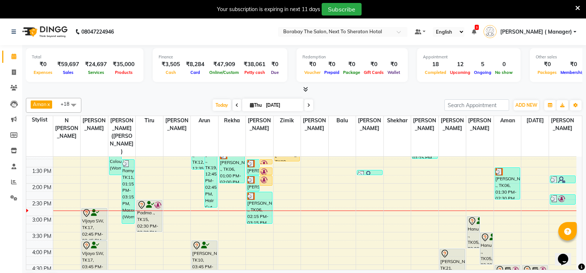
scroll to position [185, 0]
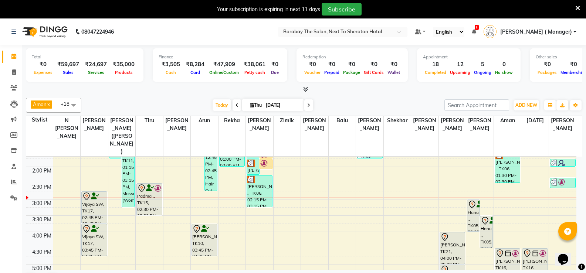
click at [576, 7] on icon at bounding box center [577, 8] width 5 height 7
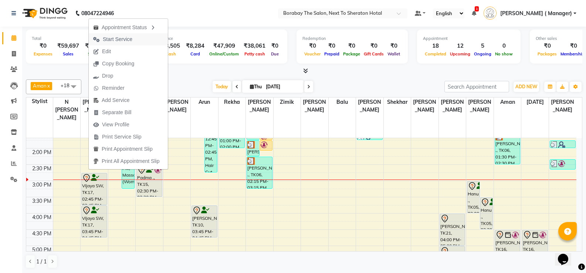
click at [116, 41] on span "Start Service" at bounding box center [118, 39] width 30 height 8
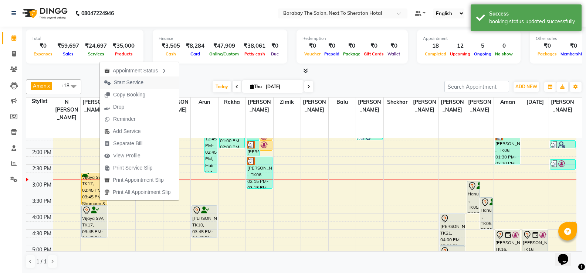
click at [133, 83] on span "Start Service" at bounding box center [129, 83] width 30 height 8
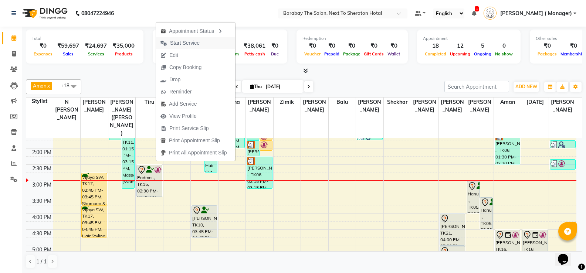
click at [179, 47] on span "Start Service" at bounding box center [185, 43] width 30 height 8
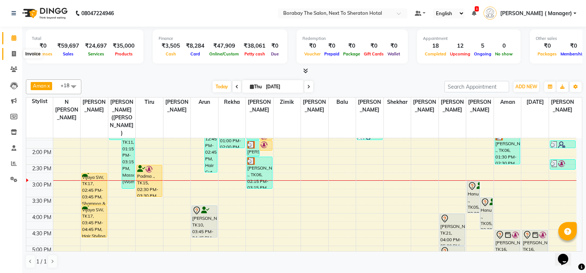
click at [14, 54] on icon at bounding box center [14, 54] width 4 height 6
select select "4945"
select select "service"
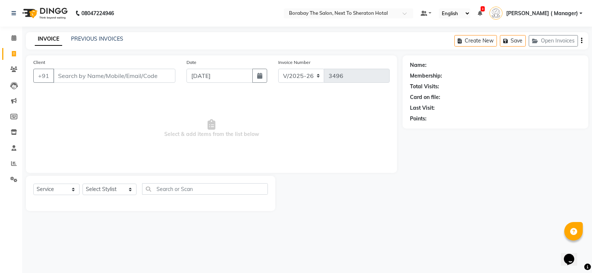
click at [103, 79] on input "Client" at bounding box center [114, 76] width 122 height 14
click at [15, 39] on icon at bounding box center [13, 38] width 5 height 6
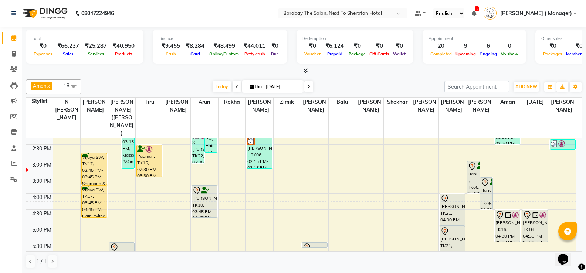
scroll to position [206, 0]
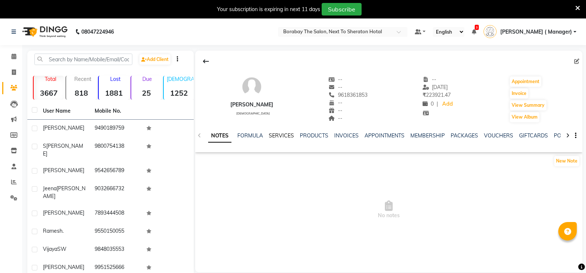
click at [277, 136] on link "SERVICES" at bounding box center [281, 135] width 25 height 7
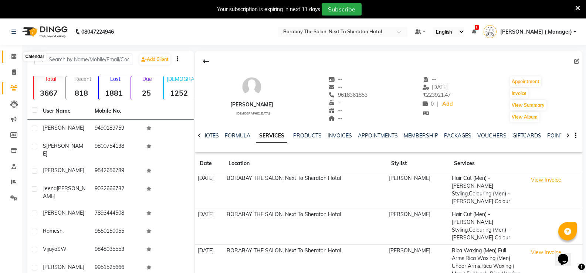
click at [13, 55] on icon at bounding box center [13, 57] width 5 height 6
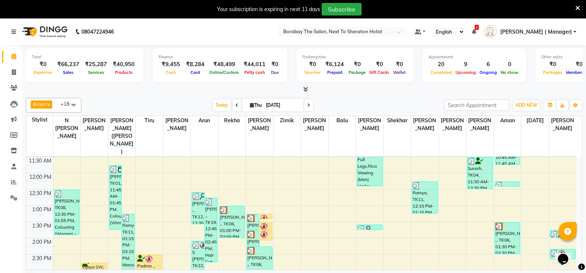
scroll to position [185, 0]
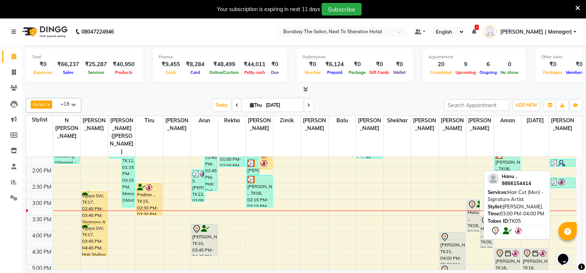
click at [472, 205] on div "Hanu ., TK05, 03:00 PM-04:00 PM, Hair Cut (Men) - Signature Artist" at bounding box center [473, 215] width 12 height 31
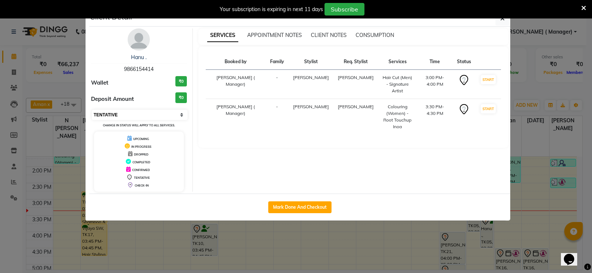
click at [132, 116] on select "Select IN SERVICE CONFIRMED TENTATIVE CHECK IN MARK DONE DROPPED UPCOMING" at bounding box center [140, 115] width 96 height 10
select select "1"
click at [92, 110] on select "Select IN SERVICE CONFIRMED TENTATIVE CHECK IN MARK DONE DROPPED UPCOMING" at bounding box center [140, 115] width 96 height 10
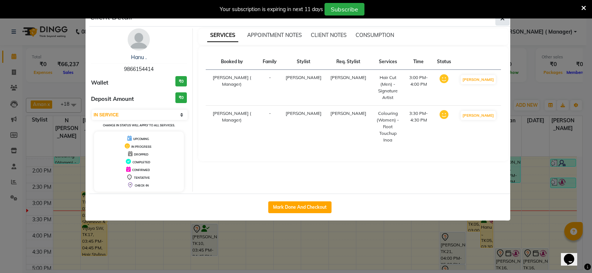
click at [506, 22] on button "button" at bounding box center [502, 18] width 14 height 14
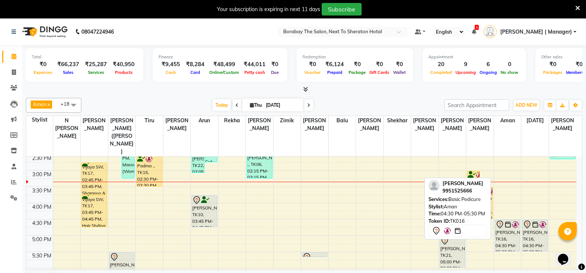
scroll to position [222, 0]
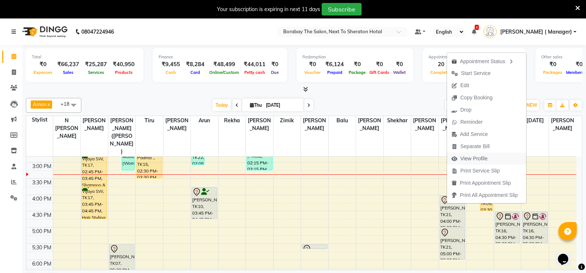
click at [477, 158] on span "View Profile" at bounding box center [473, 159] width 27 height 8
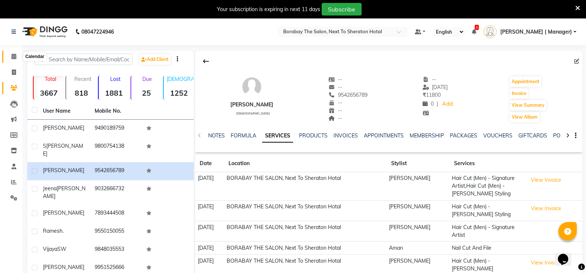
click at [11, 54] on icon at bounding box center [13, 57] width 5 height 6
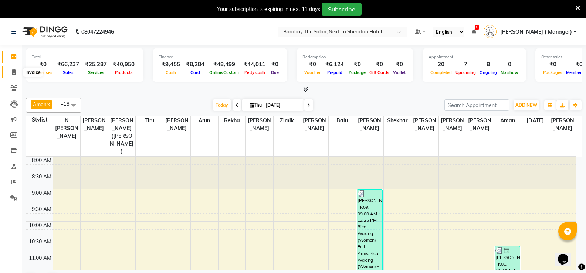
click at [12, 71] on icon at bounding box center [14, 73] width 4 height 6
select select "service"
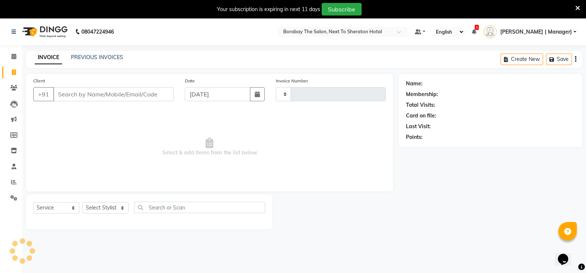
type input "3499"
select select "4945"
click at [116, 92] on input "Client" at bounding box center [113, 94] width 121 height 14
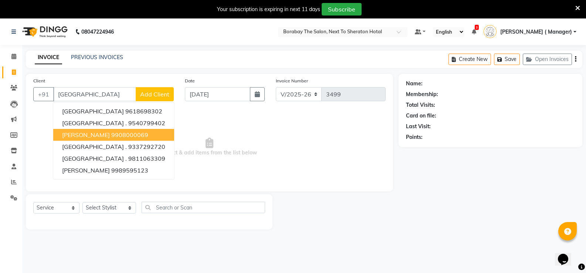
click at [115, 136] on button "[PERSON_NAME] 9908000069" at bounding box center [113, 135] width 121 height 12
type input "9908000069"
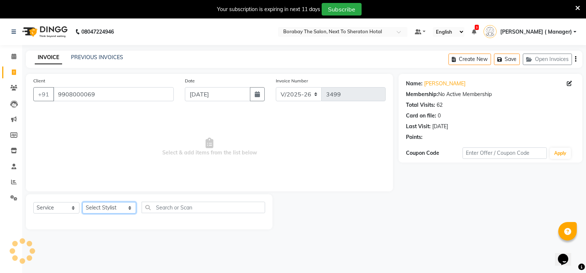
click at [108, 208] on select "Select Stylist [PERSON_NAME] [PERSON_NAME] Counter Borabay [PERSON_NAME] (Samee…" at bounding box center [109, 207] width 54 height 11
select select "31353"
click at [82, 202] on select "Select Stylist [PERSON_NAME] [PERSON_NAME] Counter Borabay [PERSON_NAME] (Samee…" at bounding box center [109, 207] width 54 height 11
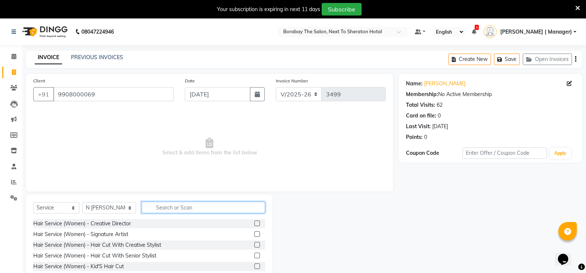
click at [183, 209] on input "text" at bounding box center [203, 207] width 123 height 11
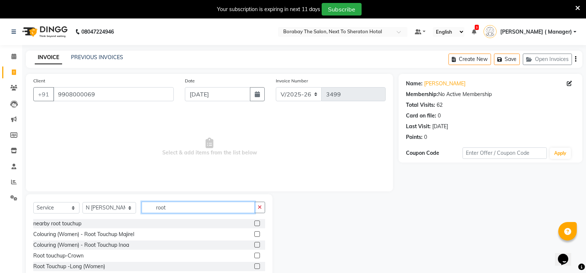
type input "root"
click at [254, 243] on label at bounding box center [257, 245] width 6 height 6
click at [254, 243] on input "checkbox" at bounding box center [256, 245] width 5 height 5
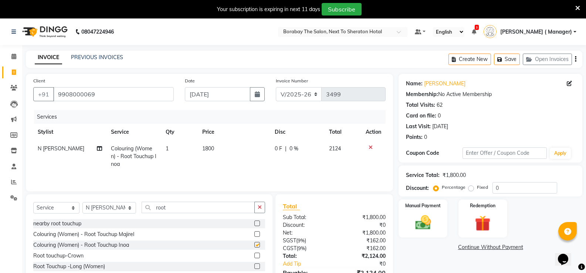
checkbox input "false"
click at [160, 206] on input "root" at bounding box center [198, 207] width 113 height 11
type input "r"
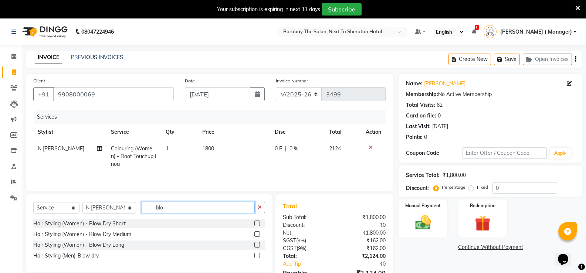
type input "blo"
click at [258, 236] on label at bounding box center [257, 234] width 6 height 6
click at [258, 236] on input "checkbox" at bounding box center [256, 234] width 5 height 5
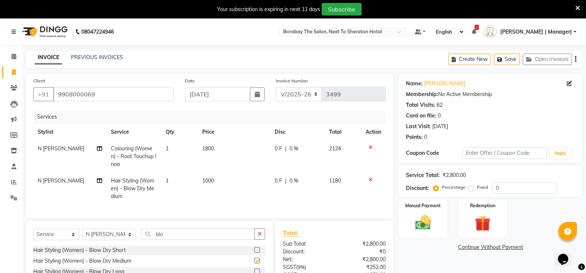
checkbox input "false"
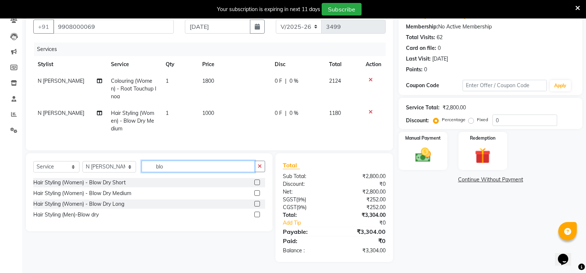
click at [162, 168] on input "blo" at bounding box center [198, 166] width 113 height 11
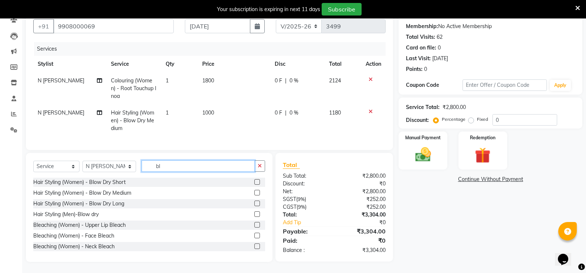
type input "b"
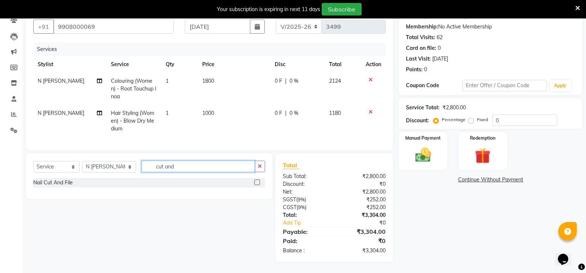
type input "cut and"
click at [255, 184] on label at bounding box center [257, 183] width 6 height 6
click at [255, 184] on input "checkbox" at bounding box center [256, 182] width 5 height 5
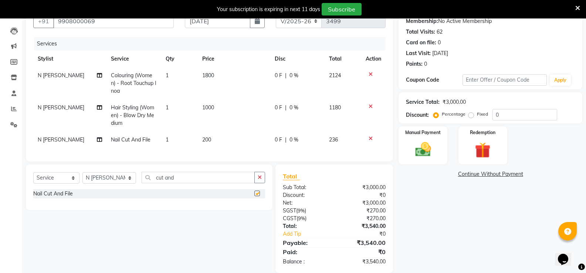
checkbox input "false"
click at [176, 183] on input "cut and" at bounding box center [198, 177] width 113 height 11
type input "c"
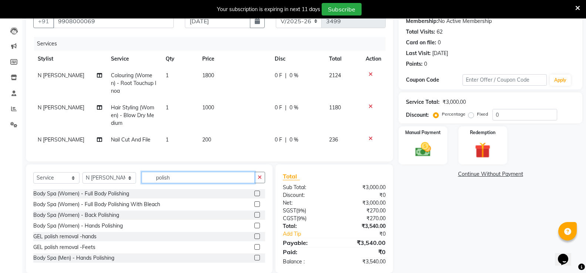
scroll to position [37, 0]
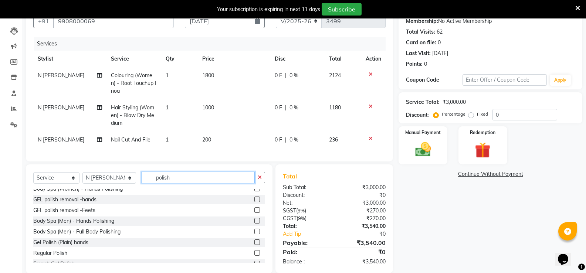
type input "polish"
click at [254, 256] on label at bounding box center [257, 253] width 6 height 6
click at [254, 256] on input "checkbox" at bounding box center [256, 253] width 5 height 5
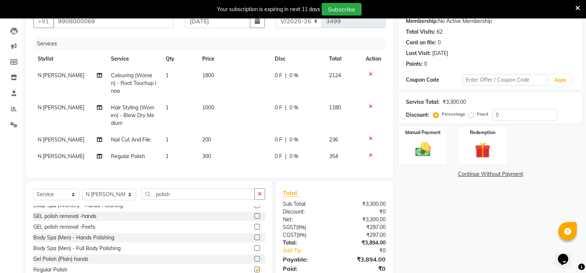
checkbox input "false"
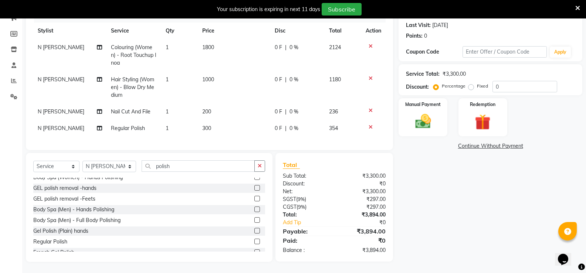
scroll to position [107, 0]
click at [541, 81] on input "0" at bounding box center [525, 86] width 65 height 11
type input "10"
click at [405, 116] on div "Manual Payment" at bounding box center [423, 118] width 51 height 40
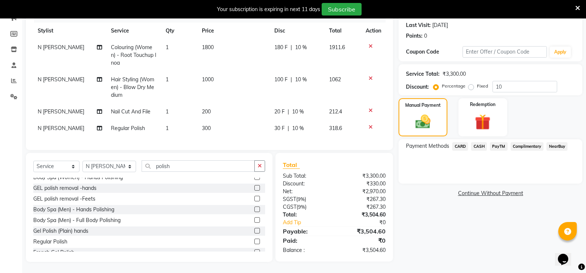
click at [501, 142] on span "PayTM" at bounding box center [499, 146] width 18 height 9
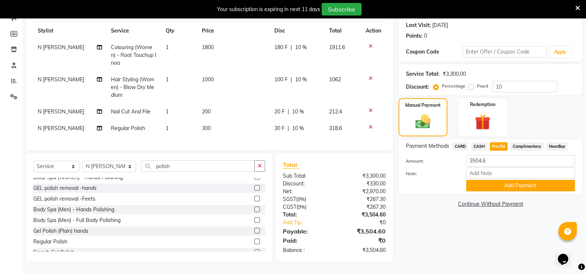
click at [463, 142] on span "CARD" at bounding box center [460, 146] width 16 height 9
click at [488, 180] on button "Add Payment" at bounding box center [520, 185] width 109 height 11
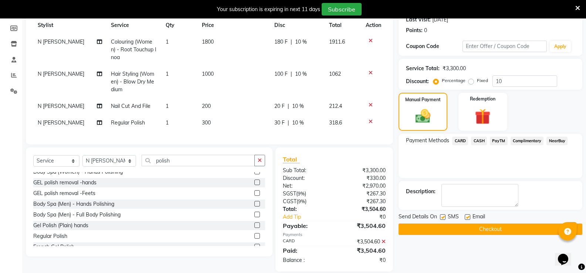
scroll to position [122, 0]
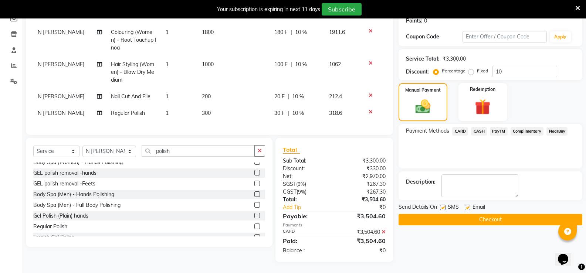
click at [479, 217] on button "Checkout" at bounding box center [491, 219] width 184 height 11
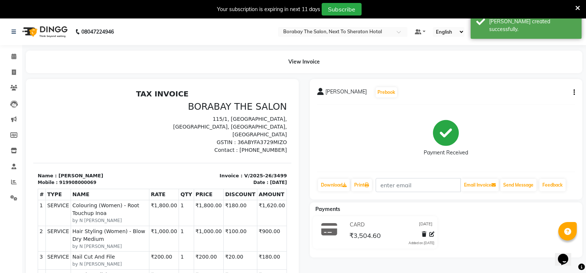
click at [574, 93] on icon "button" at bounding box center [573, 92] width 1 height 0
click at [511, 89] on div "Split Service Amount" at bounding box center [525, 87] width 76 height 9
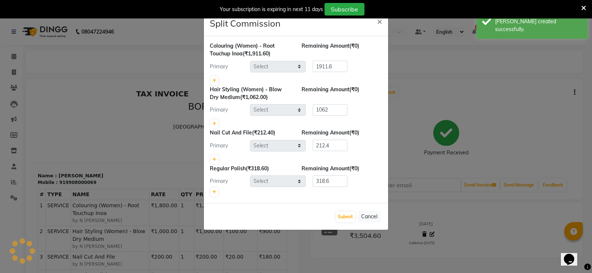
select select "31353"
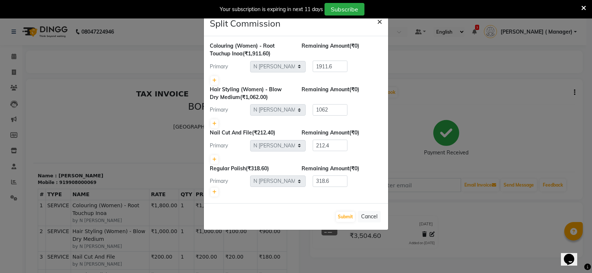
click at [377, 22] on span "×" at bounding box center [379, 21] width 5 height 11
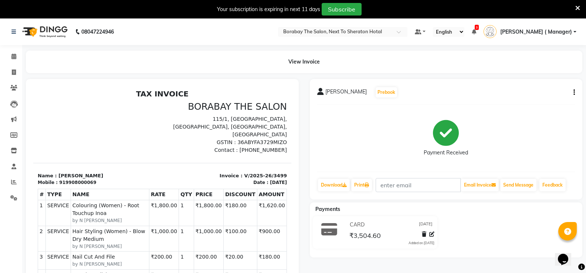
click at [572, 91] on button "button" at bounding box center [573, 93] width 4 height 8
click at [529, 79] on div "Cancel Invoice / Refund Invoice" at bounding box center [525, 78] width 76 height 9
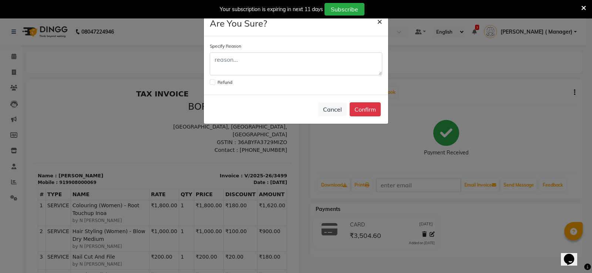
click at [382, 22] on button "×" at bounding box center [379, 21] width 17 height 21
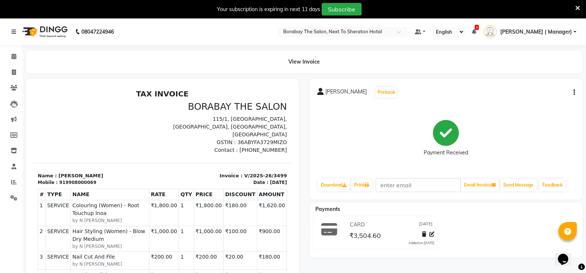
click at [575, 92] on icon "button" at bounding box center [573, 92] width 1 height 0
click at [504, 98] on div "Edit Invoice" at bounding box center [525, 96] width 76 height 9
select select "service"
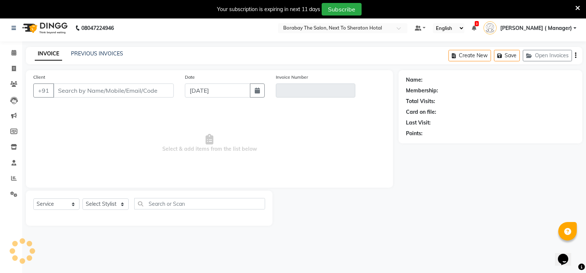
scroll to position [18, 0]
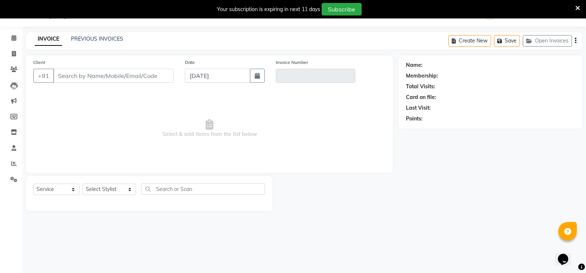
type input "9908000069"
type input "V/2025-26/3499"
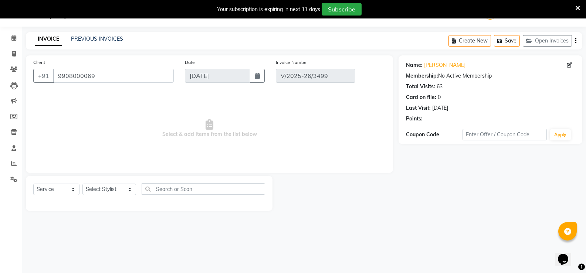
select select "select"
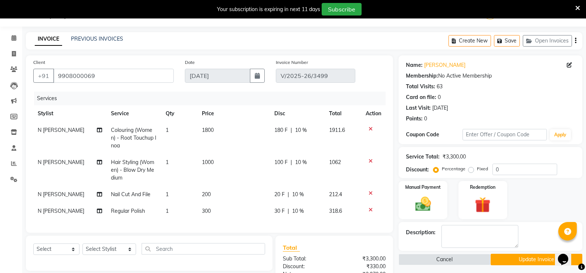
click at [59, 196] on span "N [PERSON_NAME]" at bounding box center [61, 194] width 47 height 7
select select "31353"
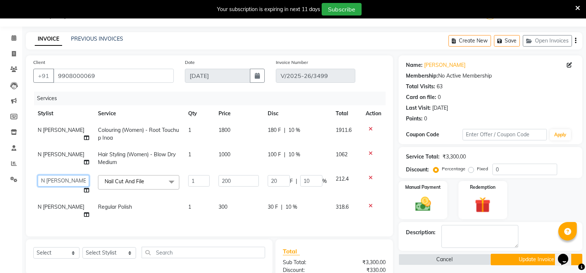
click at [72, 182] on select "[PERSON_NAME] [PERSON_NAME] Counter Borabay [PERSON_NAME] (Sameer) [DATE] [PERS…" at bounding box center [63, 180] width 51 height 11
select select "32380"
click at [63, 212] on td "N [PERSON_NAME]" at bounding box center [63, 211] width 60 height 24
select select "31353"
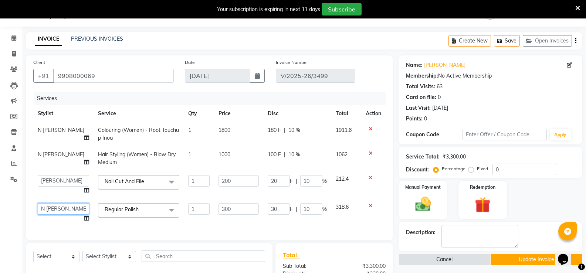
click at [72, 207] on select "[PERSON_NAME] [PERSON_NAME] Counter Borabay [PERSON_NAME] (Sameer) [DATE] [PERS…" at bounding box center [63, 208] width 51 height 11
select select "32380"
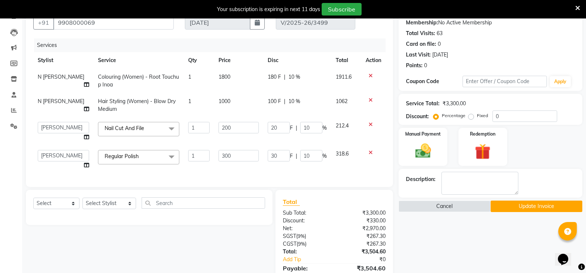
scroll to position [129, 0]
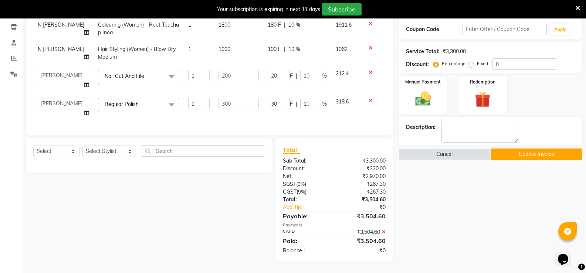
click at [547, 149] on button "Update Invoice" at bounding box center [537, 154] width 92 height 11
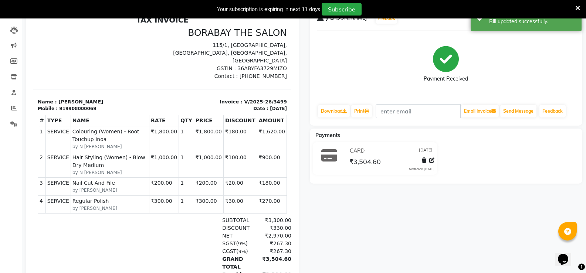
scroll to position [10, 0]
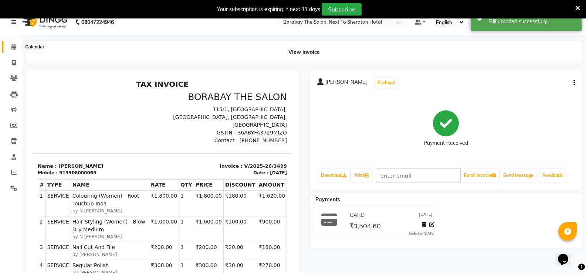
click at [12, 51] on span at bounding box center [13, 47] width 13 height 9
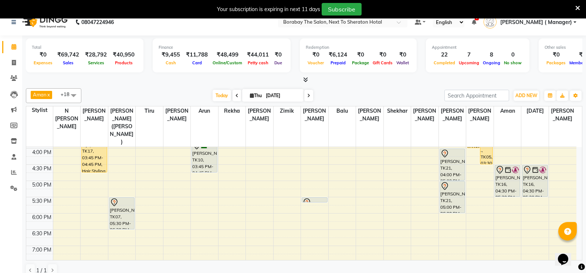
scroll to position [185, 0]
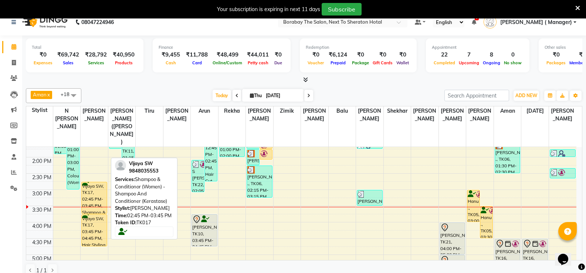
click at [94, 182] on div "Vijaya SW, TK17, 02:45 PM-03:45 PM, Shampoo & Conditionor (Women) - Shampoo And…" at bounding box center [94, 197] width 25 height 31
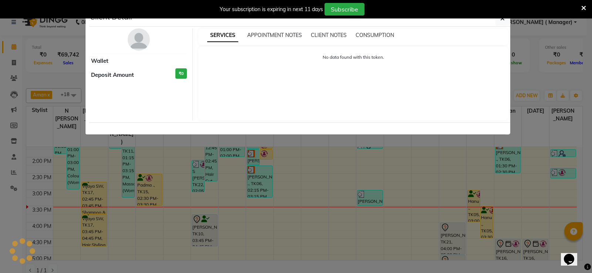
select select "1"
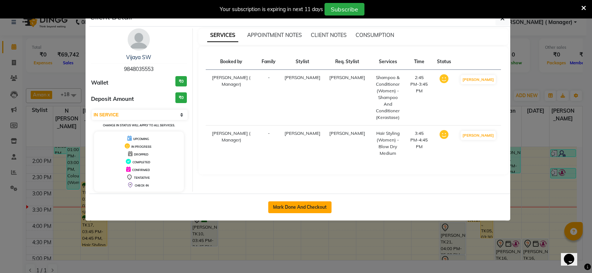
click at [304, 206] on button "Mark Done And Checkout" at bounding box center [299, 208] width 63 height 12
select select "service"
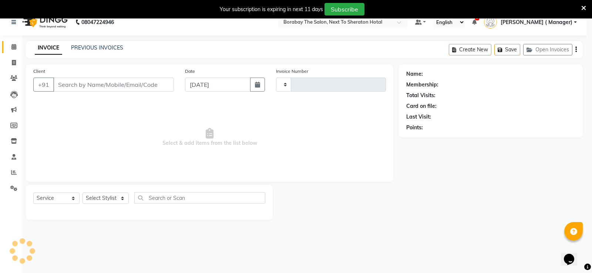
type input "3500"
select select "4945"
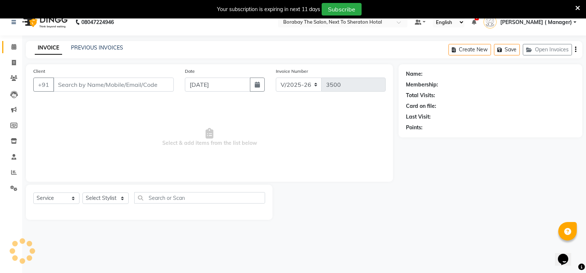
type input "9848035553"
select select "31354"
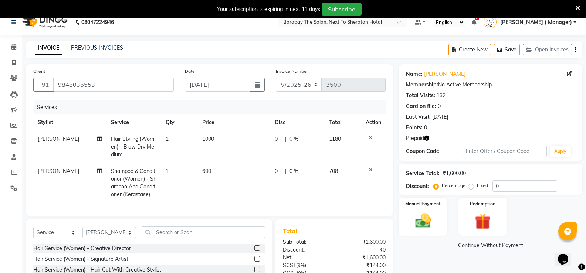
click at [207, 138] on span "1000" at bounding box center [208, 139] width 12 height 7
select select "31354"
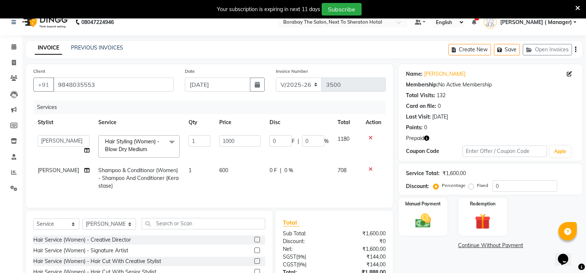
click at [207, 138] on td "1" at bounding box center [199, 146] width 31 height 31
click at [222, 140] on input "1000" at bounding box center [239, 140] width 41 height 11
type input "1200"
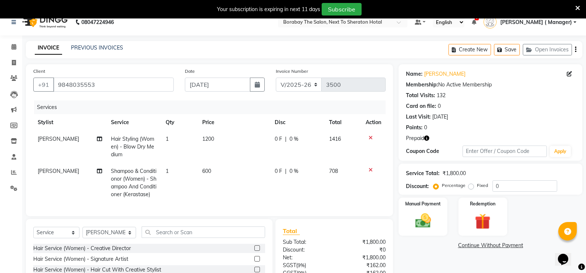
click at [216, 194] on td "600" at bounding box center [234, 183] width 72 height 40
select select "31354"
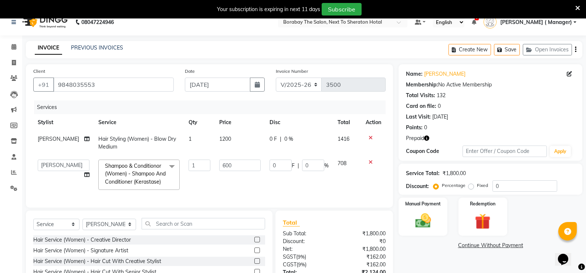
scroll to position [73, 0]
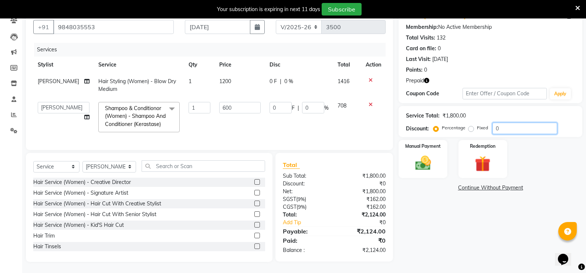
click at [506, 125] on input "0" at bounding box center [525, 128] width 65 height 11
type input "2"
type input "12"
type input "2"
type input "25"
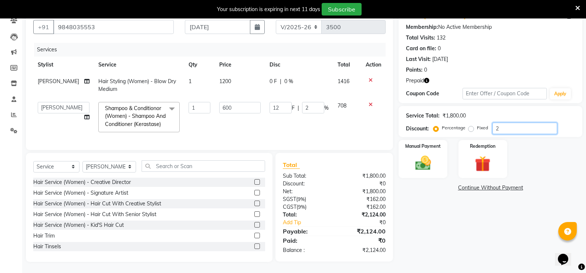
type input "150"
type input "25"
click at [488, 162] on img at bounding box center [483, 164] width 26 height 20
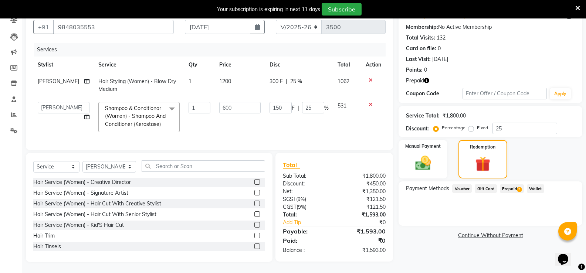
click at [519, 187] on span "2" at bounding box center [519, 189] width 4 height 4
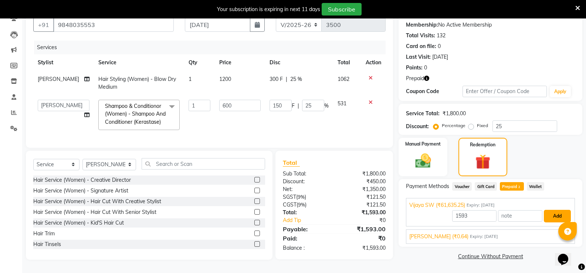
click at [557, 216] on button "Add" at bounding box center [557, 216] width 27 height 13
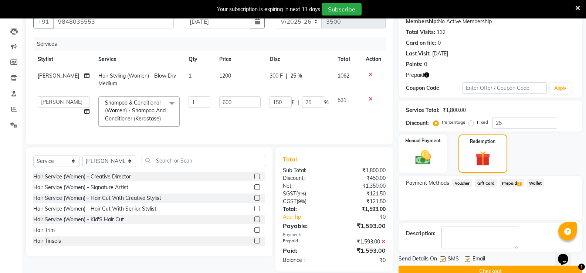
scroll to position [88, 0]
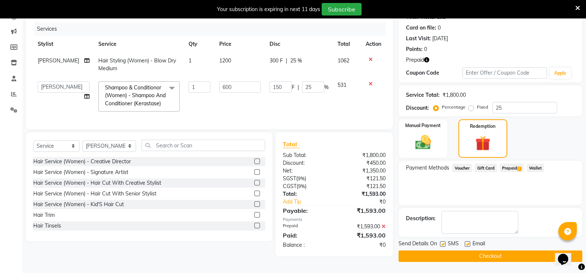
click at [477, 257] on button "Checkout" at bounding box center [491, 256] width 184 height 11
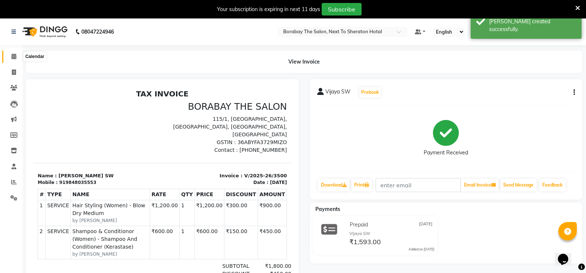
click at [11, 55] on icon at bounding box center [13, 57] width 5 height 6
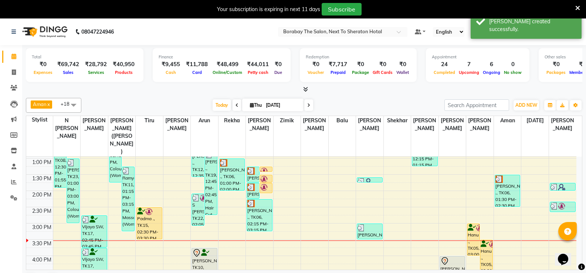
scroll to position [148, 0]
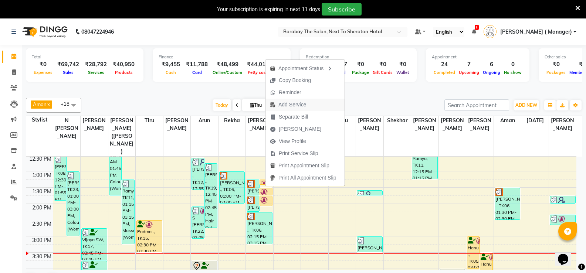
click at [296, 106] on span "Add Service" at bounding box center [292, 105] width 28 height 8
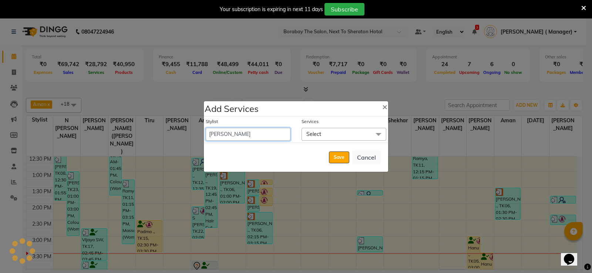
click at [271, 137] on select "Aman Arun Balu Bhasker Counter Borabay Dilnawaz Malik (Sameer) Easter Hannah Pe…" at bounding box center [248, 134] width 85 height 13
select select "31353"
click at [206, 128] on select "Aman Arun Balu Bhasker Counter Borabay Dilnawaz Malik (Sameer) Easter Hannah Pe…" at bounding box center [248, 134] width 85 height 13
select select "855"
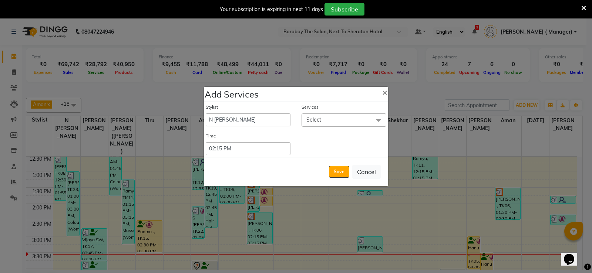
click at [323, 124] on span "Select" at bounding box center [343, 120] width 85 height 13
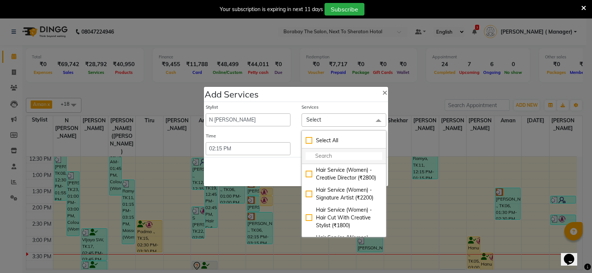
click at [312, 154] on input "multiselect-search" at bounding box center [343, 156] width 77 height 8
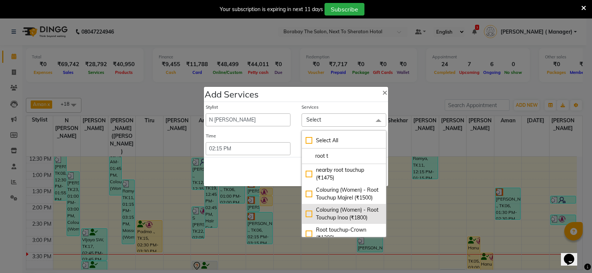
type input "root t"
click at [307, 222] on div "Colouring (Women) - Root Touchup Inoa (₹1800)" at bounding box center [343, 214] width 77 height 16
checkbox input "true"
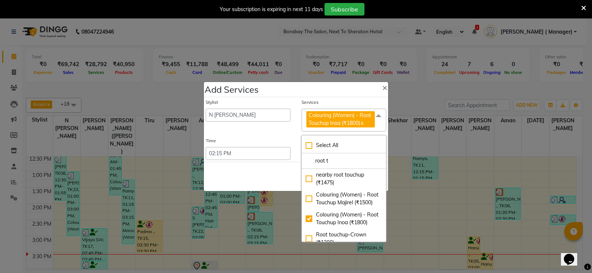
click at [274, 182] on div "Save Cancel" at bounding box center [296, 176] width 184 height 29
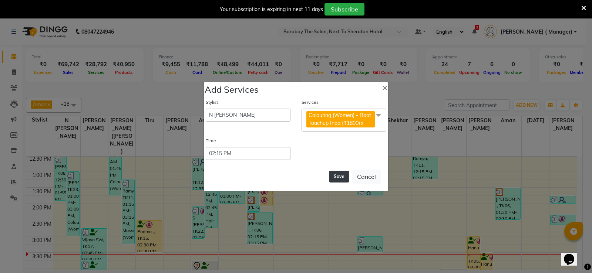
click at [342, 176] on button "Save" at bounding box center [339, 177] width 20 height 12
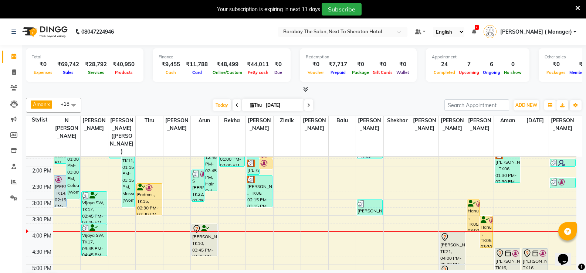
scroll to position [222, 0]
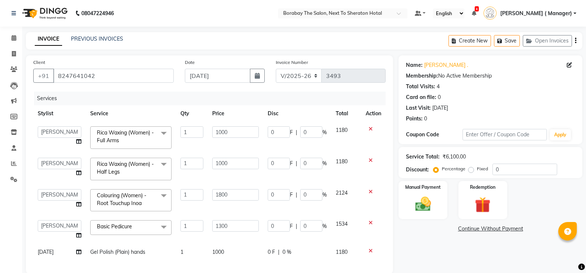
select select "4945"
select select "32380"
select select "31354"
select select "90282"
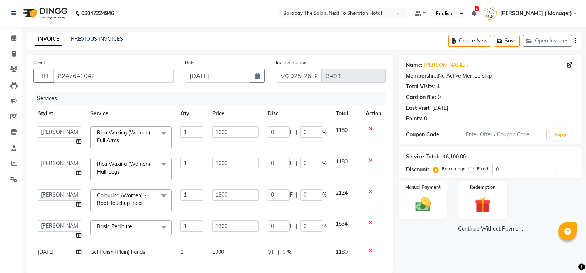
select select "service"
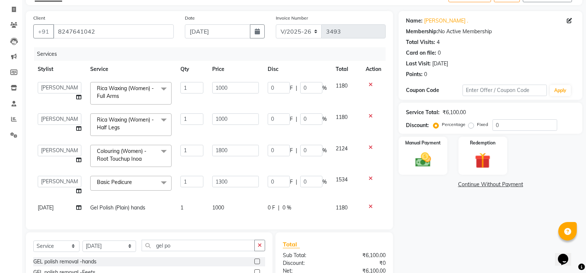
scroll to position [118, 0]
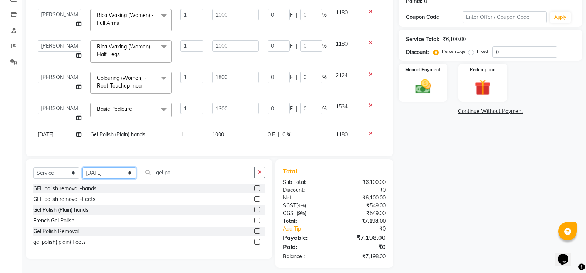
click at [108, 179] on select "Select Stylist [PERSON_NAME] [PERSON_NAME] Counter Borabay [PERSON_NAME] (Samee…" at bounding box center [109, 172] width 54 height 11
select select "32380"
click at [82, 173] on select "Select Stylist [PERSON_NAME] [PERSON_NAME] Counter Borabay [PERSON_NAME] (Samee…" at bounding box center [109, 172] width 54 height 11
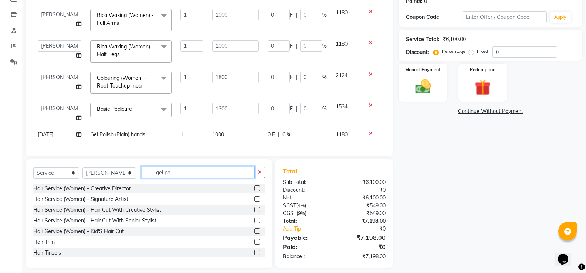
click at [166, 178] on input "gel po" at bounding box center [198, 172] width 113 height 11
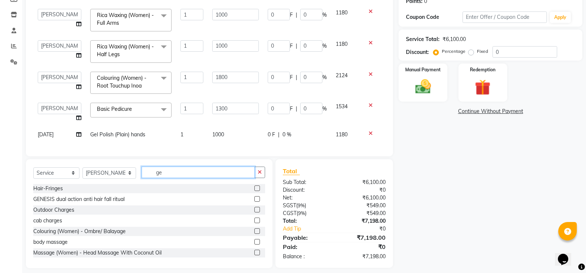
type input "g"
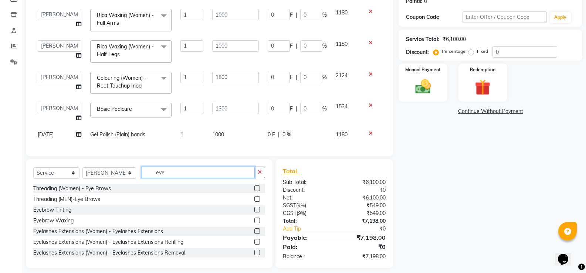
type input "eye"
click at [254, 191] on label at bounding box center [257, 189] width 6 height 6
click at [254, 191] on input "checkbox" at bounding box center [256, 188] width 5 height 5
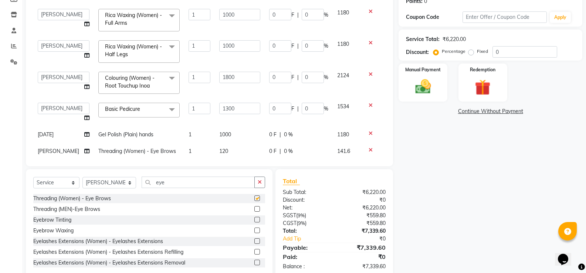
checkbox input "false"
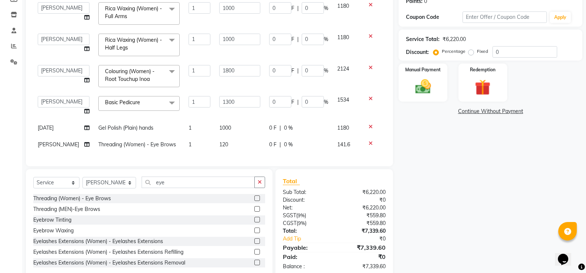
scroll to position [12, 0]
click at [429, 80] on img at bounding box center [423, 86] width 26 height 19
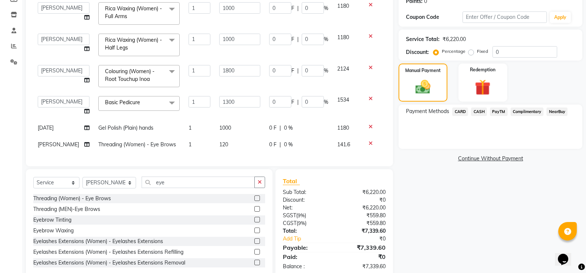
drag, startPoint x: 504, startPoint y: 115, endPoint x: 502, endPoint y: 111, distance: 4.6
click at [504, 115] on span "PayTM" at bounding box center [499, 112] width 18 height 9
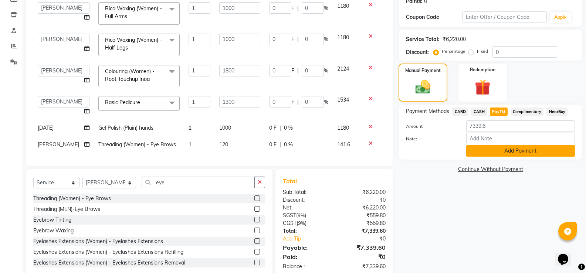
click at [499, 151] on button "Add Payment" at bounding box center [520, 150] width 109 height 11
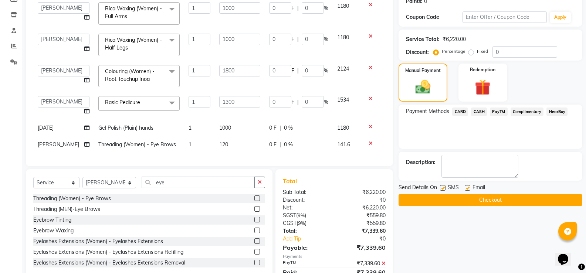
click at [499, 201] on button "Checkout" at bounding box center [491, 199] width 184 height 11
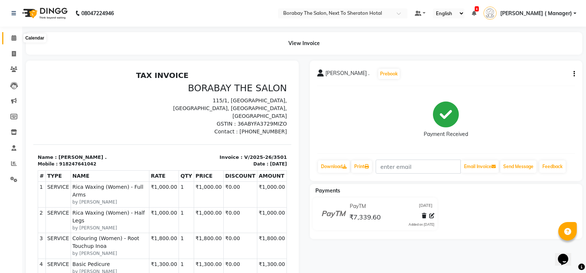
click at [12, 40] on icon at bounding box center [13, 38] width 5 height 6
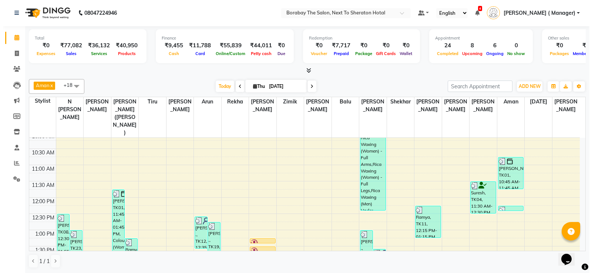
scroll to position [111, 0]
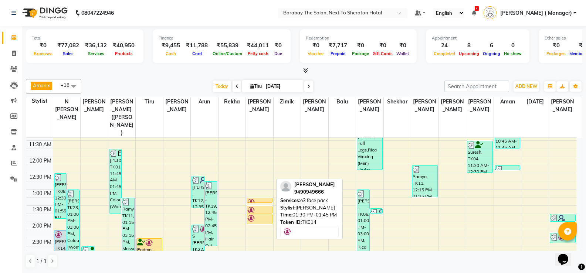
click at [261, 212] on div at bounding box center [259, 213] width 25 height 3
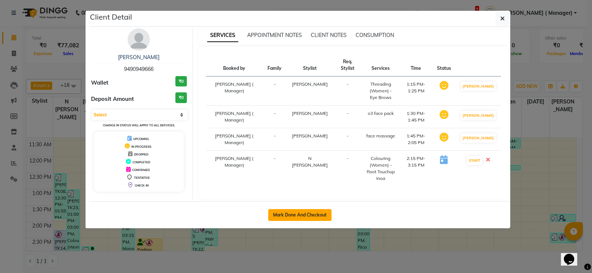
click at [288, 209] on button "Mark Done And Checkout" at bounding box center [299, 215] width 63 height 12
select select "service"
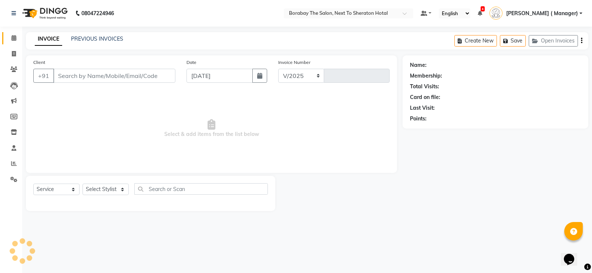
select select "4945"
type input "3502"
type input "9490949666"
select select "31353"
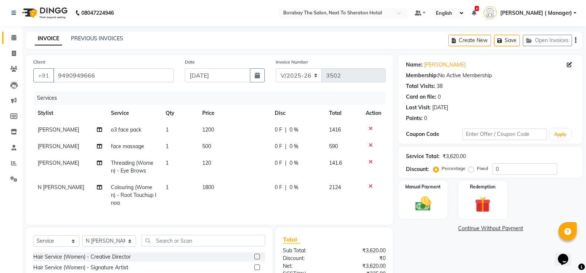
scroll to position [81, 0]
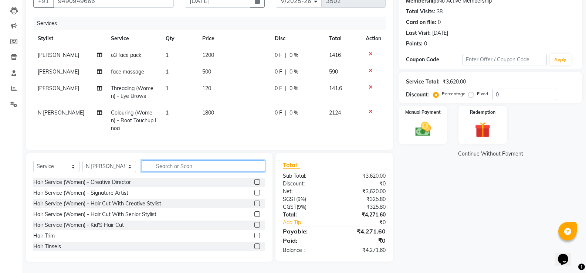
click at [158, 166] on input "text" at bounding box center [203, 165] width 123 height 11
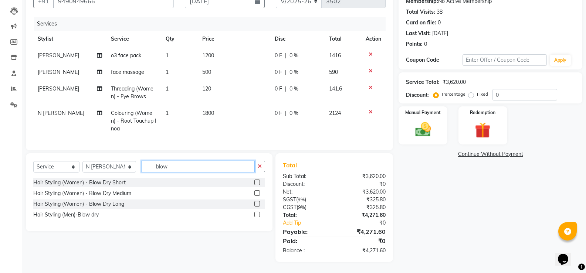
scroll to position [80, 0]
type input "blow"
click at [59, 161] on div "Select Service Product Membership Package Voucher Prepaid Gift Card Select Styl…" at bounding box center [149, 169] width 232 height 17
click at [53, 171] on select "Select Service Product Membership Package Voucher Prepaid Gift Card" at bounding box center [56, 166] width 46 height 11
select select "product"
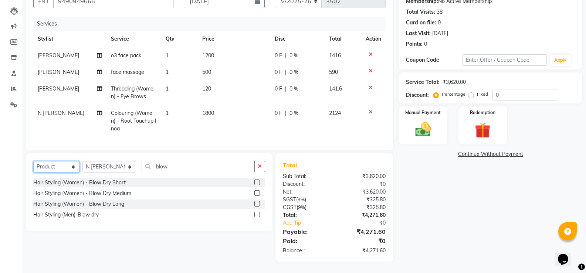
click at [33, 161] on select "Select Service Product Membership Package Voucher Prepaid Gift Card" at bounding box center [56, 166] width 46 height 11
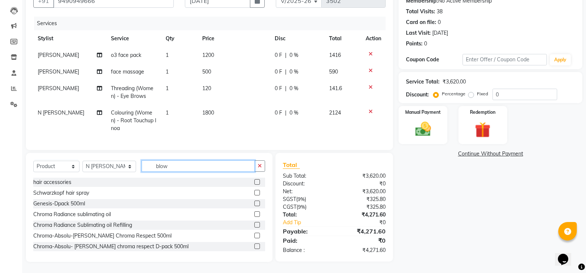
click at [167, 166] on input "blow" at bounding box center [198, 165] width 113 height 11
type input "b"
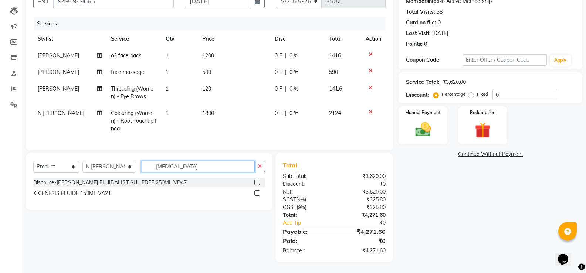
type input "[MEDICAL_DATA]"
click at [258, 182] on label at bounding box center [257, 183] width 6 height 6
click at [258, 182] on input "checkbox" at bounding box center [256, 182] width 5 height 5
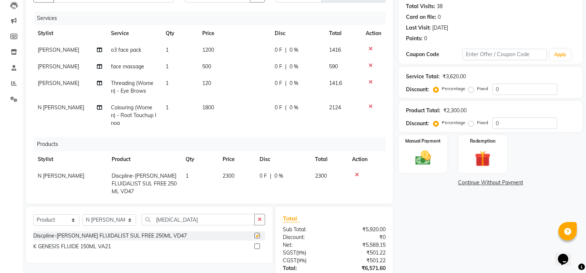
checkbox input "false"
click at [229, 173] on span "2300" at bounding box center [229, 176] width 12 height 7
select select "31353"
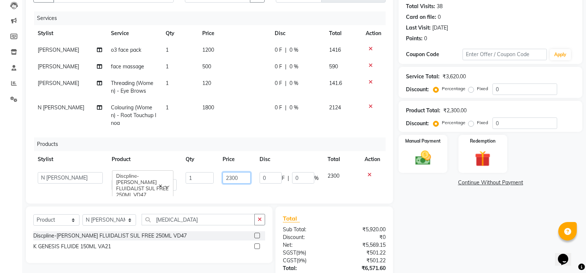
click at [229, 173] on input "2300" at bounding box center [237, 177] width 28 height 11
type input "2950"
click at [251, 188] on td "2950" at bounding box center [236, 181] width 37 height 27
select select "31353"
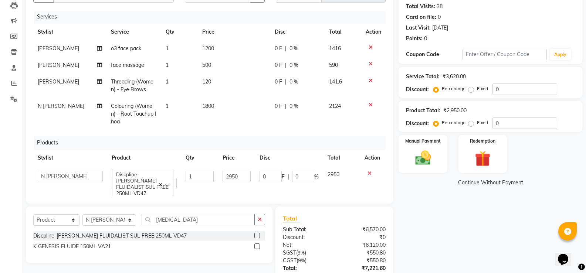
scroll to position [0, 0]
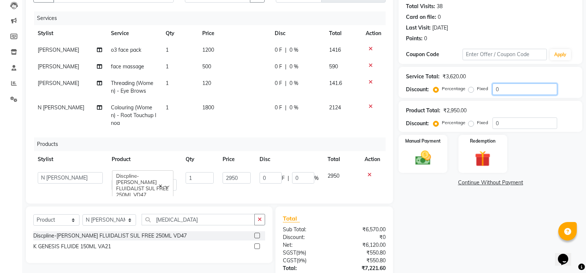
click at [504, 91] on input "0" at bounding box center [525, 89] width 65 height 11
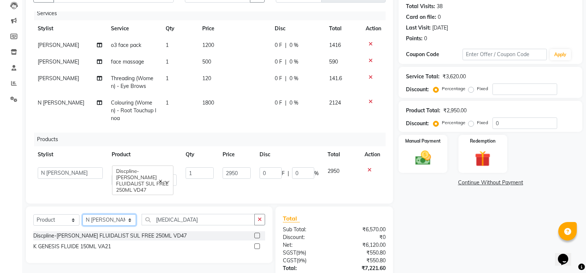
click at [111, 214] on select "Select Stylist [PERSON_NAME] [PERSON_NAME] Counter Borabay [PERSON_NAME] (Samee…" at bounding box center [109, 219] width 54 height 11
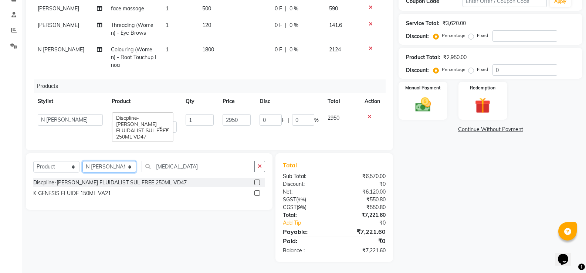
select select "31361"
click at [82, 161] on select "Select Stylist [PERSON_NAME] [PERSON_NAME] Counter Borabay [PERSON_NAME] (Samee…" at bounding box center [109, 166] width 54 height 11
click at [186, 169] on input "[MEDICAL_DATA]" at bounding box center [198, 166] width 113 height 11
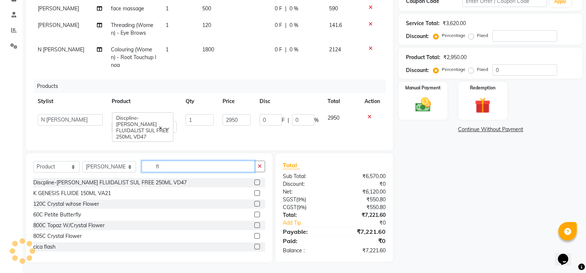
type input "f"
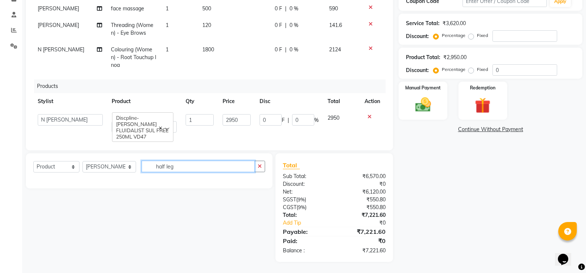
click at [170, 170] on input "half leg" at bounding box center [198, 166] width 113 height 11
type input "h"
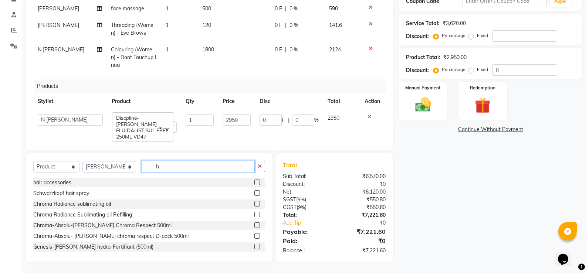
type input "h"
drag, startPoint x: 66, startPoint y: 164, endPoint x: 64, endPoint y: 167, distance: 4.0
click at [66, 164] on select "Select Service Product Membership Package Voucher Prepaid Gift Card" at bounding box center [56, 166] width 46 height 11
select select "service"
click at [33, 161] on select "Select Service Product Membership Package Voucher Prepaid Gift Card" at bounding box center [56, 166] width 46 height 11
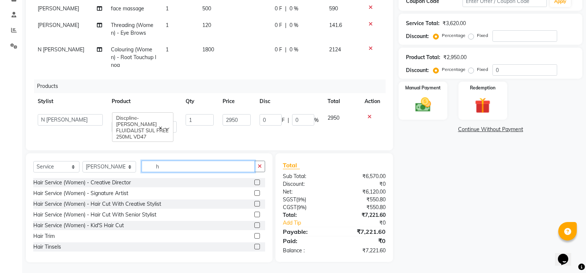
click at [162, 166] on input "h" at bounding box center [198, 166] width 113 height 11
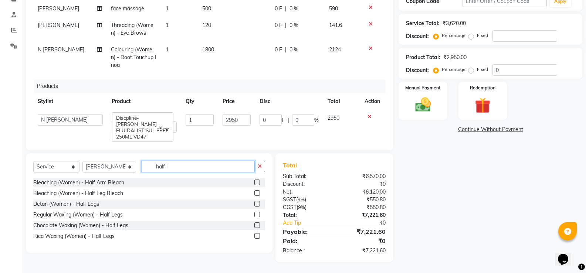
type input "half l"
click at [256, 236] on label at bounding box center [257, 236] width 6 height 6
click at [256, 236] on input "checkbox" at bounding box center [256, 236] width 5 height 5
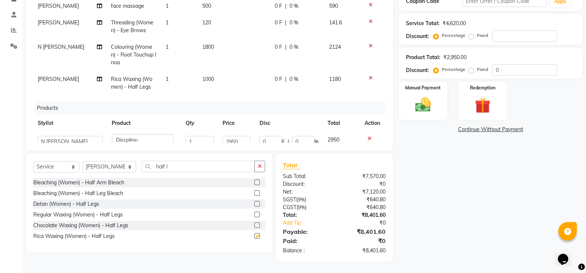
checkbox input "false"
click at [510, 36] on input "number" at bounding box center [525, 35] width 65 height 11
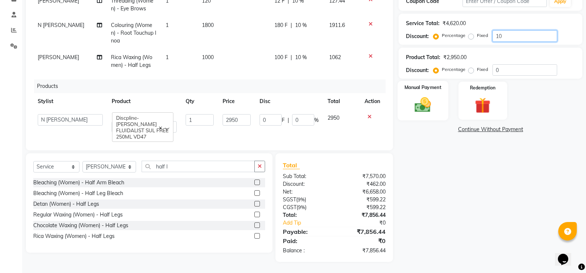
type input "10"
click at [424, 99] on img at bounding box center [423, 104] width 26 height 19
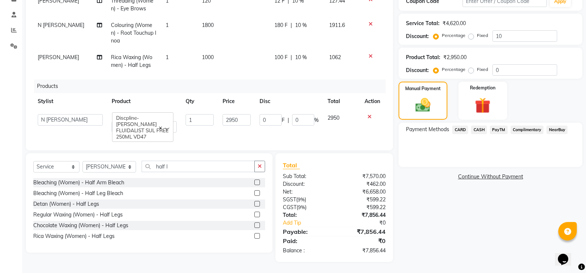
click at [478, 130] on span "CASH" at bounding box center [479, 130] width 16 height 9
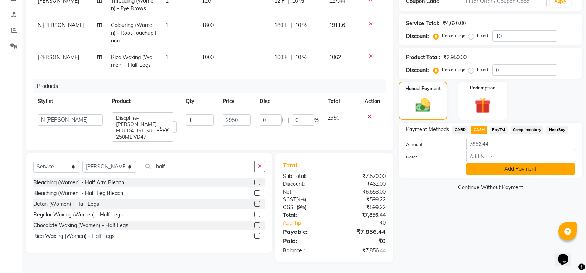
click at [515, 169] on button "Add Payment" at bounding box center [520, 168] width 109 height 11
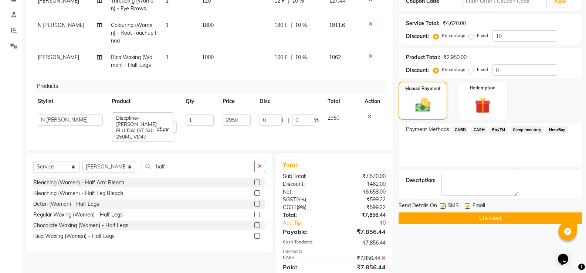
click at [490, 219] on button "Checkout" at bounding box center [491, 218] width 184 height 11
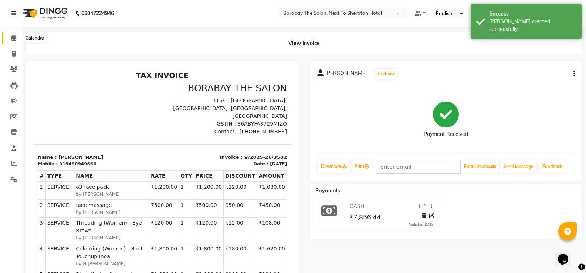
click at [14, 38] on icon at bounding box center [13, 38] width 5 height 6
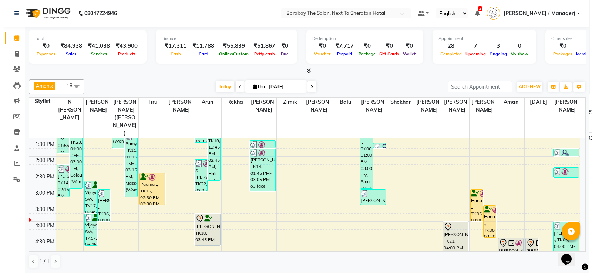
scroll to position [251, 0]
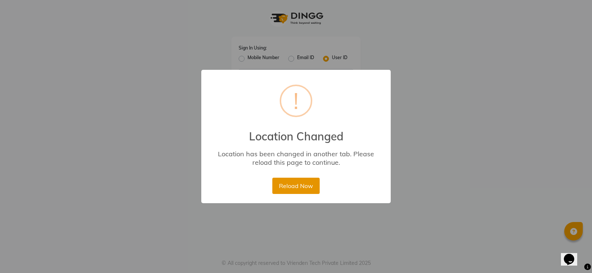
click at [291, 187] on button "Reload Now" at bounding box center [295, 186] width 47 height 16
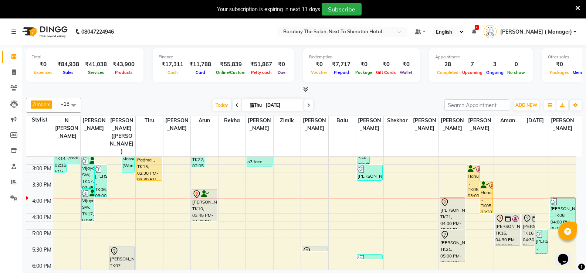
scroll to position [183, 0]
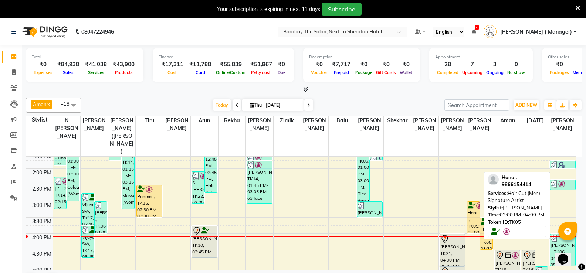
click at [476, 203] on div "Hanu ., TK05, 03:00 PM-04:00 PM, Hair Cut (Men) - Signature Artist" at bounding box center [473, 217] width 12 height 31
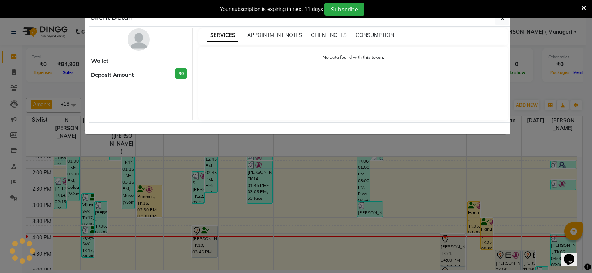
select select "1"
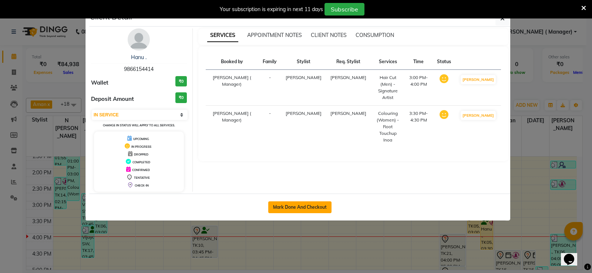
click at [307, 206] on button "Mark Done And Checkout" at bounding box center [299, 208] width 63 height 12
select select "4945"
select select "service"
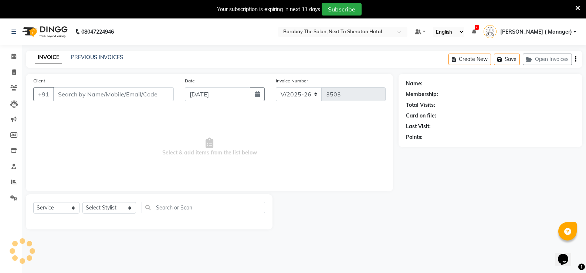
type input "9866154414"
select select "78121"
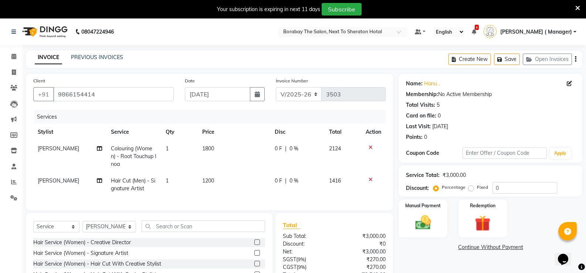
click at [150, 153] on span "Colouring (Women) - Root Touchup Inoa" at bounding box center [133, 156] width 45 height 22
select select "78121"
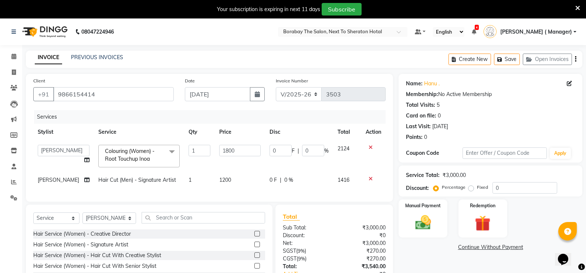
click at [156, 152] on span "Colouring (Women) - Root Touchup Inoa x" at bounding box center [135, 156] width 65 height 16
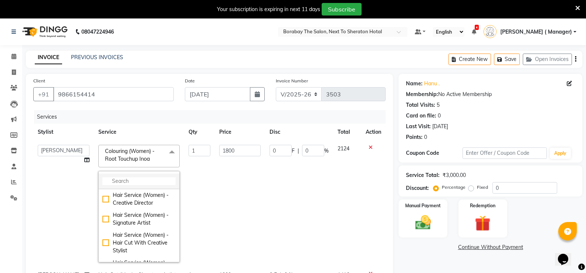
click at [121, 184] on input "multiselect-search" at bounding box center [138, 181] width 73 height 8
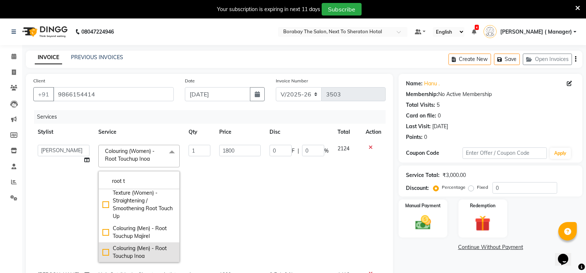
scroll to position [87, 0]
type input "root t"
click at [102, 251] on div "Colouring (Men) - Root Touchup Inoa" at bounding box center [138, 252] width 73 height 16
checkbox input "false"
checkbox input "true"
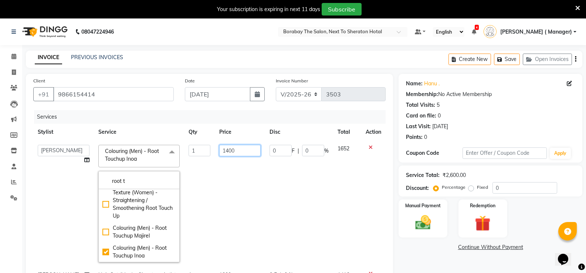
click at [219, 151] on input "1400" at bounding box center [239, 150] width 41 height 11
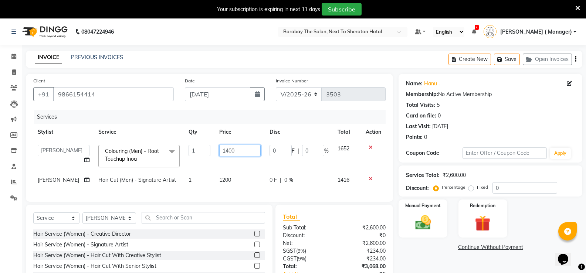
click at [219, 151] on input "1400" at bounding box center [239, 150] width 41 height 11
type input "1500"
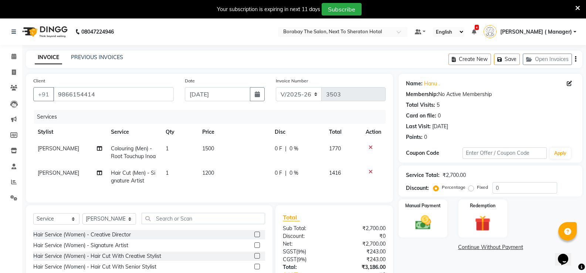
click at [227, 166] on tbody "Nithish Colouring (Men) - Root Touchup Inoa 1 1500 0 F | 0 % 1770 Nithish Hair …" at bounding box center [209, 165] width 352 height 49
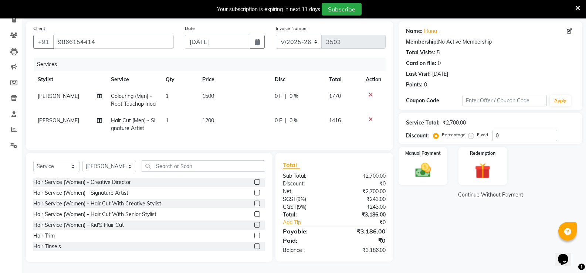
scroll to position [0, 0]
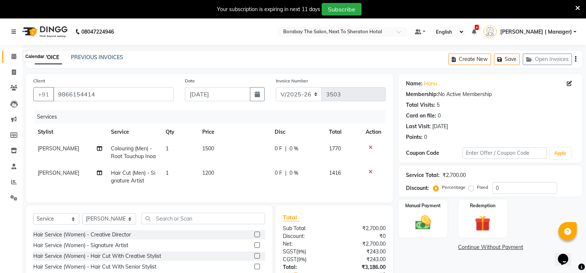
click at [15, 61] on span at bounding box center [13, 57] width 13 height 9
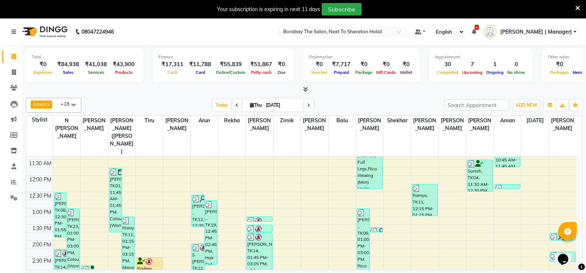
scroll to position [222, 0]
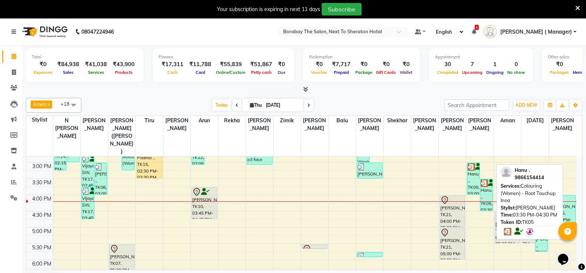
click at [488, 180] on div "Hanu ., TK05, 03:30 PM-04:30 PM, Colouring (Women) - Root Touchup Inoa" at bounding box center [486, 194] width 12 height 31
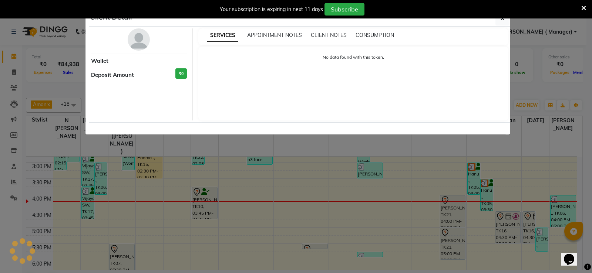
select select "3"
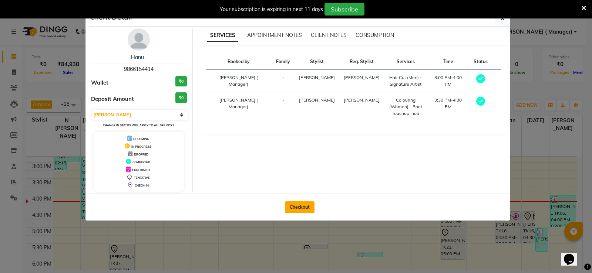
click at [306, 203] on button "Checkout" at bounding box center [300, 208] width 30 height 12
select select "4945"
select select "service"
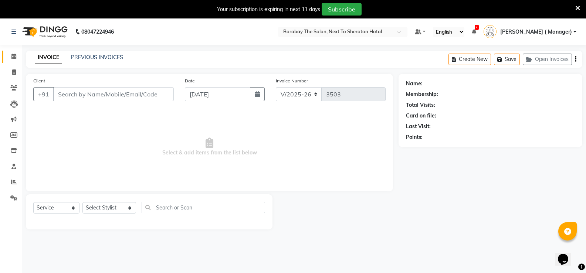
type input "9866154414"
select select "78121"
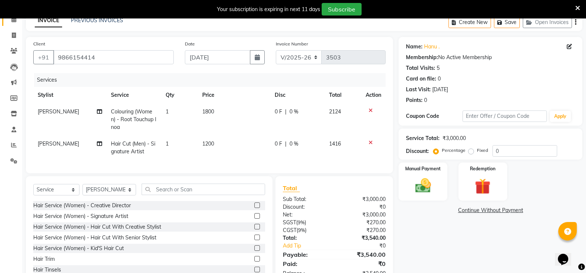
scroll to position [66, 0]
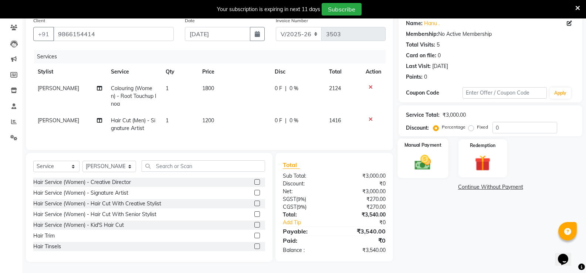
click at [432, 162] on img at bounding box center [423, 162] width 26 height 19
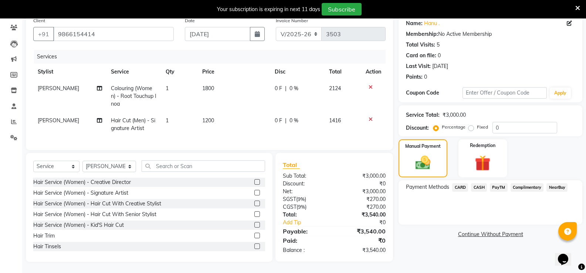
click at [150, 91] on span "Colouring (Women) - Root Touchup Inoa" at bounding box center [133, 96] width 45 height 22
select select "78121"
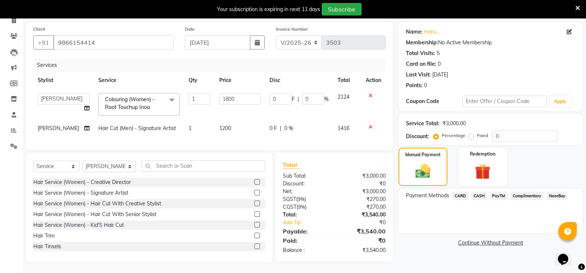
scroll to position [57, 0]
drag, startPoint x: 153, startPoint y: 91, endPoint x: 156, endPoint y: 95, distance: 4.8
click at [153, 96] on span "Colouring (Women) - Root Touchup Inoa x" at bounding box center [135, 104] width 65 height 16
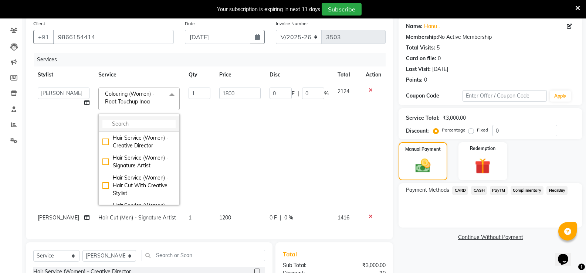
click at [134, 124] on input "multiselect-search" at bounding box center [138, 124] width 73 height 8
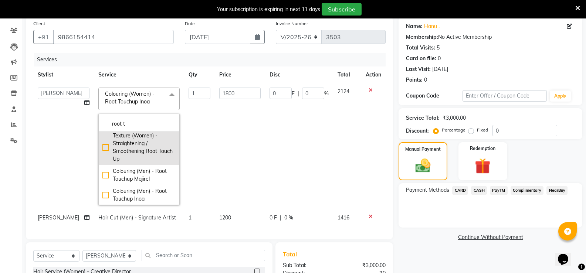
scroll to position [87, 0]
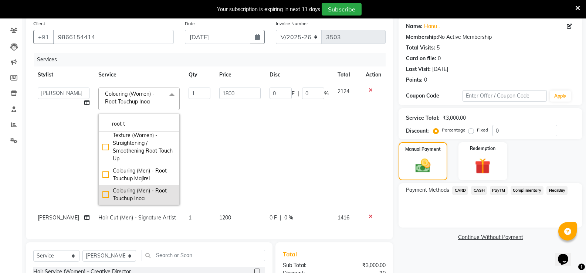
type input "root t"
click at [99, 194] on li "Colouring (Men) - Root Touchup Inoa" at bounding box center [139, 195] width 81 height 20
checkbox input "false"
checkbox input "true"
type input "1400"
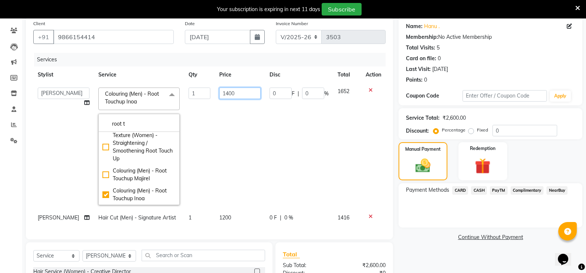
click at [219, 91] on input "1400" at bounding box center [239, 93] width 41 height 11
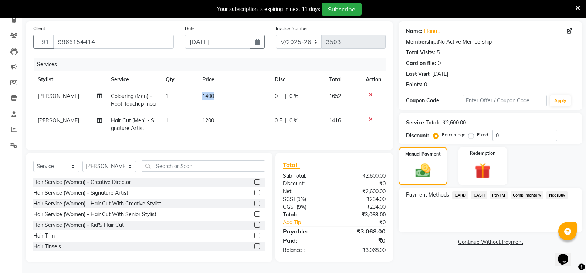
click at [218, 91] on td "1400" at bounding box center [234, 100] width 72 height 24
select select "78121"
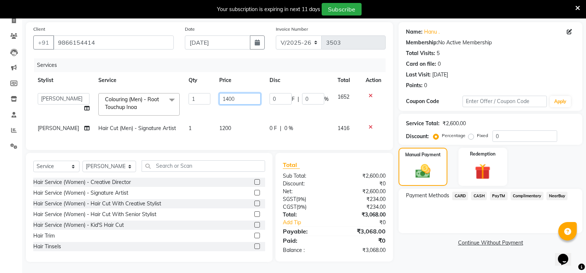
click at [220, 93] on input "1400" at bounding box center [239, 98] width 41 height 11
type input "1500"
click at [230, 111] on tbody "Aman Arun Balu Bhasker Counter Borabay Dilnawaz Malik (Sameer) Easter Hannah Pe…" at bounding box center [209, 113] width 352 height 48
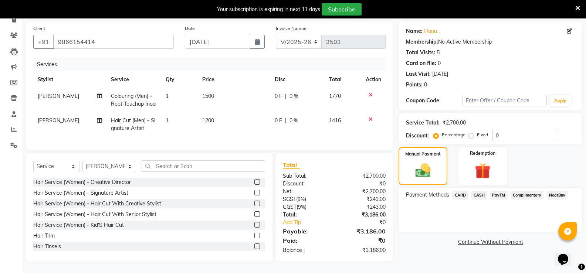
click at [508, 192] on div "Complimentary" at bounding box center [526, 196] width 36 height 10
click at [495, 191] on span "PayTM" at bounding box center [499, 195] width 18 height 9
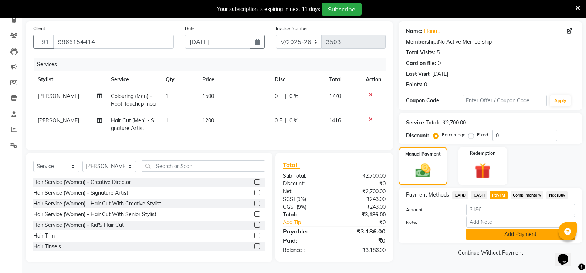
click at [498, 232] on button "Add Payment" at bounding box center [520, 234] width 109 height 11
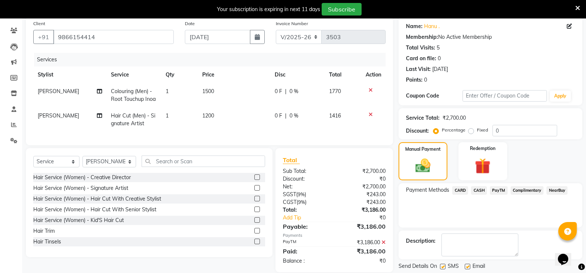
scroll to position [80, 0]
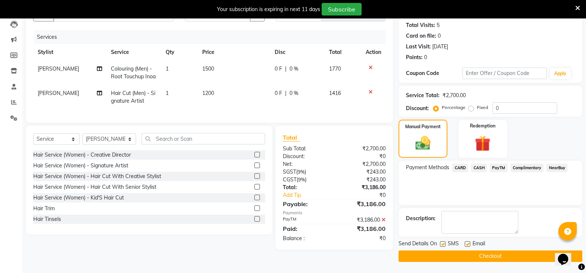
click at [485, 258] on button "Checkout" at bounding box center [491, 256] width 184 height 11
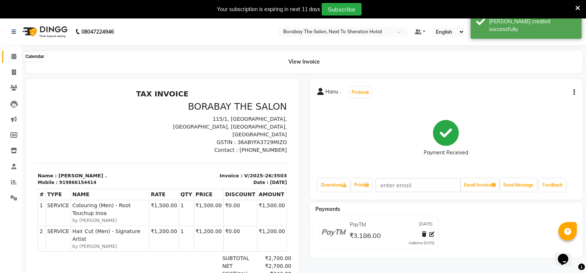
click at [16, 54] on icon at bounding box center [13, 57] width 5 height 6
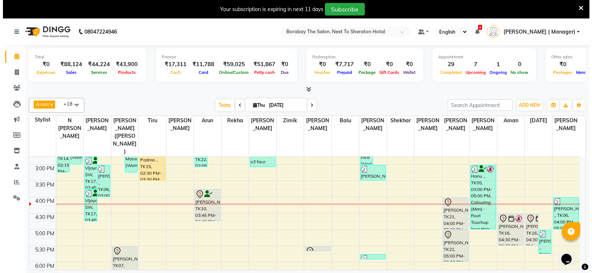
scroll to position [220, 0]
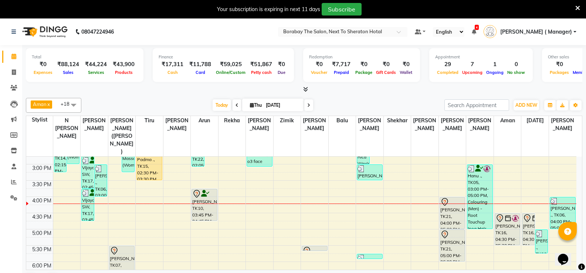
click at [576, 31] on link "[PERSON_NAME] ( Manager)" at bounding box center [530, 32] width 93 height 12
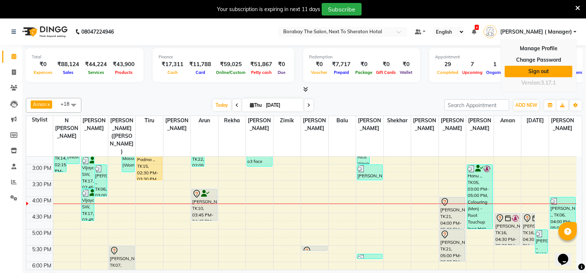
click at [542, 69] on link "Sign out" at bounding box center [539, 71] width 68 height 11
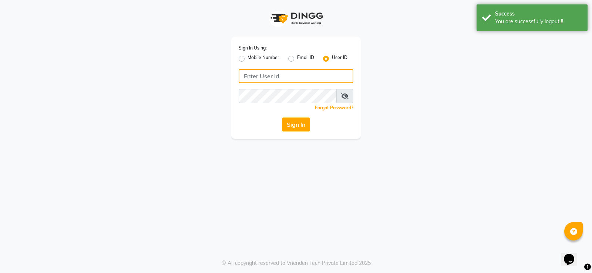
click at [280, 73] on input "Username" at bounding box center [295, 76] width 115 height 14
type input "B"
type input "borabay"
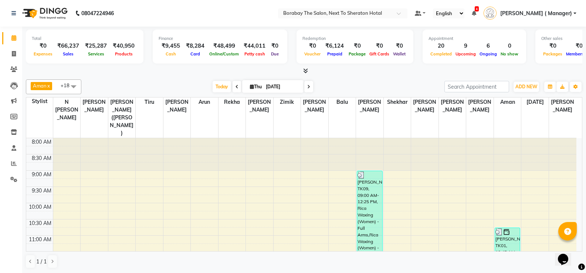
scroll to position [206, 0]
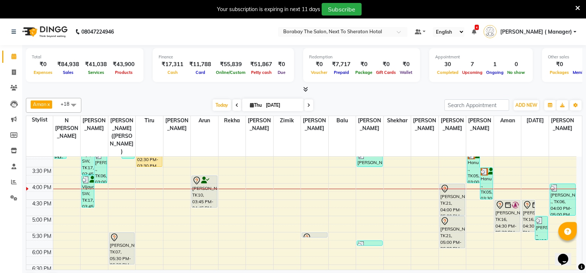
scroll to position [222, 0]
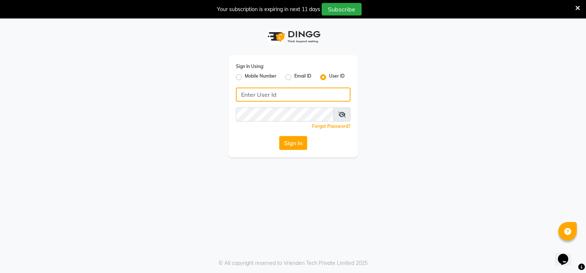
click at [281, 99] on input "Username" at bounding box center [293, 95] width 115 height 14
type input "B"
type input "borabay"
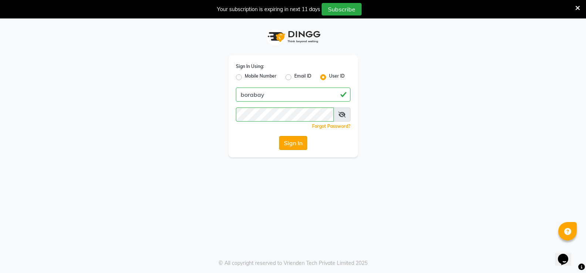
click at [289, 139] on button "Sign In" at bounding box center [293, 143] width 28 height 14
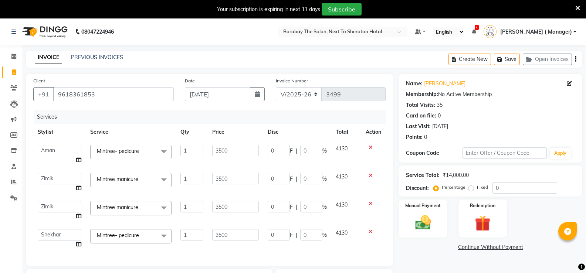
select select "4945"
select select "31364"
select select "49806"
select select "service"
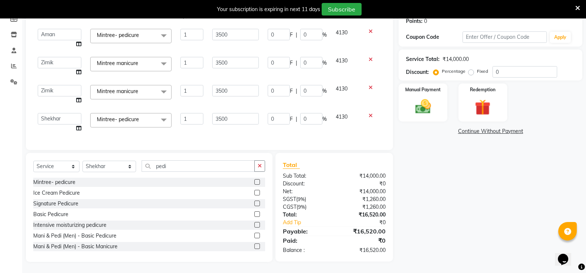
scroll to position [122, 0]
click at [98, 171] on select "Select Stylist [PERSON_NAME] [PERSON_NAME] Counter Borabay [PERSON_NAME] (Samee…" at bounding box center [109, 166] width 54 height 11
select select "31364"
click at [82, 161] on select "Select Stylist [PERSON_NAME] [PERSON_NAME] Counter Borabay [PERSON_NAME] (Samee…" at bounding box center [109, 166] width 54 height 11
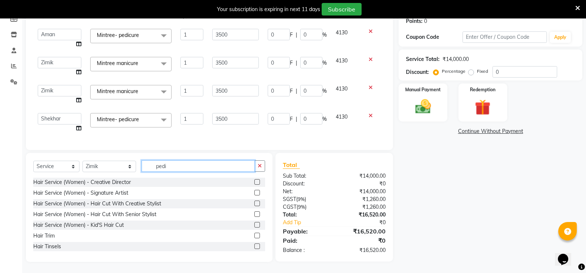
click at [173, 169] on input "pedi" at bounding box center [198, 165] width 113 height 11
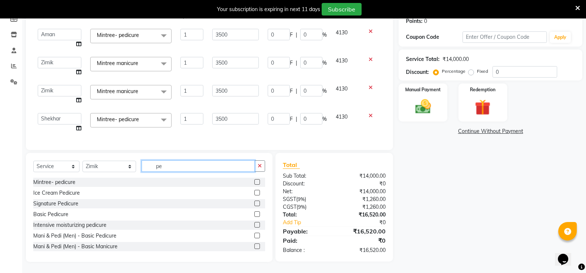
type input "p"
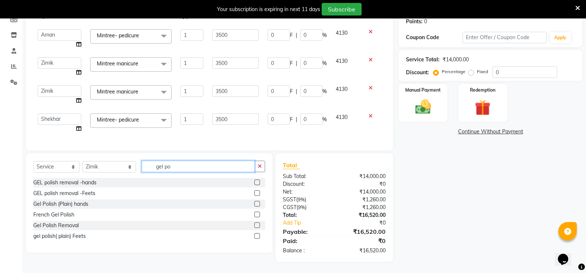
scroll to position [121, 0]
type input "gel polish"
click at [257, 203] on label at bounding box center [257, 204] width 6 height 6
click at [257, 203] on input "checkbox" at bounding box center [256, 204] width 5 height 5
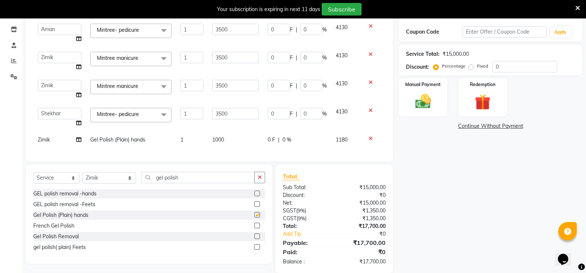
checkbox input "false"
click at [177, 183] on input "gel polish" at bounding box center [198, 177] width 113 height 11
type input "g"
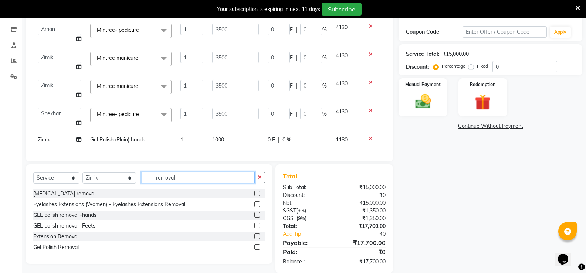
type input "removal"
click at [256, 239] on label at bounding box center [257, 237] width 6 height 6
click at [256, 239] on input "checkbox" at bounding box center [256, 236] width 5 height 5
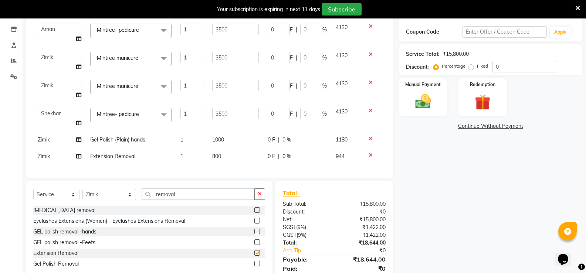
checkbox input "false"
click at [113, 194] on select "Select Stylist [PERSON_NAME] [PERSON_NAME] Counter Borabay [PERSON_NAME] (Samee…" at bounding box center [109, 194] width 54 height 11
select select "32380"
click at [82, 192] on select "Select Stylist [PERSON_NAME] [PERSON_NAME] Counter Borabay [PERSON_NAME] (Samee…" at bounding box center [109, 194] width 54 height 11
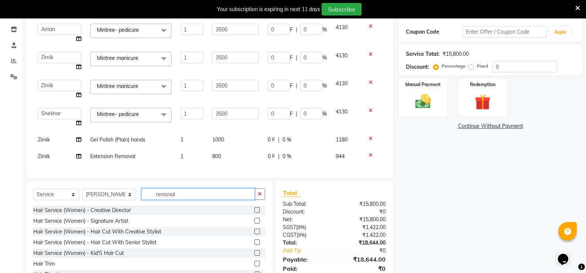
click at [178, 200] on input "removal" at bounding box center [198, 194] width 113 height 11
type input "r"
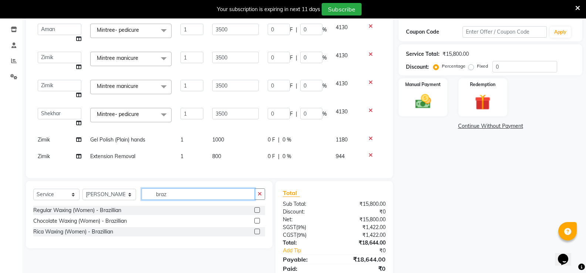
type input "braz"
click at [258, 234] on label at bounding box center [257, 232] width 6 height 6
click at [258, 234] on input "checkbox" at bounding box center [256, 232] width 5 height 5
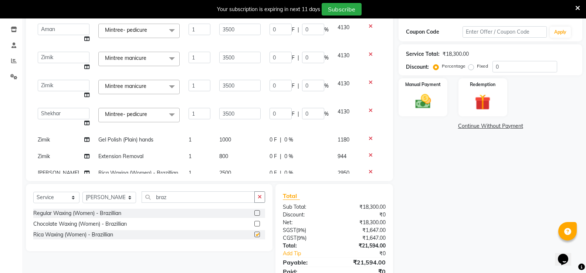
checkbox input "false"
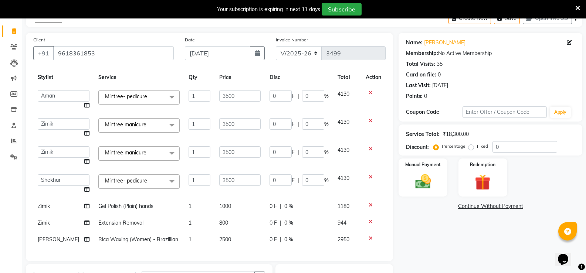
scroll to position [152, 0]
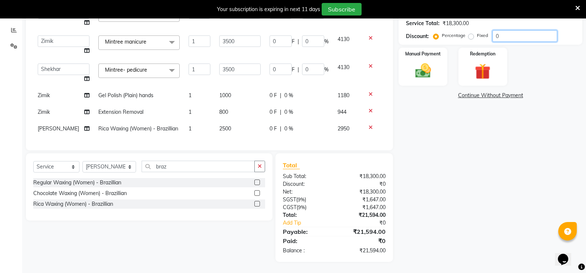
click at [519, 41] on input "0" at bounding box center [525, 35] width 65 height 11
type input "35"
type input "1"
type input "35"
type input "1"
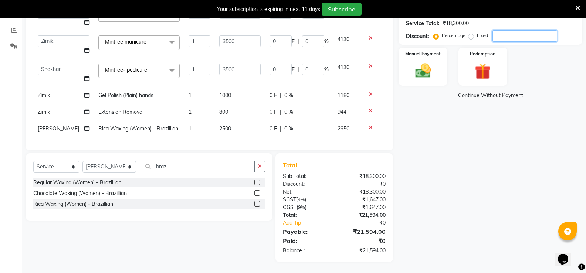
type input "35"
type input "1"
type input "35"
type input "1"
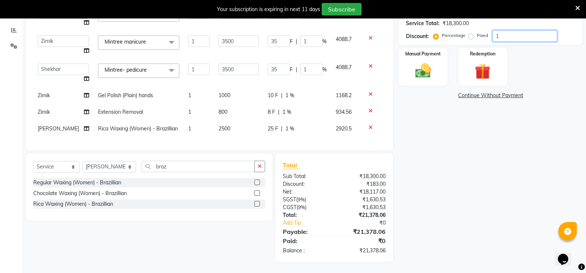
type input "350"
type input "10"
type input "350"
type input "10"
type input "350"
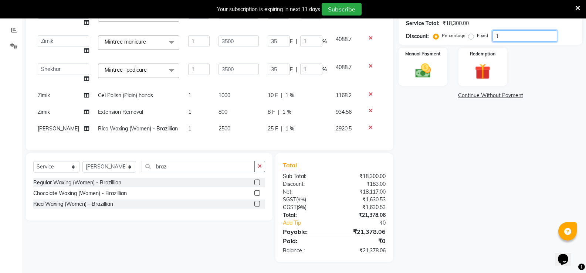
type input "10"
type input "350"
type input "10"
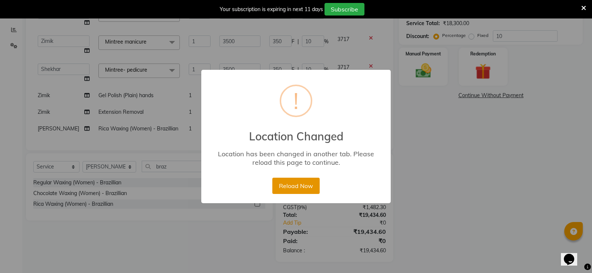
click at [280, 187] on button "Reload Now" at bounding box center [295, 186] width 47 height 16
